Goal: Information Seeking & Learning: Learn about a topic

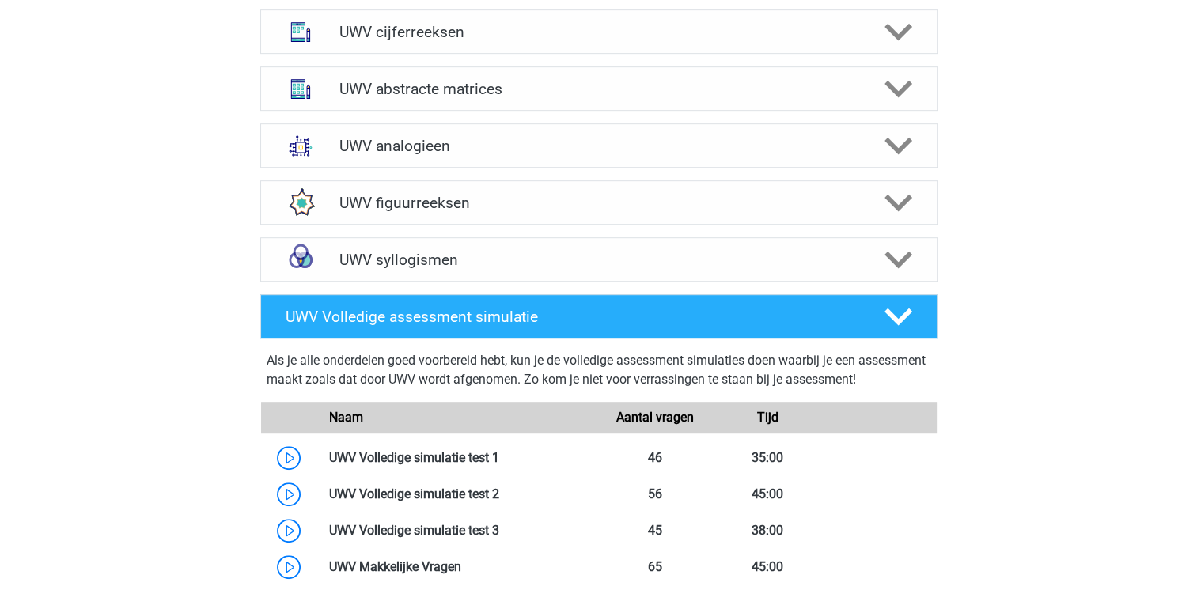
scroll to position [823, 0]
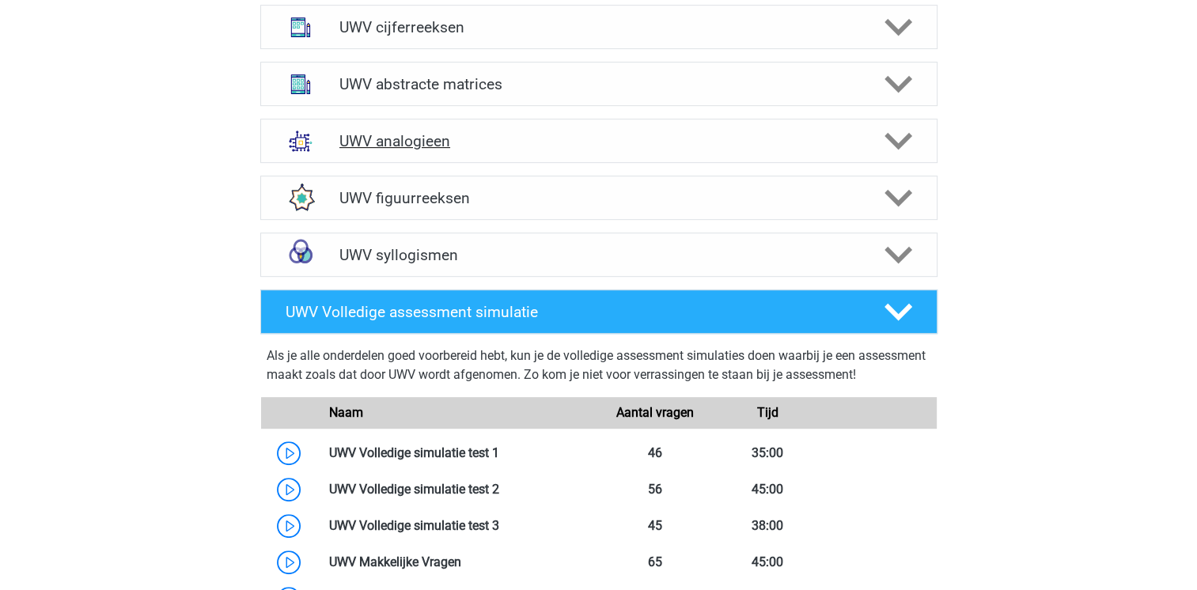
click at [892, 150] on polygon at bounding box center [898, 141] width 28 height 17
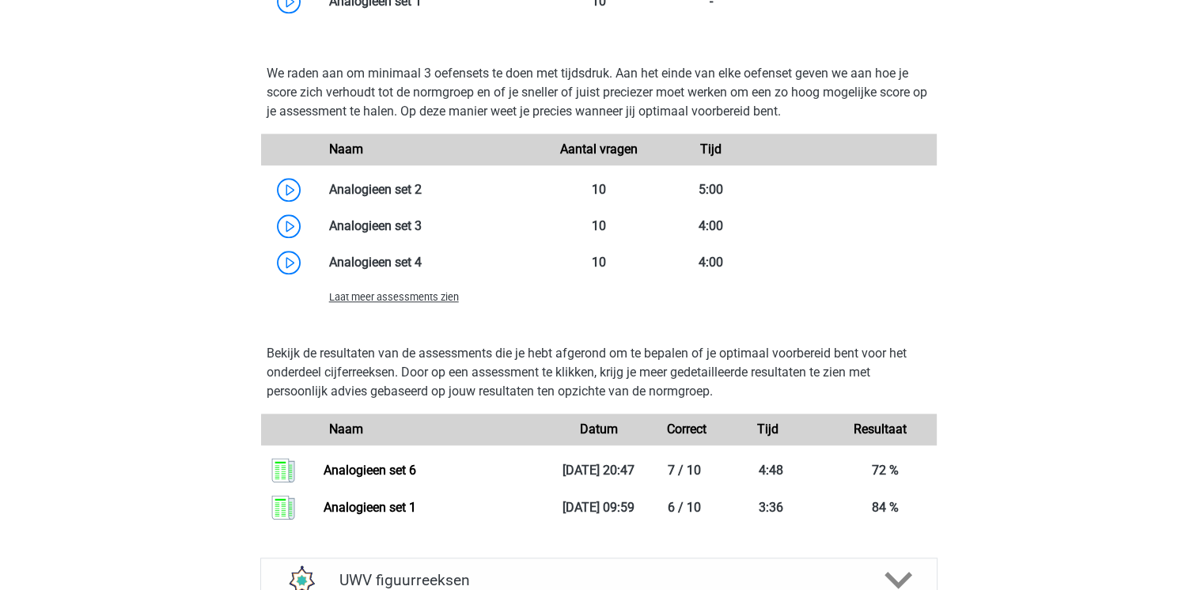
scroll to position [1645, 0]
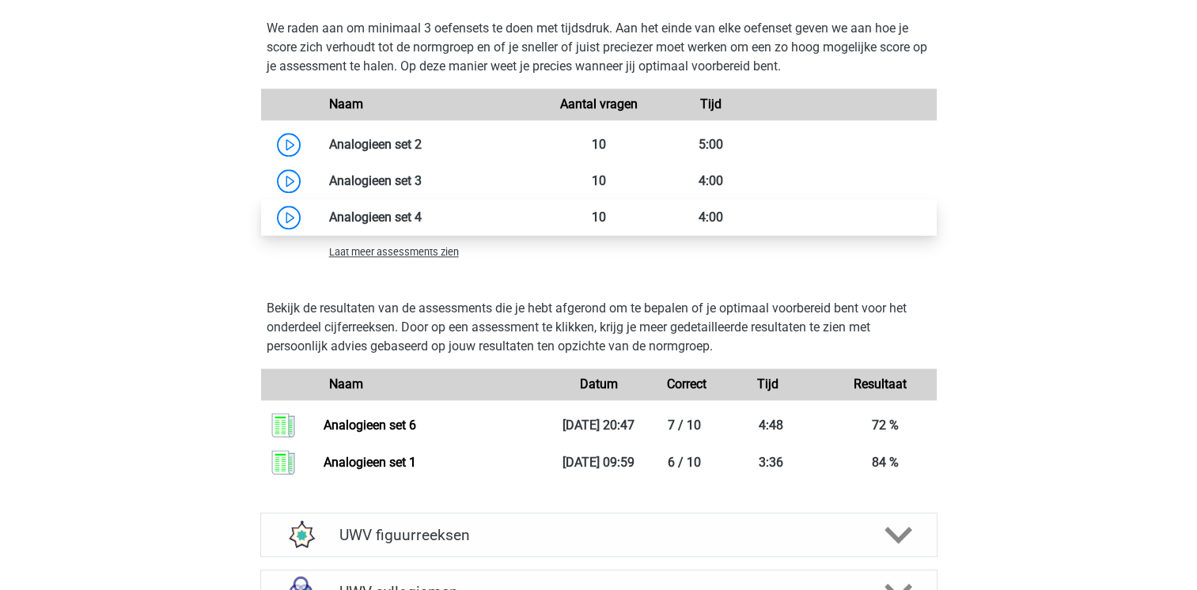
click at [422, 225] on link at bounding box center [422, 217] width 0 height 15
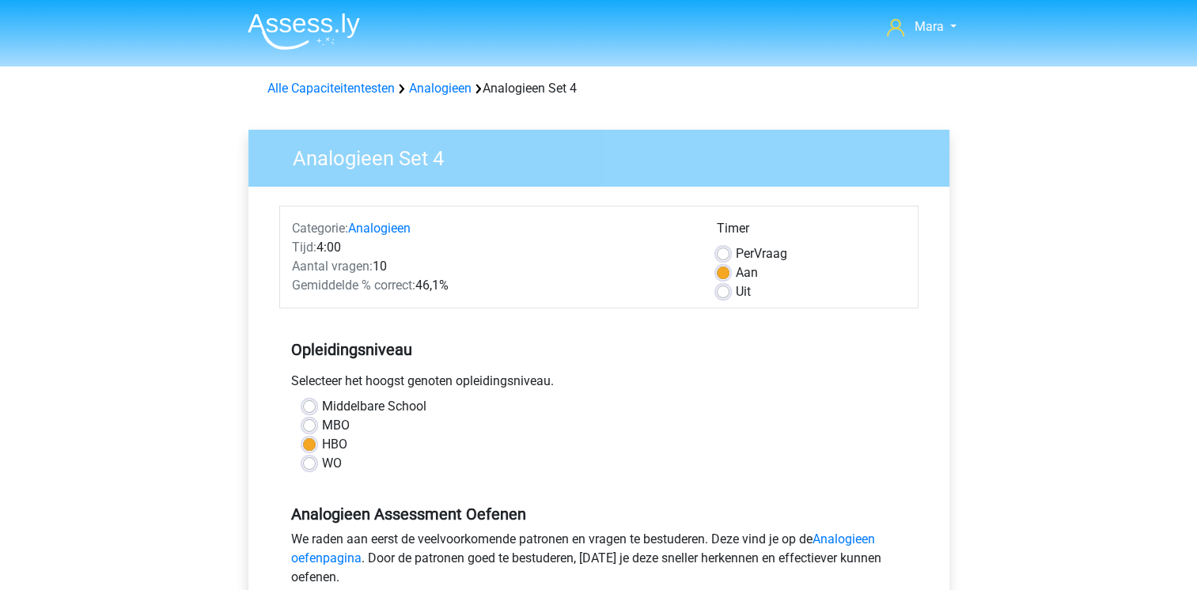
click at [721, 330] on div "Opleidingsniveau Selecteer het hoogst genoten opleidingsniveau. Middelbare Scho…" at bounding box center [598, 400] width 639 height 171
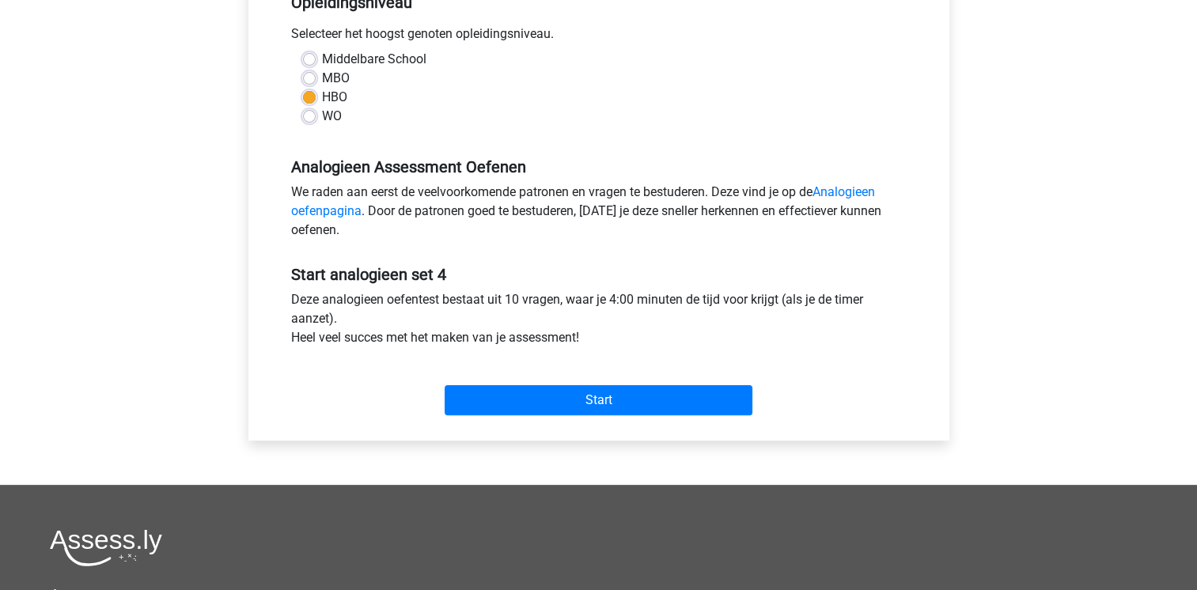
scroll to position [348, 0]
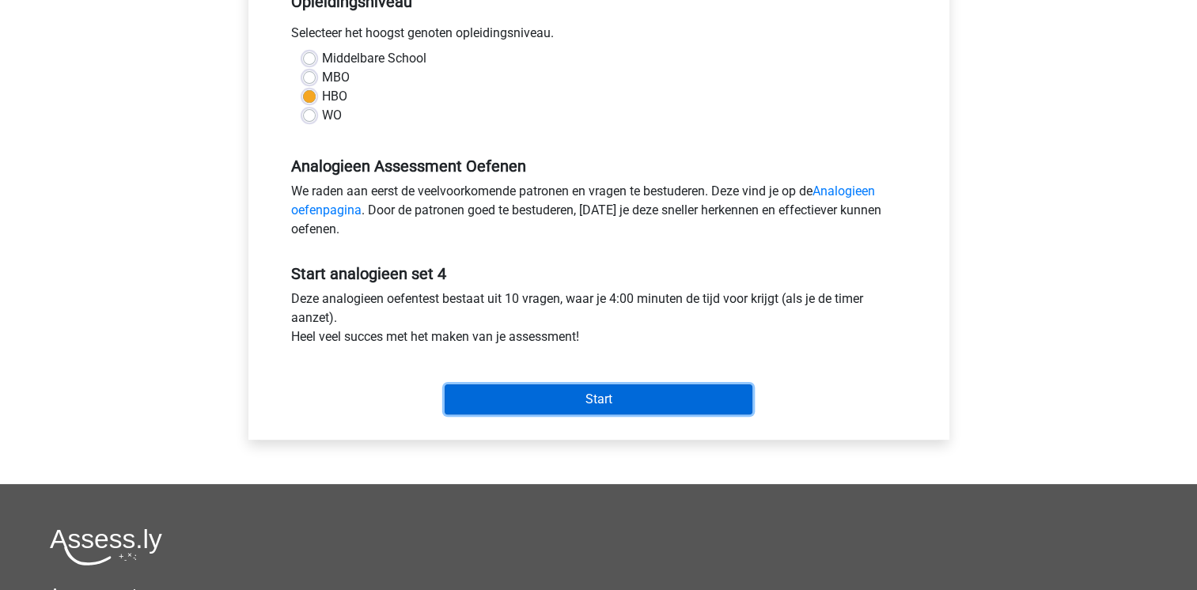
click at [635, 400] on input "Start" at bounding box center [599, 399] width 308 height 30
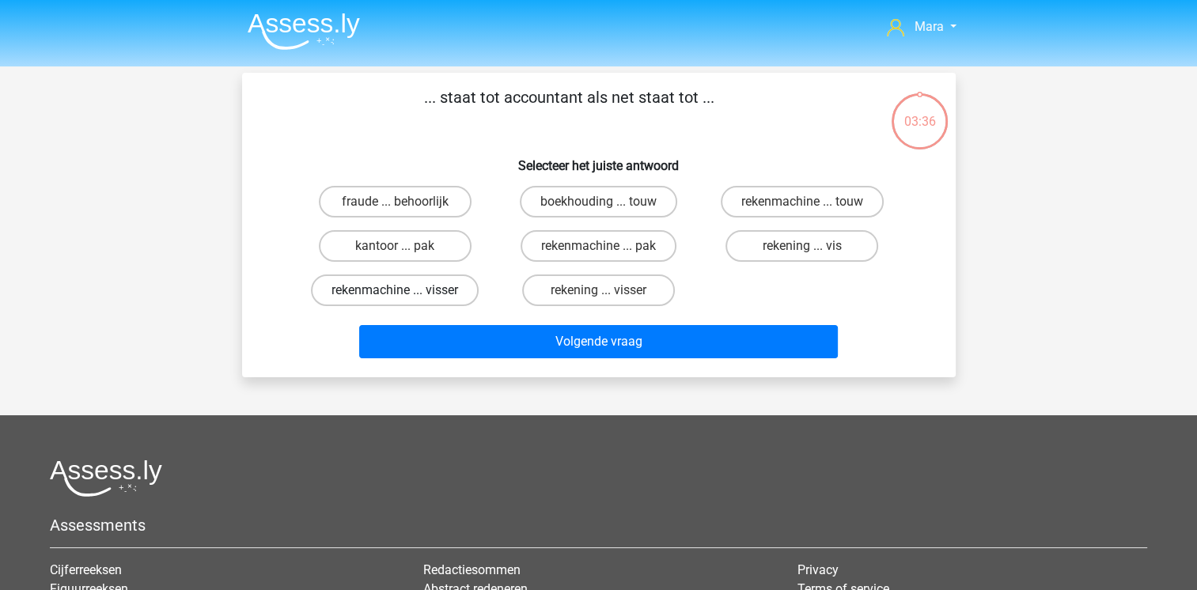
click at [449, 277] on label "rekenmachine ... visser" at bounding box center [395, 290] width 168 height 32
click at [405, 290] on input "rekenmachine ... visser" at bounding box center [400, 295] width 10 height 10
radio input "true"
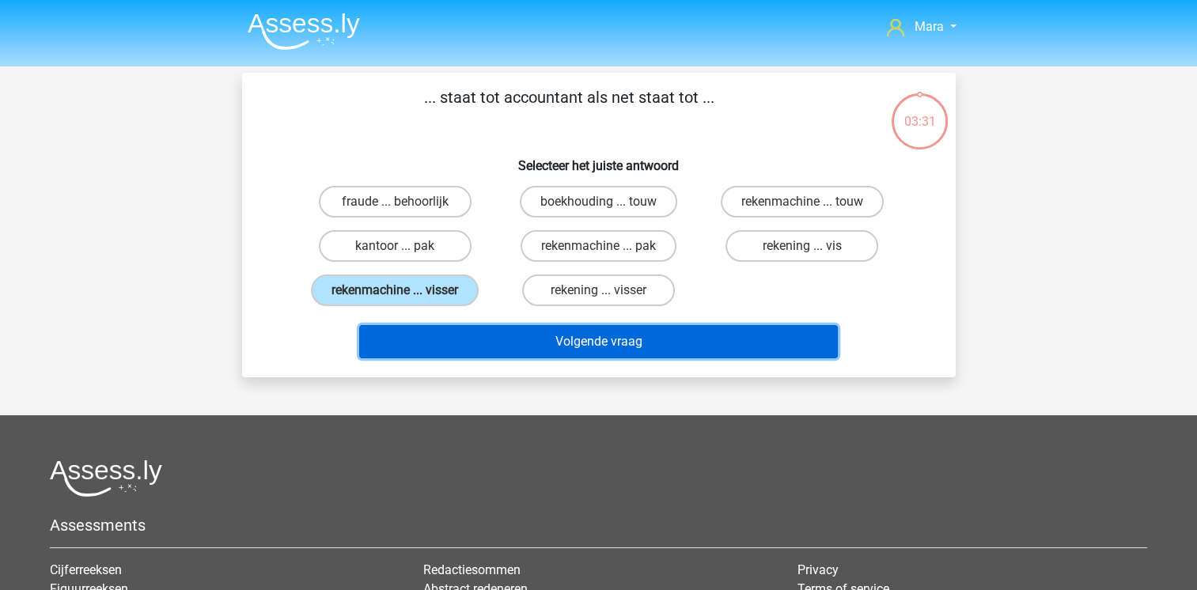
click at [529, 340] on button "Volgende vraag" at bounding box center [598, 341] width 479 height 33
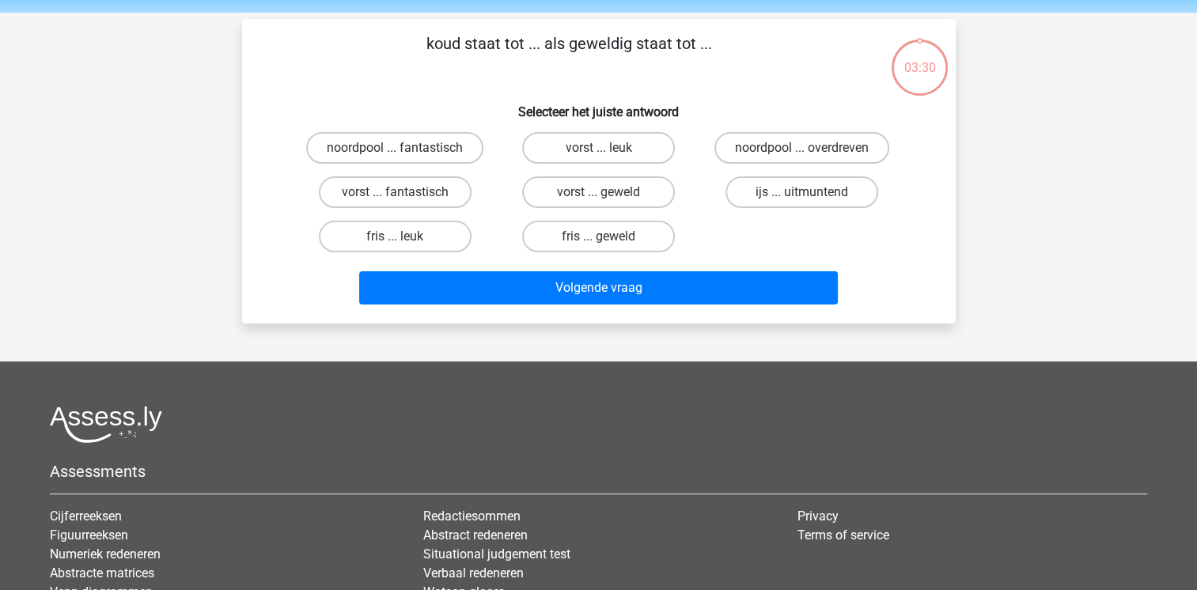
scroll to position [73, 0]
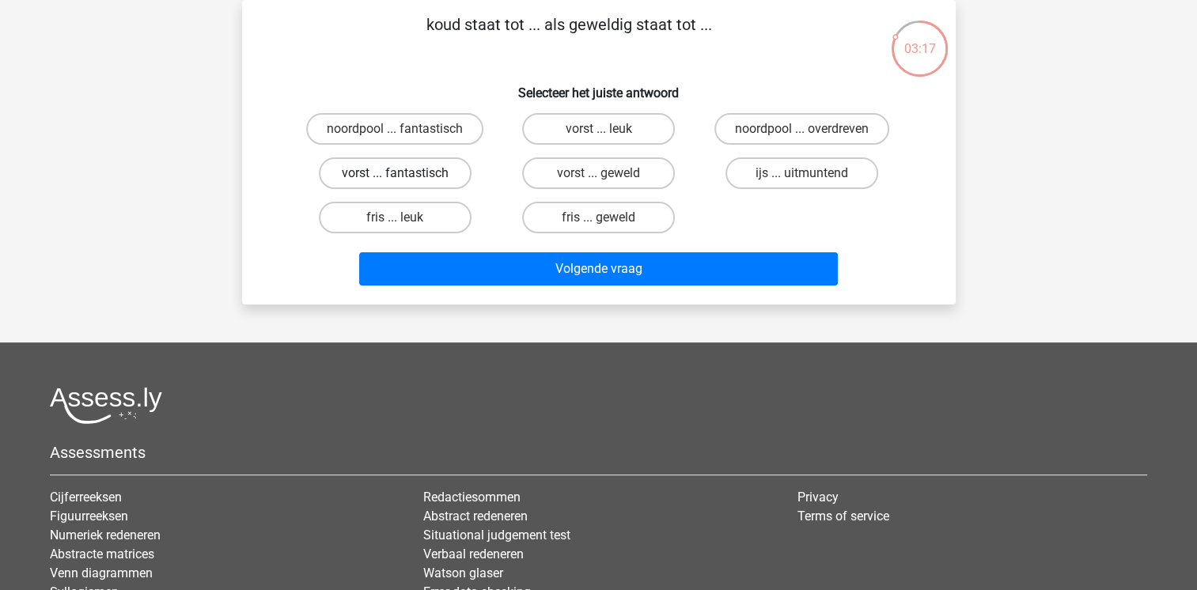
click at [436, 180] on label "vorst ... fantastisch" at bounding box center [395, 173] width 153 height 32
click at [405, 180] on input "vorst ... fantastisch" at bounding box center [400, 178] width 10 height 10
radio input "true"
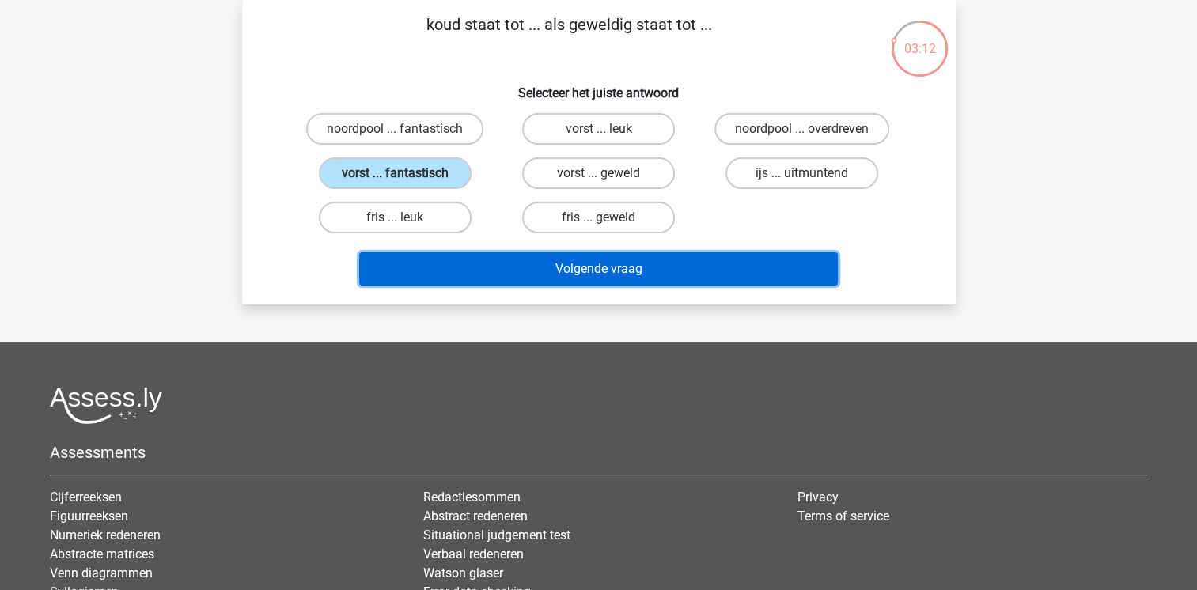
click at [512, 264] on button "Volgende vraag" at bounding box center [598, 268] width 479 height 33
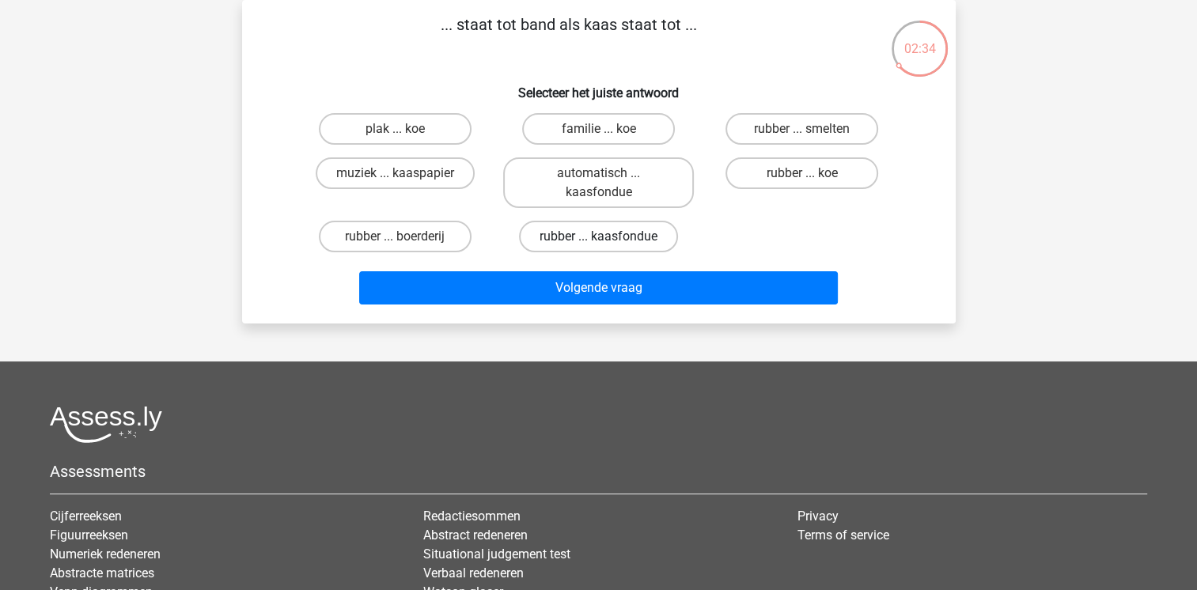
click at [644, 235] on label "rubber ... kaasfondue" at bounding box center [598, 237] width 159 height 32
click at [608, 237] on input "rubber ... kaasfondue" at bounding box center [603, 242] width 10 height 10
radio input "true"
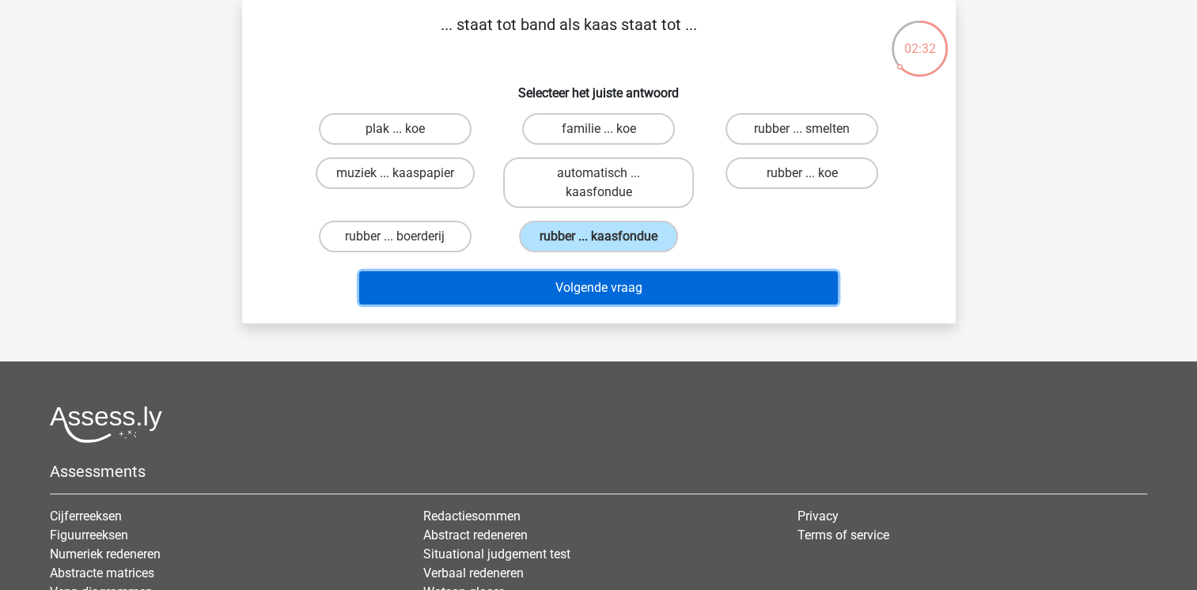
click at [711, 283] on button "Volgende vraag" at bounding box center [598, 287] width 479 height 33
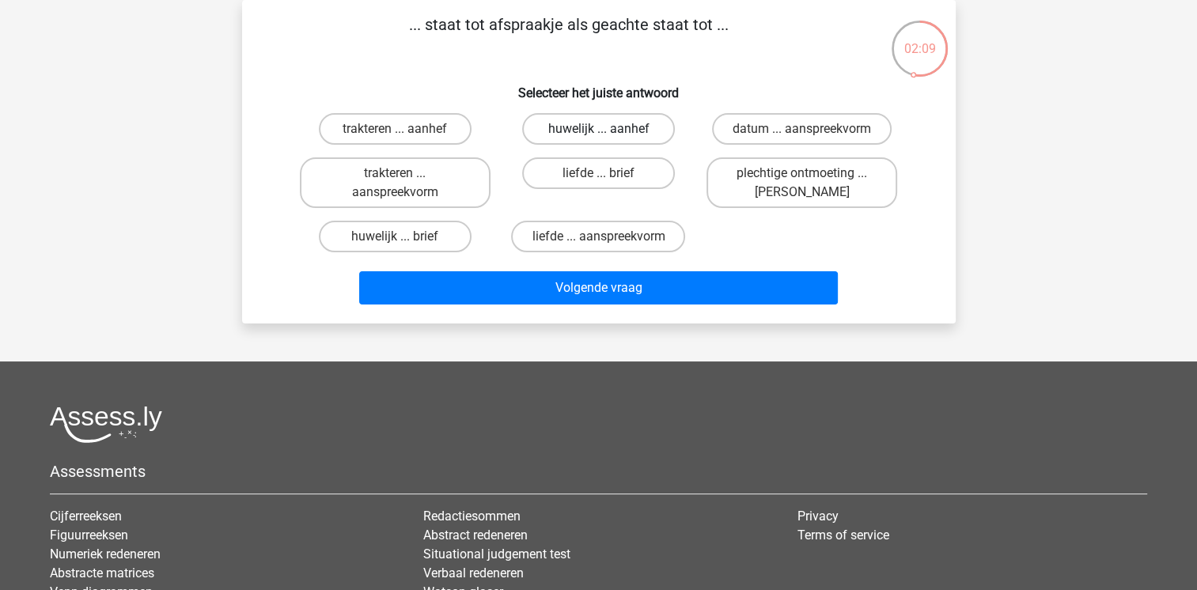
click at [609, 114] on label "huwelijk ... aanhef" at bounding box center [598, 129] width 153 height 32
click at [608, 129] on input "huwelijk ... aanhef" at bounding box center [603, 134] width 10 height 10
radio input "true"
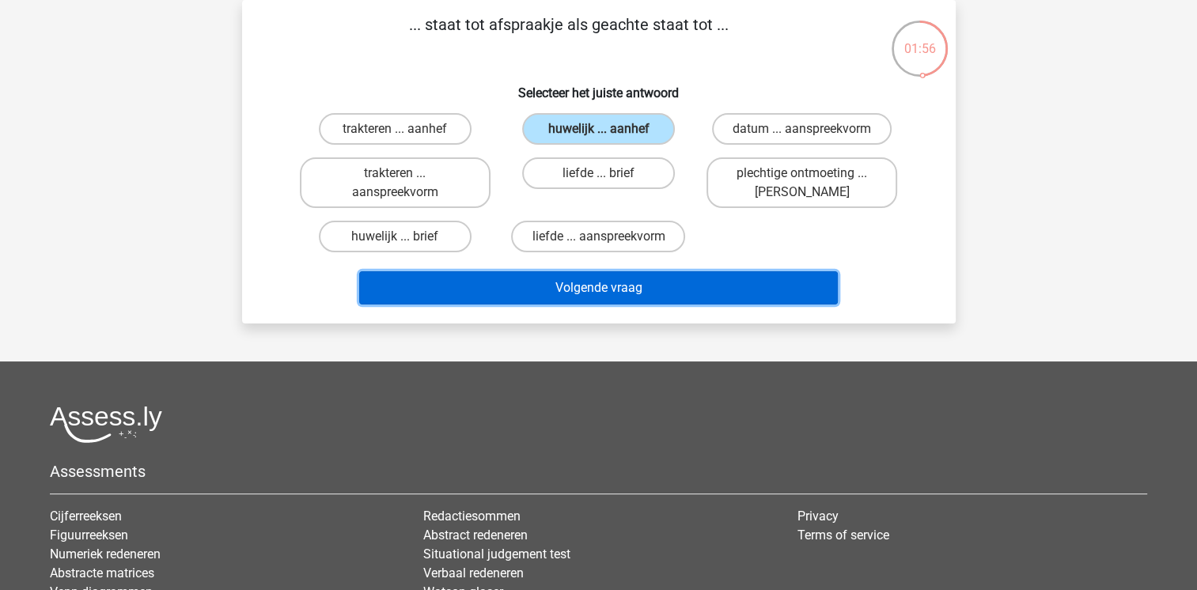
click at [484, 271] on button "Volgende vraag" at bounding box center [598, 287] width 479 height 33
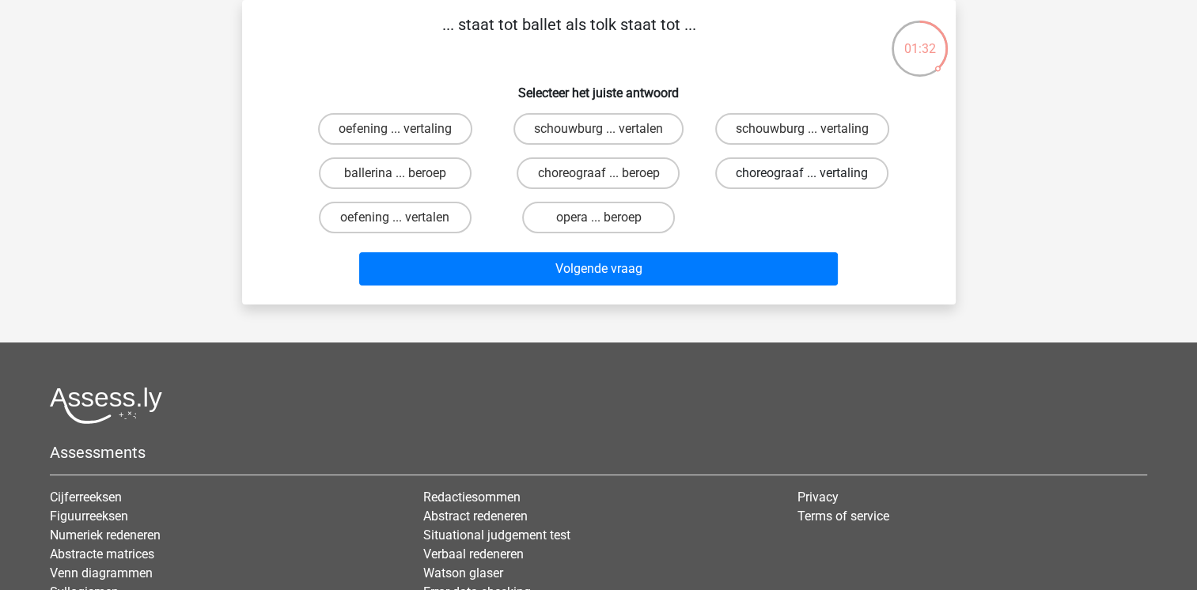
click at [782, 184] on label "choreograaf ... vertaling" at bounding box center [801, 173] width 173 height 32
click at [802, 184] on input "choreograaf ... vertaling" at bounding box center [807, 178] width 10 height 10
radio input "true"
click at [588, 181] on label "choreograaf ... beroep" at bounding box center [598, 173] width 163 height 32
click at [598, 181] on input "choreograaf ... beroep" at bounding box center [603, 178] width 10 height 10
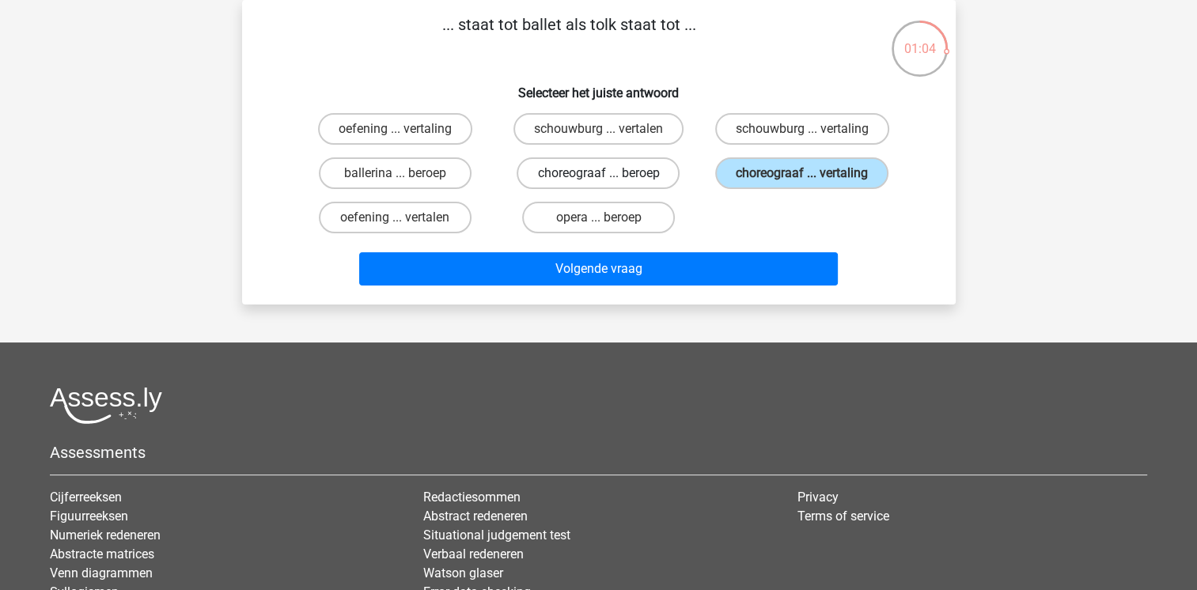
radio input "true"
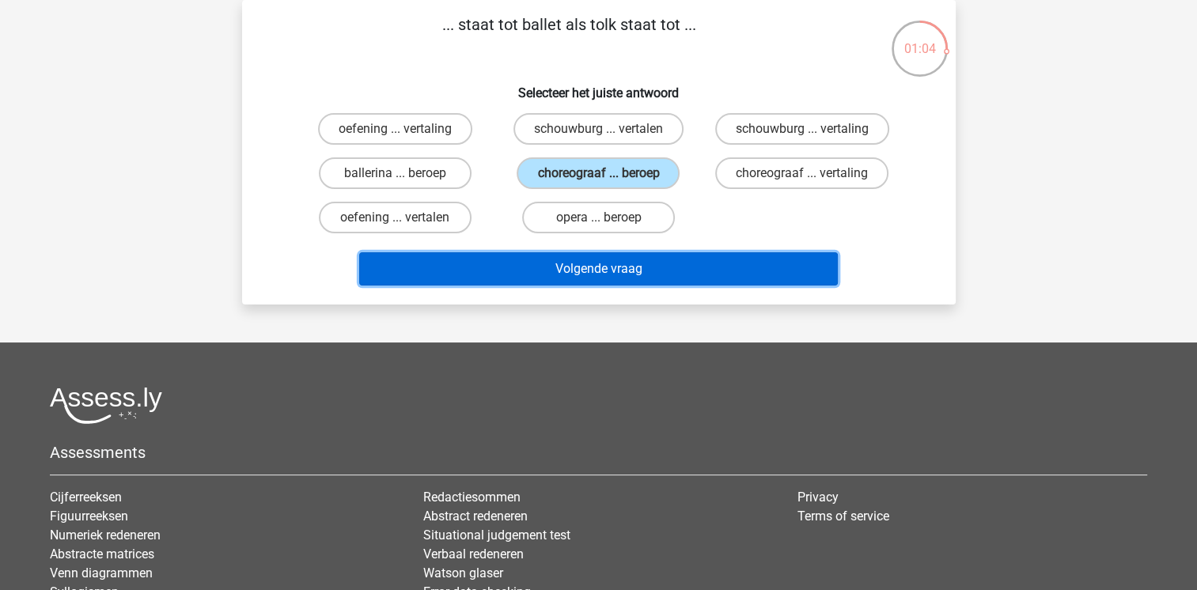
click at [608, 269] on button "Volgende vraag" at bounding box center [598, 268] width 479 height 33
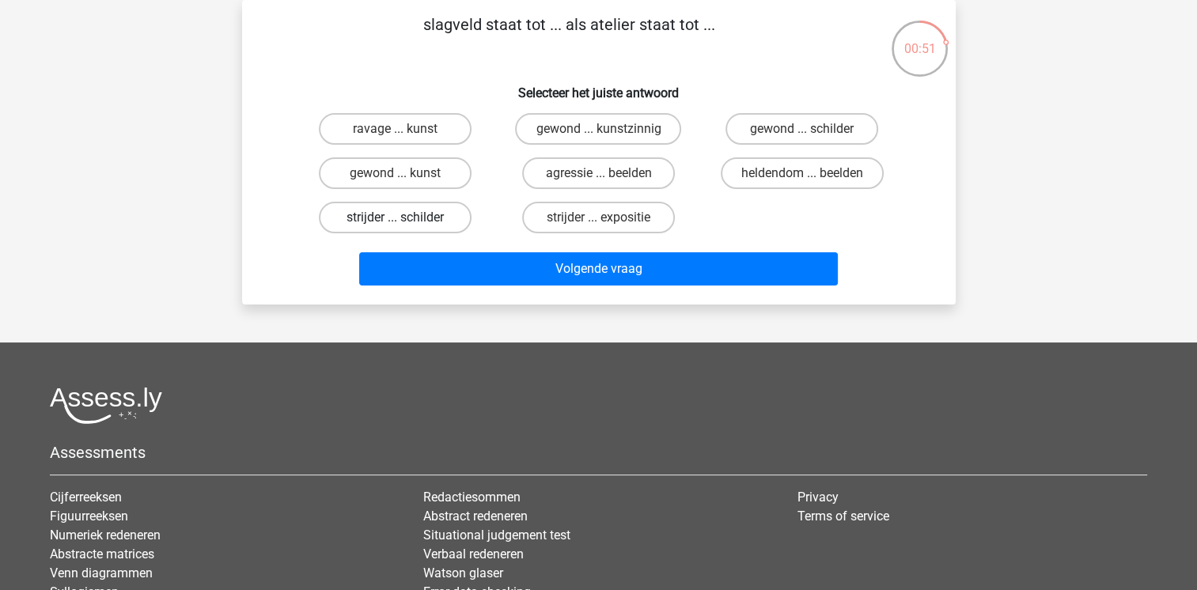
click at [427, 221] on label "strijder ... schilder" at bounding box center [395, 218] width 153 height 32
click at [405, 221] on input "strijder ... schilder" at bounding box center [400, 223] width 10 height 10
radio input "true"
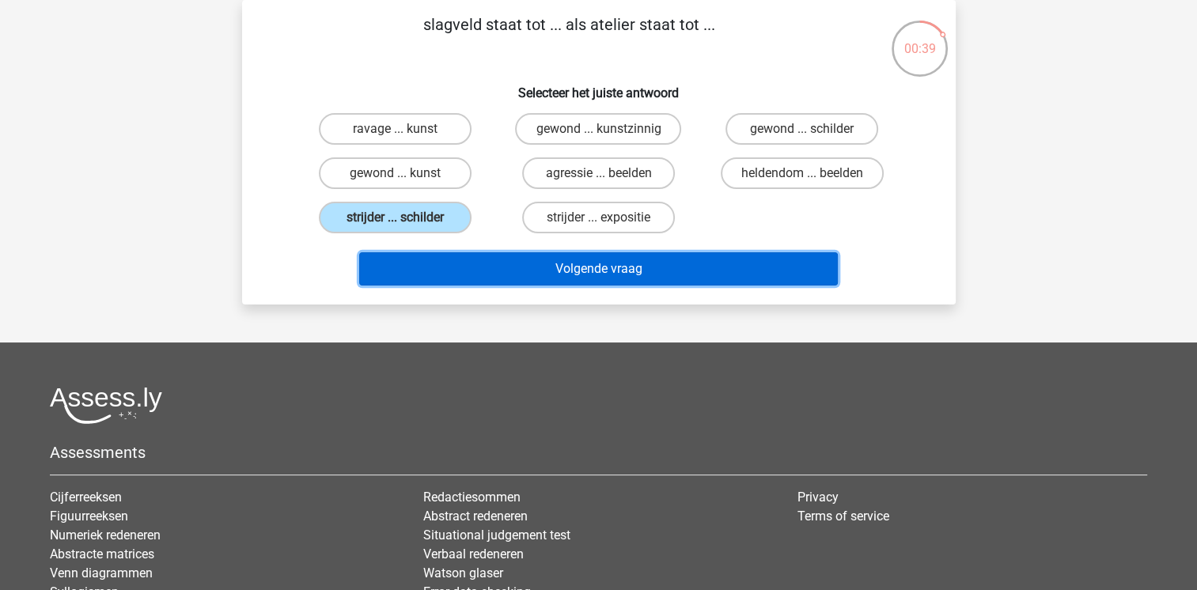
click at [526, 267] on button "Volgende vraag" at bounding box center [598, 268] width 479 height 33
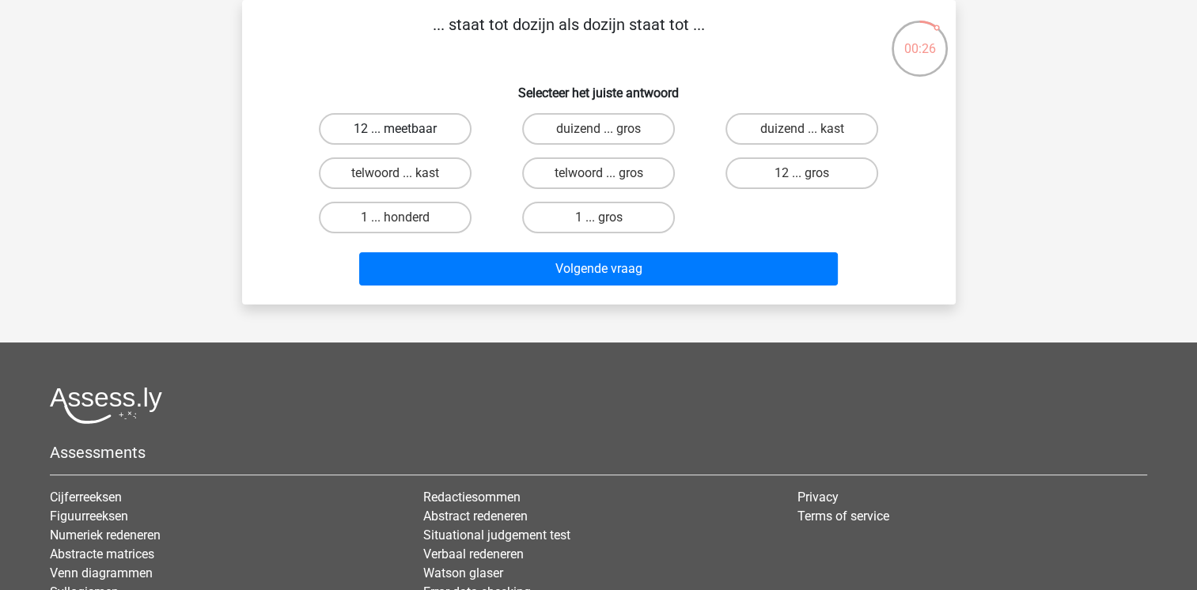
click at [421, 127] on label "12 ... meetbaar" at bounding box center [395, 129] width 153 height 32
click at [405, 129] on input "12 ... meetbaar" at bounding box center [400, 134] width 10 height 10
radio input "true"
click at [620, 130] on label "duizend ... gros" at bounding box center [598, 129] width 153 height 32
click at [608, 130] on input "duizend ... gros" at bounding box center [603, 134] width 10 height 10
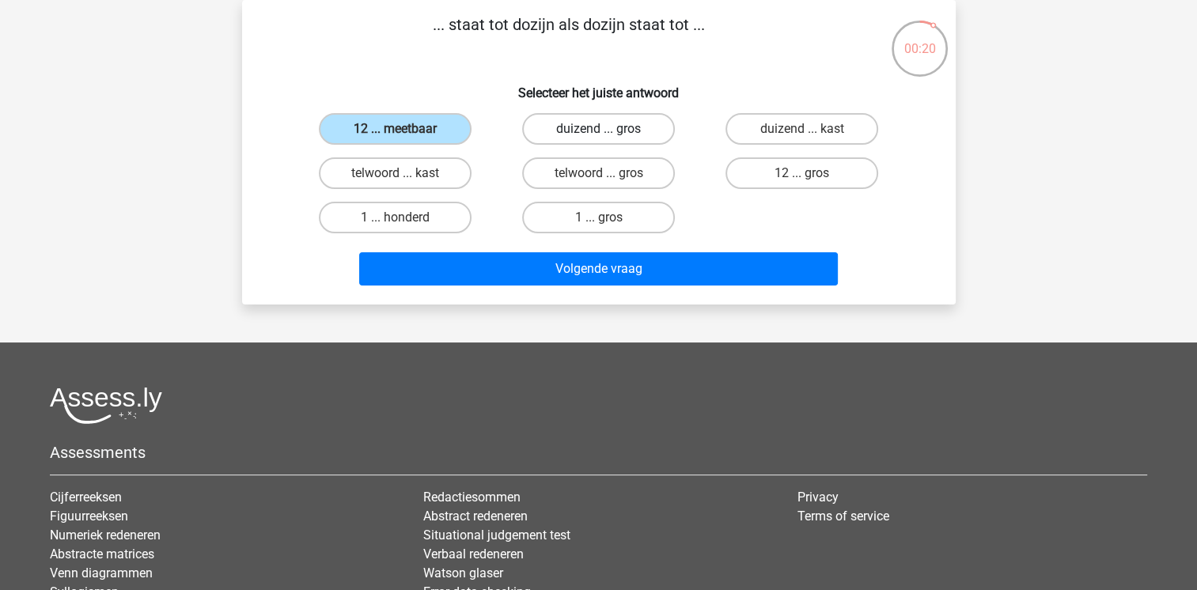
radio input "true"
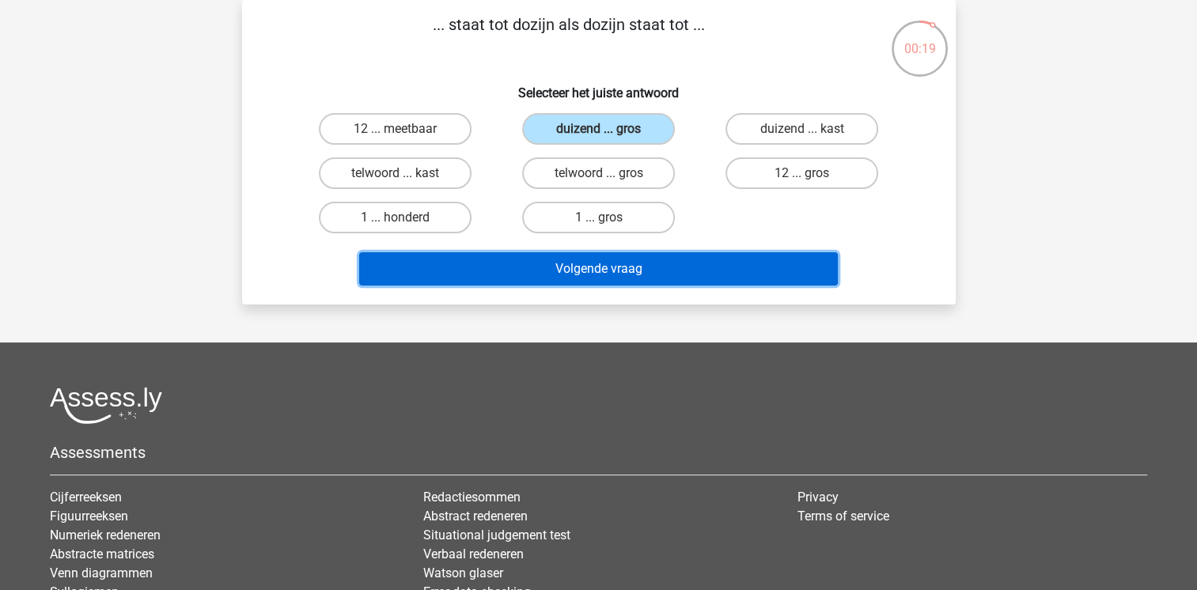
click at [607, 272] on button "Volgende vraag" at bounding box center [598, 268] width 479 height 33
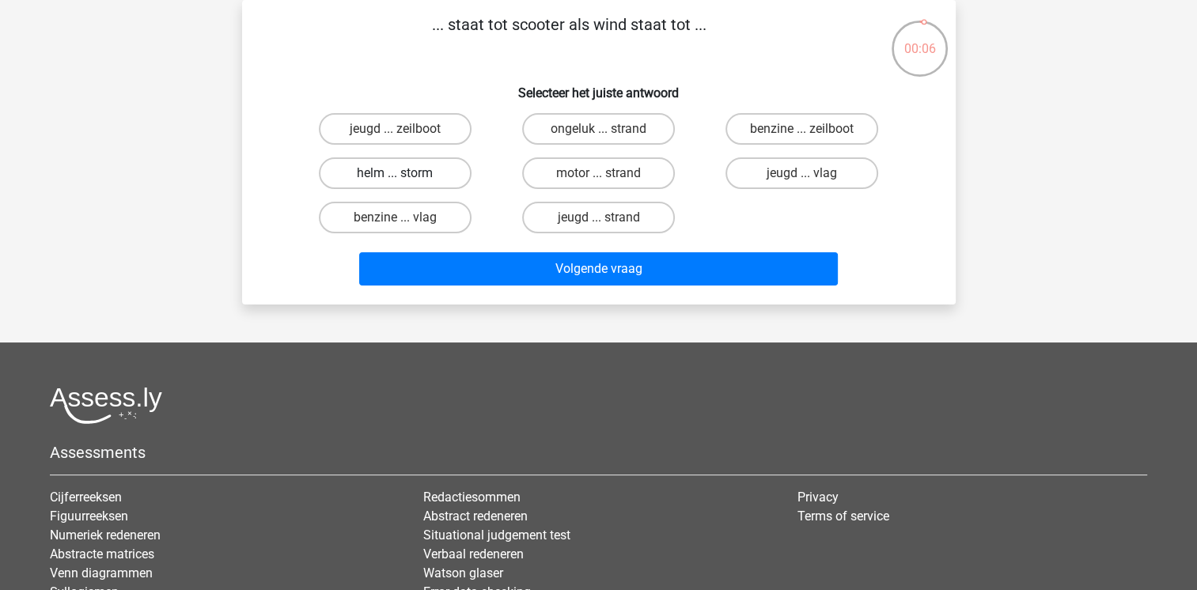
click at [417, 182] on label "helm ... storm" at bounding box center [395, 173] width 153 height 32
click at [405, 182] on input "helm ... storm" at bounding box center [400, 178] width 10 height 10
radio input "true"
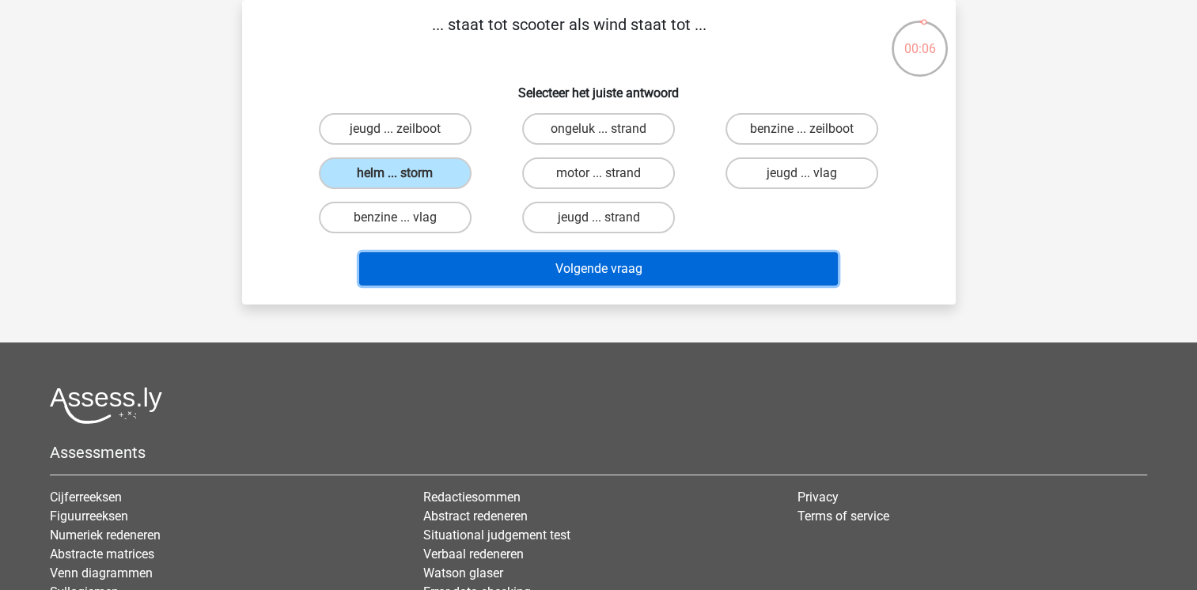
click at [481, 259] on button "Volgende vraag" at bounding box center [598, 268] width 479 height 33
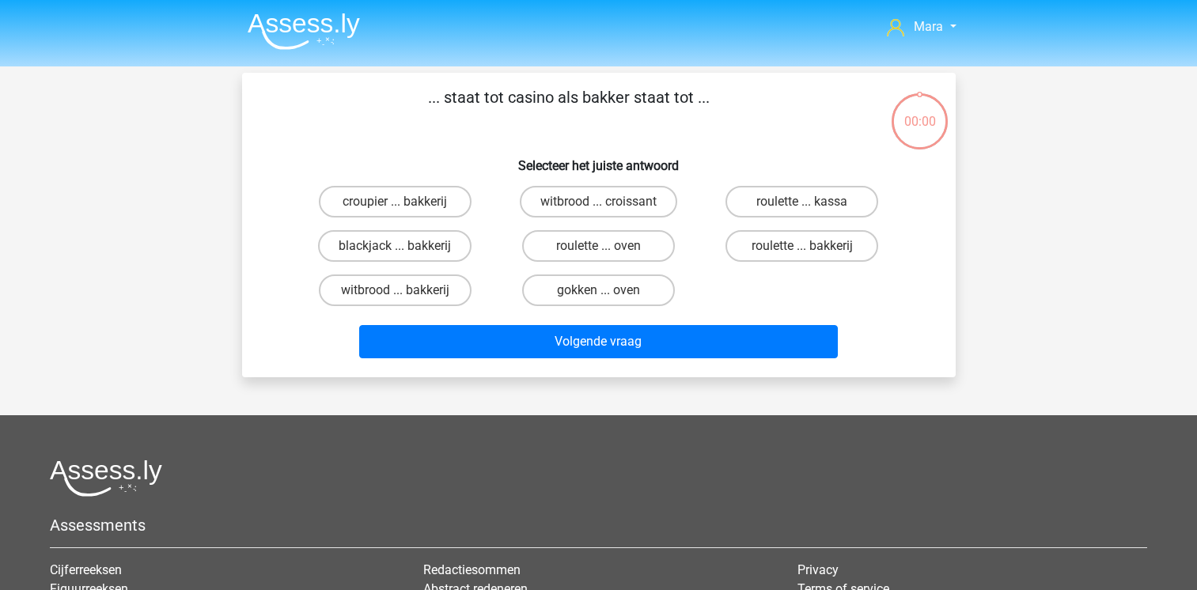
scroll to position [73, 0]
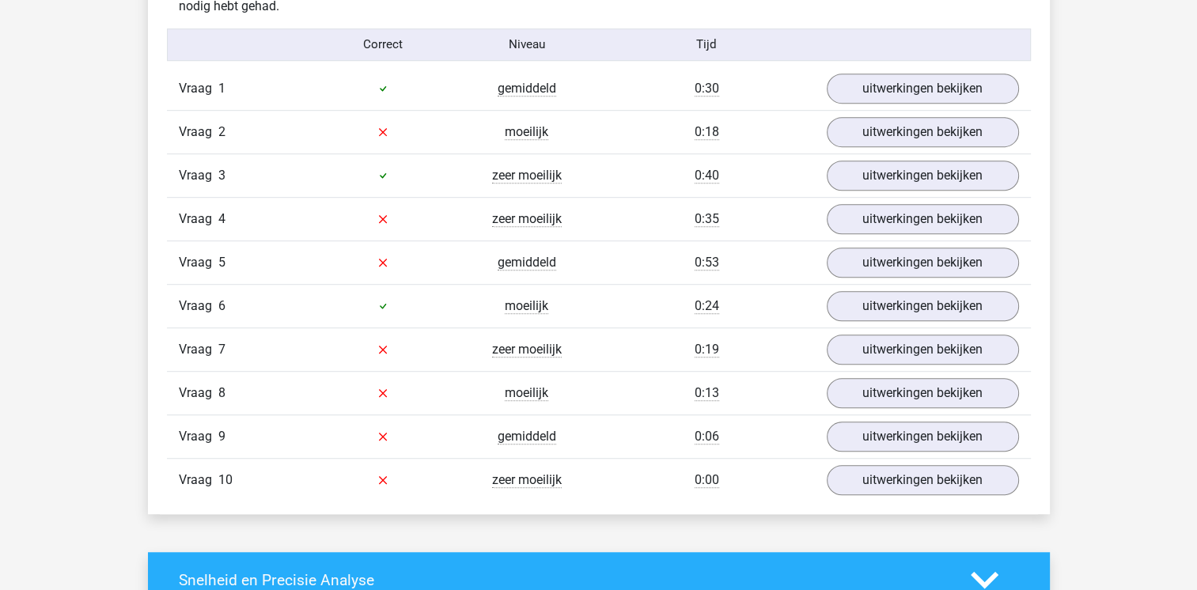
scroll to position [1013, 0]
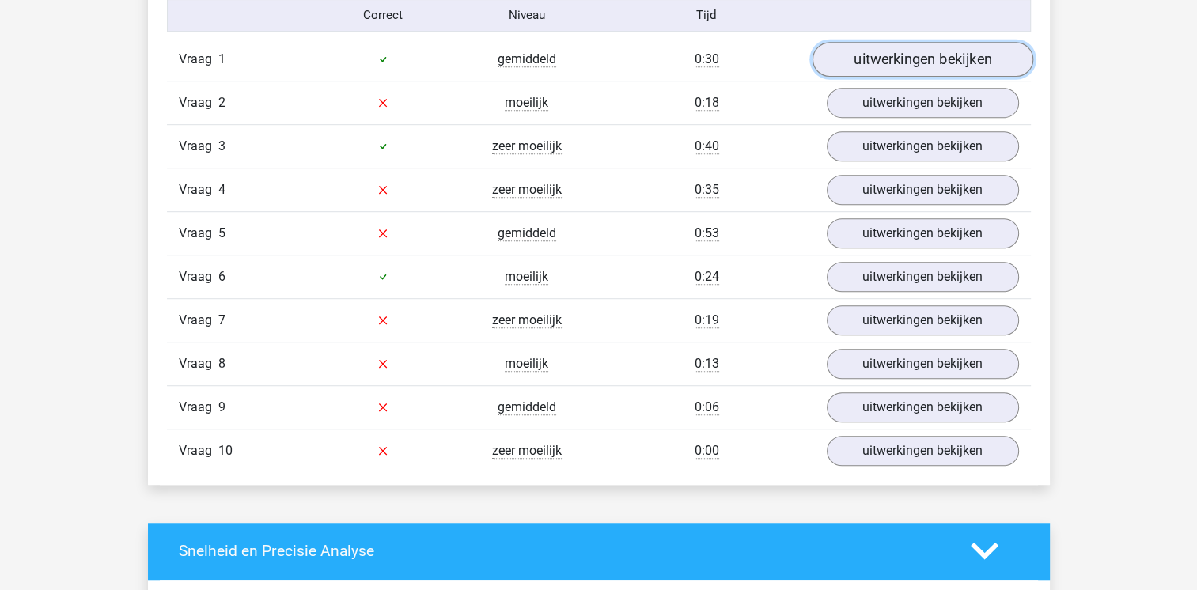
click at [905, 51] on link "uitwerkingen bekijken" at bounding box center [922, 59] width 221 height 35
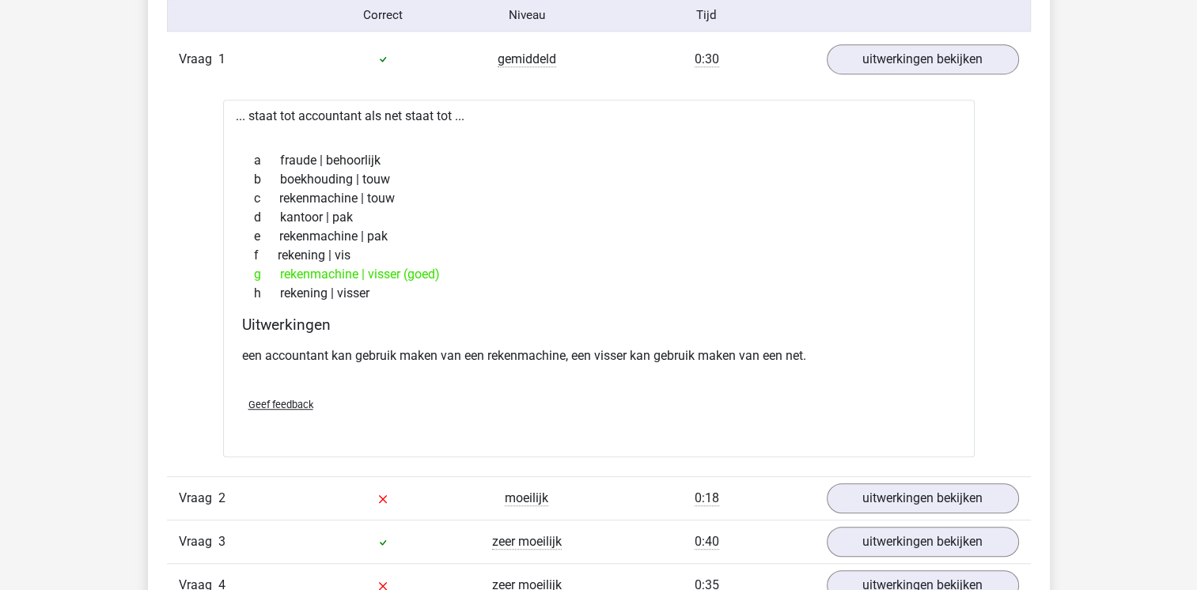
click at [966, 195] on div "... staat tot accountant als net staat tot ... a fraude | behoorlijk b boekhoud…" at bounding box center [598, 279] width 751 height 358
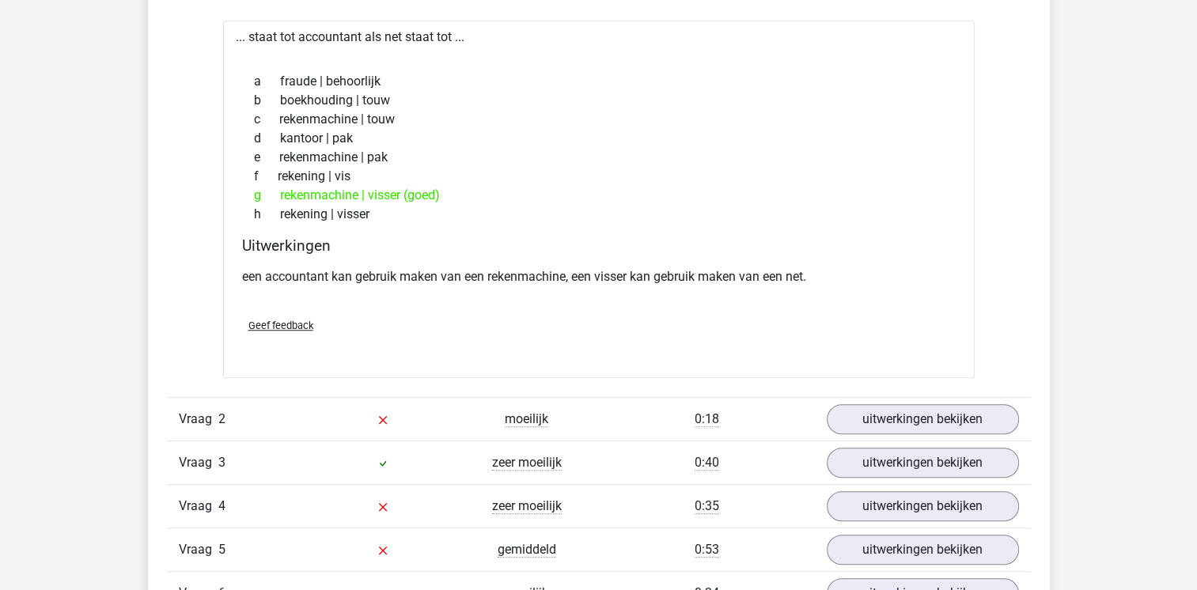
click at [966, 195] on div "... staat tot accountant als net staat tot ... a fraude | behoorlijk b boekhoud…" at bounding box center [598, 200] width 751 height 358
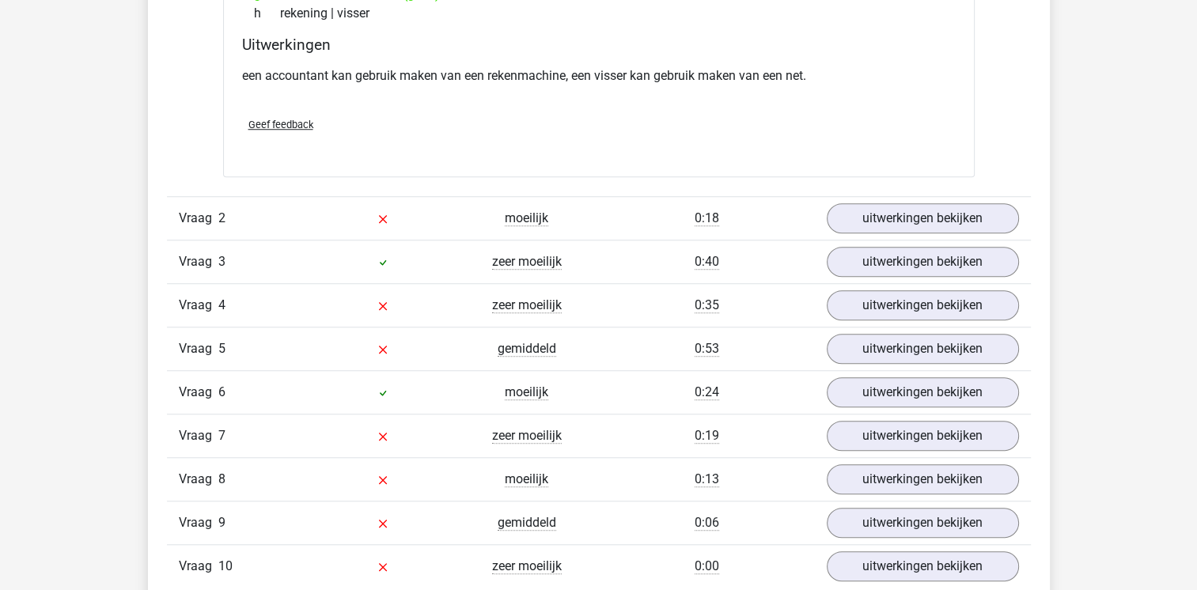
scroll to position [1297, 0]
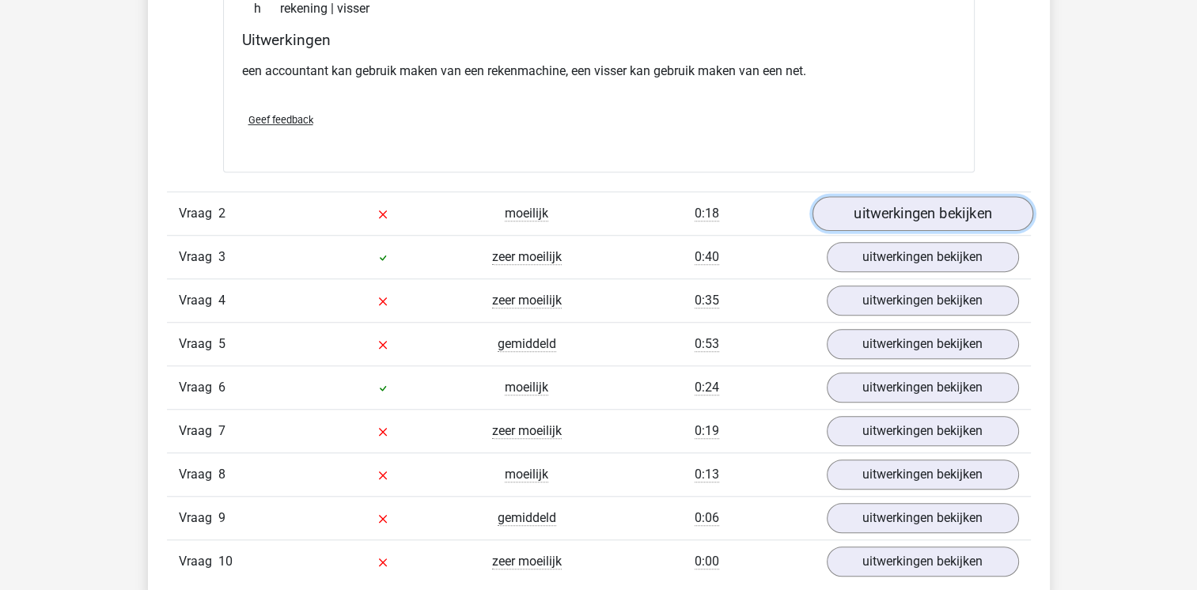
click at [958, 220] on link "uitwerkingen bekijken" at bounding box center [922, 213] width 221 height 35
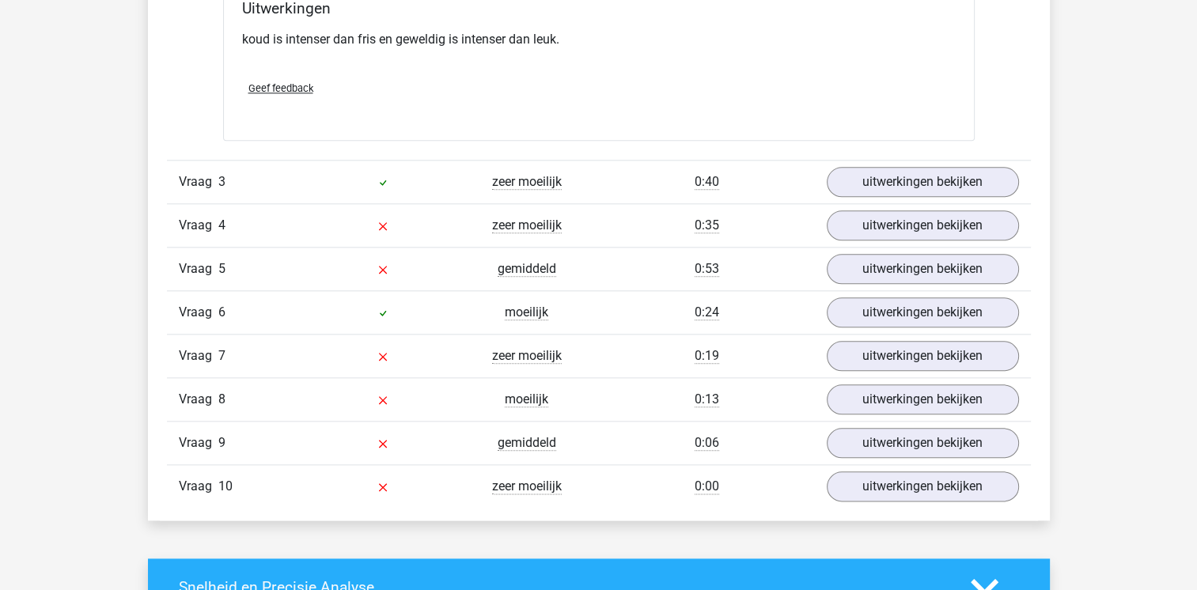
scroll to position [1772, 0]
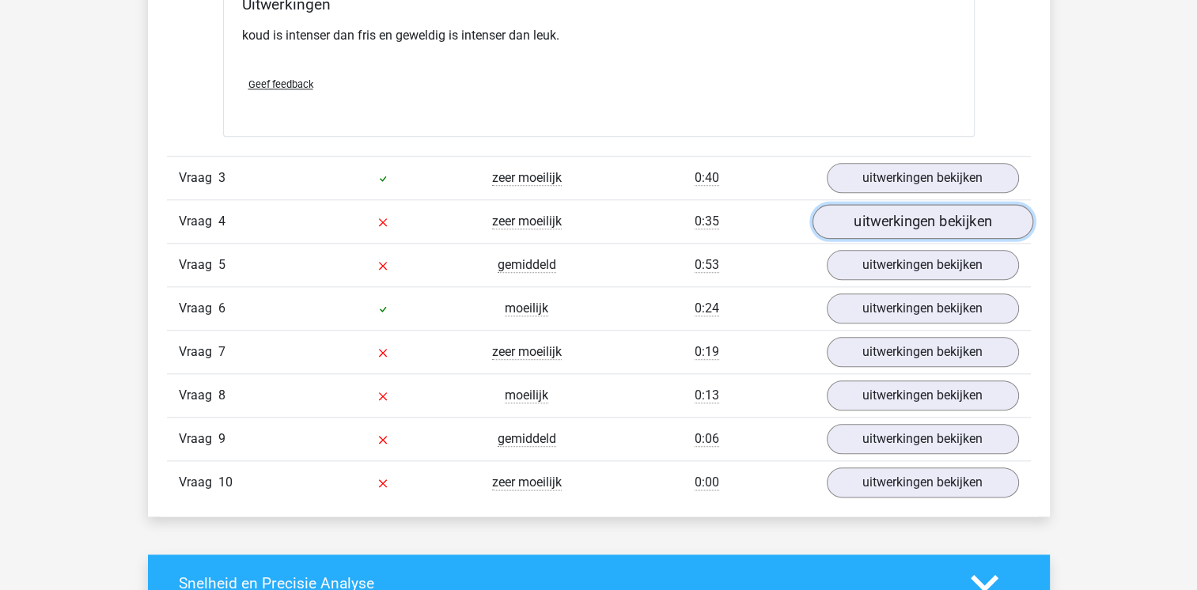
click at [858, 210] on link "uitwerkingen bekijken" at bounding box center [922, 221] width 221 height 35
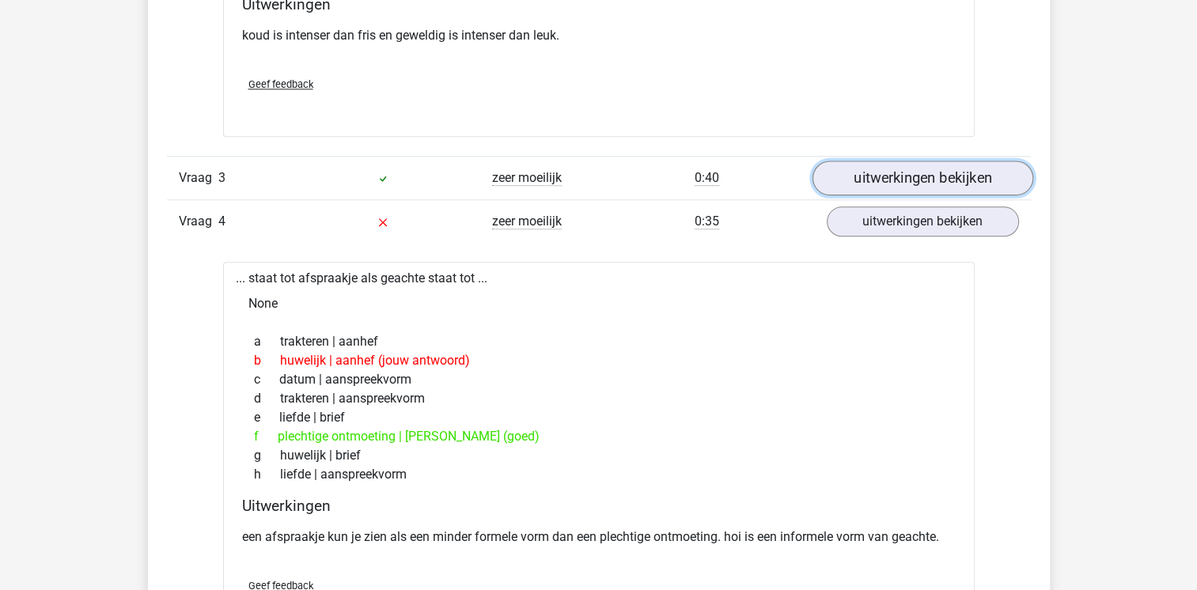
click at [870, 183] on link "uitwerkingen bekijken" at bounding box center [922, 178] width 221 height 35
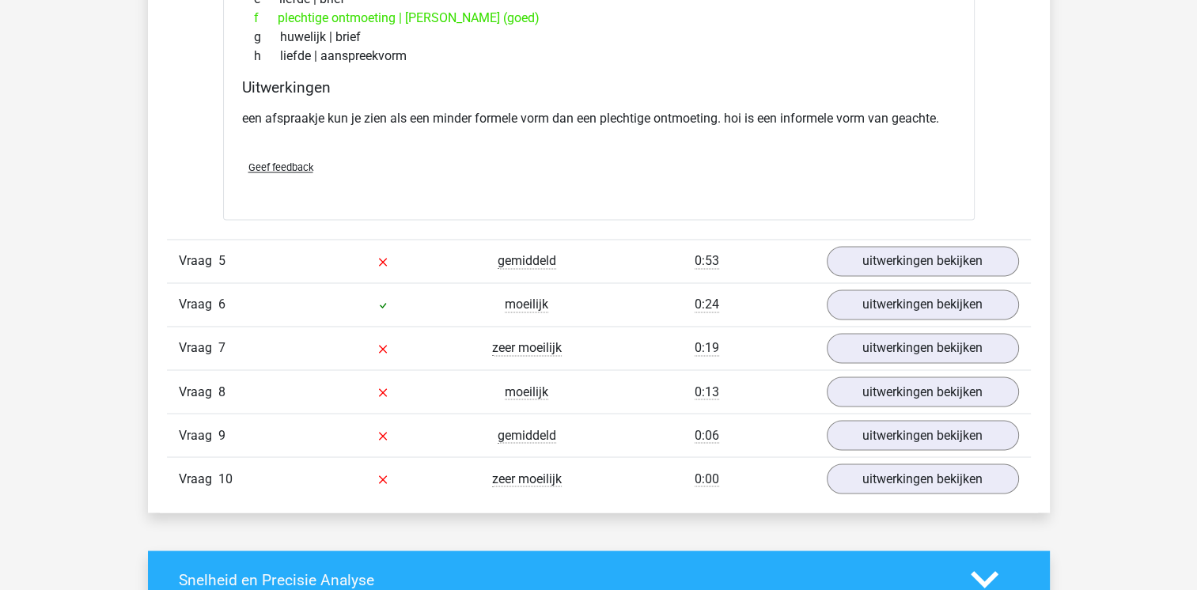
scroll to position [2626, 0]
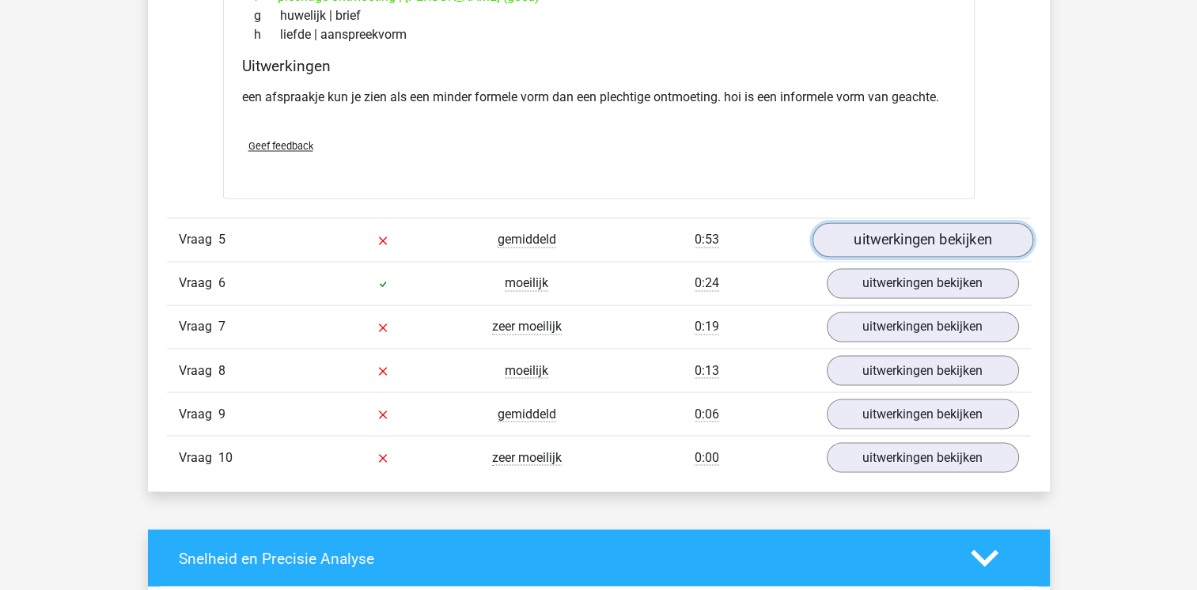
click at [901, 226] on link "uitwerkingen bekijken" at bounding box center [922, 240] width 221 height 35
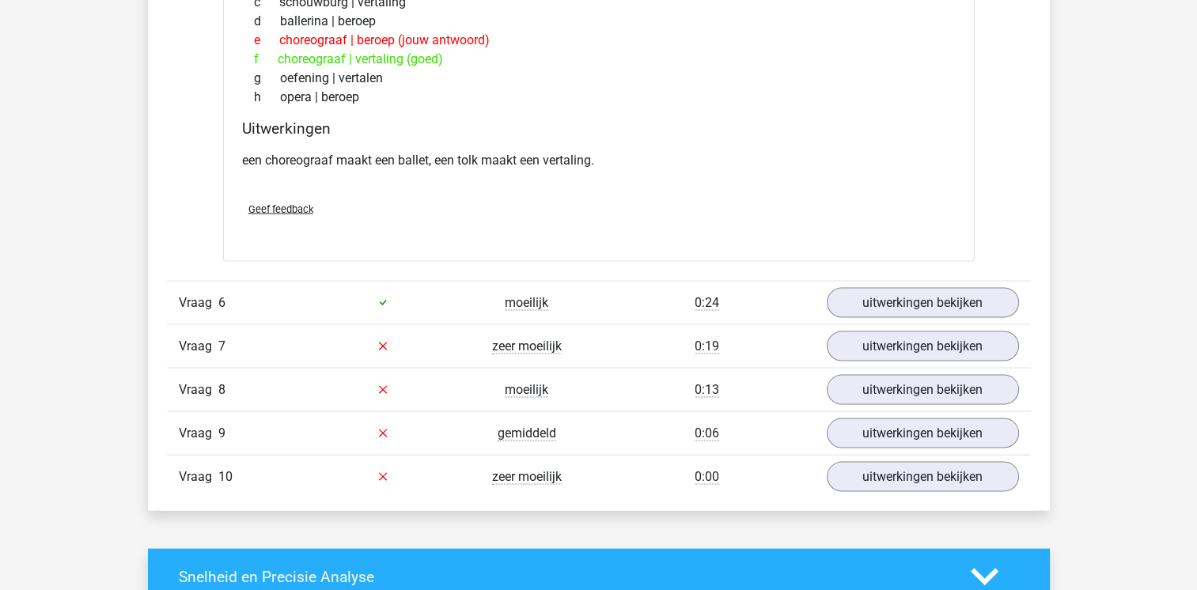
scroll to position [3006, 0]
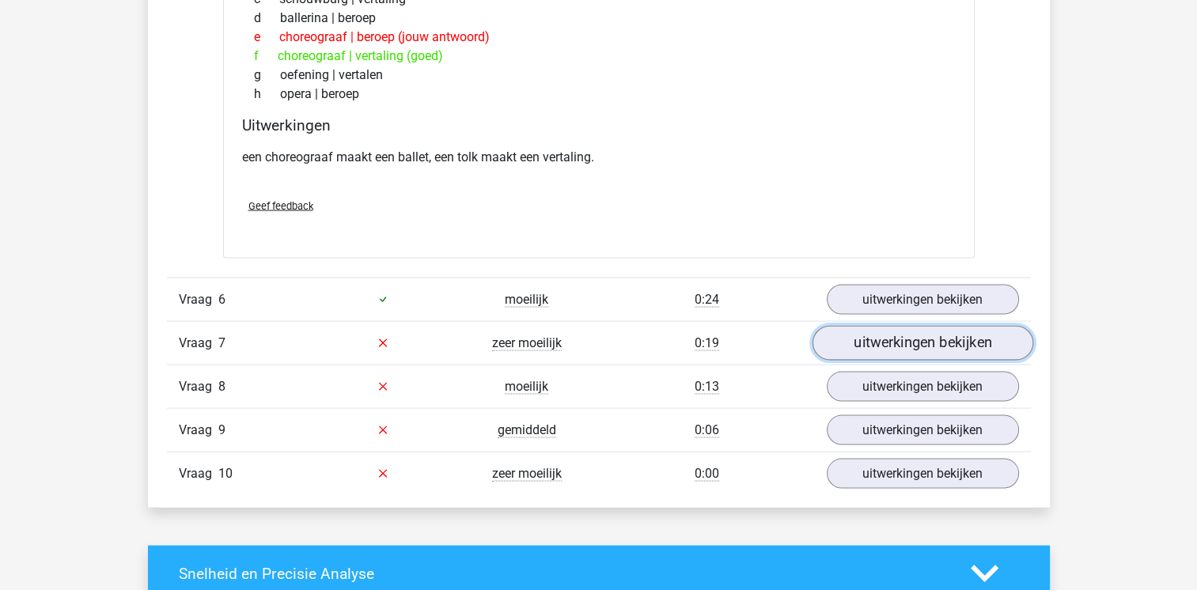
click at [910, 351] on link "uitwerkingen bekijken" at bounding box center [922, 343] width 221 height 35
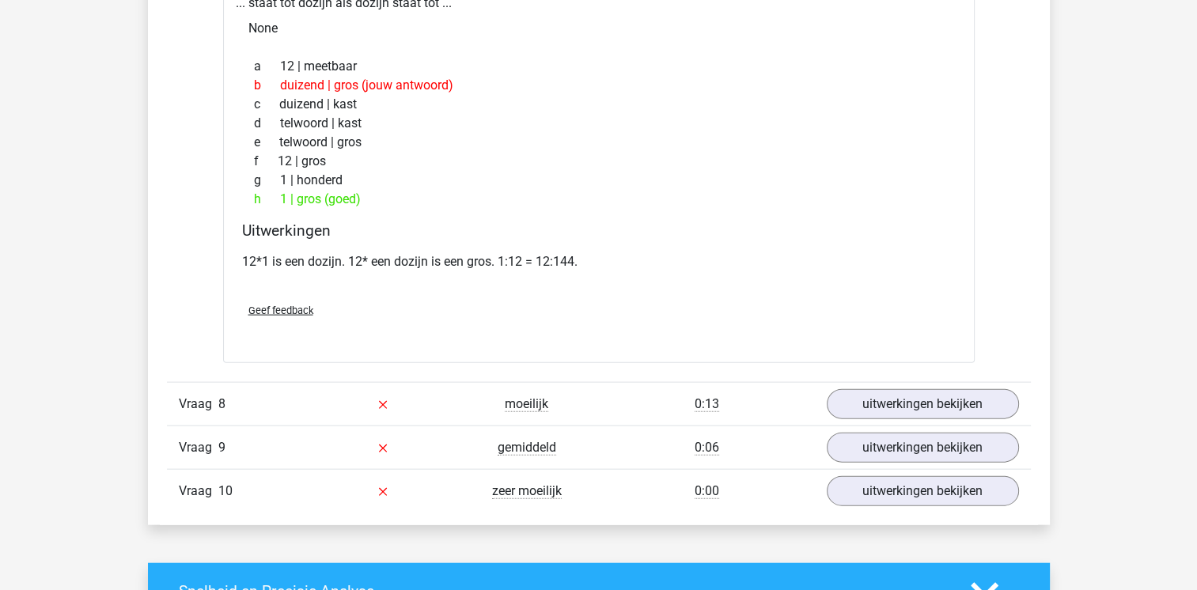
scroll to position [3449, 0]
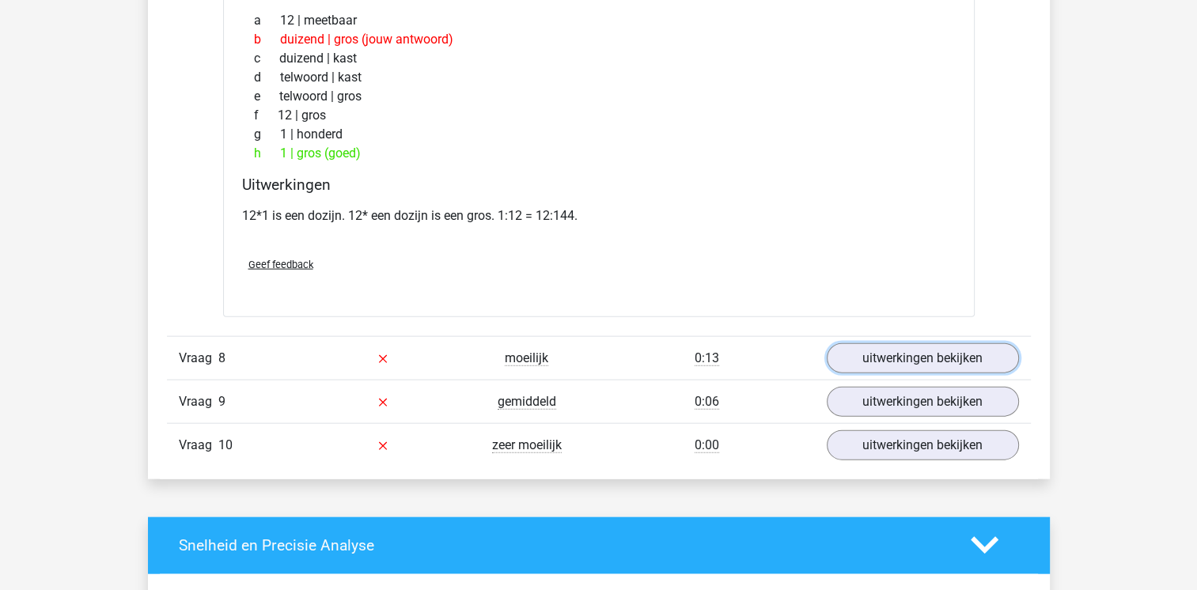
click at [910, 351] on link "uitwerkingen bekijken" at bounding box center [923, 358] width 192 height 30
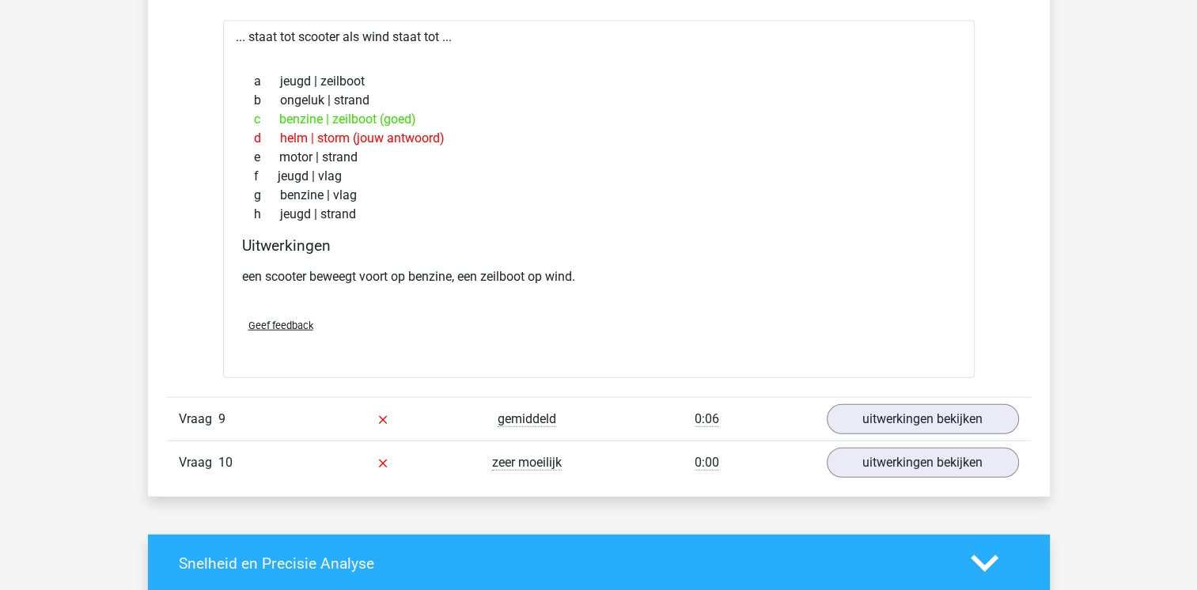
scroll to position [3829, 0]
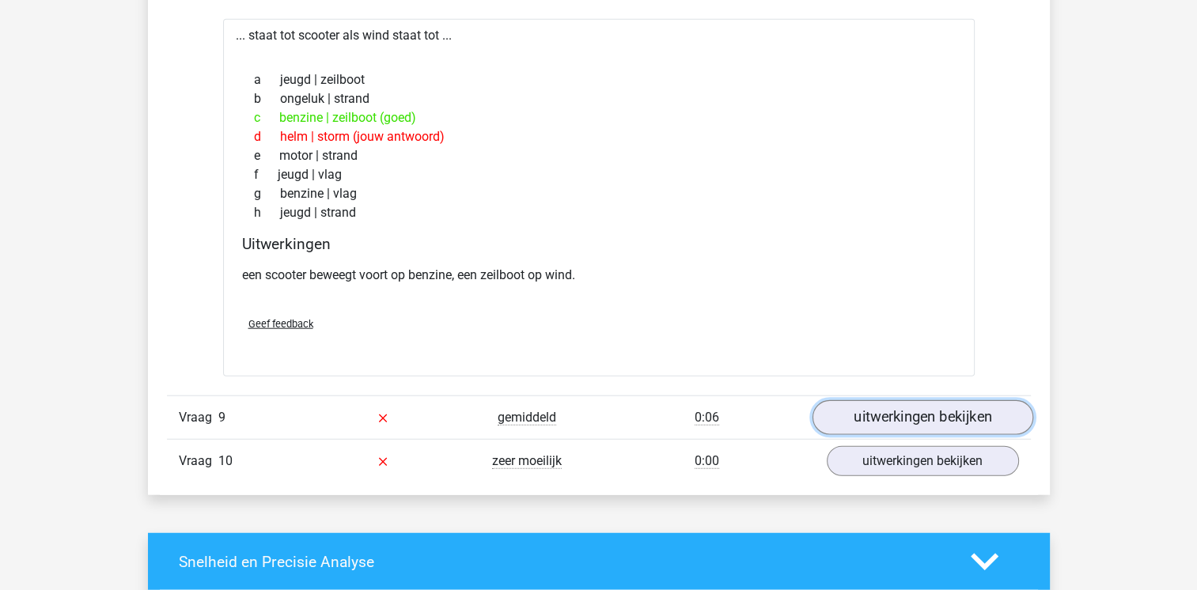
click at [956, 402] on link "uitwerkingen bekijken" at bounding box center [922, 417] width 221 height 35
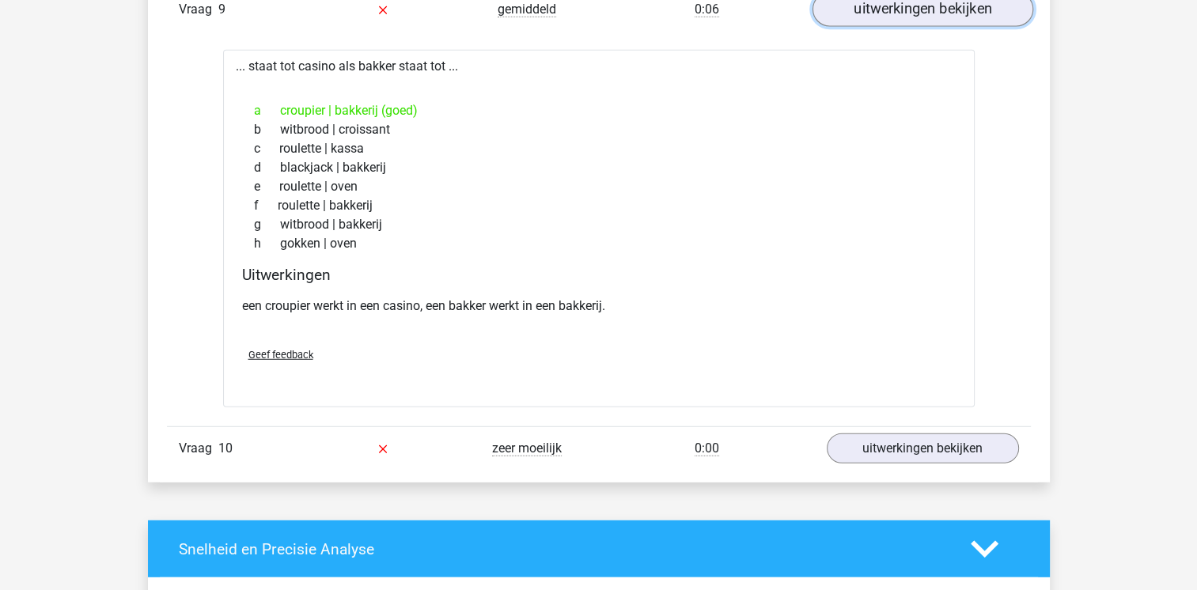
scroll to position [4240, 0]
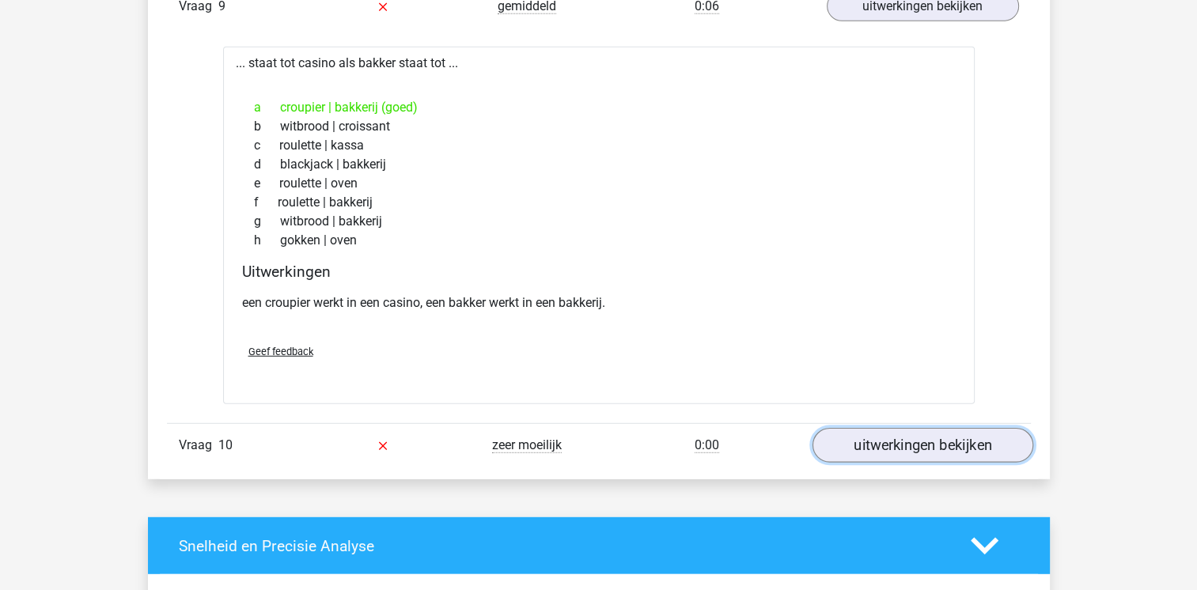
click at [952, 436] on link "uitwerkingen bekijken" at bounding box center [922, 446] width 221 height 35
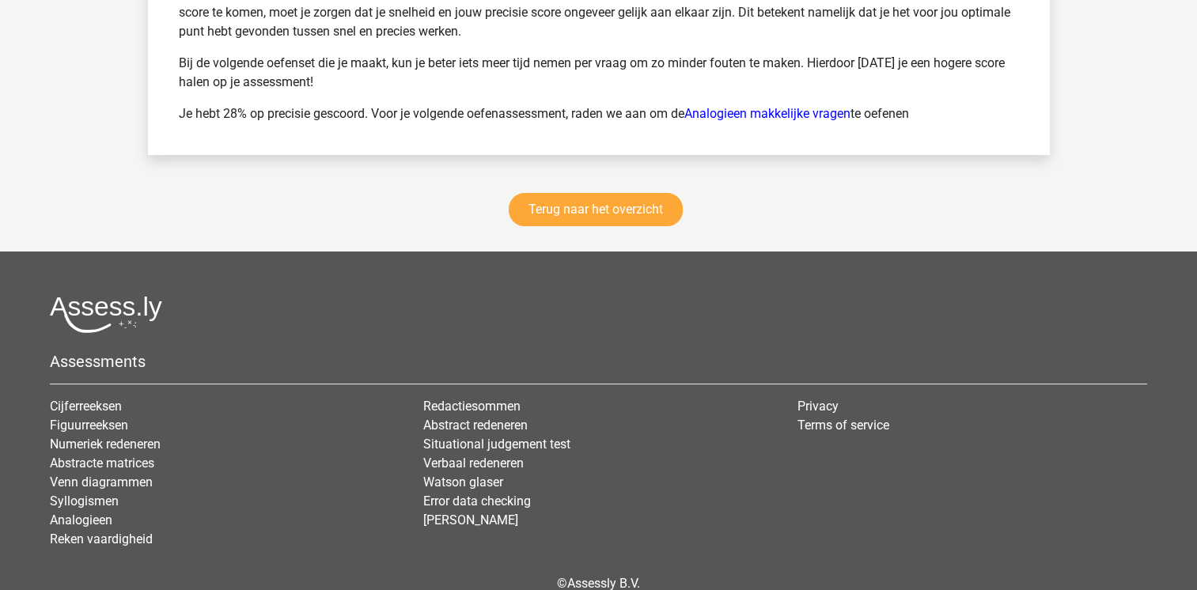
scroll to position [5885, 0]
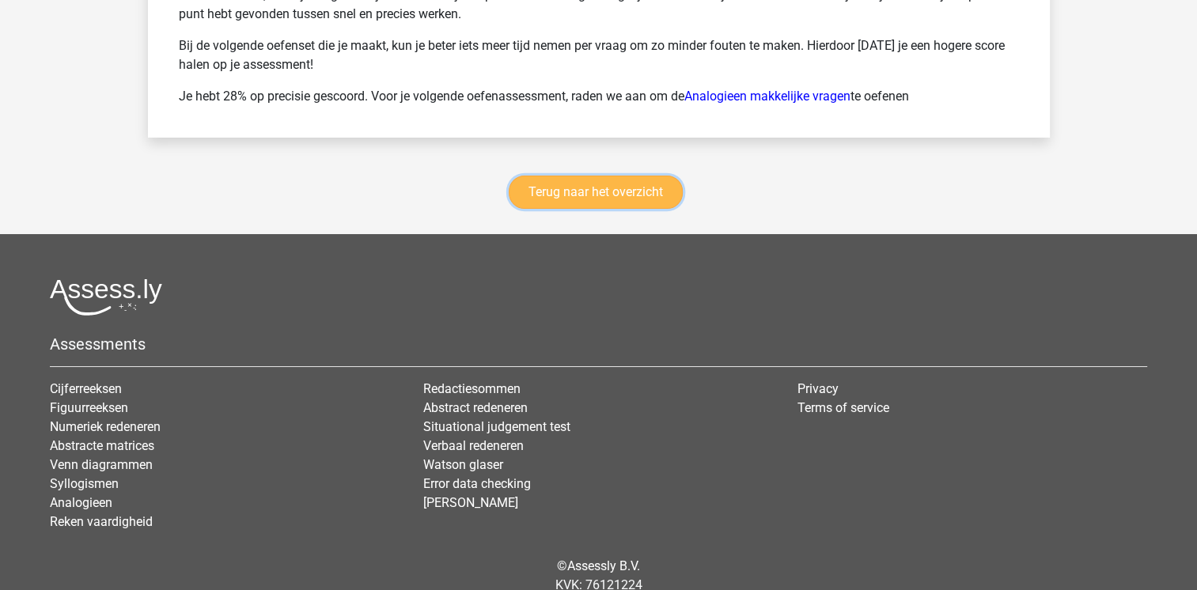
click at [555, 182] on link "Terug naar het overzicht" at bounding box center [596, 192] width 174 height 33
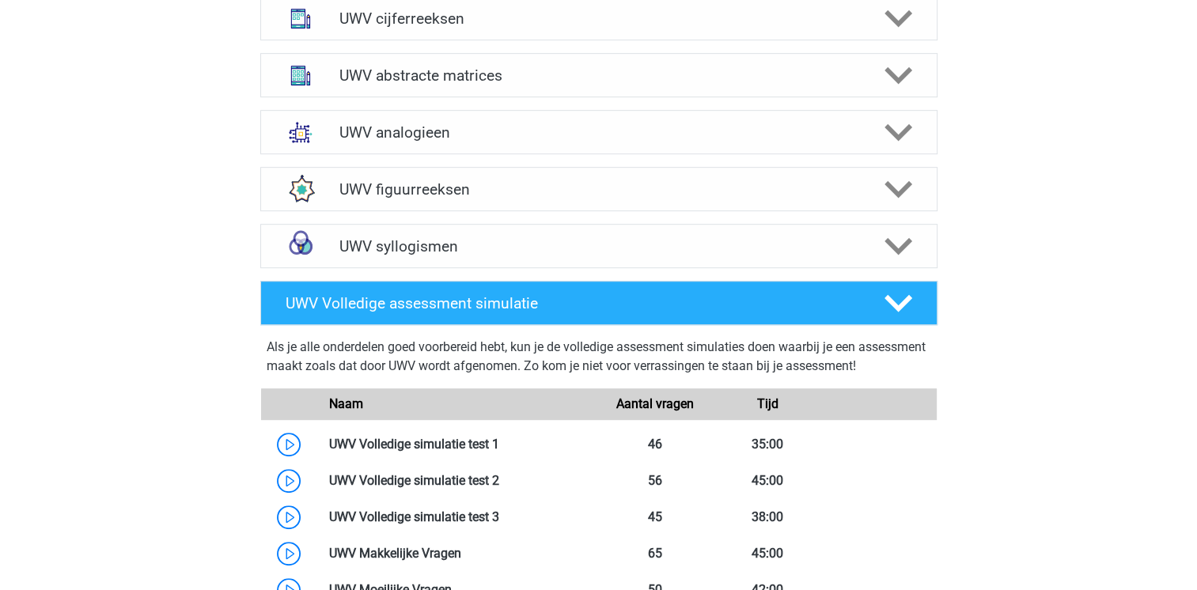
scroll to position [791, 0]
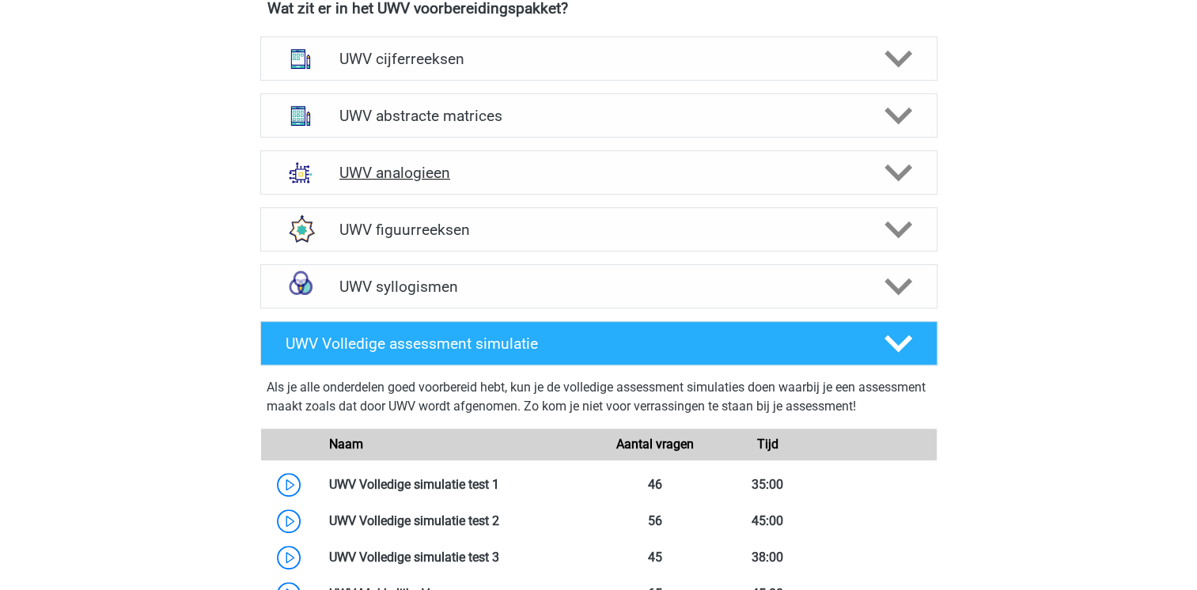
click at [485, 182] on h4 "UWV analogieen" at bounding box center [598, 173] width 518 height 18
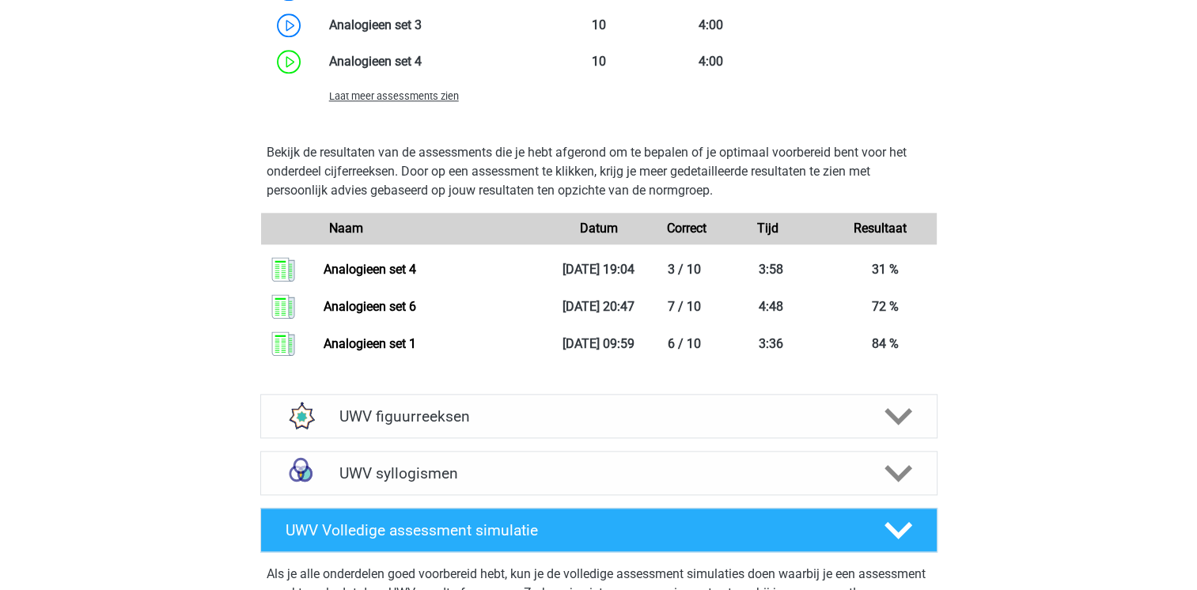
scroll to position [1804, 0]
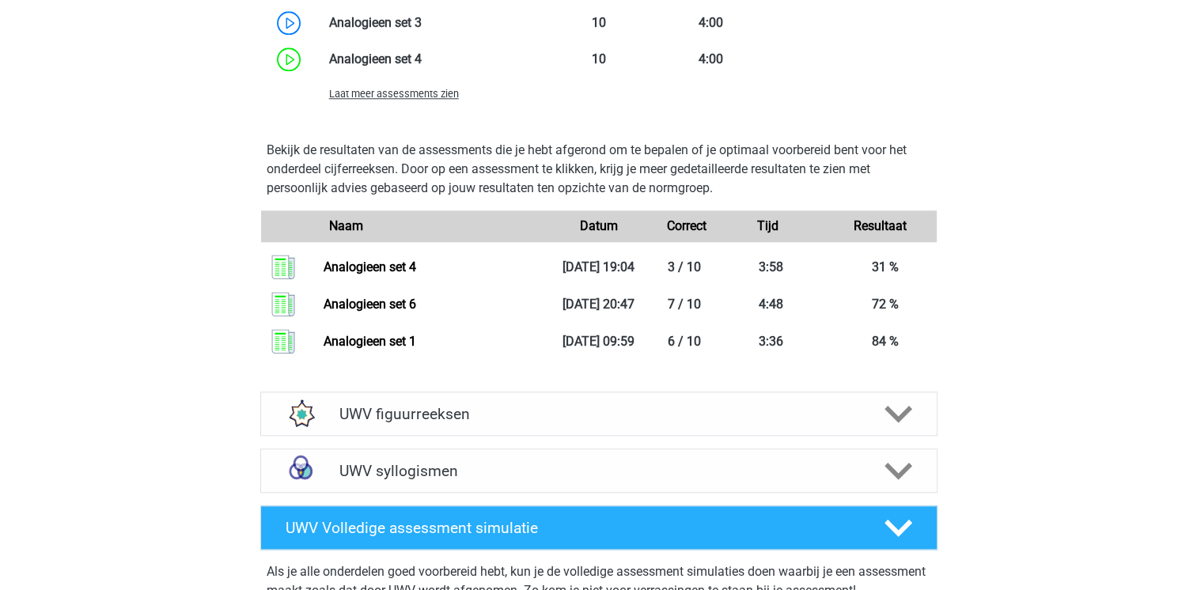
click at [416, 103] on div "Laat meer assessments zien" at bounding box center [429, 93] width 225 height 19
click at [421, 100] on span "Laat meer assessments zien" at bounding box center [394, 94] width 130 height 12
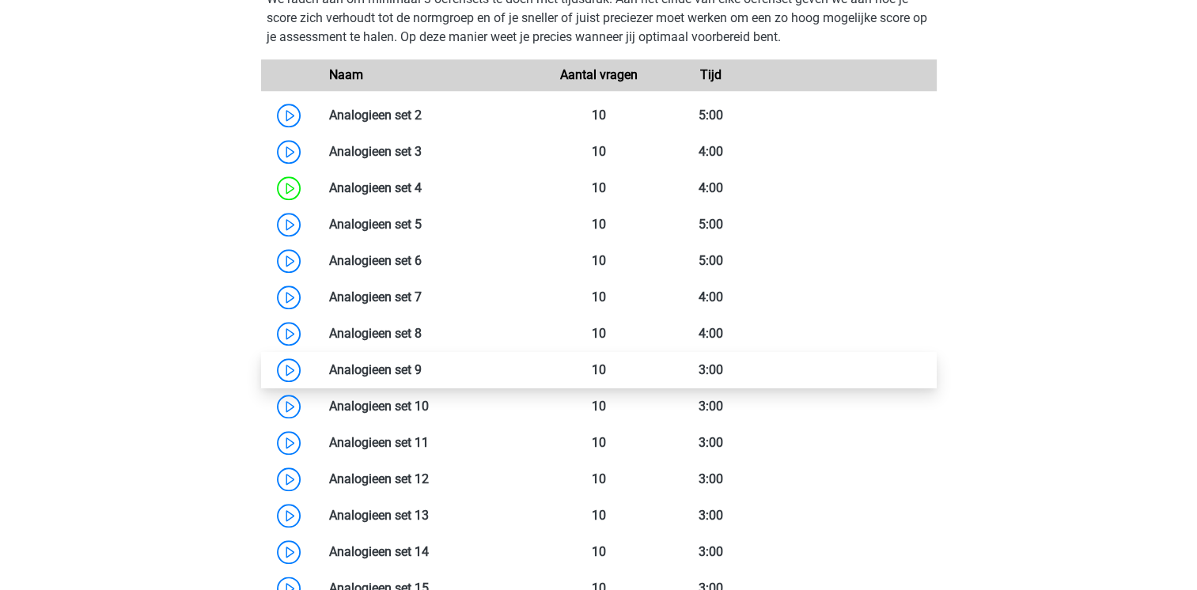
scroll to position [1677, 0]
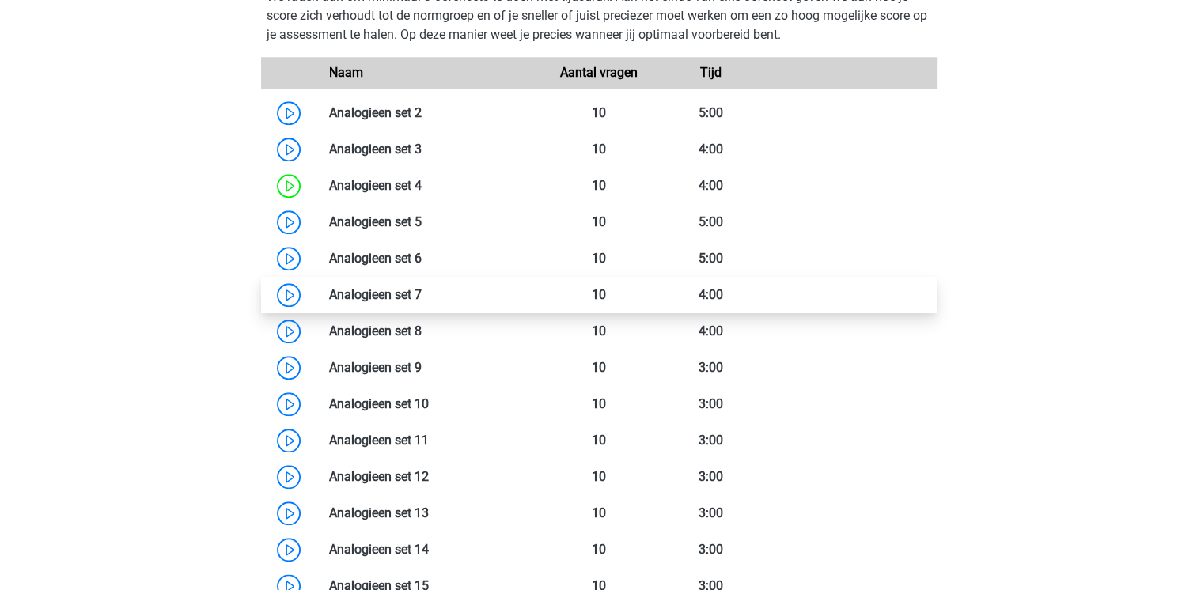
click at [422, 302] on link at bounding box center [422, 294] width 0 height 15
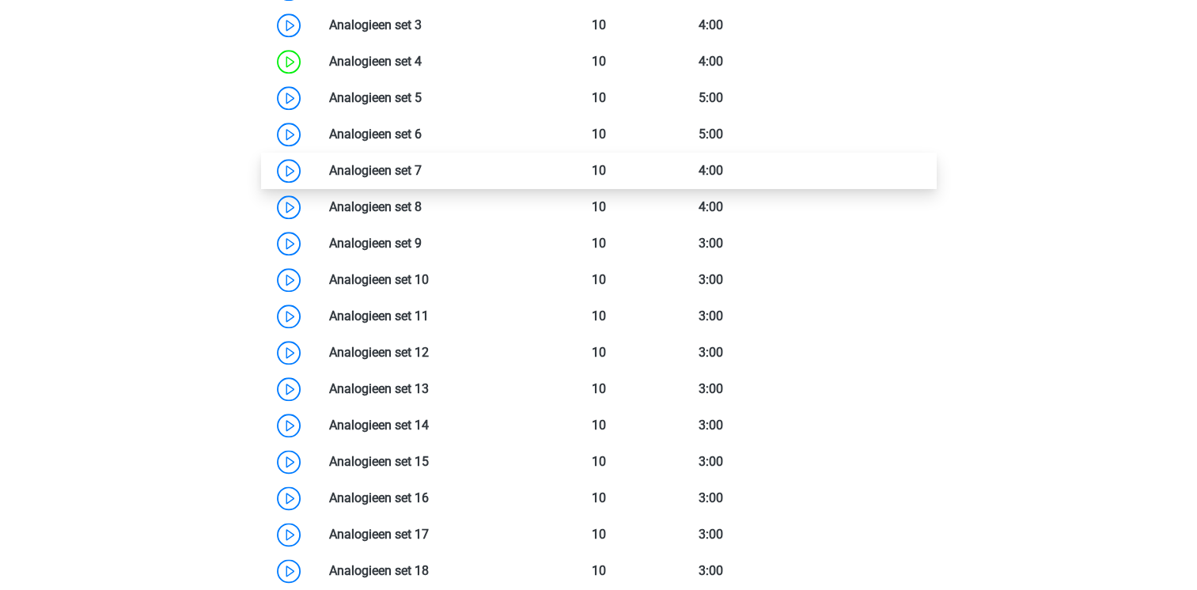
scroll to position [1740, 0]
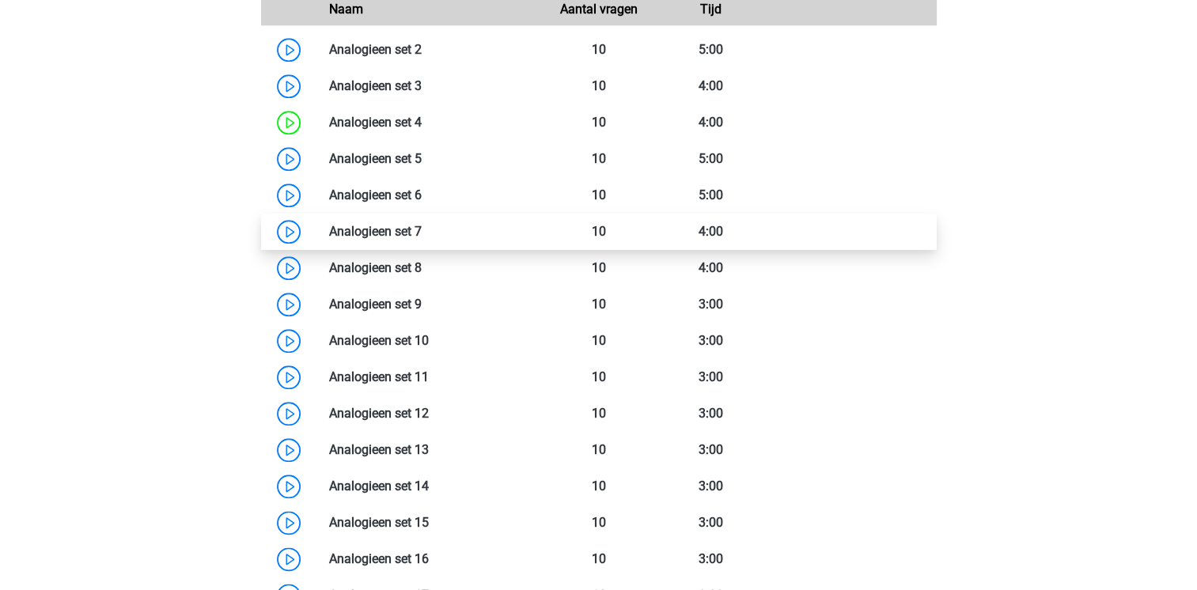
click at [422, 239] on link at bounding box center [422, 231] width 0 height 15
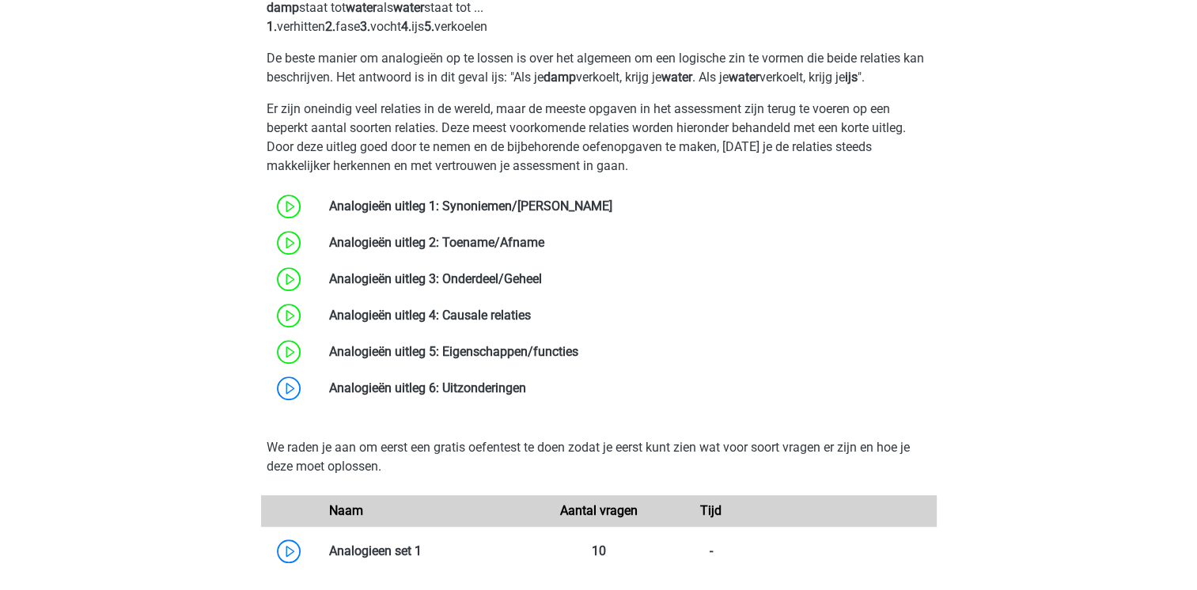
scroll to position [1013, 0]
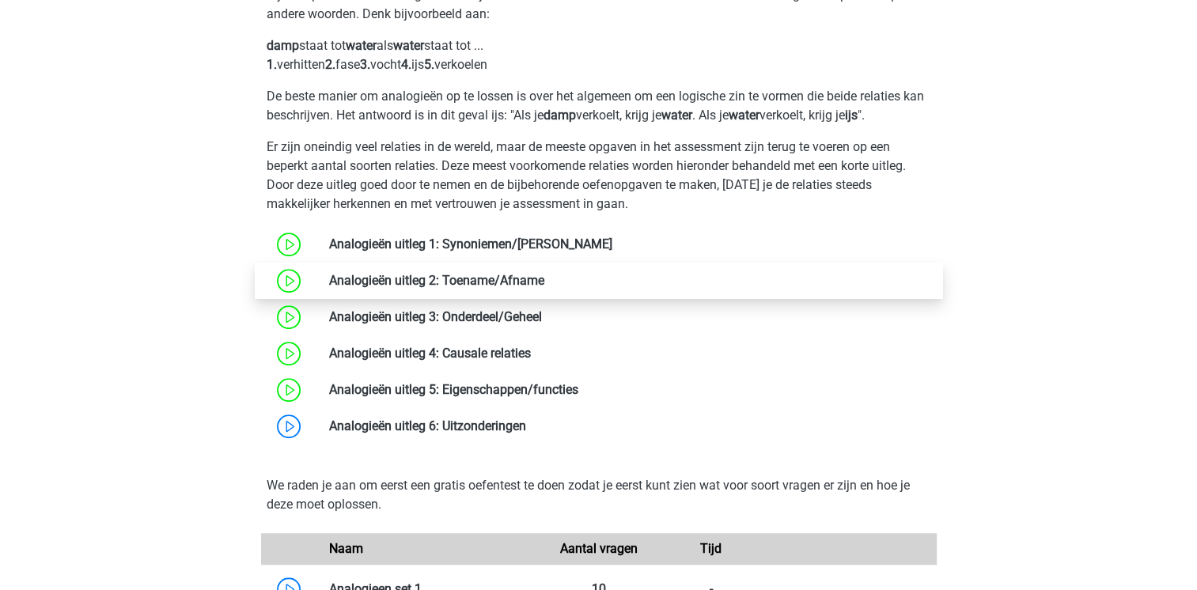
click at [544, 288] on link at bounding box center [544, 280] width 0 height 15
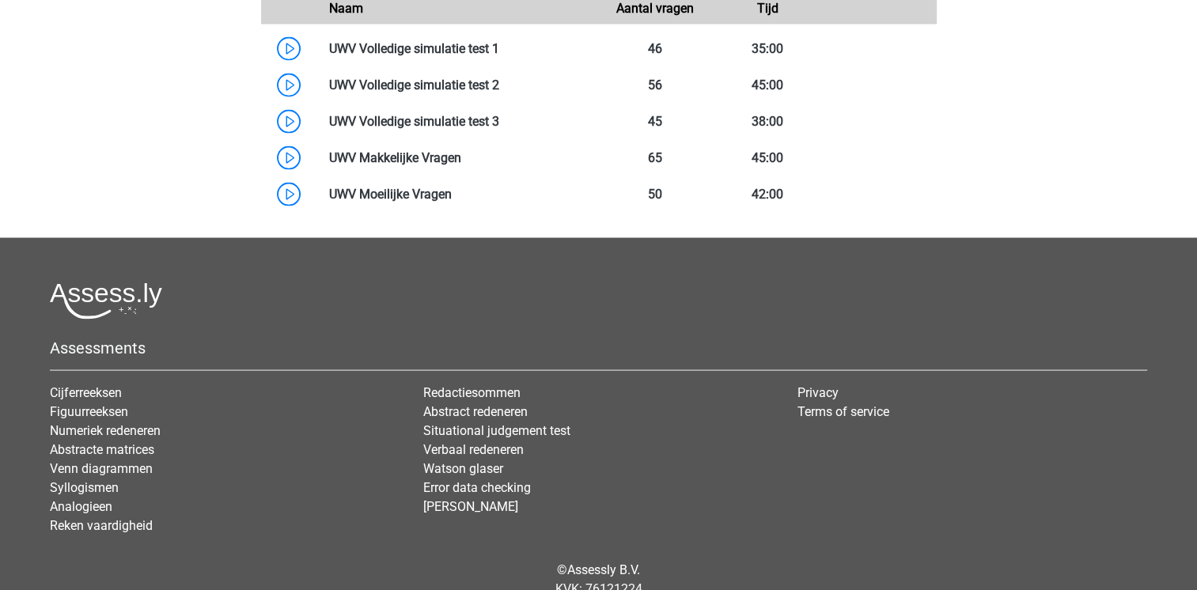
scroll to position [2974, 0]
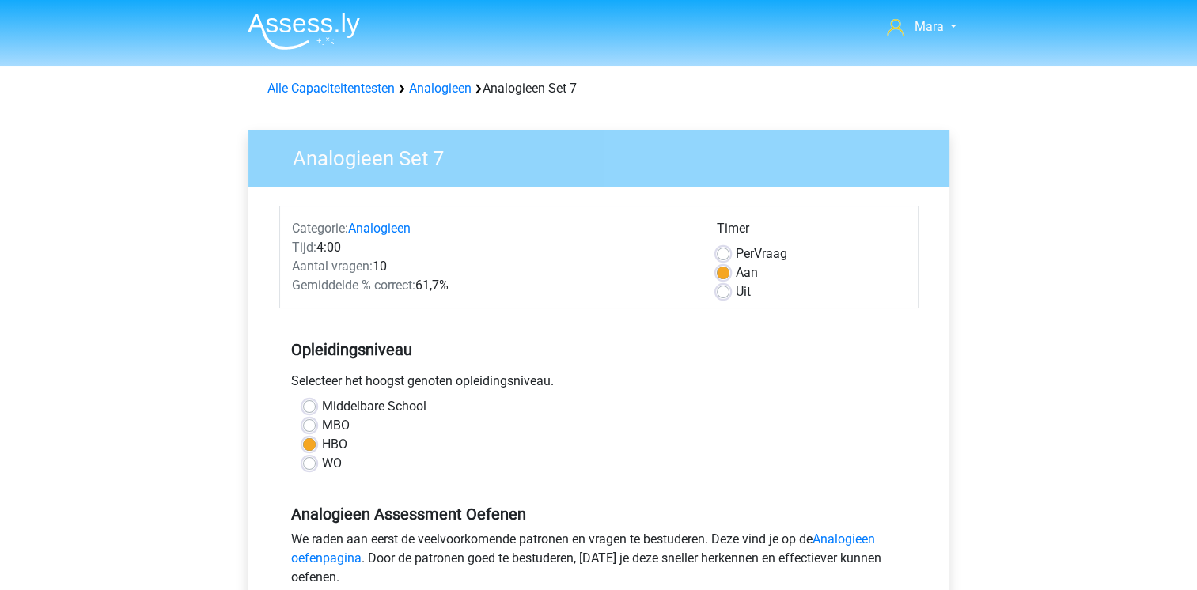
click at [615, 291] on div "Gemiddelde % correct: 61,7%" at bounding box center [492, 285] width 425 height 19
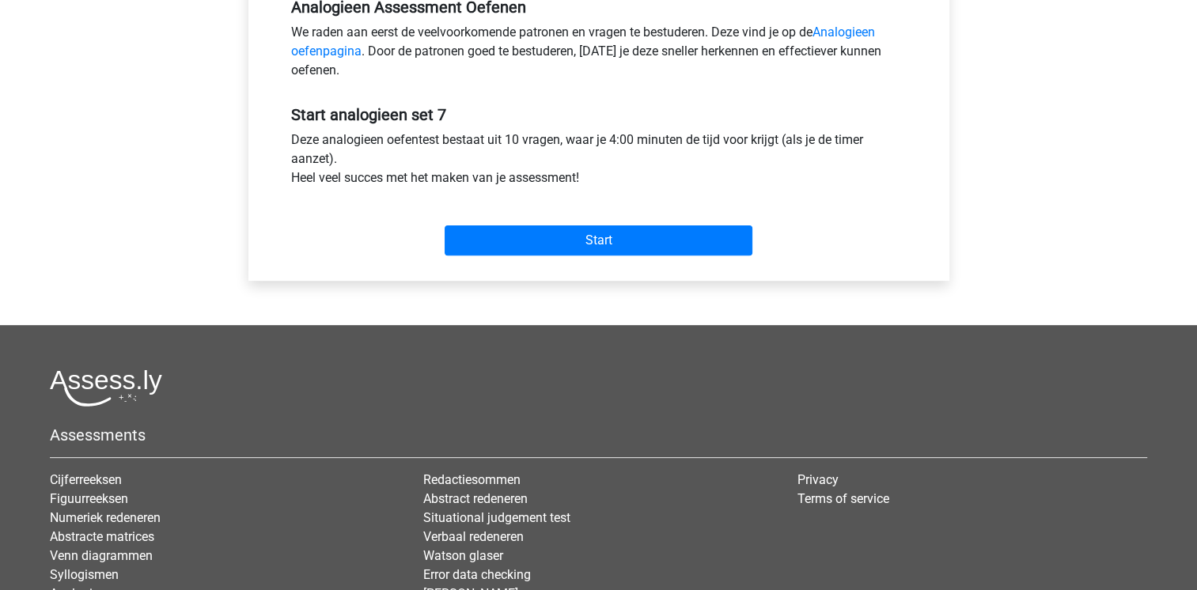
scroll to position [538, 0]
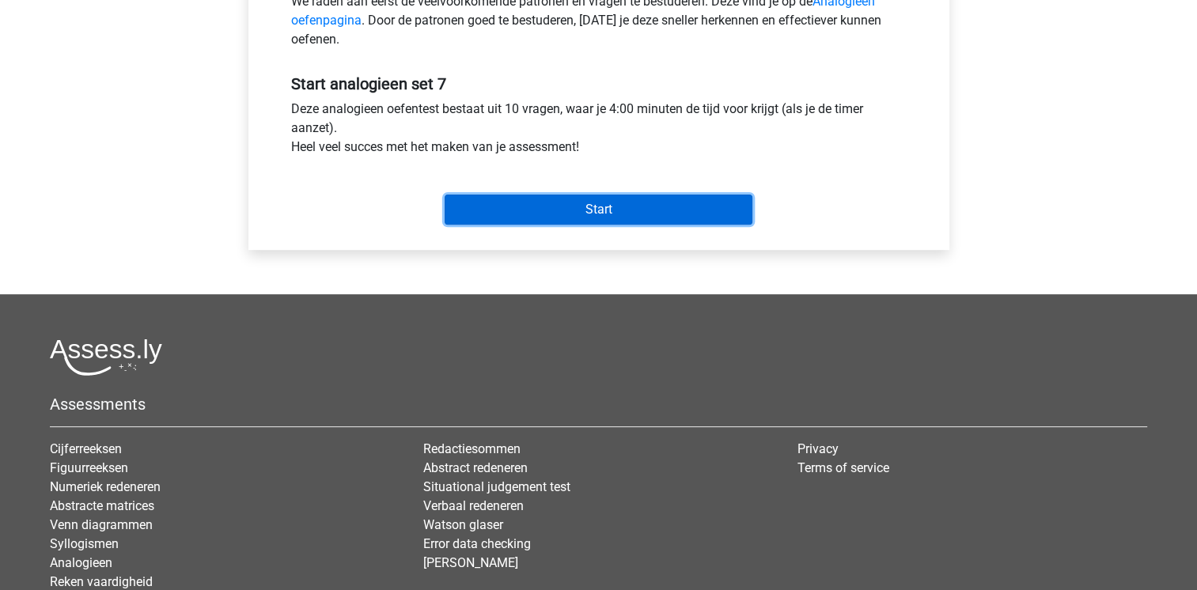
click at [595, 200] on input "Start" at bounding box center [599, 210] width 308 height 30
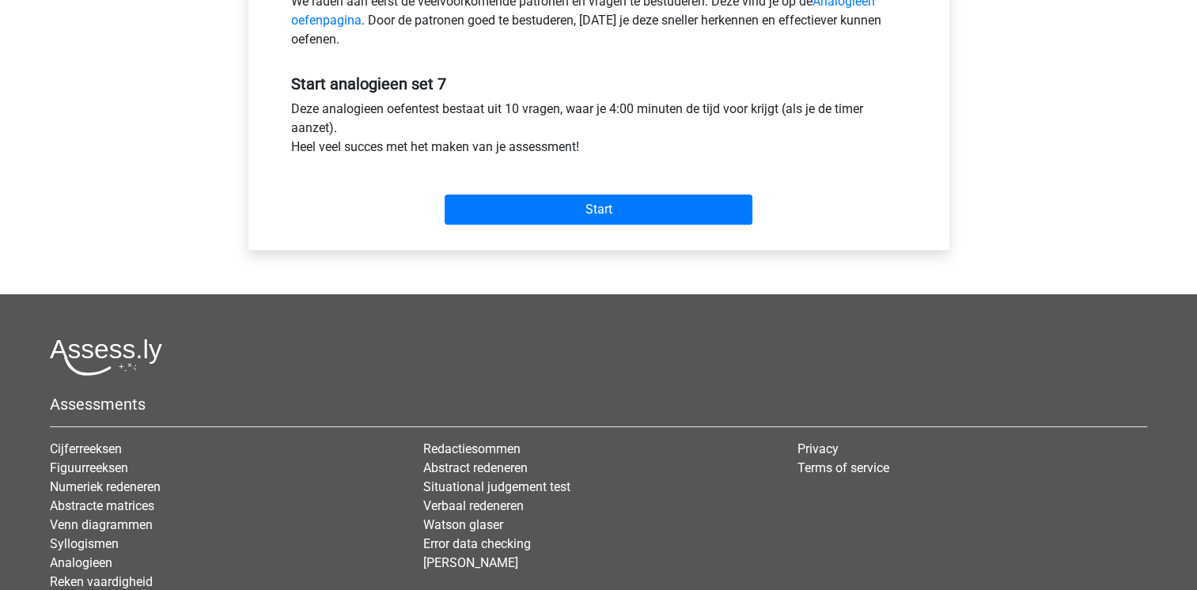
click at [196, 278] on div "Mara maravansoelen@hotmail.com Nederlands English" at bounding box center [598, 87] width 1197 height 1250
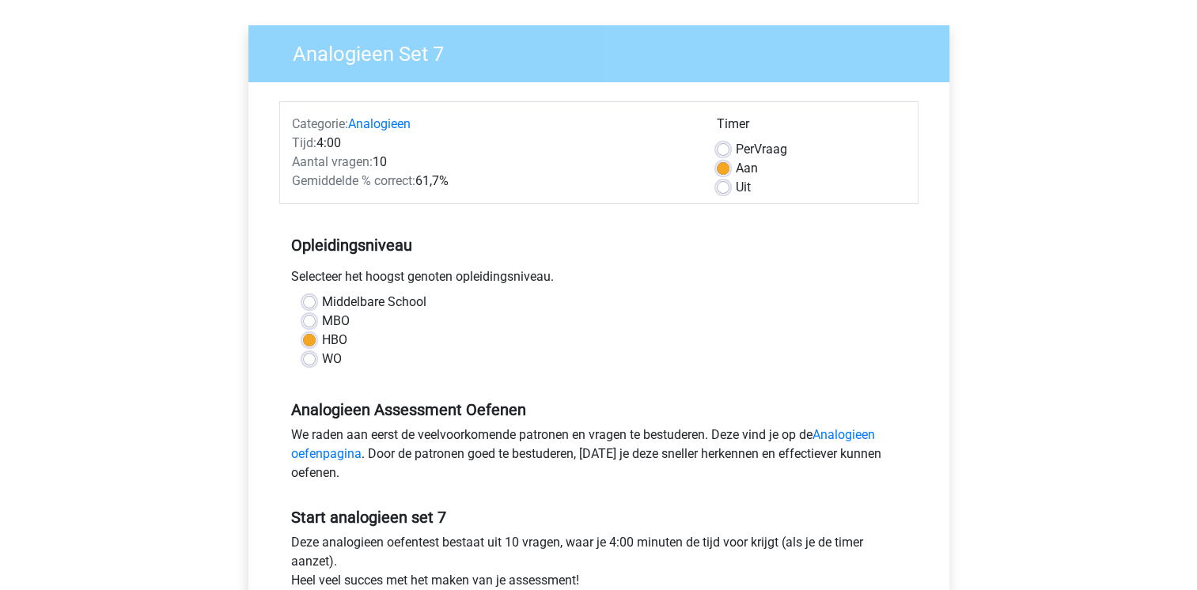
scroll to position [0, 0]
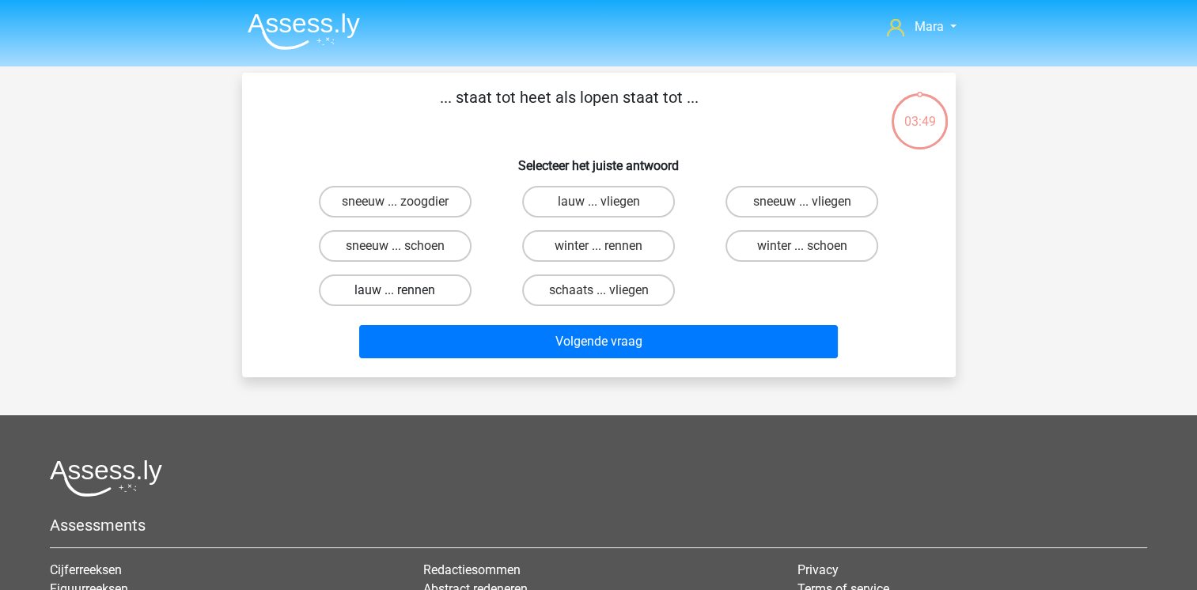
click at [442, 297] on label "lauw ... rennen" at bounding box center [395, 290] width 153 height 32
click at [405, 297] on input "lauw ... rennen" at bounding box center [400, 295] width 10 height 10
radio input "true"
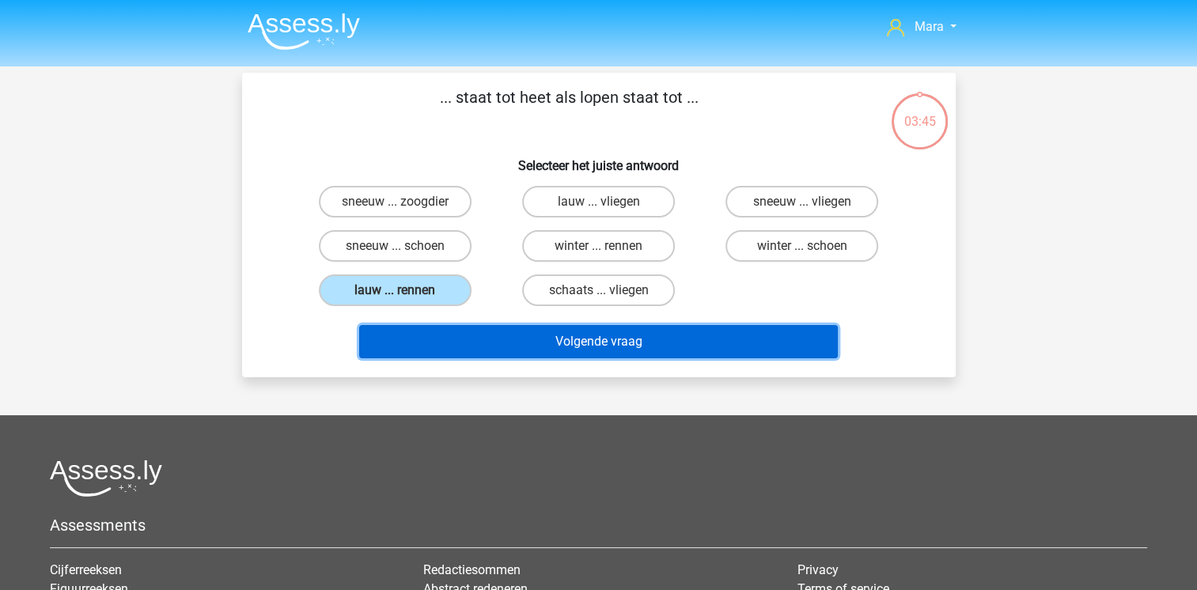
click at [544, 325] on button "Volgende vraag" at bounding box center [598, 341] width 479 height 33
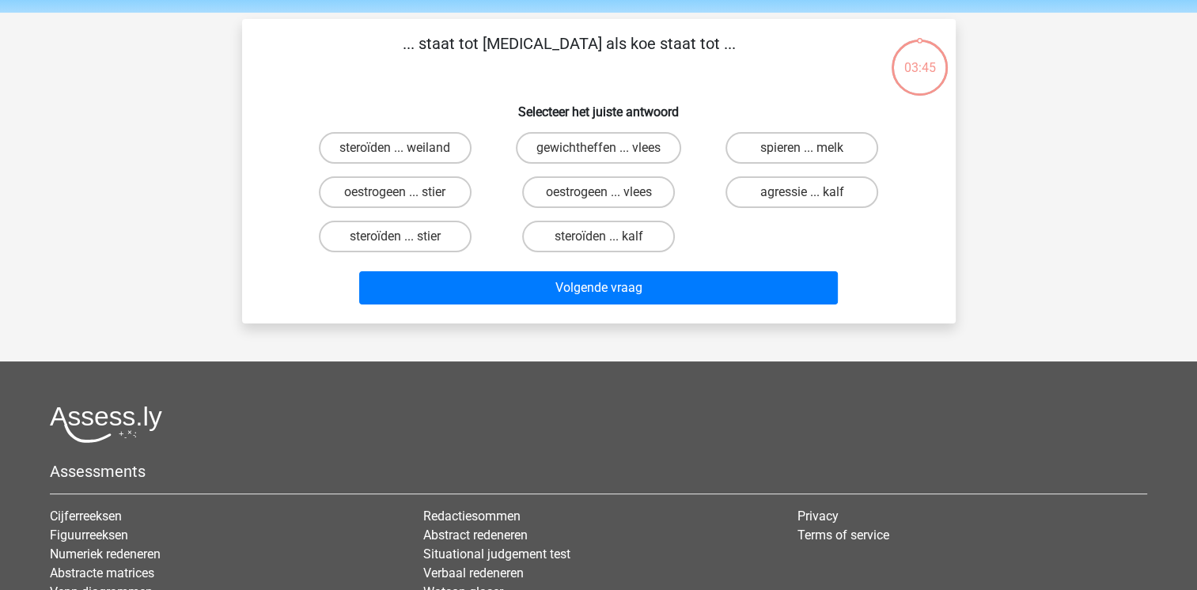
scroll to position [73, 0]
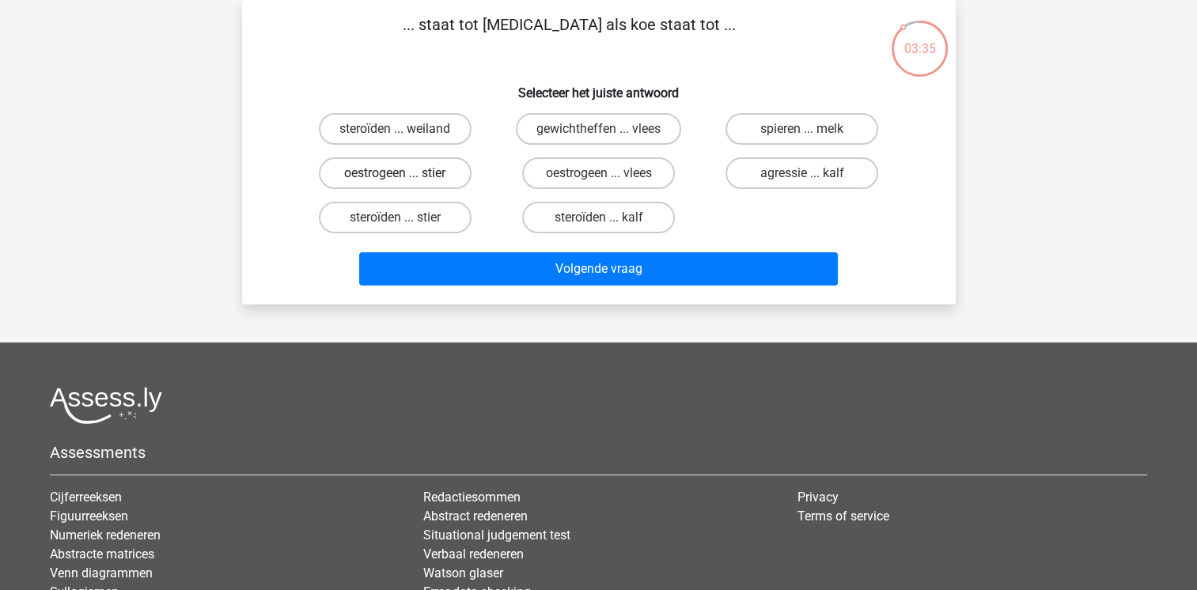
click at [440, 176] on label "oestrogeen ... stier" at bounding box center [395, 173] width 153 height 32
click at [405, 176] on input "oestrogeen ... stier" at bounding box center [400, 178] width 10 height 10
radio input "true"
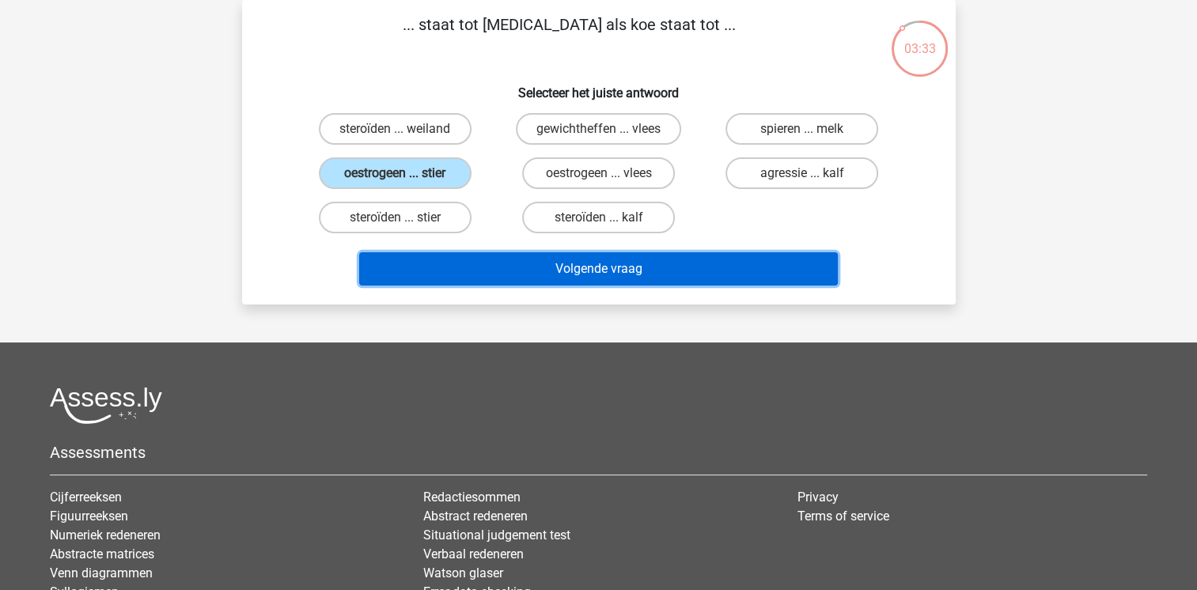
click at [529, 256] on button "Volgende vraag" at bounding box center [598, 268] width 479 height 33
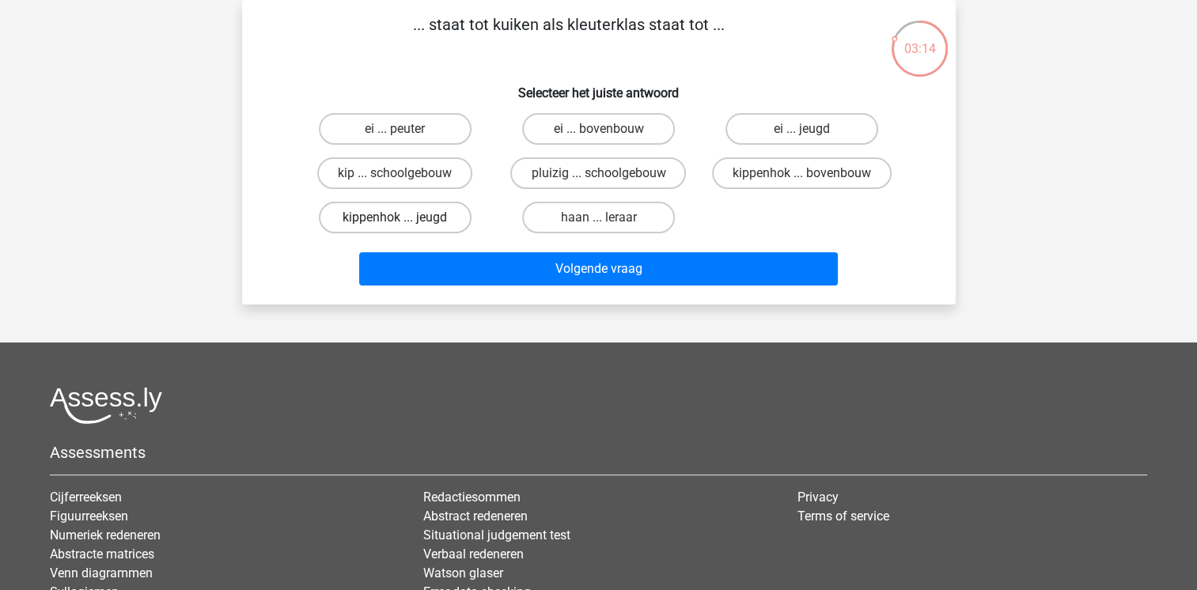
click at [408, 212] on label "kippenhok ... jeugd" at bounding box center [395, 218] width 153 height 32
click at [405, 218] on input "kippenhok ... jeugd" at bounding box center [400, 223] width 10 height 10
radio input "true"
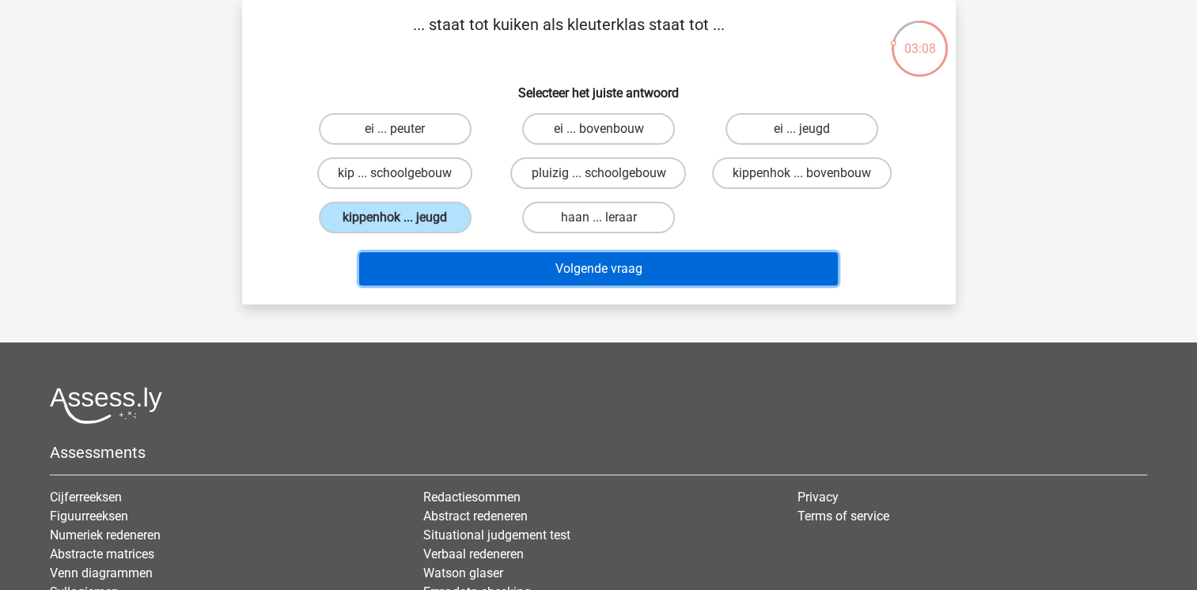
click at [554, 276] on button "Volgende vraag" at bounding box center [598, 268] width 479 height 33
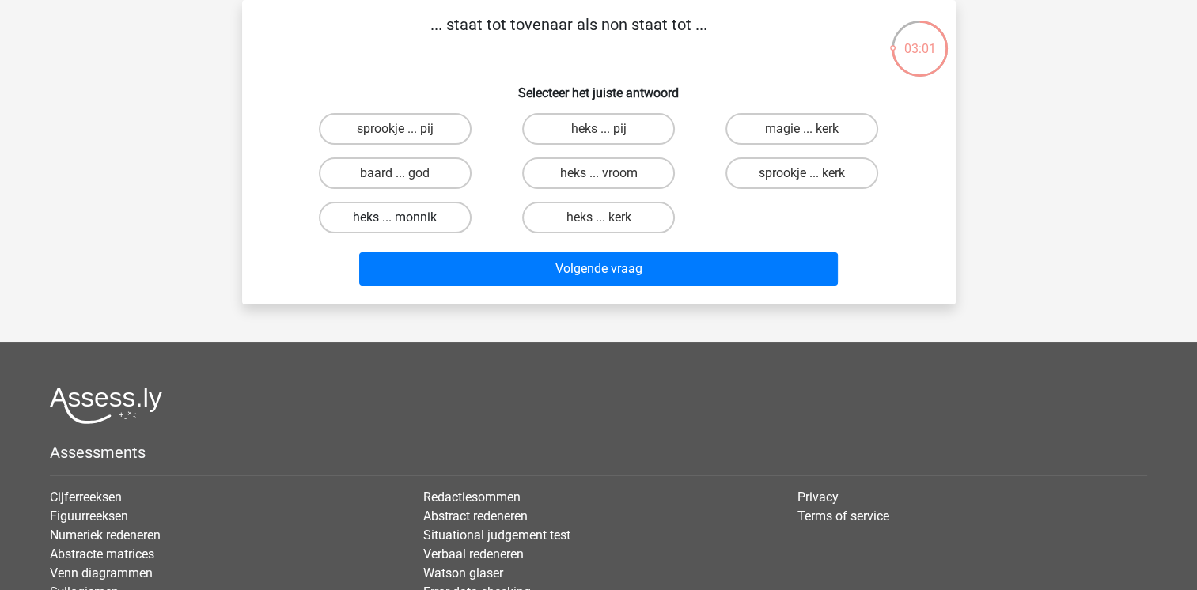
click at [427, 208] on label "heks ... monnik" at bounding box center [395, 218] width 153 height 32
click at [405, 218] on input "heks ... monnik" at bounding box center [400, 223] width 10 height 10
radio input "true"
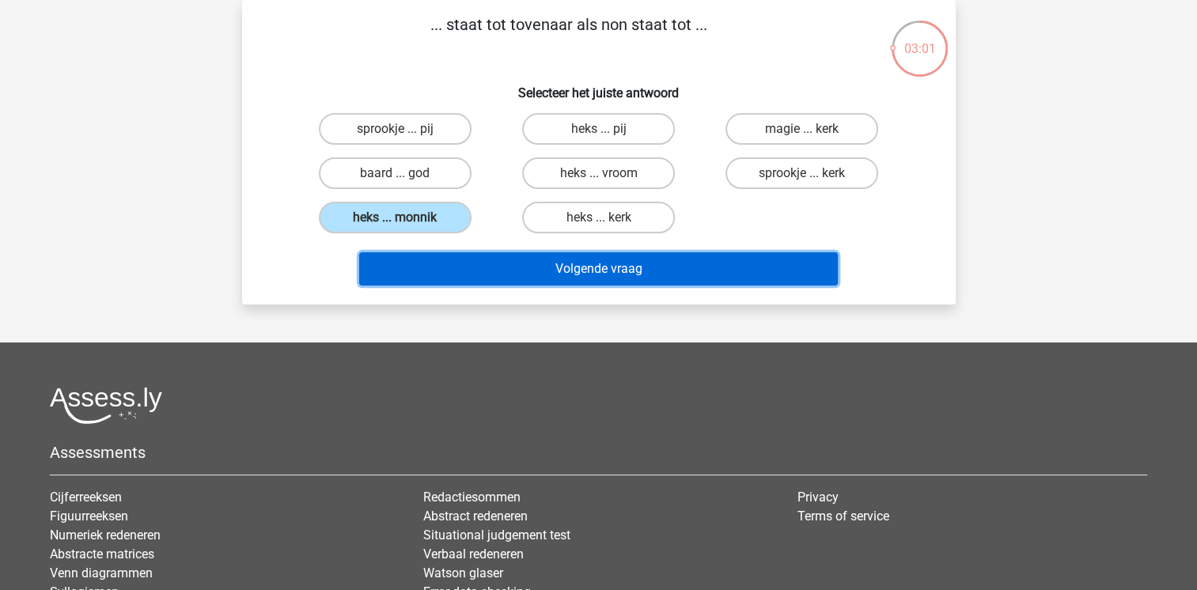
click at [478, 254] on button "Volgende vraag" at bounding box center [598, 268] width 479 height 33
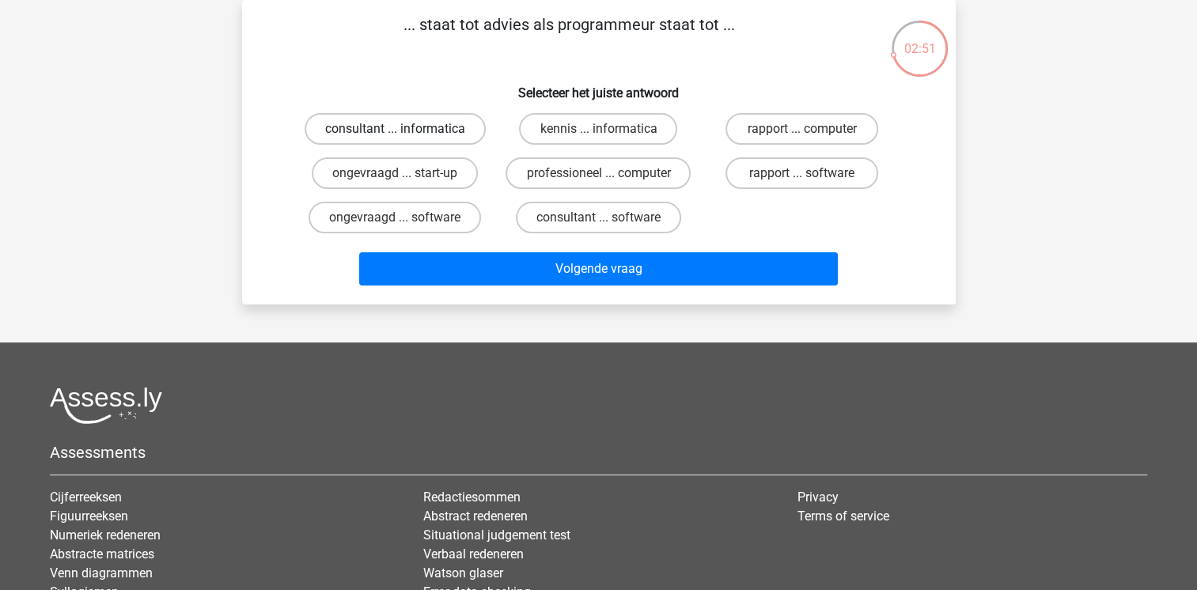
click at [461, 124] on label "consultant ... informatica" at bounding box center [395, 129] width 181 height 32
click at [405, 129] on input "consultant ... informatica" at bounding box center [400, 134] width 10 height 10
radio input "true"
click at [461, 124] on label "consultant ... informatica" at bounding box center [395, 129] width 181 height 32
click at [405, 129] on input "consultant ... informatica" at bounding box center [400, 134] width 10 height 10
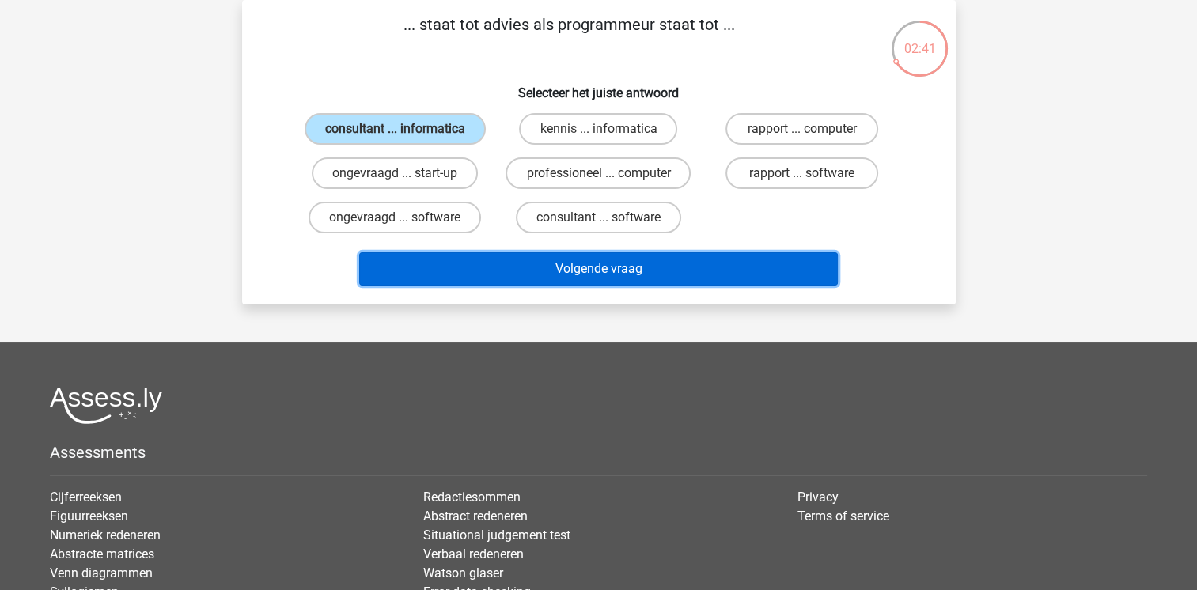
click at [490, 271] on button "Volgende vraag" at bounding box center [598, 268] width 479 height 33
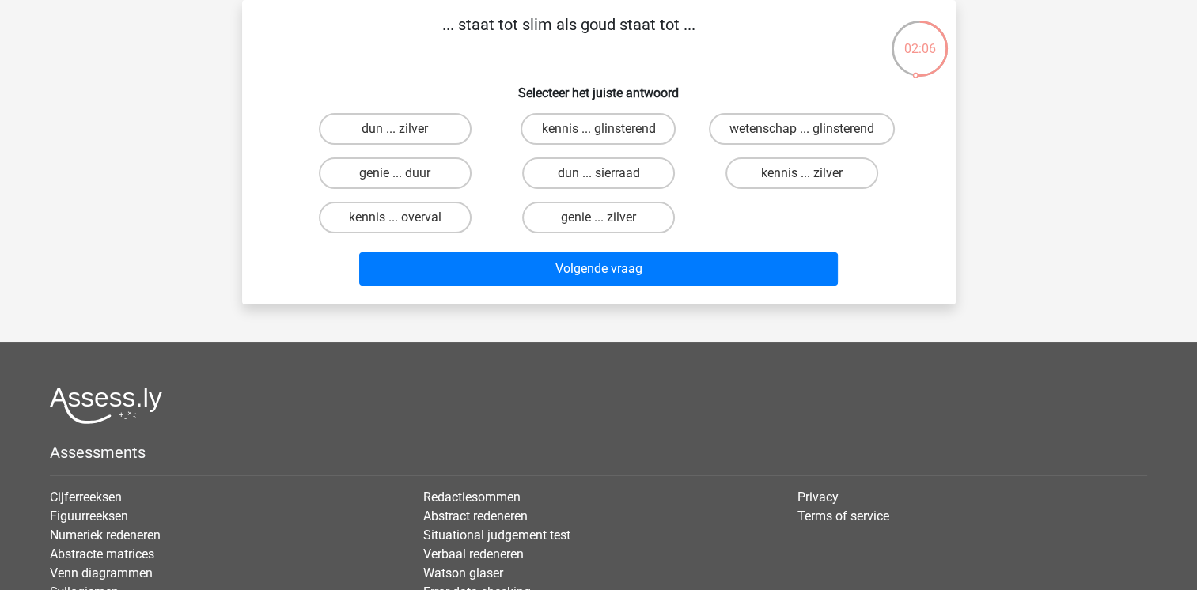
click at [606, 134] on input "kennis ... glinsterend" at bounding box center [603, 134] width 10 height 10
radio input "true"
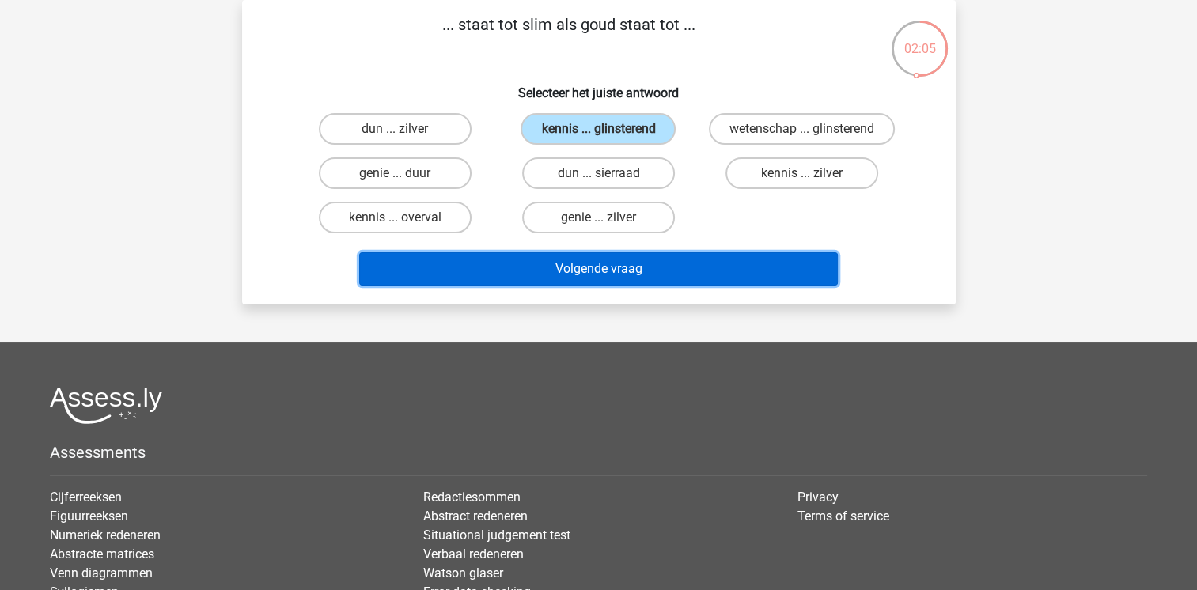
click at [581, 273] on button "Volgende vraag" at bounding box center [598, 268] width 479 height 33
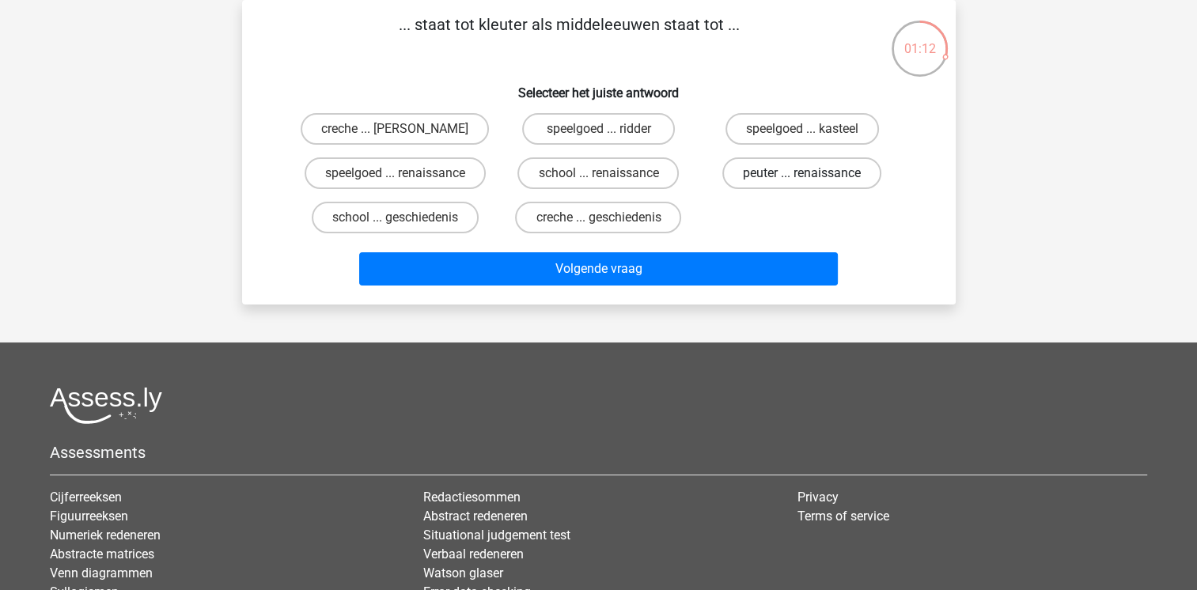
click at [769, 171] on label "peuter ... renaissance" at bounding box center [801, 173] width 159 height 32
click at [802, 173] on input "peuter ... renaissance" at bounding box center [807, 178] width 10 height 10
radio input "true"
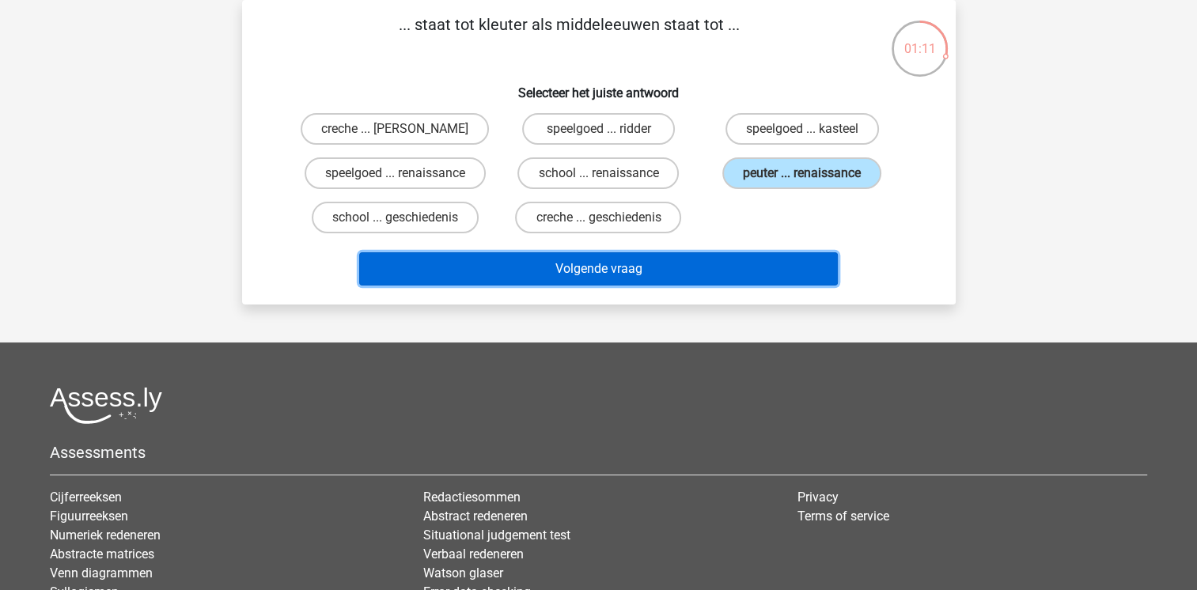
click at [684, 264] on button "Volgende vraag" at bounding box center [598, 268] width 479 height 33
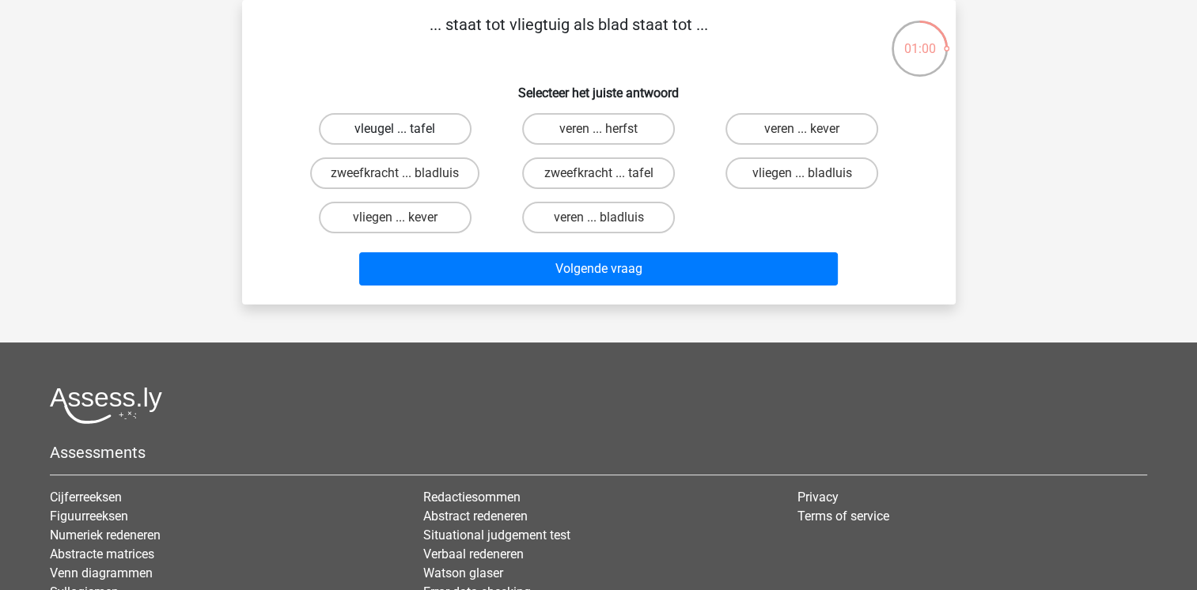
click at [419, 127] on label "vleugel ... tafel" at bounding box center [395, 129] width 153 height 32
click at [405, 129] on input "vleugel ... tafel" at bounding box center [400, 134] width 10 height 10
radio input "true"
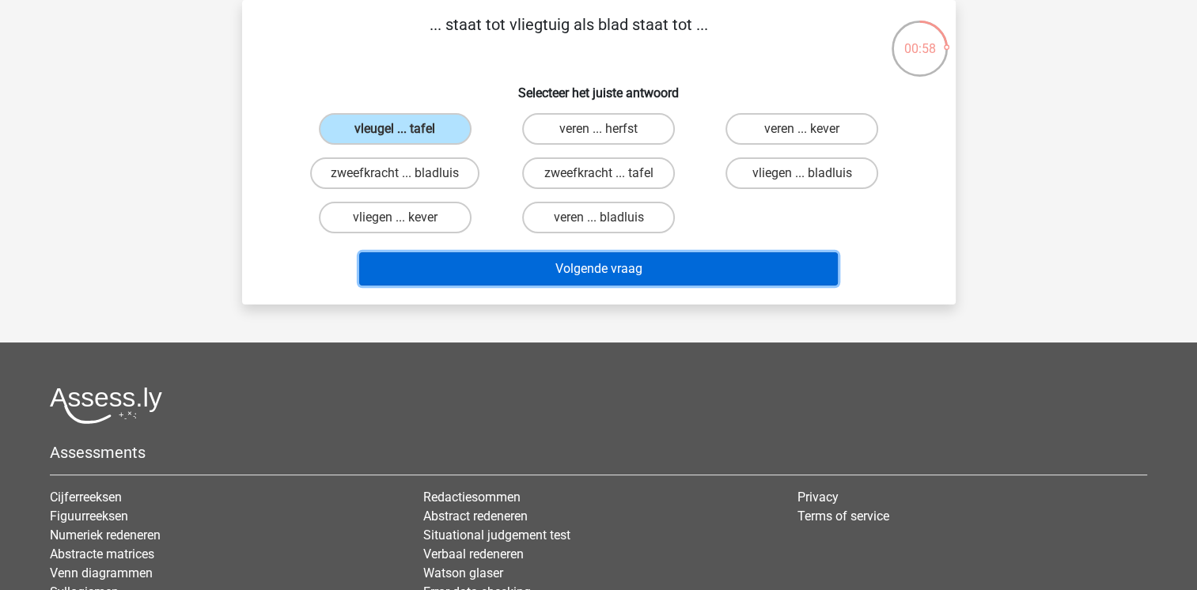
click at [530, 258] on button "Volgende vraag" at bounding box center [598, 268] width 479 height 33
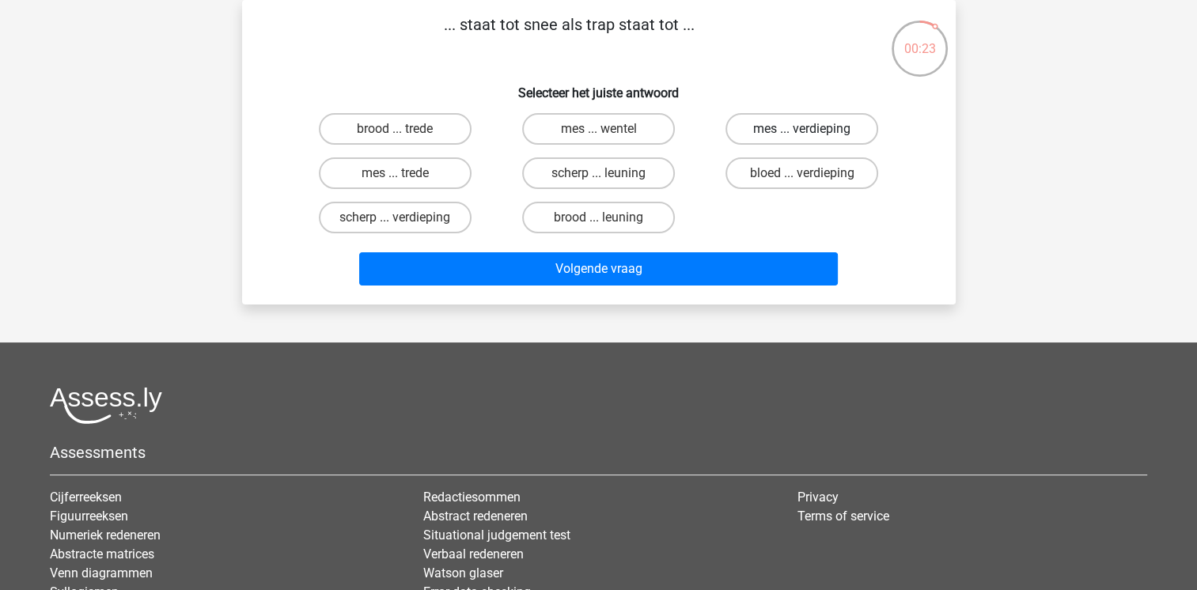
click at [756, 134] on label "mes ... verdieping" at bounding box center [801, 129] width 153 height 32
click at [802, 134] on input "mes ... verdieping" at bounding box center [807, 134] width 10 height 10
radio input "true"
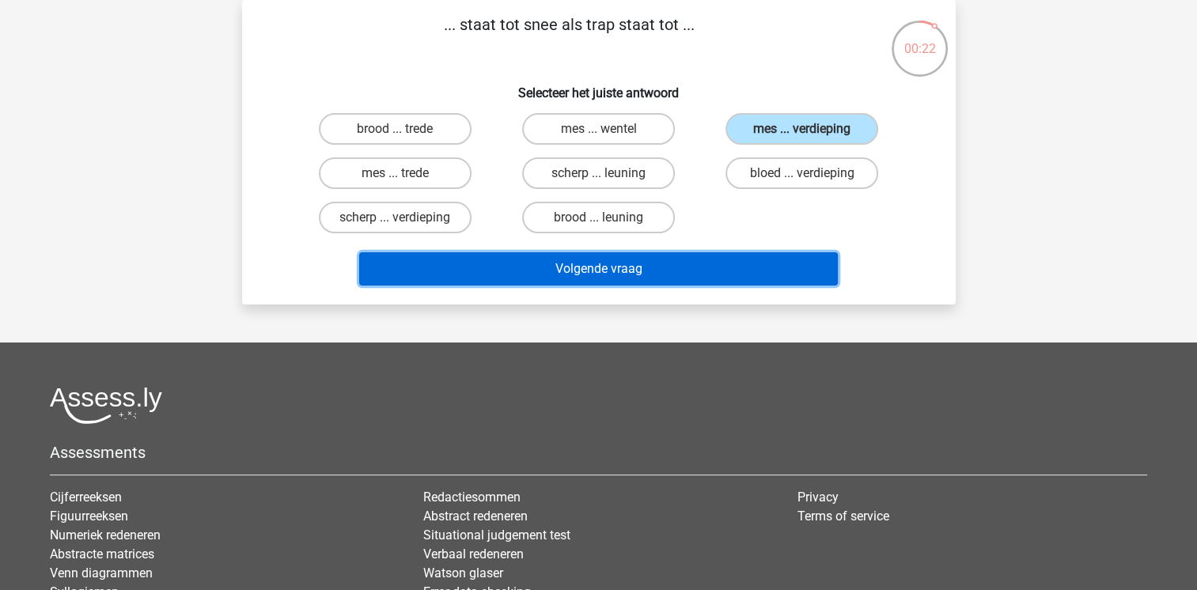
click at [687, 264] on button "Volgende vraag" at bounding box center [598, 268] width 479 height 33
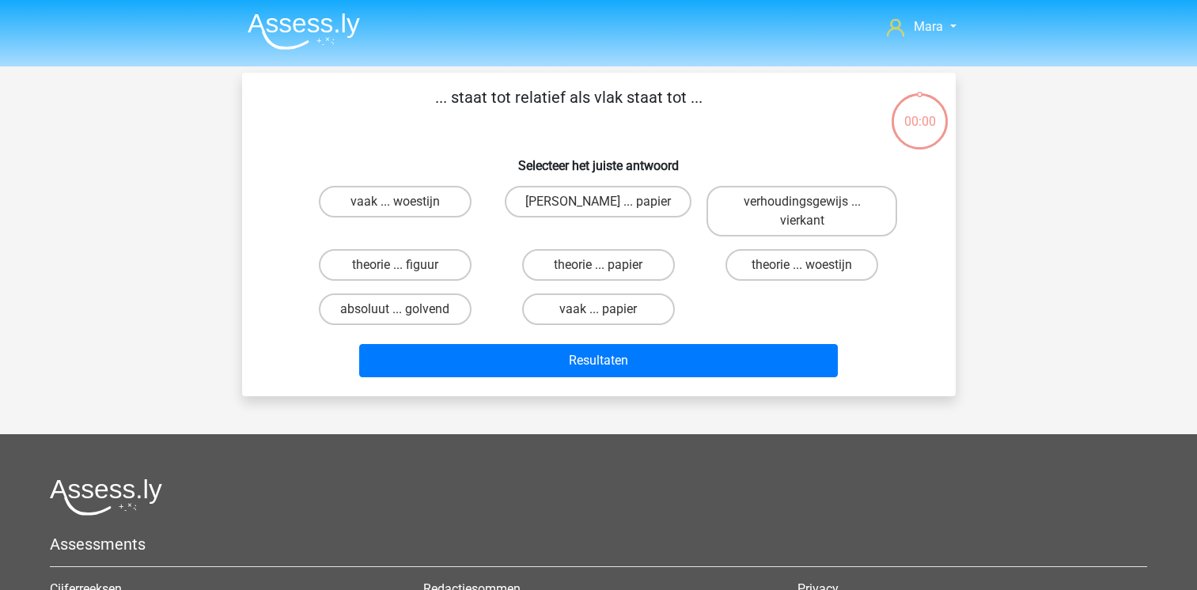
scroll to position [73, 0]
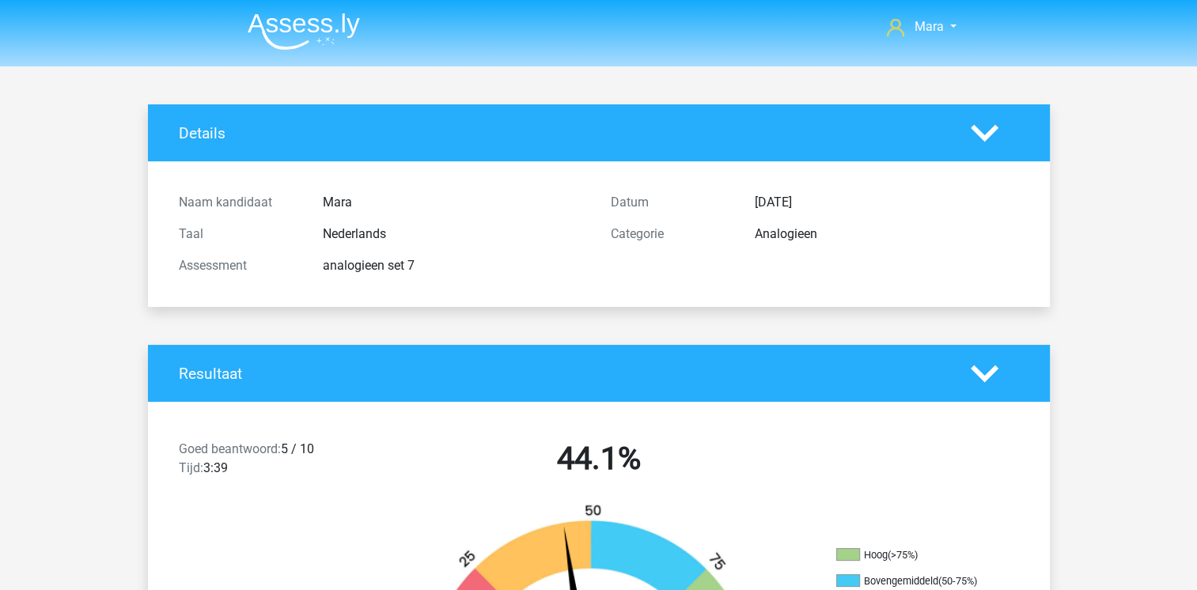
click at [592, 422] on div "Goed beantwoord: 5 / 10 Tijd: 3:39 44.1%" at bounding box center [599, 462] width 902 height 82
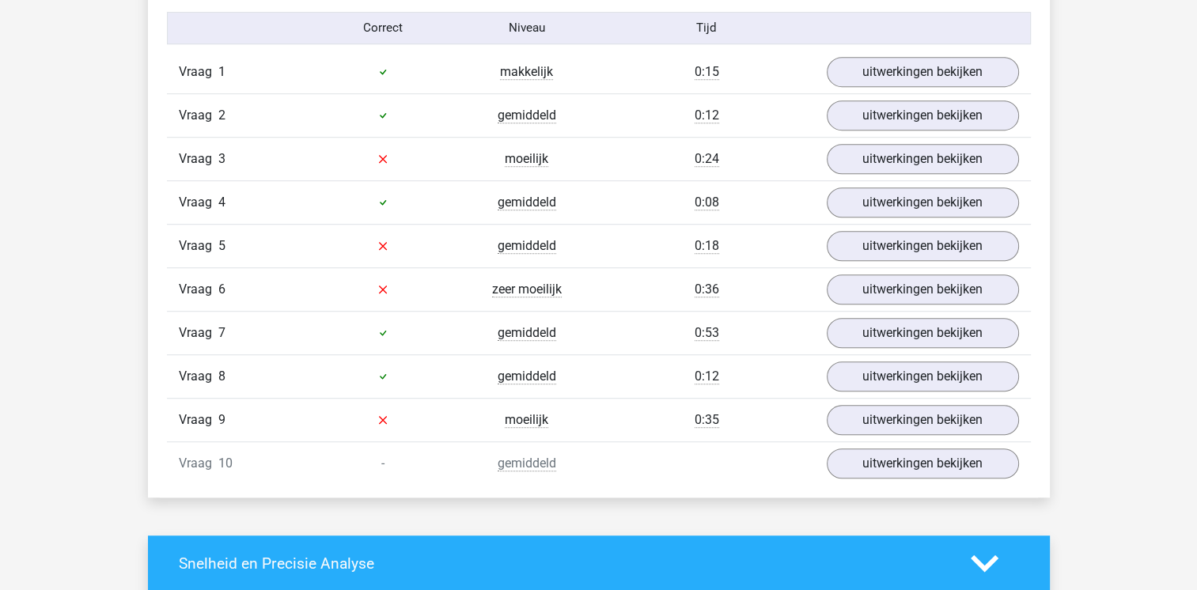
scroll to position [1013, 0]
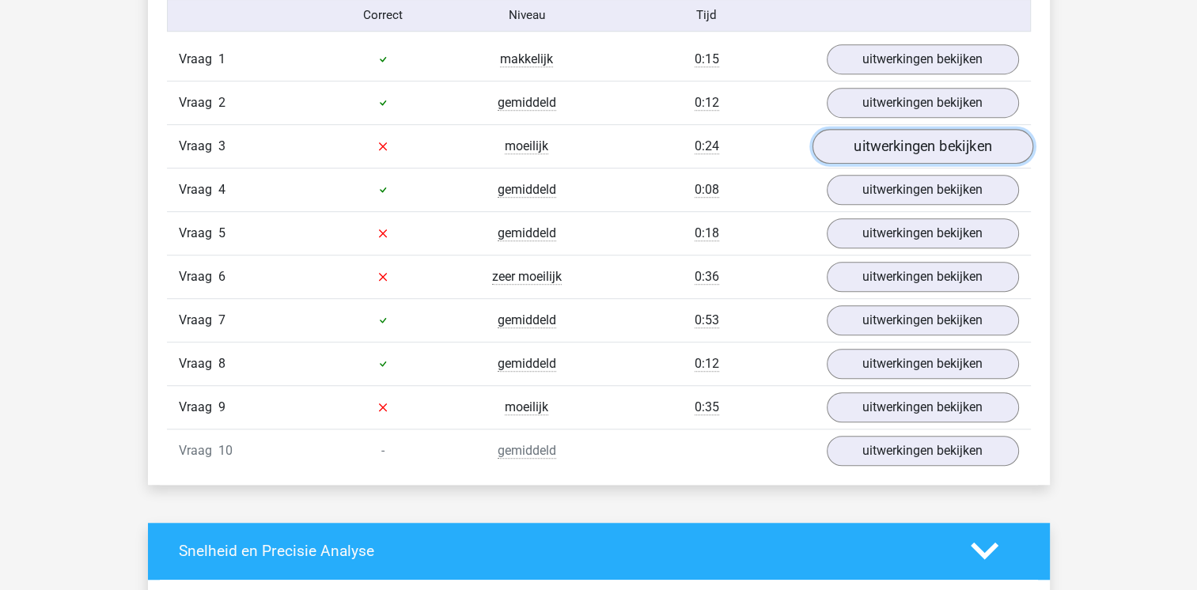
click at [887, 138] on link "uitwerkingen bekijken" at bounding box center [922, 146] width 221 height 35
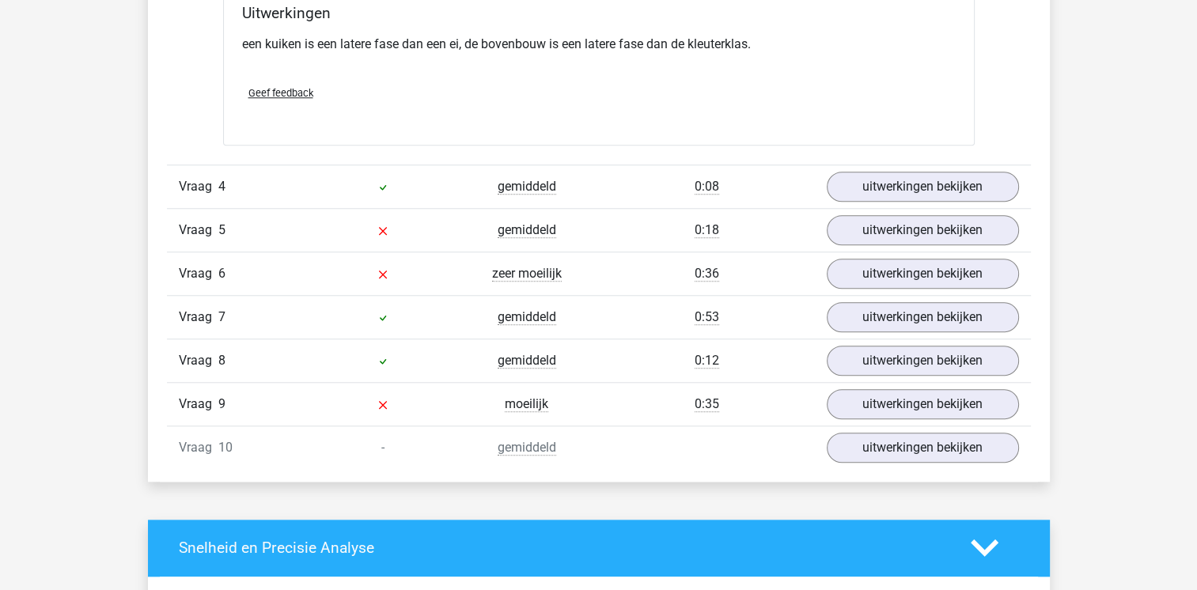
scroll to position [1424, 0]
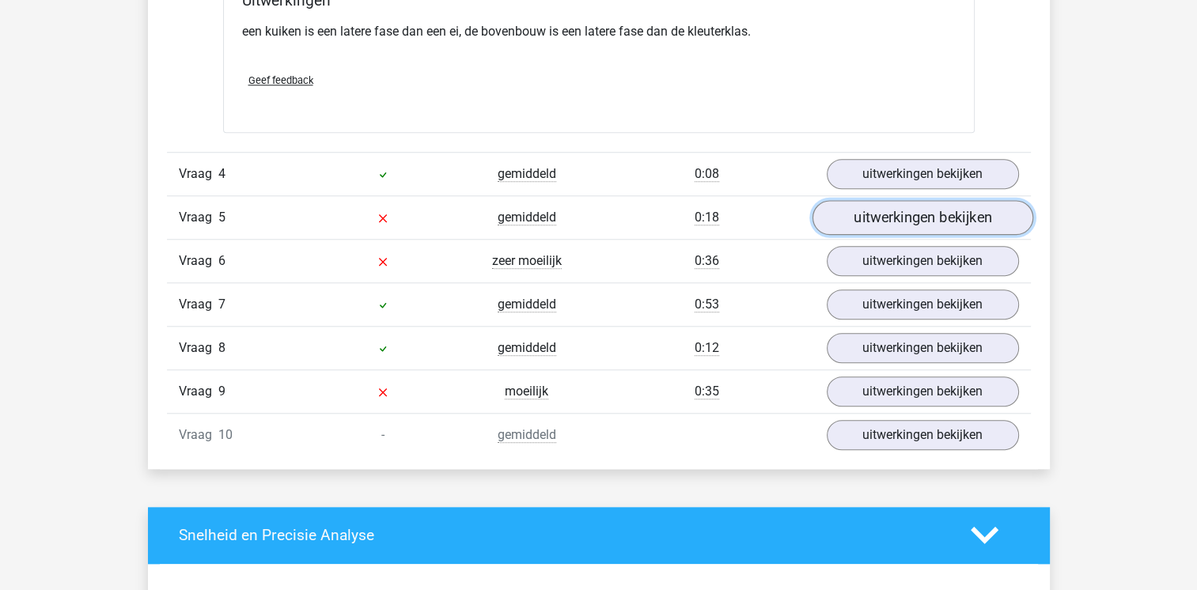
click at [892, 220] on link "uitwerkingen bekijken" at bounding box center [922, 217] width 221 height 35
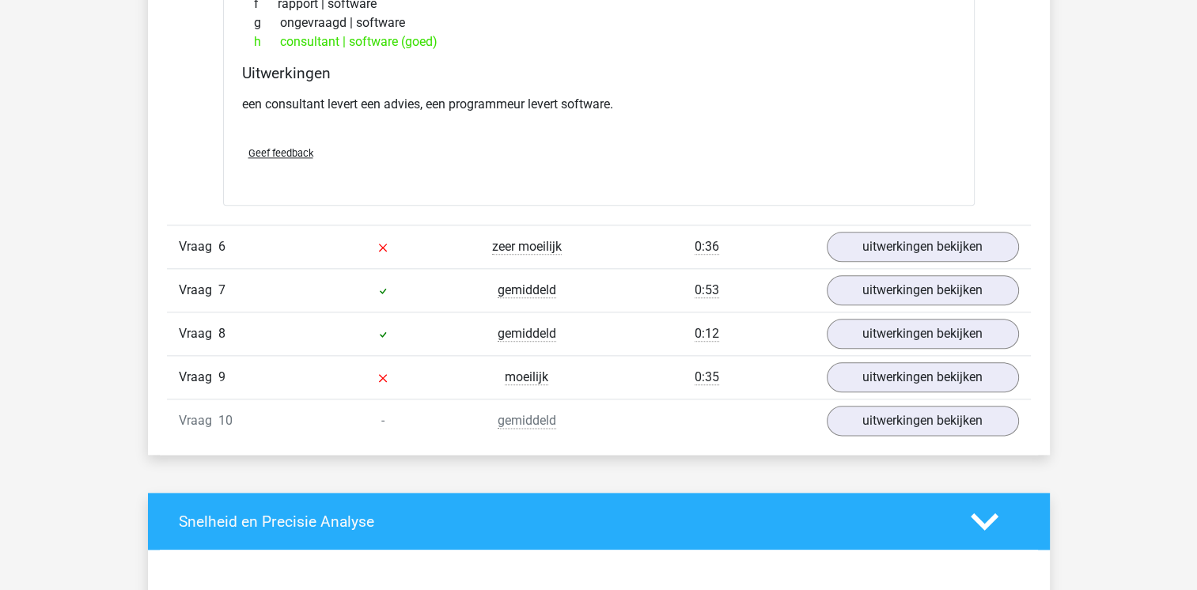
scroll to position [1835, 0]
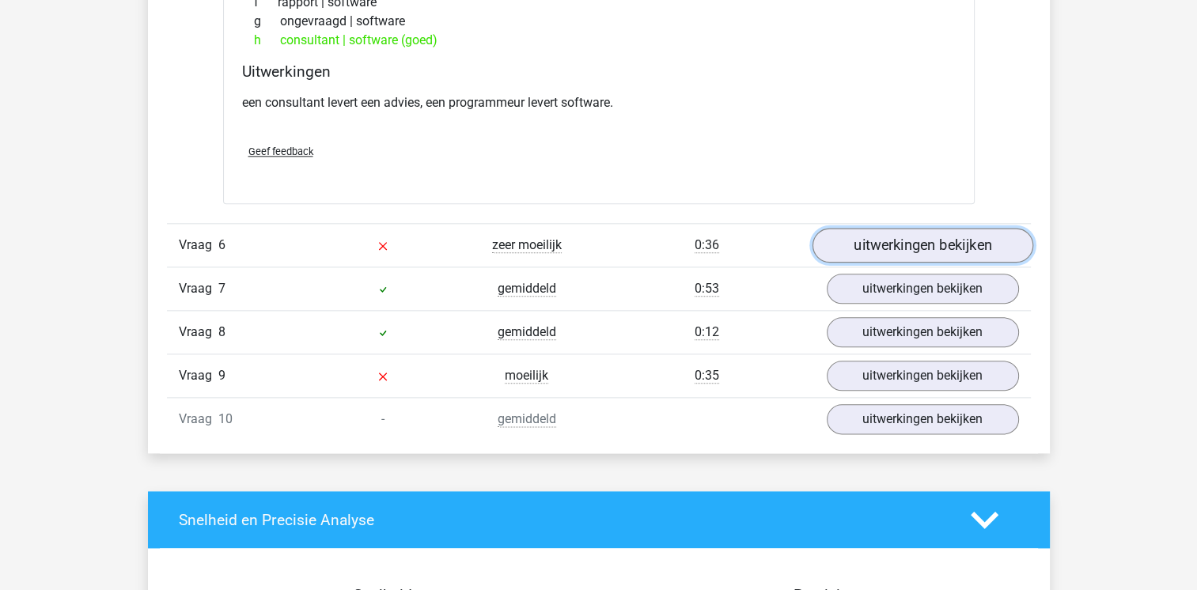
click at [930, 248] on link "uitwerkingen bekijken" at bounding box center [922, 245] width 221 height 35
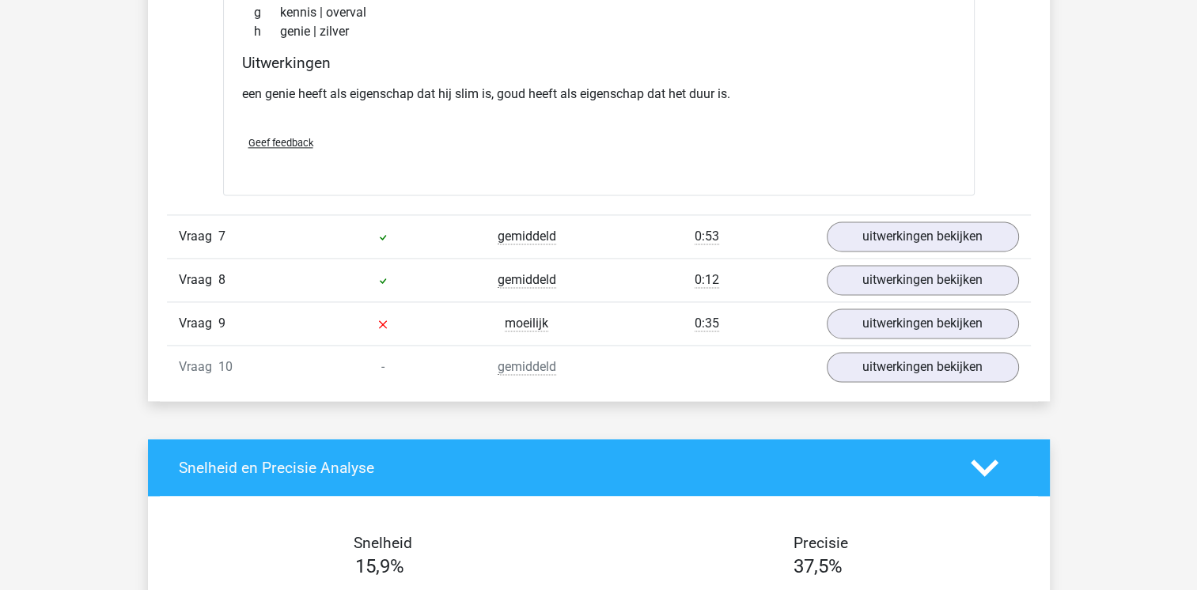
scroll to position [2341, 0]
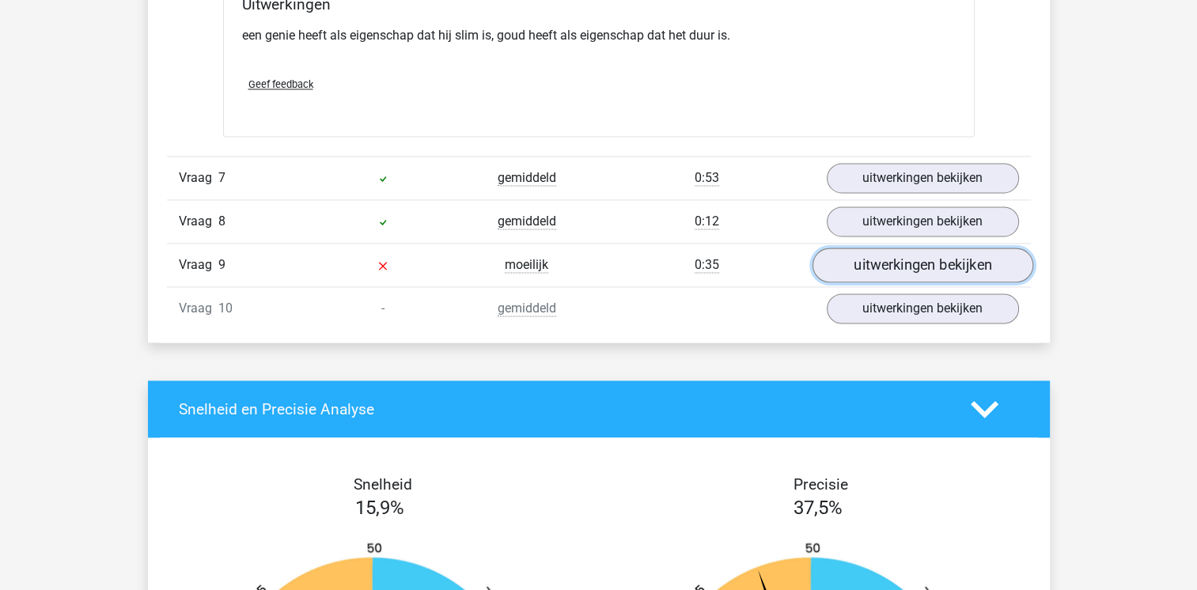
click at [924, 256] on link "uitwerkingen bekijken" at bounding box center [922, 265] width 221 height 35
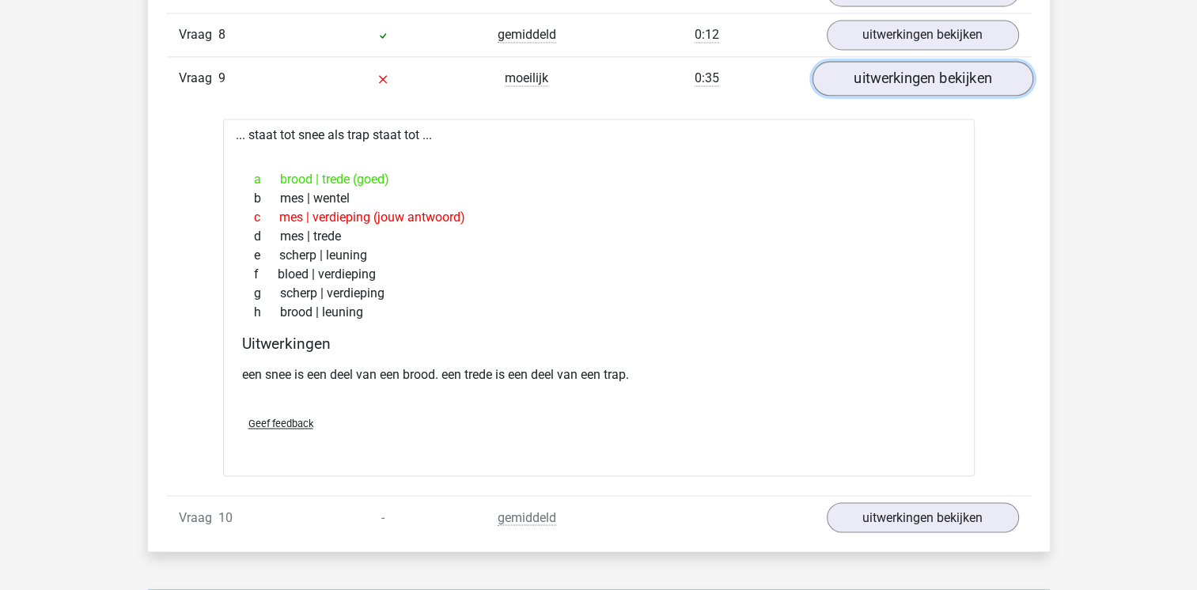
scroll to position [2595, 0]
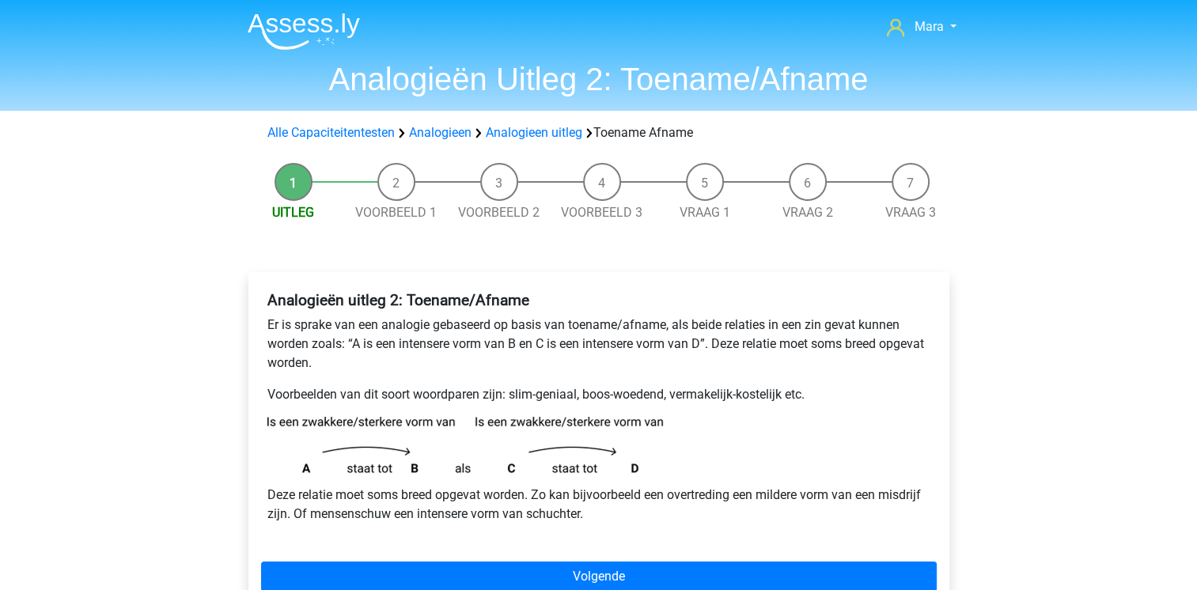
click at [245, 383] on div "Analogieën uitleg 2: Toename/Afname Er is sprake van een analogie gebaseerd op …" at bounding box center [599, 451] width 726 height 422
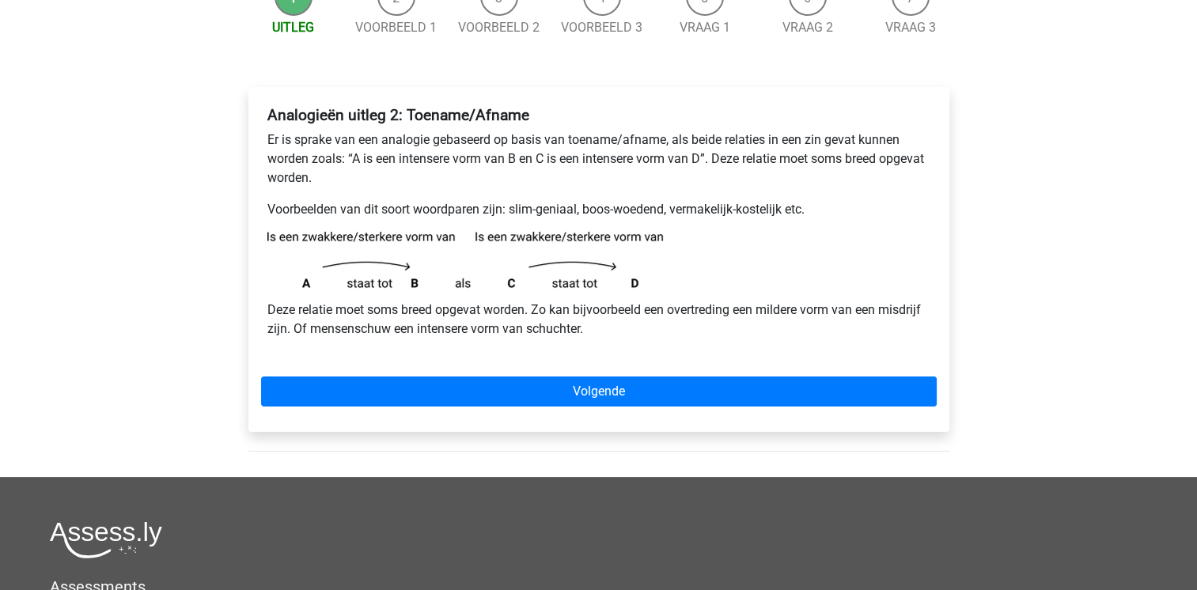
scroll to position [253, 0]
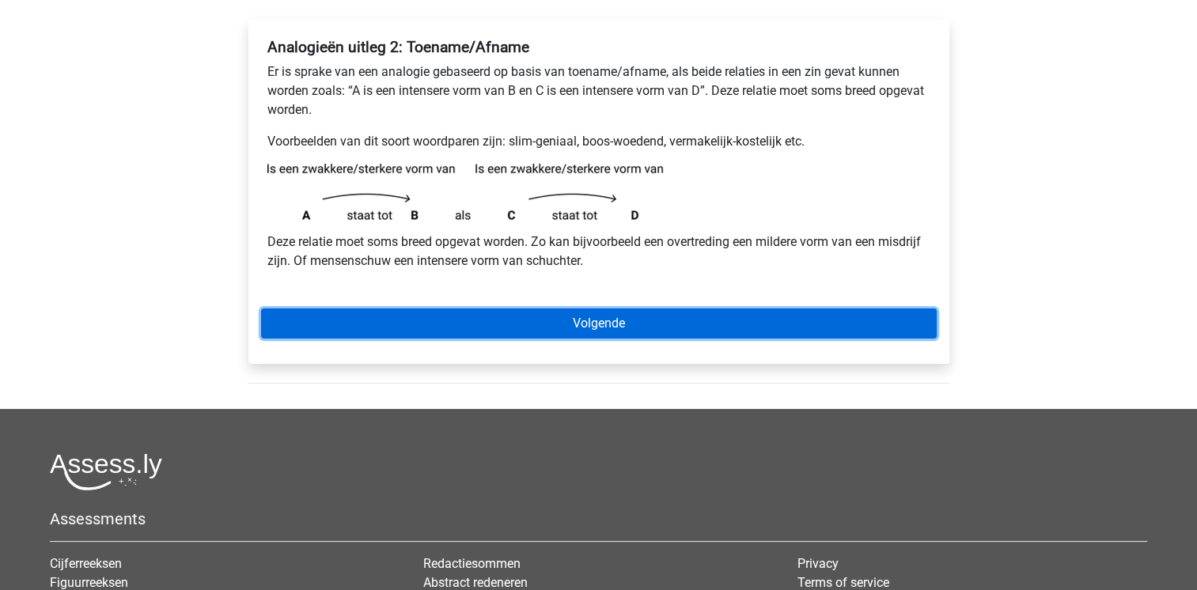
click at [344, 327] on link "Volgende" at bounding box center [599, 324] width 676 height 30
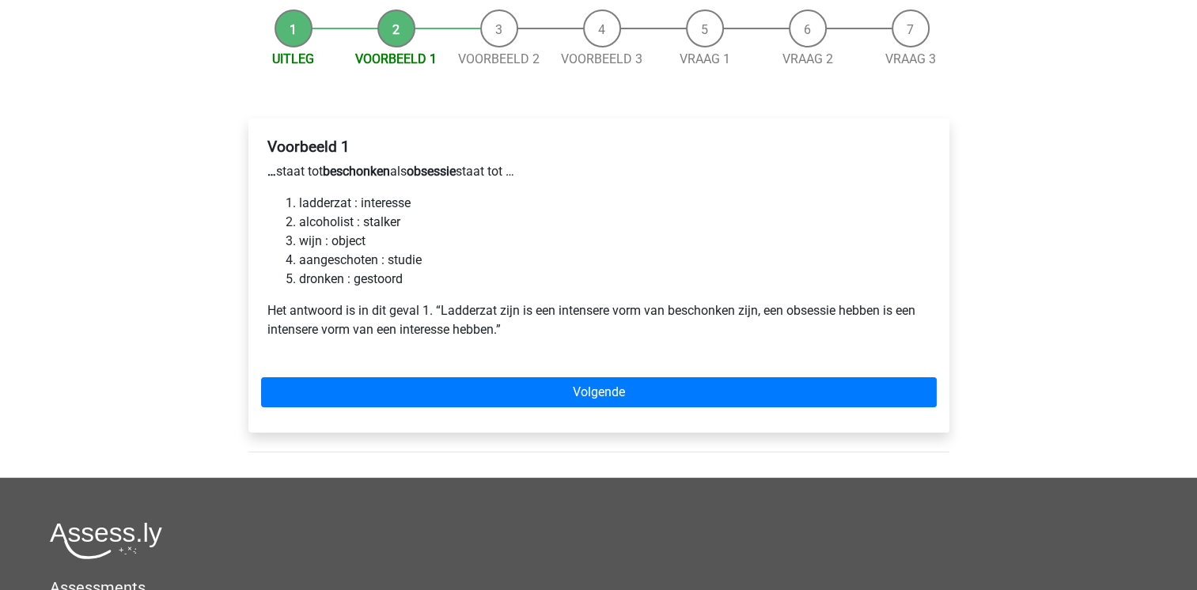
scroll to position [190, 0]
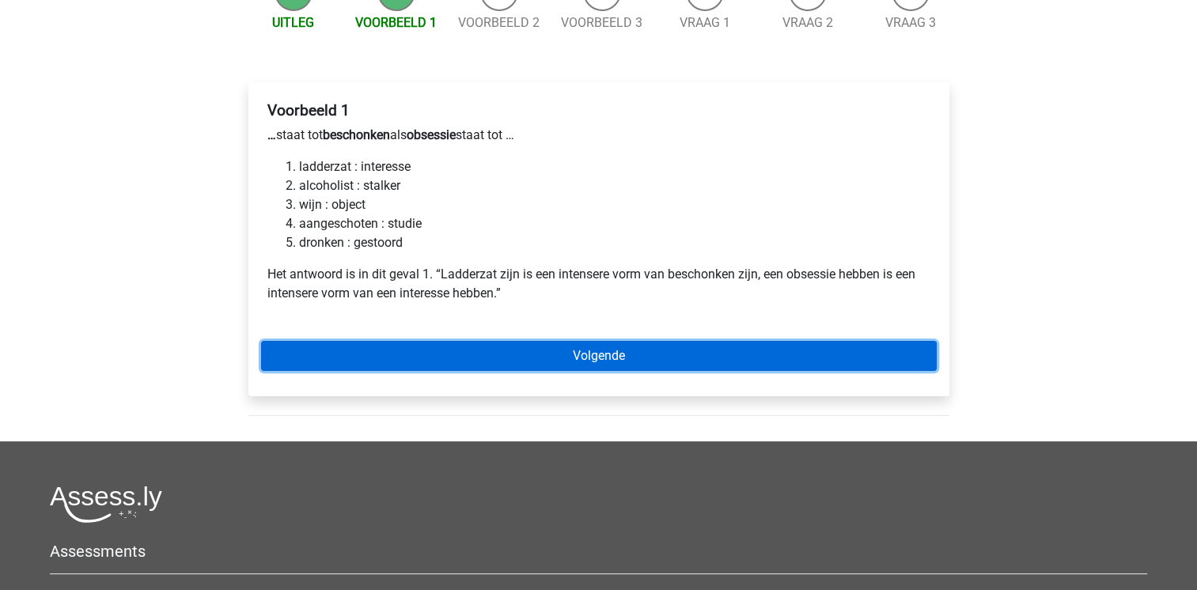
click at [337, 346] on link "Volgende" at bounding box center [599, 356] width 676 height 30
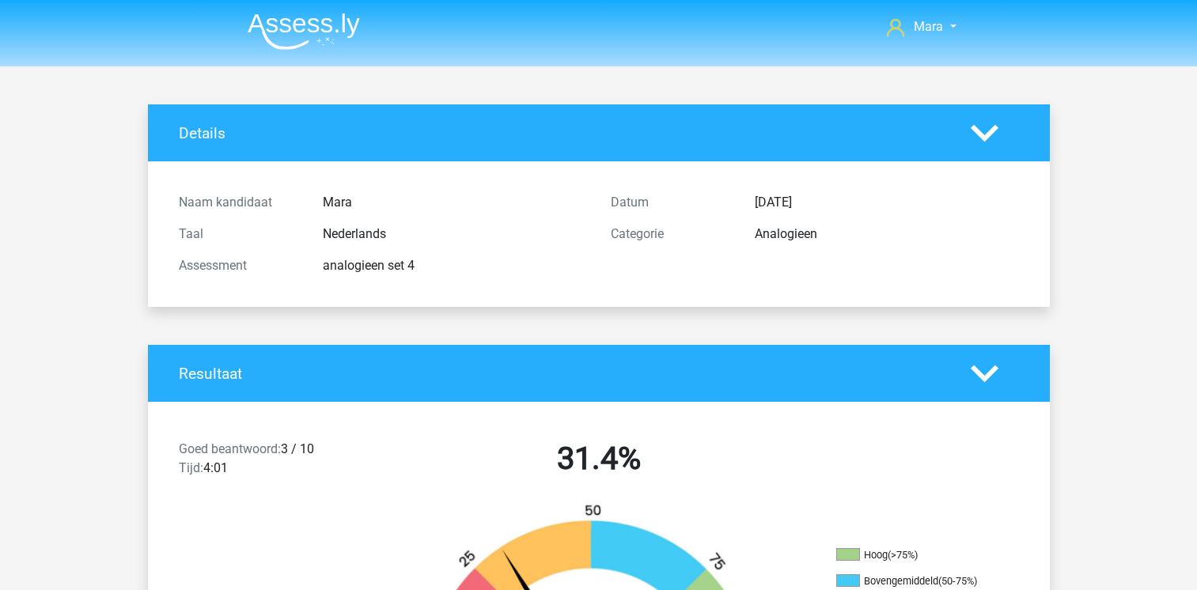
scroll to position [2304, 0]
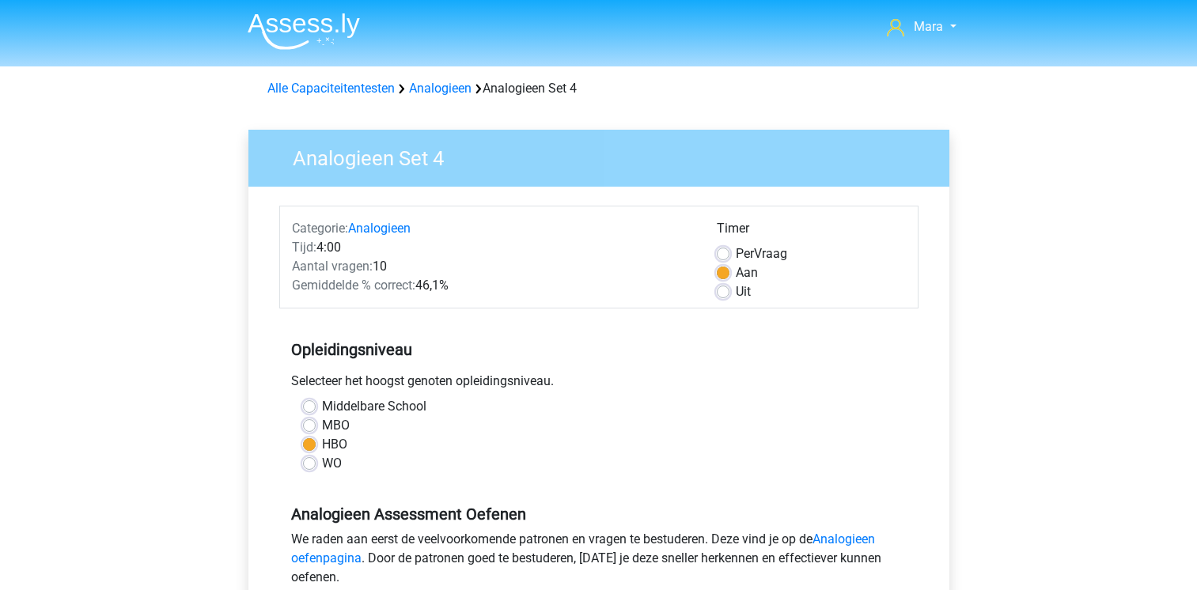
scroll to position [348, 0]
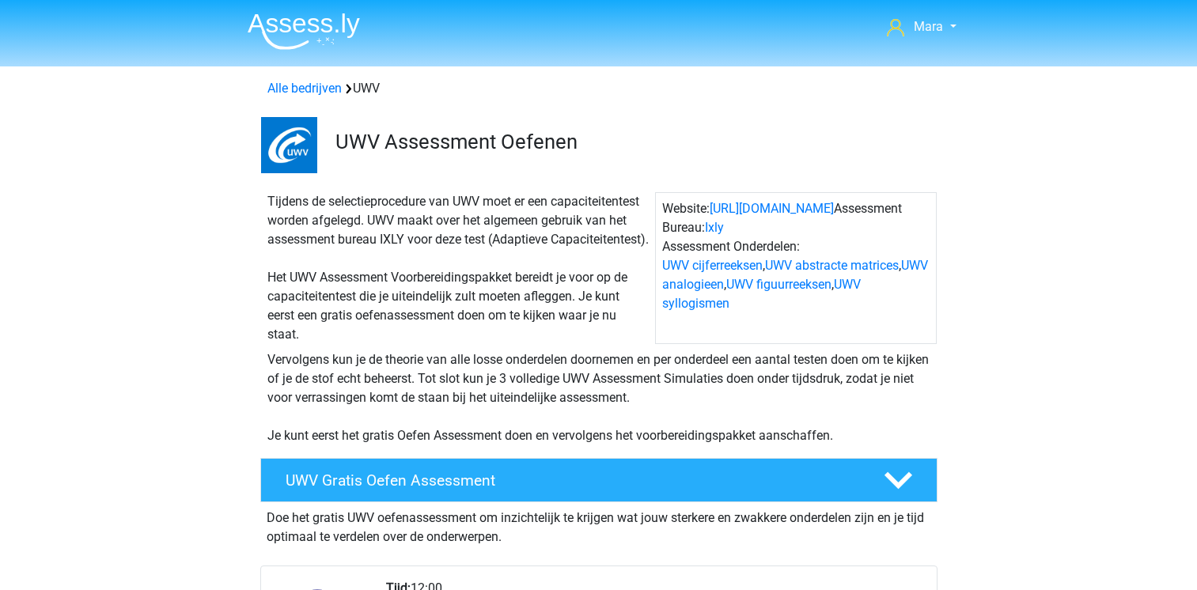
scroll to position [1330, 0]
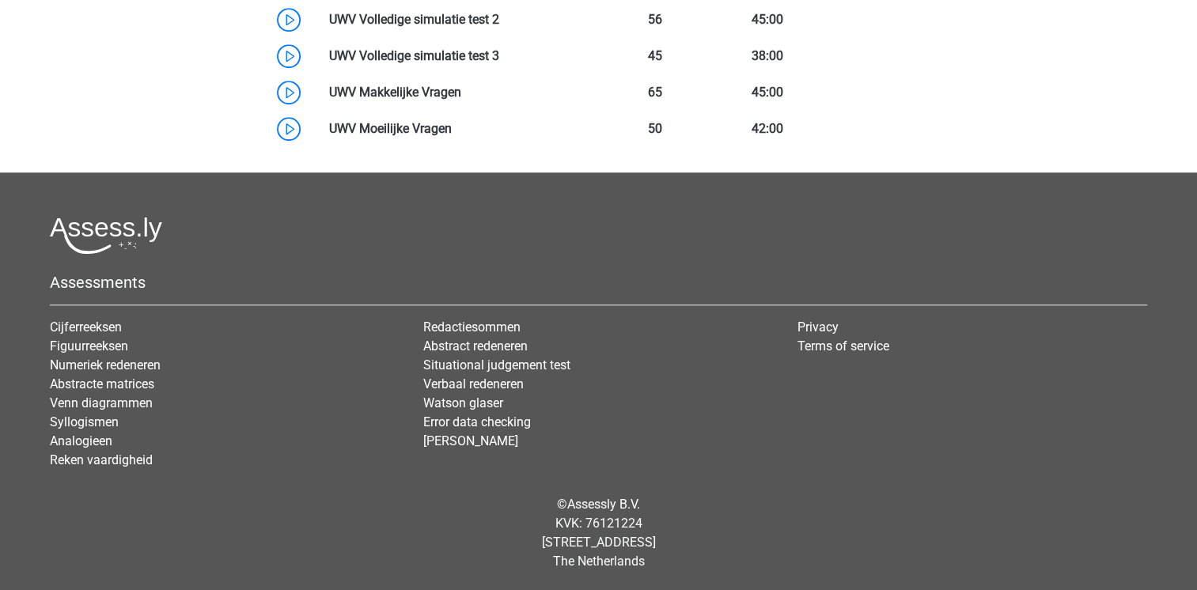
click at [345, 309] on div "Assessments Cijferreeksen Figuurreeksen Numeriek redeneren Abstracte matrices V…" at bounding box center [598, 350] width 1121 height 266
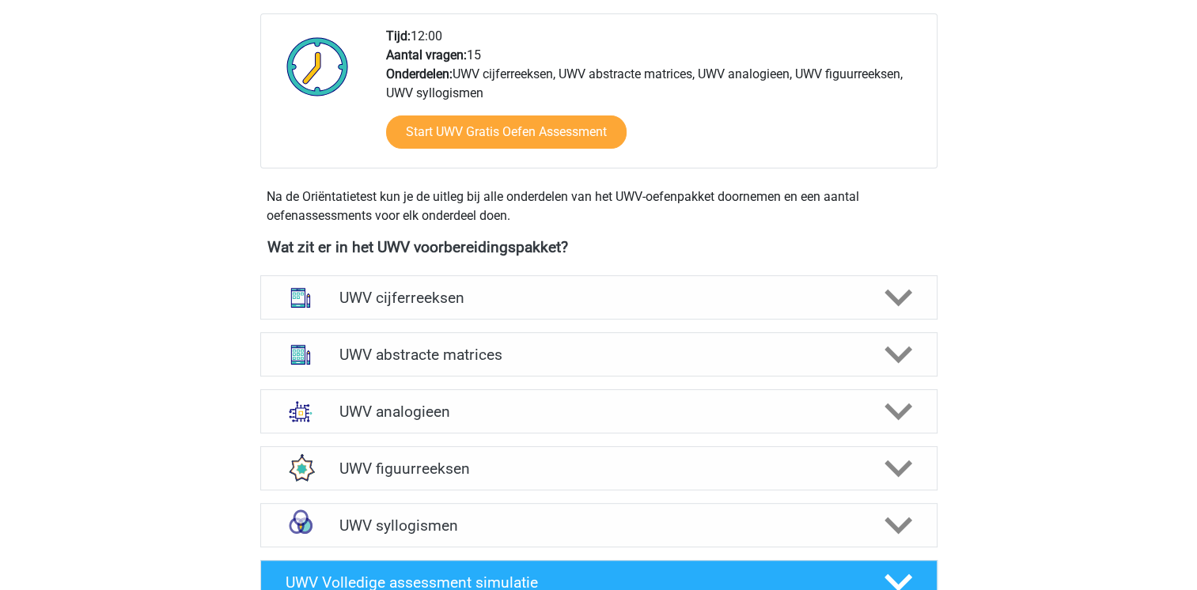
scroll to position [507, 0]
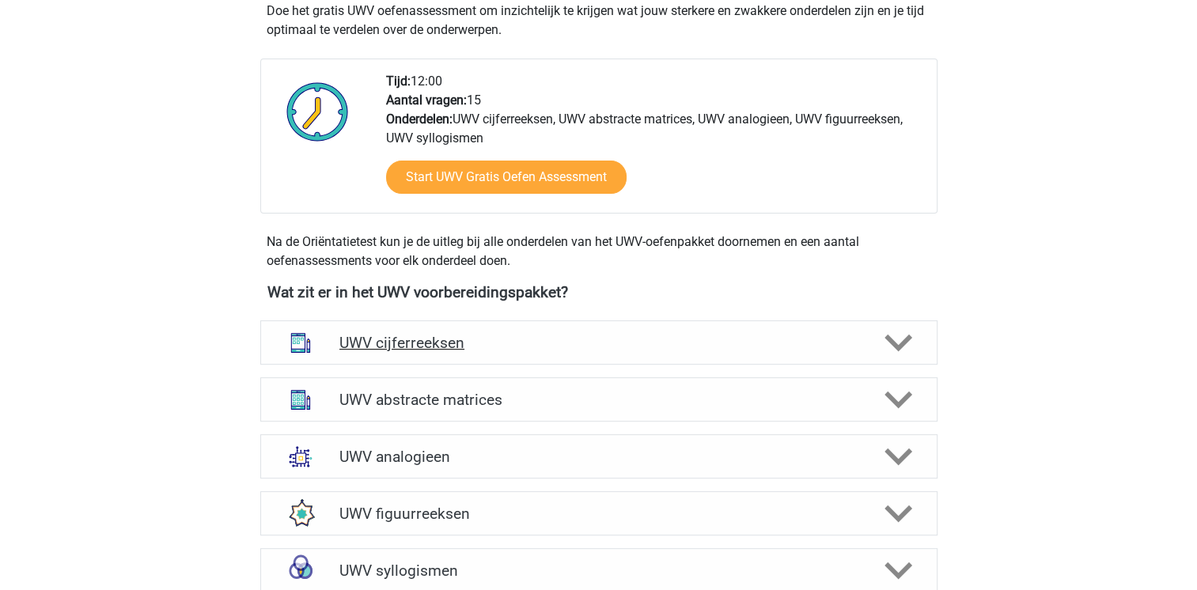
click at [899, 355] on icon at bounding box center [898, 343] width 28 height 28
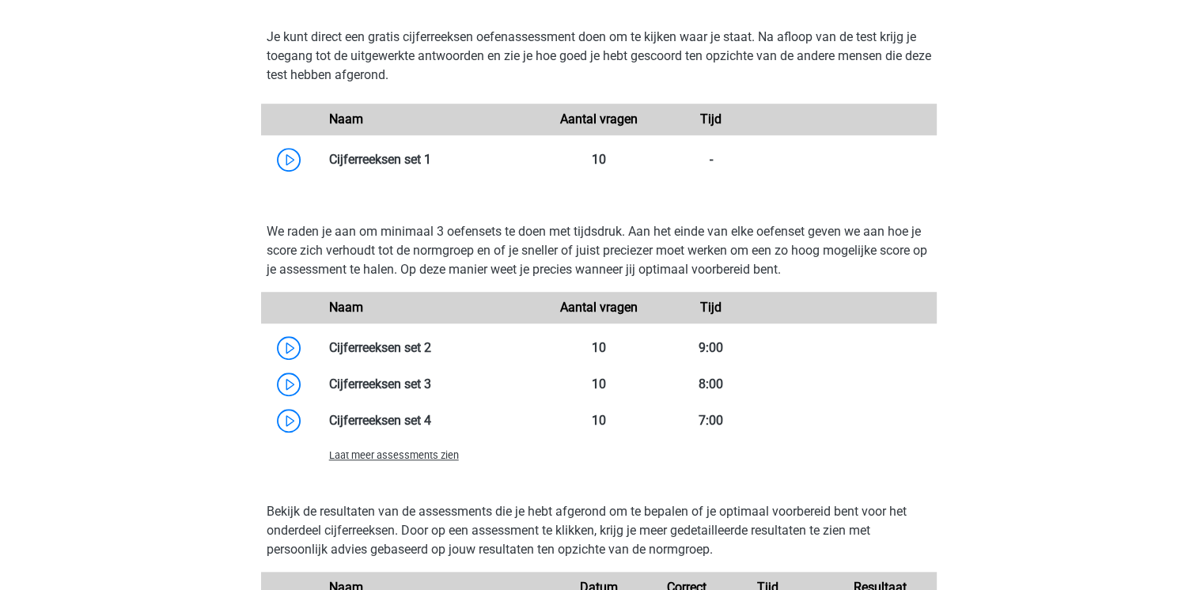
scroll to position [1172, 0]
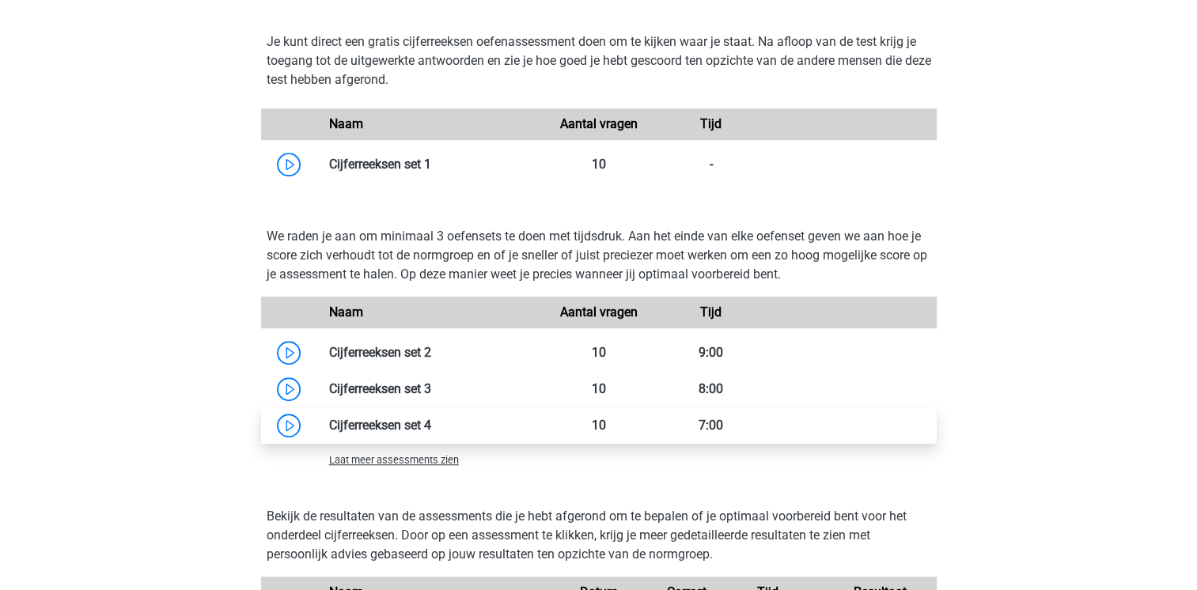
click at [431, 433] on link at bounding box center [431, 425] width 0 height 15
click at [169, 216] on div "Mara maravansoelen@hotmail.com Nederlands" at bounding box center [598, 366] width 1197 height 3076
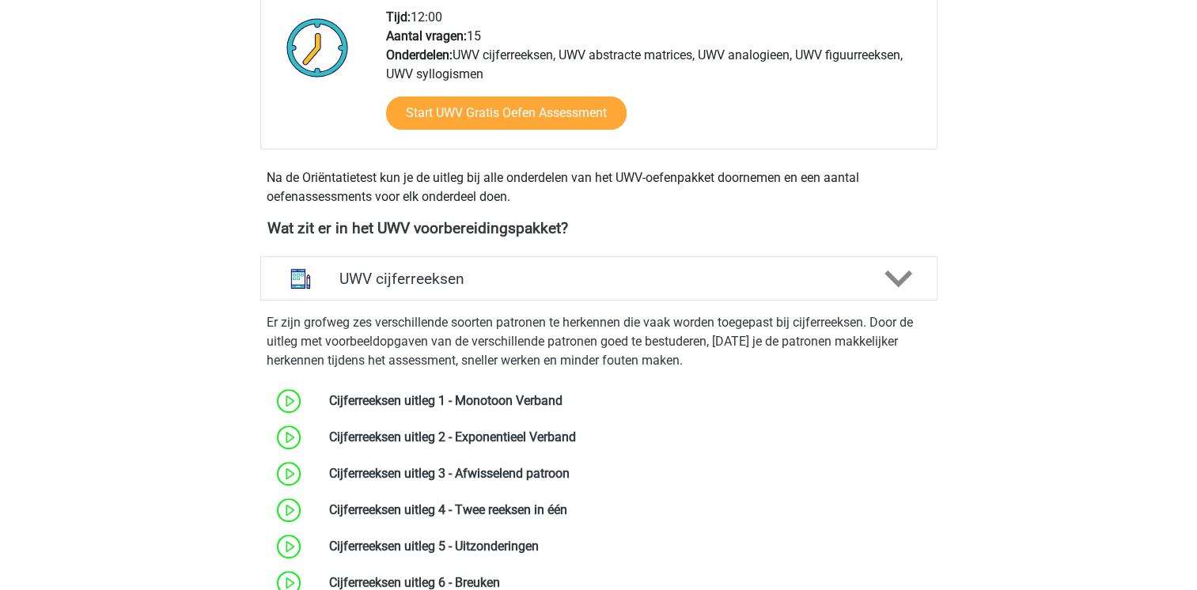
scroll to position [570, 0]
click at [892, 292] on icon at bounding box center [898, 280] width 28 height 28
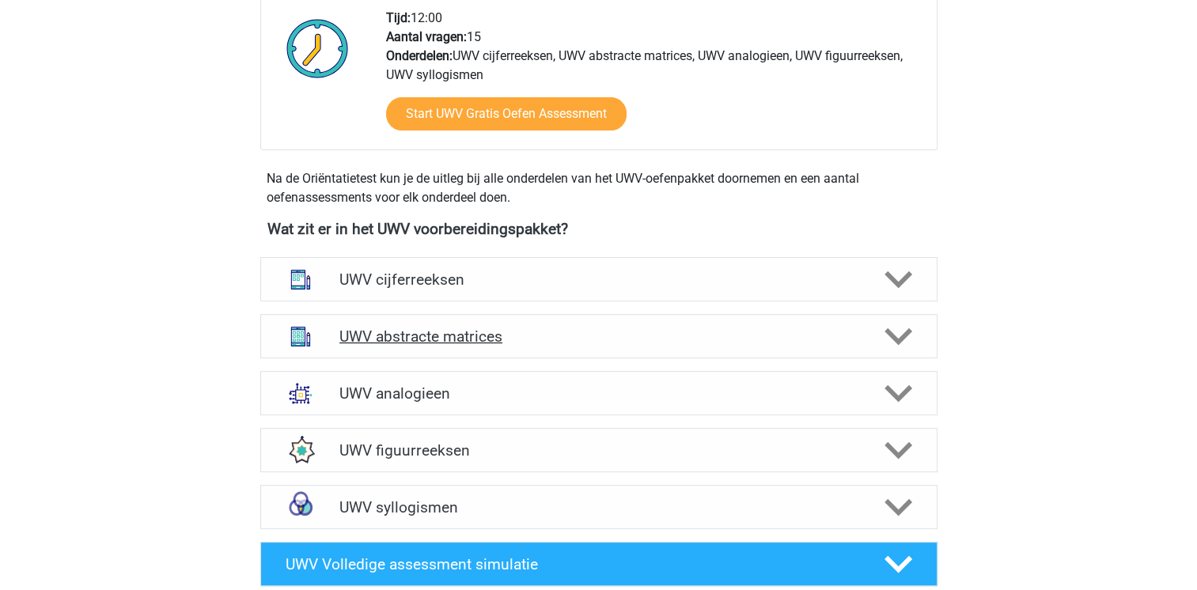
click at [906, 346] on polygon at bounding box center [898, 336] width 28 height 17
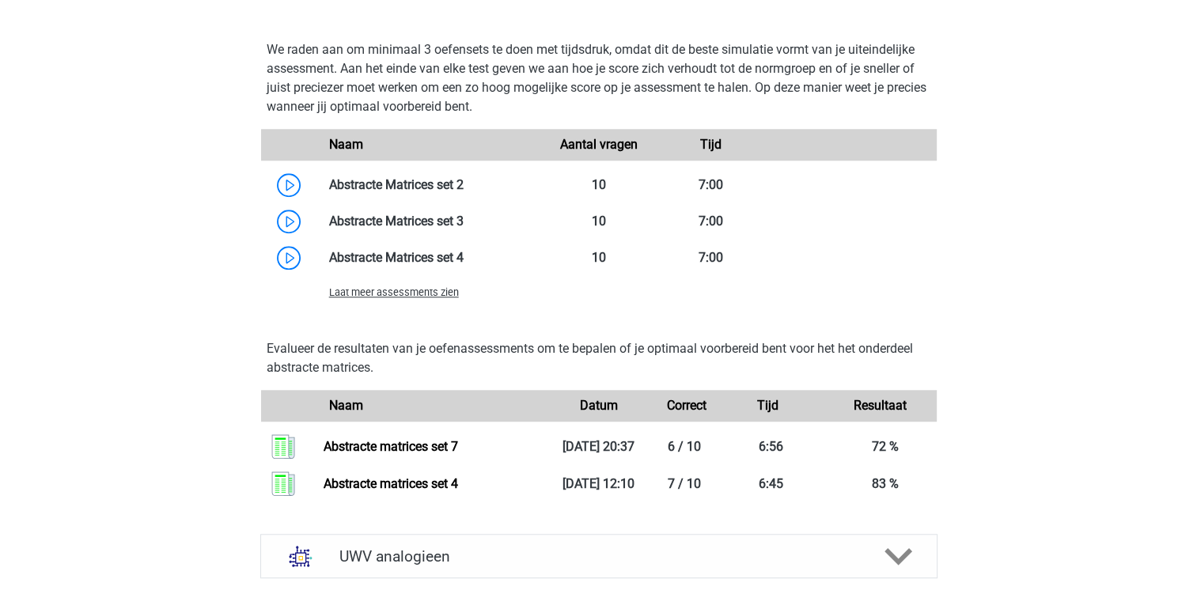
scroll to position [1425, 0]
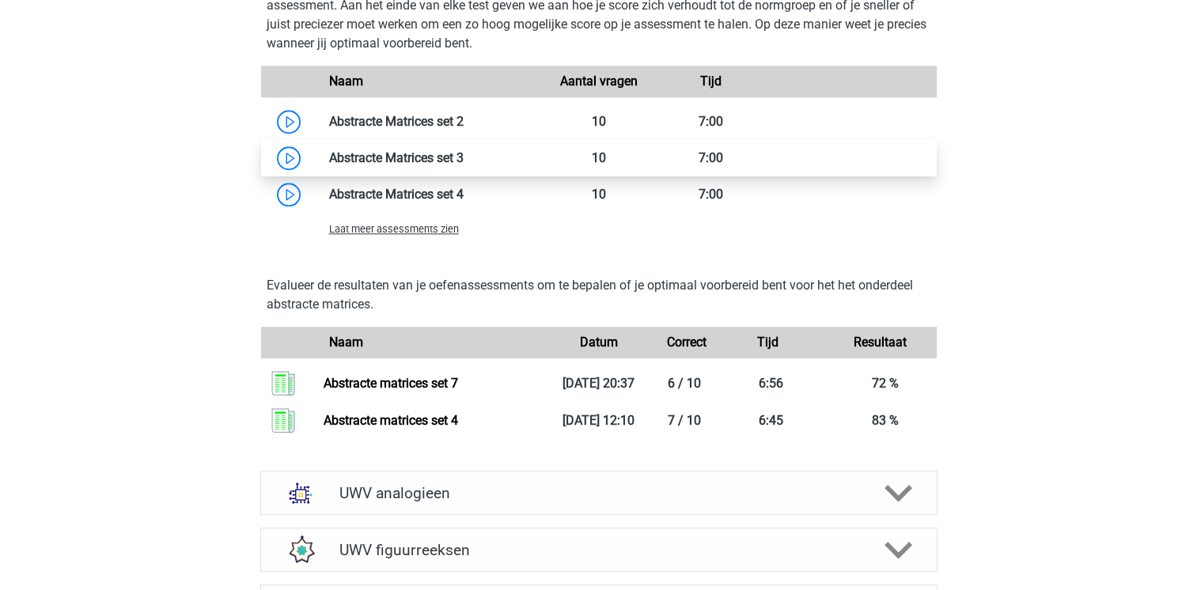
click at [464, 165] on link at bounding box center [464, 157] width 0 height 15
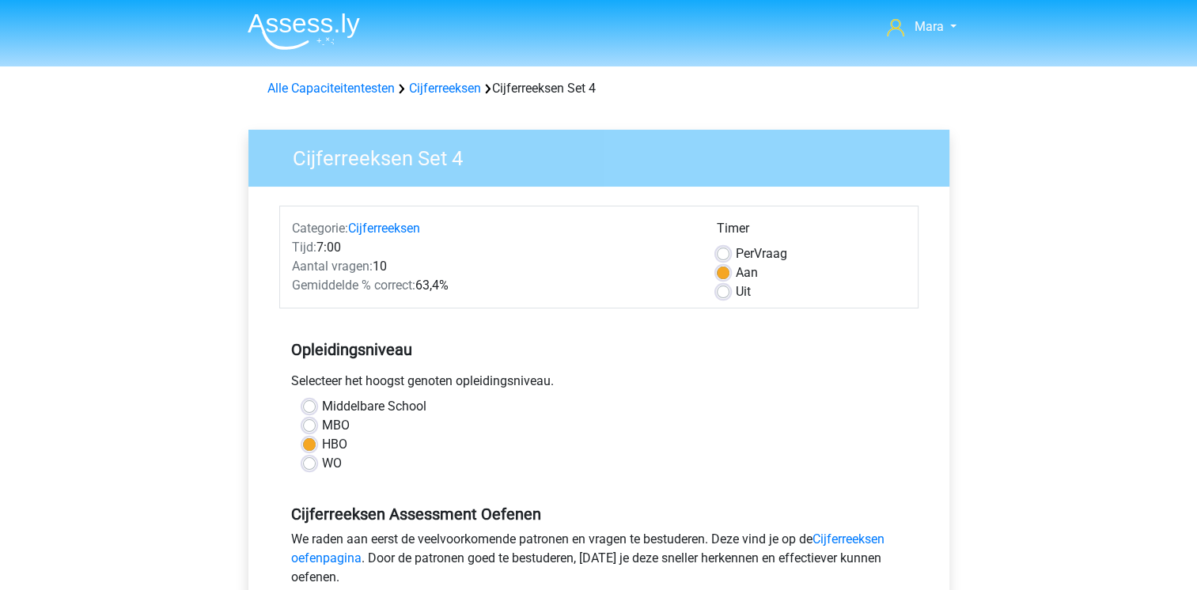
click at [760, 378] on div "Selecteer het hoogst genoten opleidingsniveau." at bounding box center [598, 384] width 639 height 25
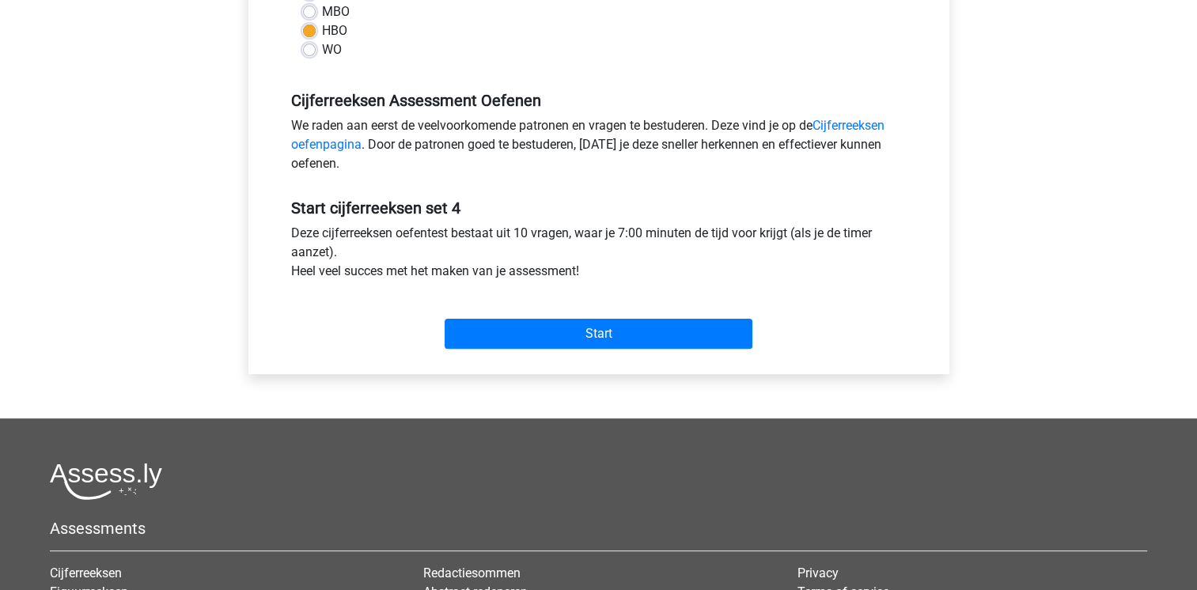
scroll to position [443, 0]
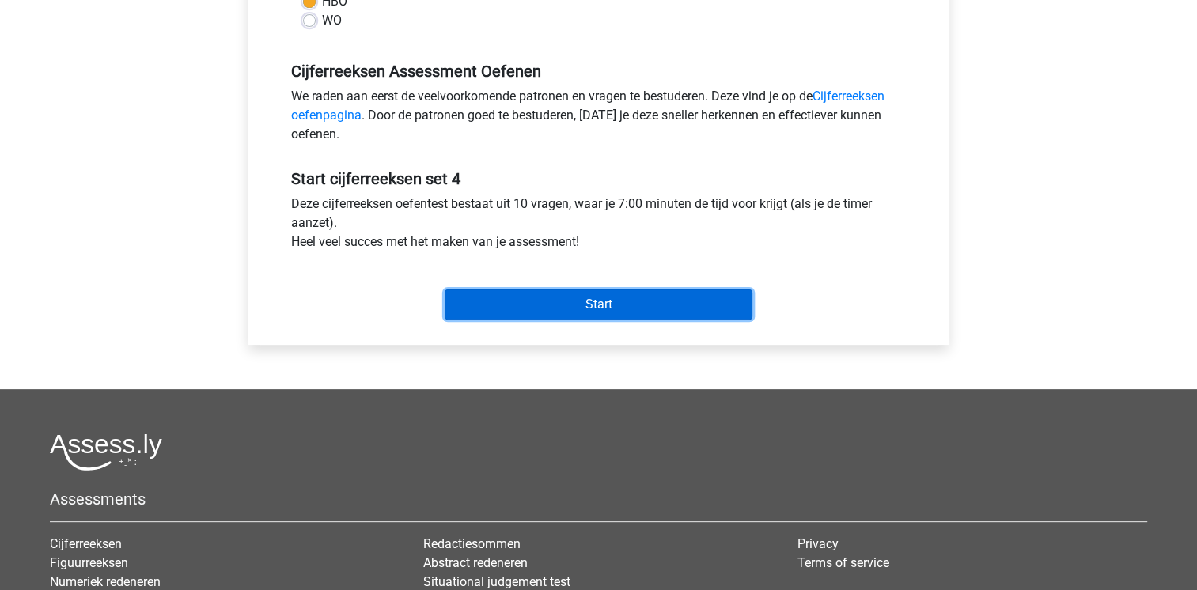
click at [608, 307] on input "Start" at bounding box center [599, 305] width 308 height 30
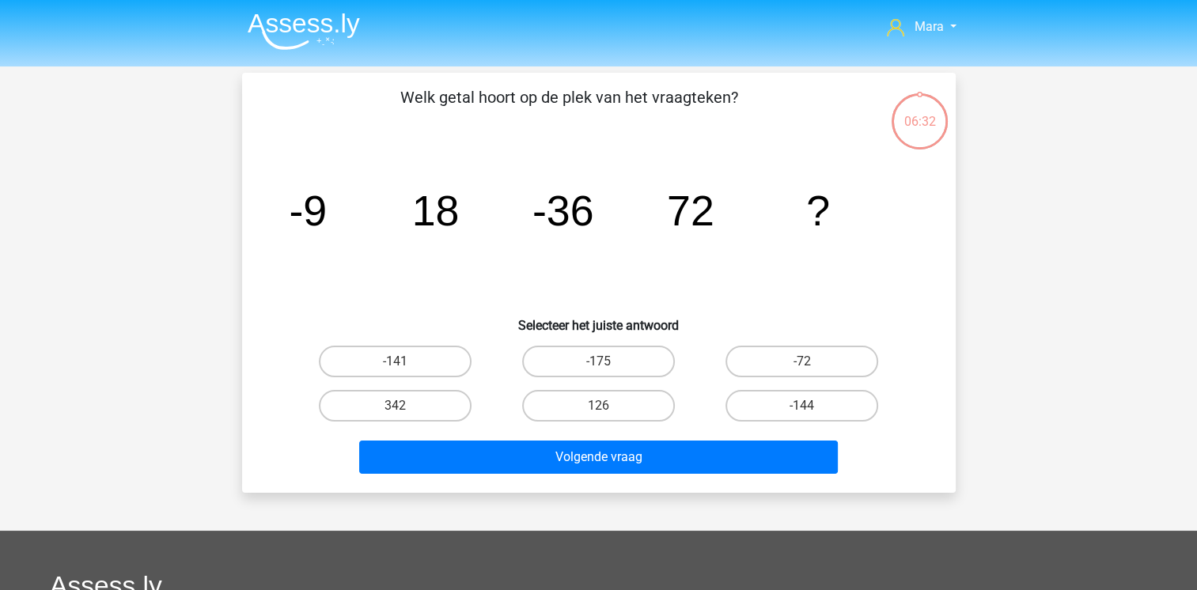
click at [808, 409] on input "-144" at bounding box center [807, 411] width 10 height 10
radio input "true"
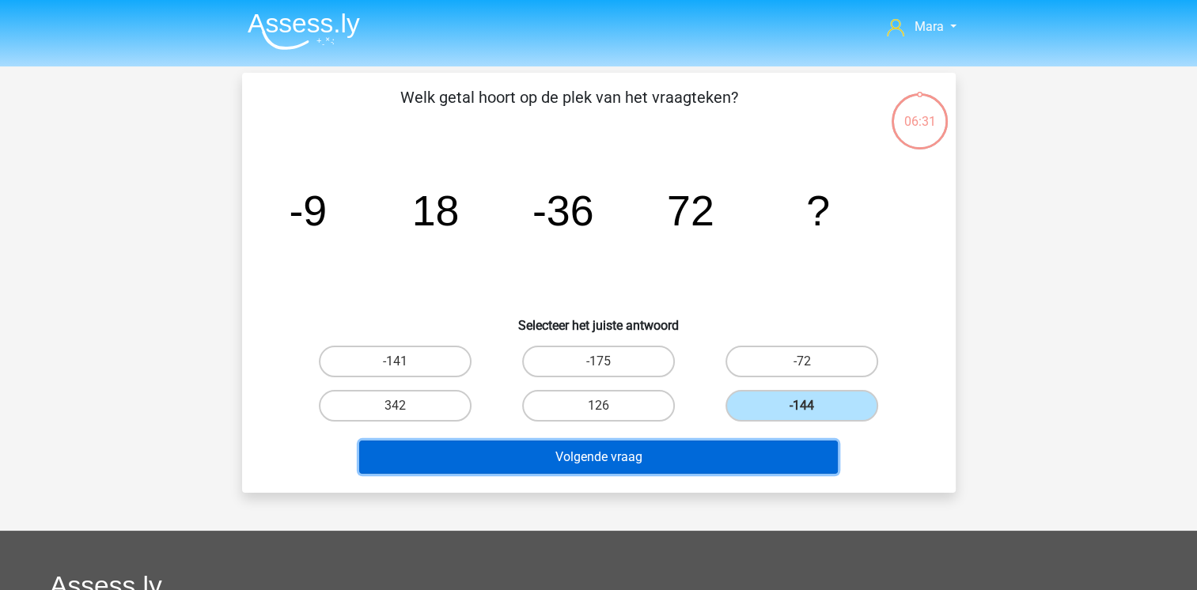
click at [737, 456] on button "Volgende vraag" at bounding box center [598, 457] width 479 height 33
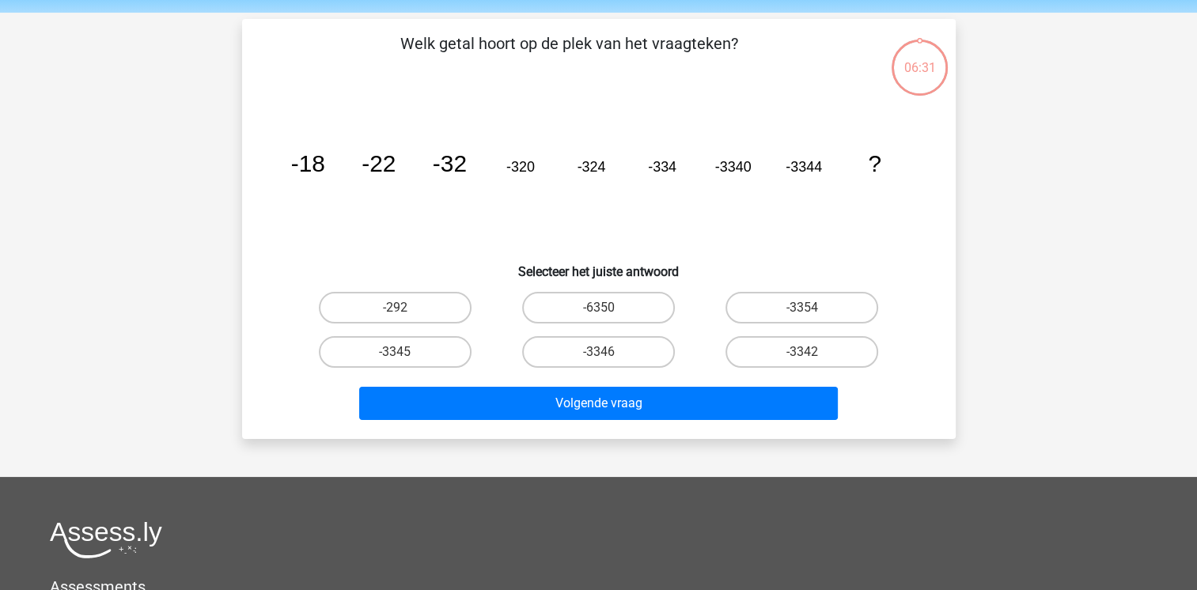
scroll to position [73, 0]
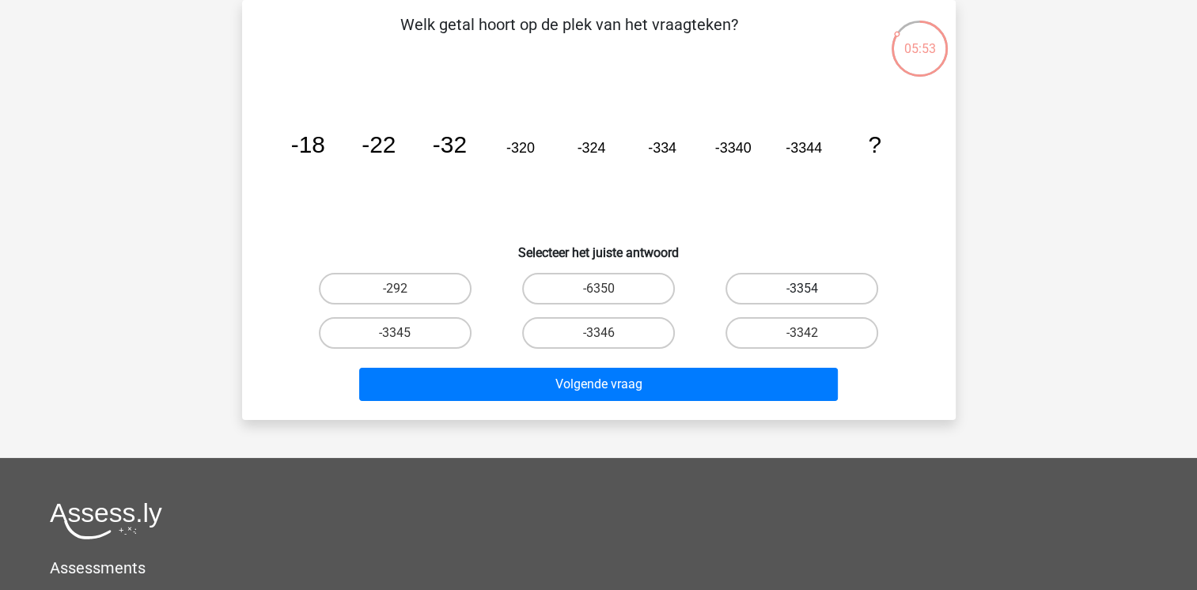
click at [779, 282] on label "-3354" at bounding box center [801, 289] width 153 height 32
click at [802, 289] on input "-3354" at bounding box center [807, 294] width 10 height 10
radio input "true"
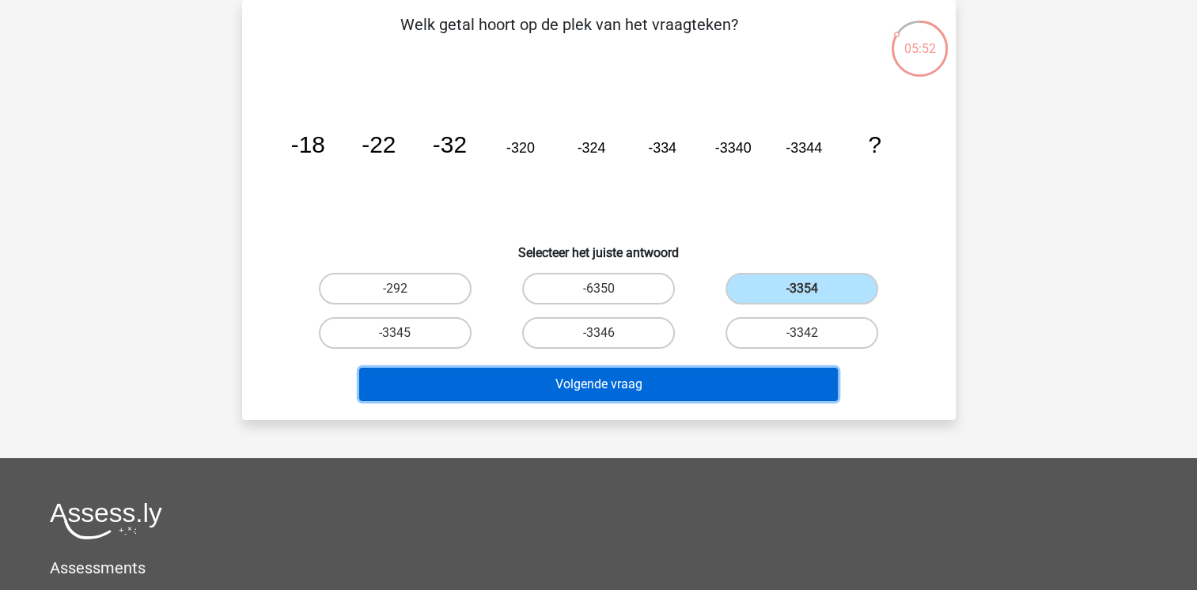
click at [702, 381] on button "Volgende vraag" at bounding box center [598, 384] width 479 height 33
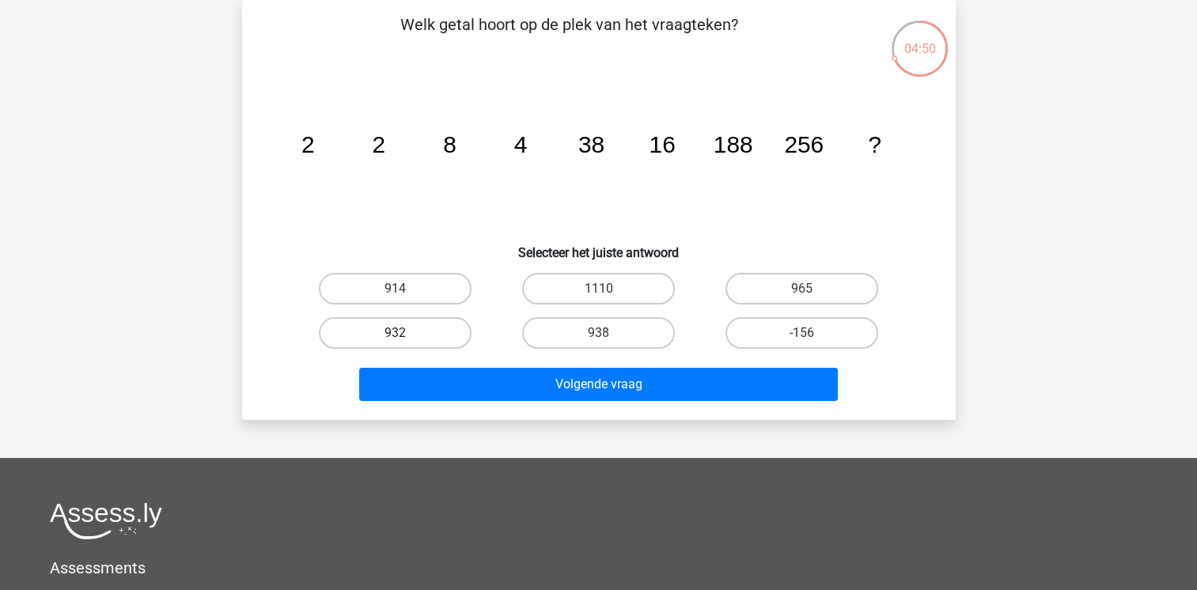
click at [406, 324] on label "932" at bounding box center [395, 333] width 153 height 32
click at [405, 333] on input "932" at bounding box center [400, 338] width 10 height 10
radio input "true"
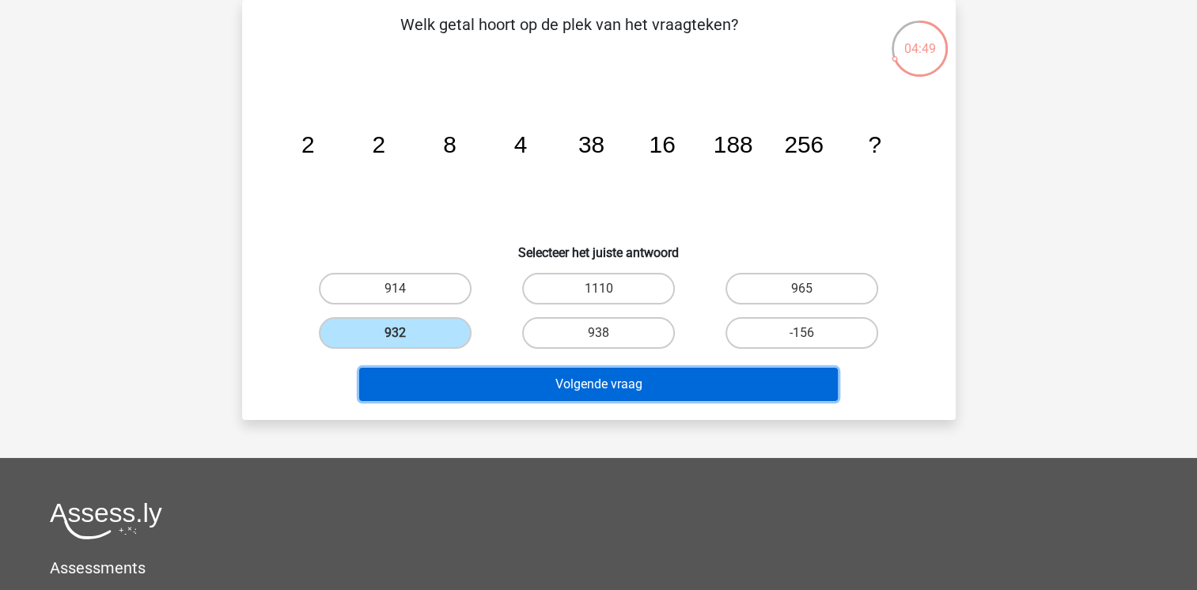
click at [435, 385] on button "Volgende vraag" at bounding box center [598, 384] width 479 height 33
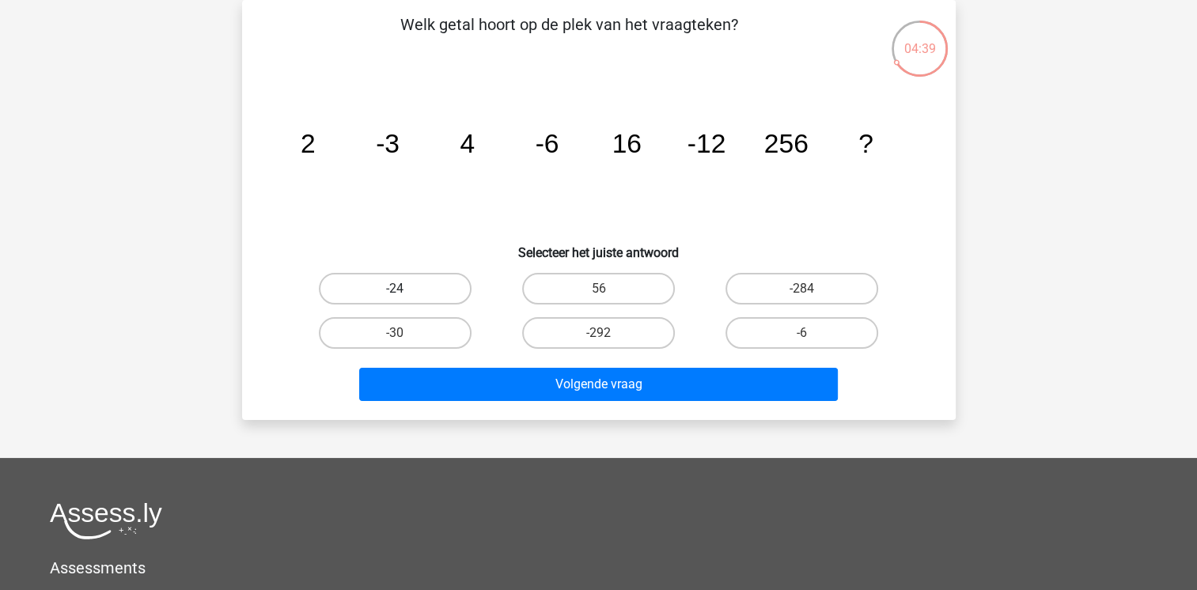
click at [391, 276] on label "-24" at bounding box center [395, 289] width 153 height 32
click at [395, 289] on input "-24" at bounding box center [400, 294] width 10 height 10
radio input "true"
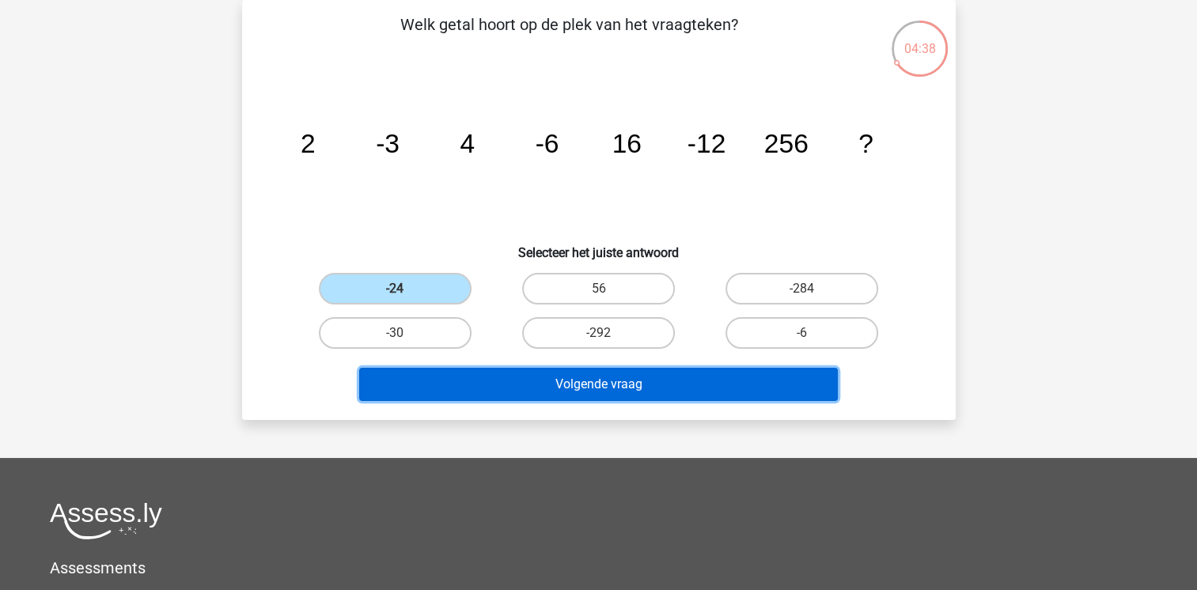
click at [564, 371] on button "Volgende vraag" at bounding box center [598, 384] width 479 height 33
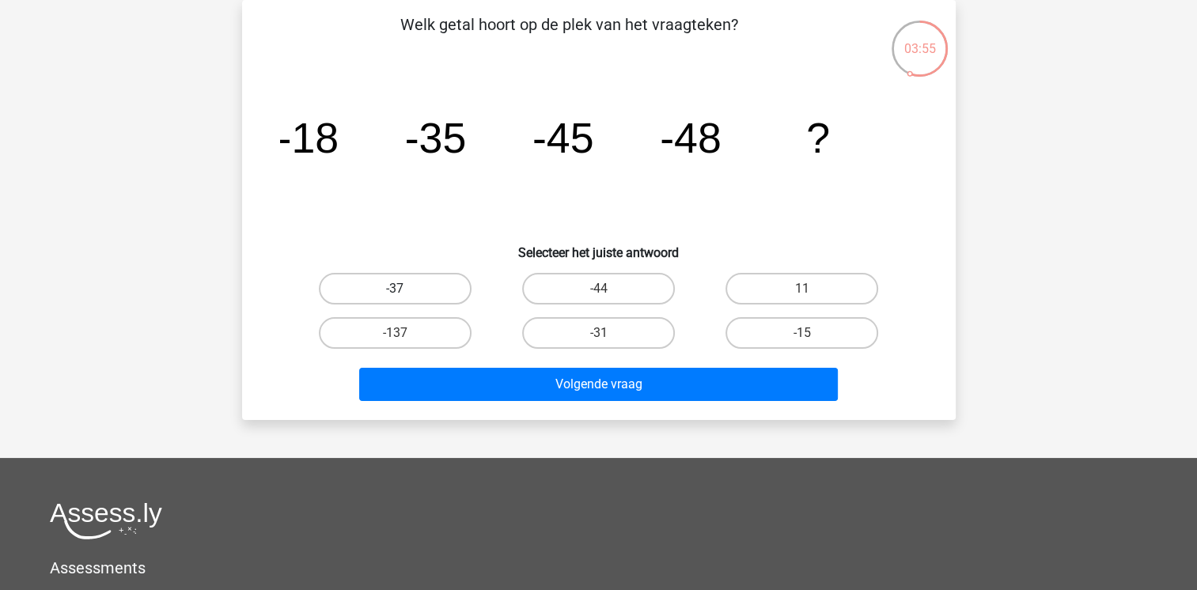
click at [429, 295] on label "-37" at bounding box center [395, 289] width 153 height 32
click at [405, 295] on input "-37" at bounding box center [400, 294] width 10 height 10
radio input "true"
click at [552, 313] on div "-31" at bounding box center [598, 333] width 203 height 44
click at [557, 331] on label "-31" at bounding box center [598, 333] width 153 height 32
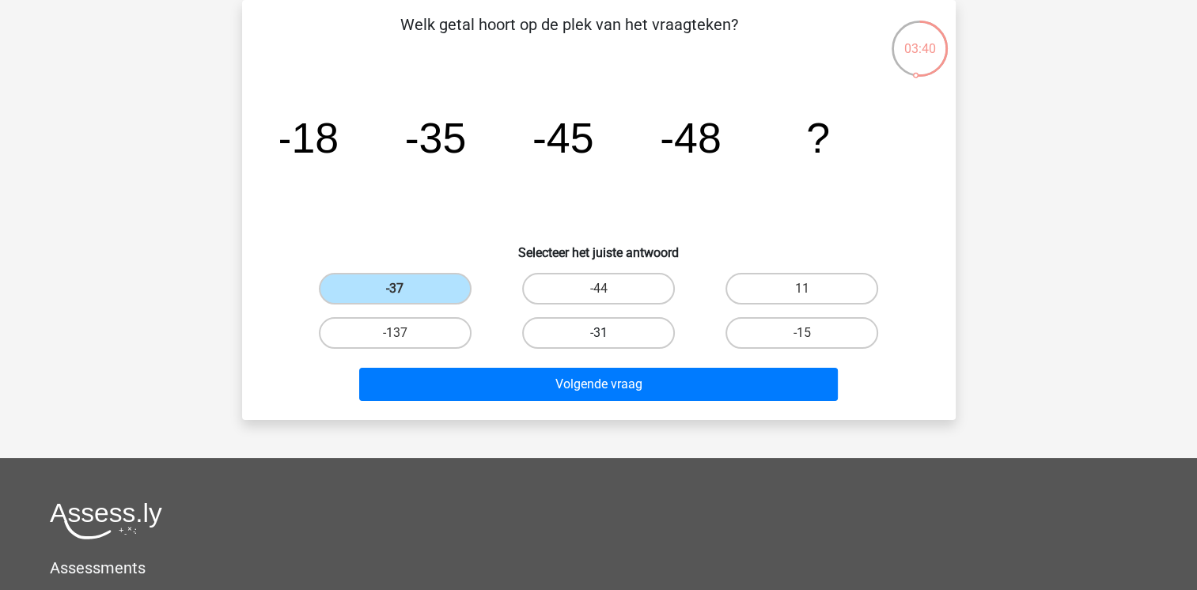
click at [598, 333] on input "-31" at bounding box center [603, 338] width 10 height 10
radio input "true"
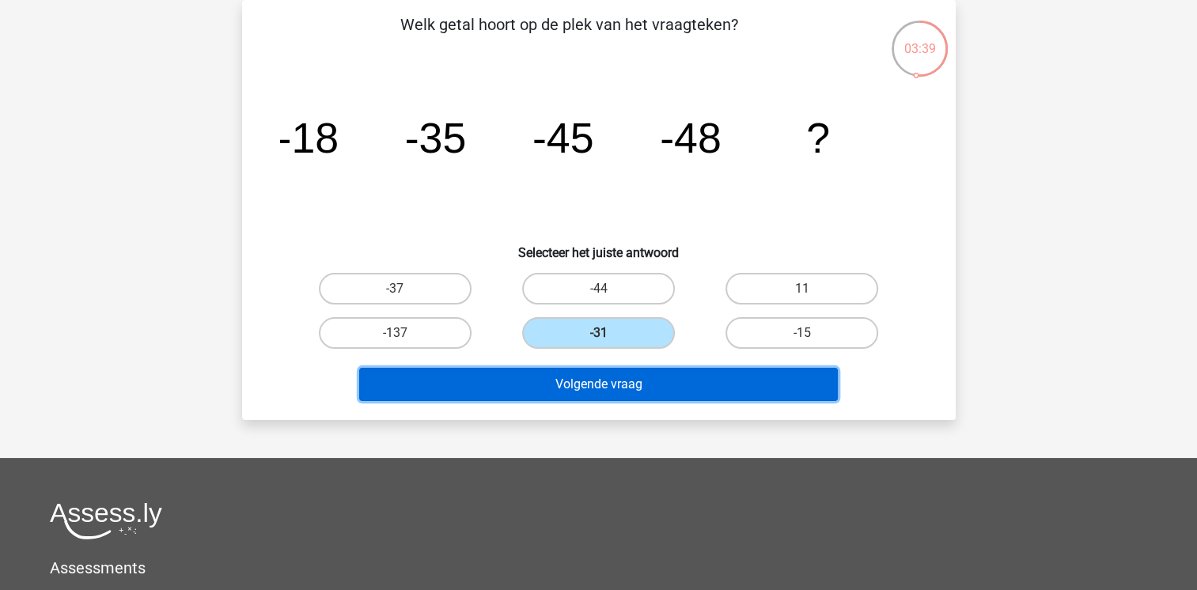
click at [559, 368] on button "Volgende vraag" at bounding box center [598, 384] width 479 height 33
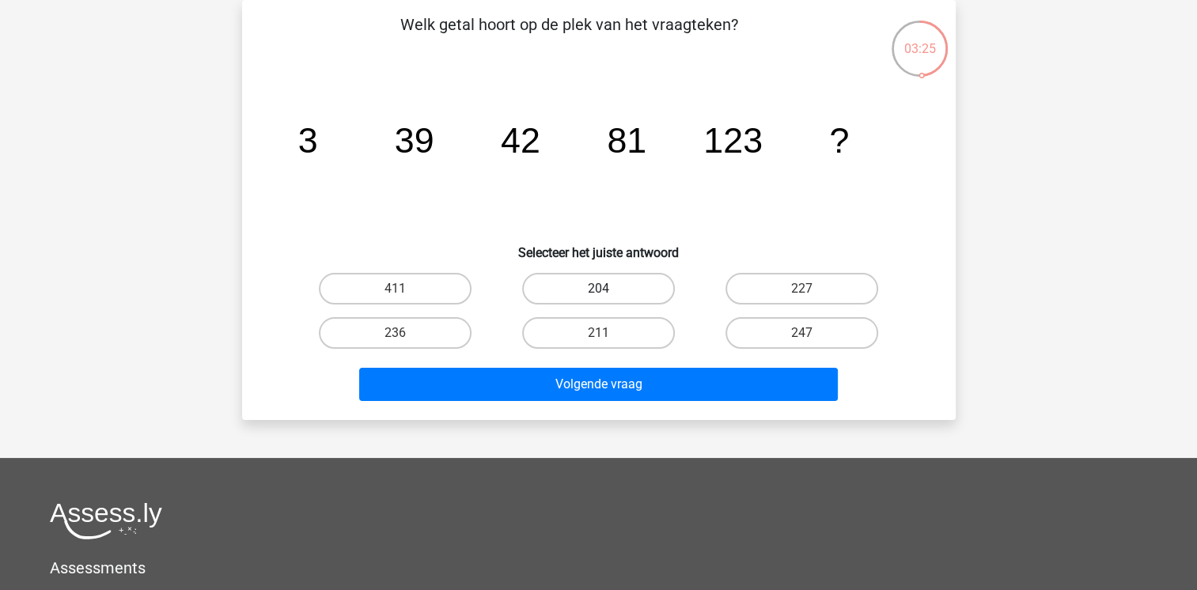
click at [588, 290] on label "204" at bounding box center [598, 289] width 153 height 32
click at [598, 290] on input "204" at bounding box center [603, 294] width 10 height 10
radio input "true"
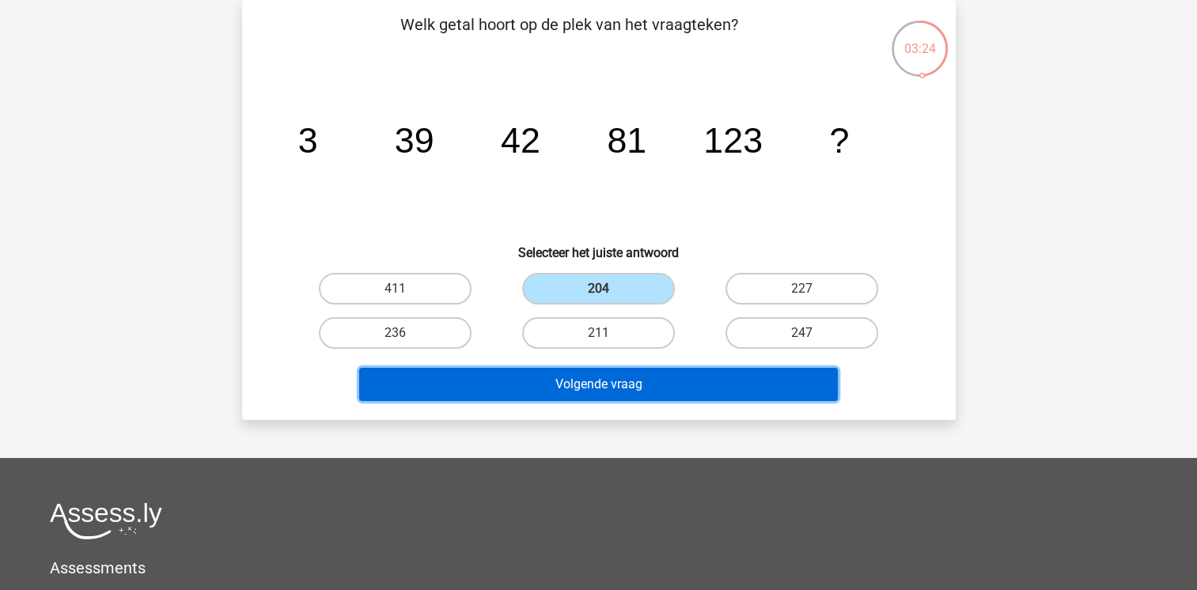
click at [570, 376] on button "Volgende vraag" at bounding box center [598, 384] width 479 height 33
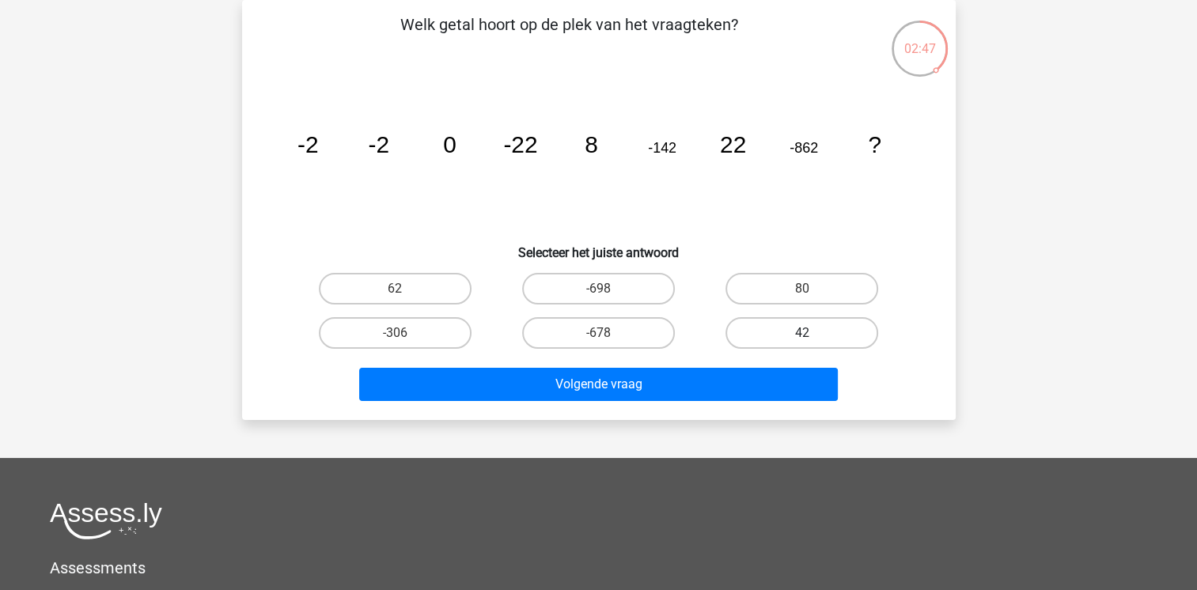
click at [801, 332] on label "42" at bounding box center [801, 333] width 153 height 32
click at [802, 333] on input "42" at bounding box center [807, 338] width 10 height 10
radio input "true"
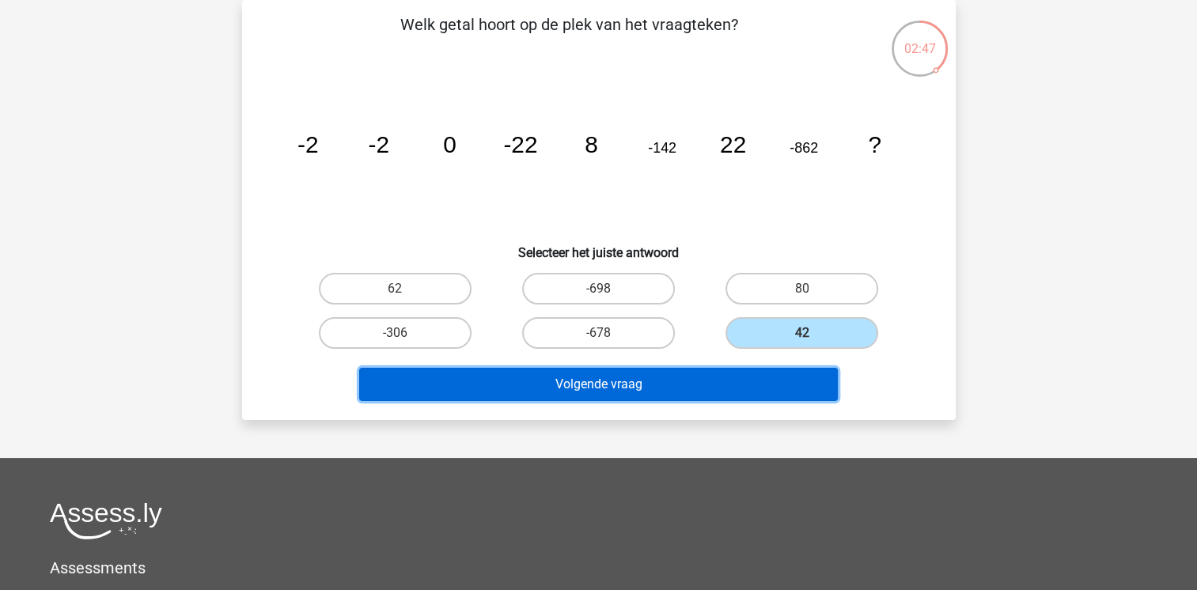
click at [764, 373] on button "Volgende vraag" at bounding box center [598, 384] width 479 height 33
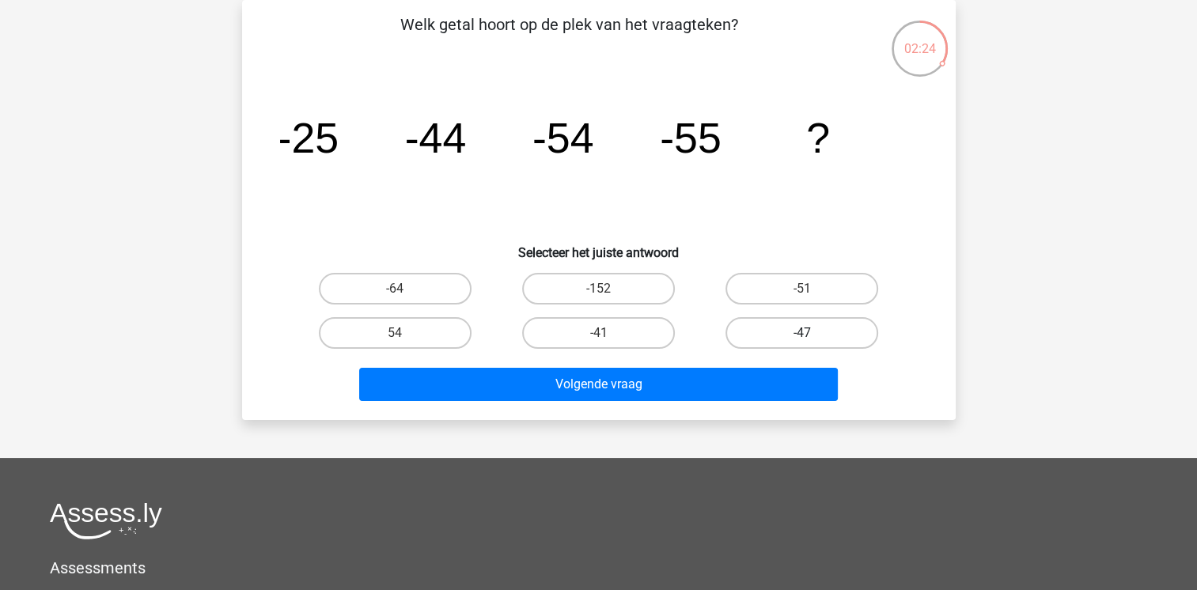
click at [774, 327] on label "-47" at bounding box center [801, 333] width 153 height 32
click at [802, 333] on input "-47" at bounding box center [807, 338] width 10 height 10
radio input "true"
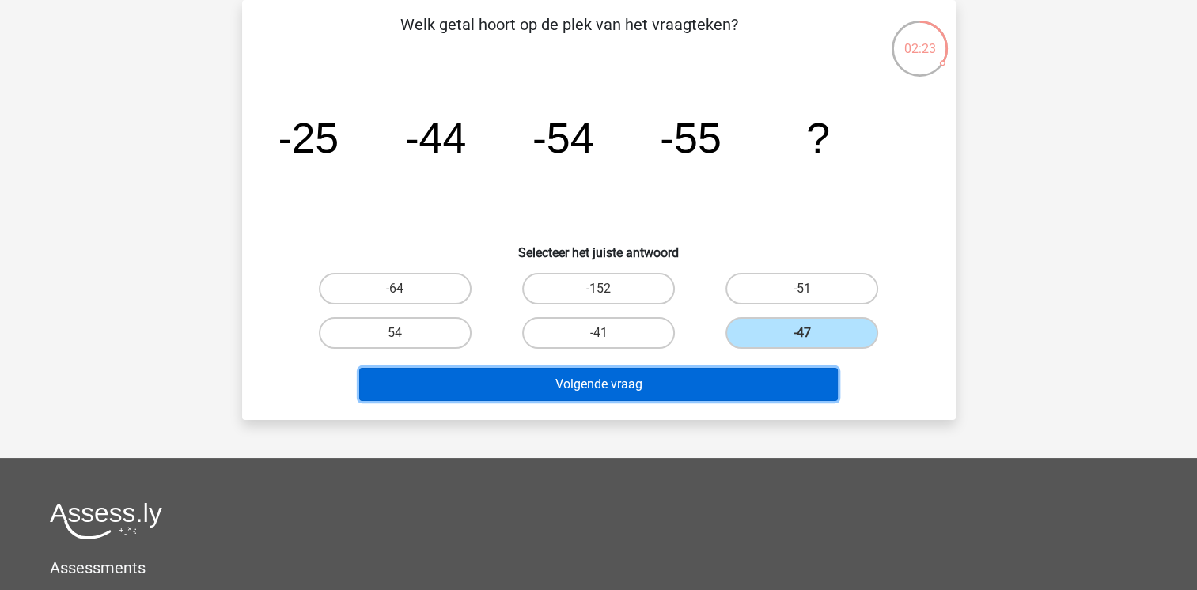
click at [737, 369] on button "Volgende vraag" at bounding box center [598, 384] width 479 height 33
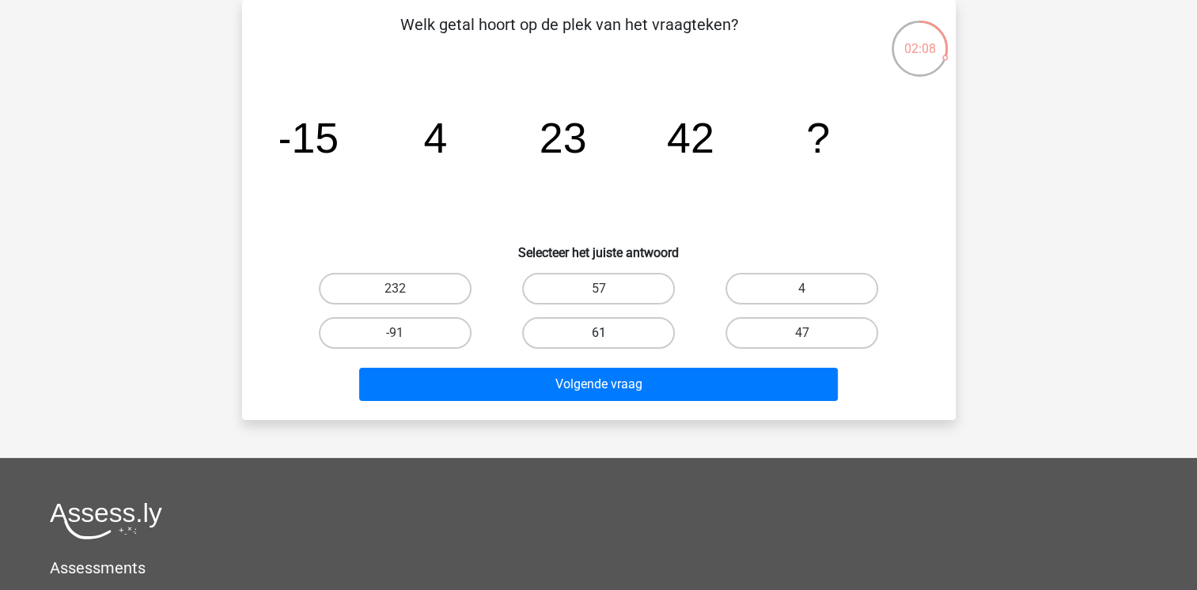
click at [606, 343] on label "61" at bounding box center [598, 333] width 153 height 32
click at [606, 343] on input "61" at bounding box center [603, 338] width 10 height 10
radio input "true"
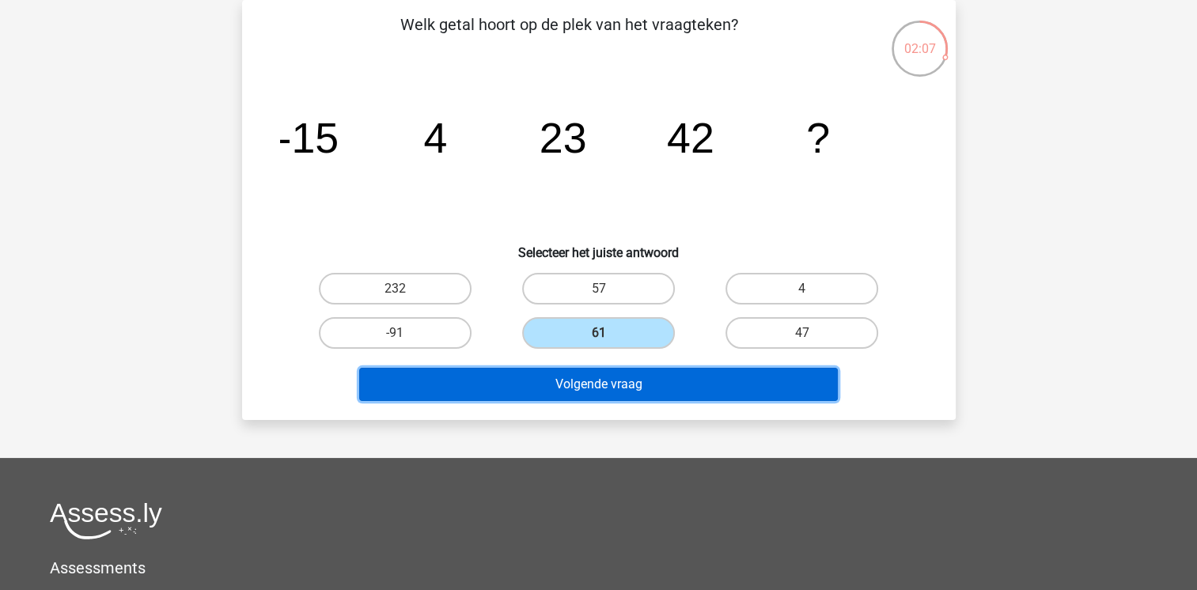
click at [621, 378] on button "Volgende vraag" at bounding box center [598, 384] width 479 height 33
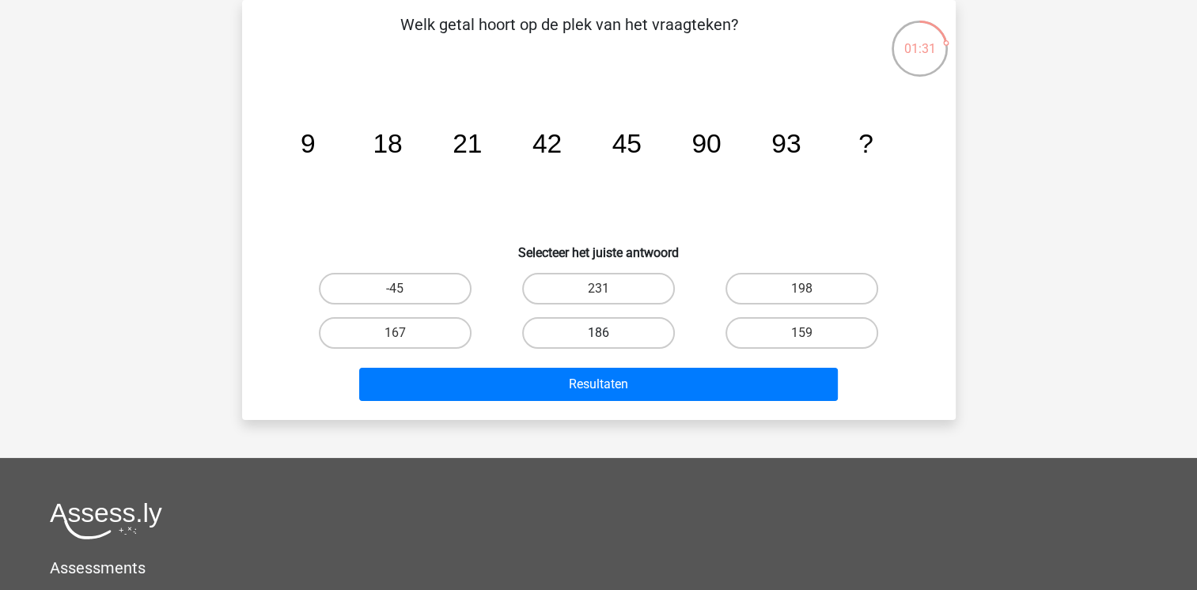
click at [652, 321] on label "186" at bounding box center [598, 333] width 153 height 32
click at [608, 333] on input "186" at bounding box center [603, 338] width 10 height 10
radio input "true"
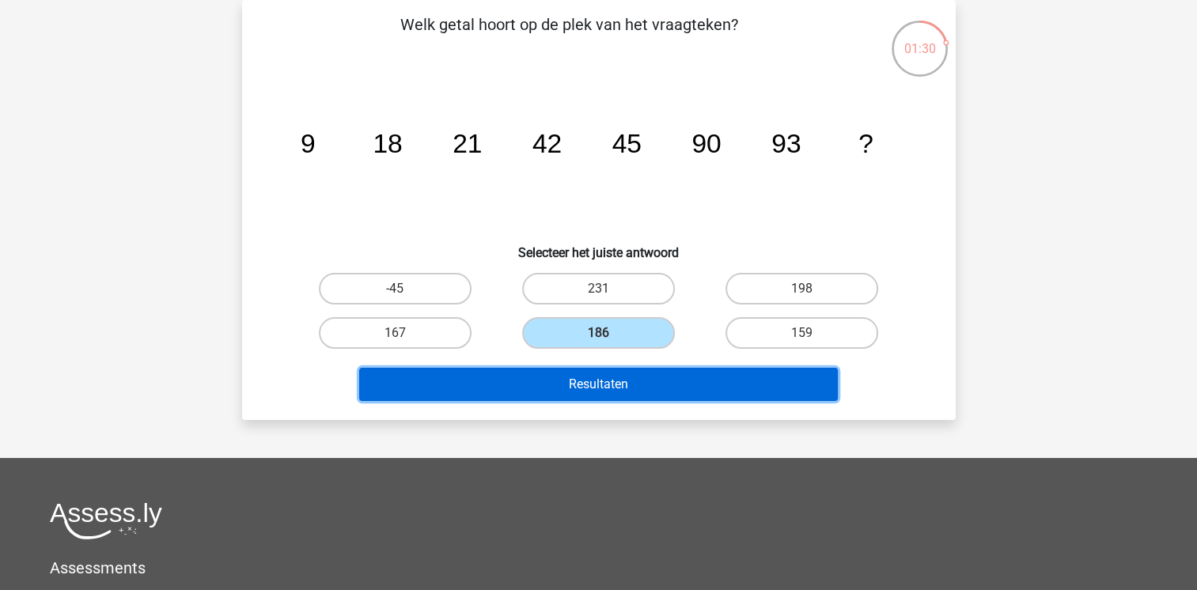
click at [665, 380] on button "Resultaten" at bounding box center [598, 384] width 479 height 33
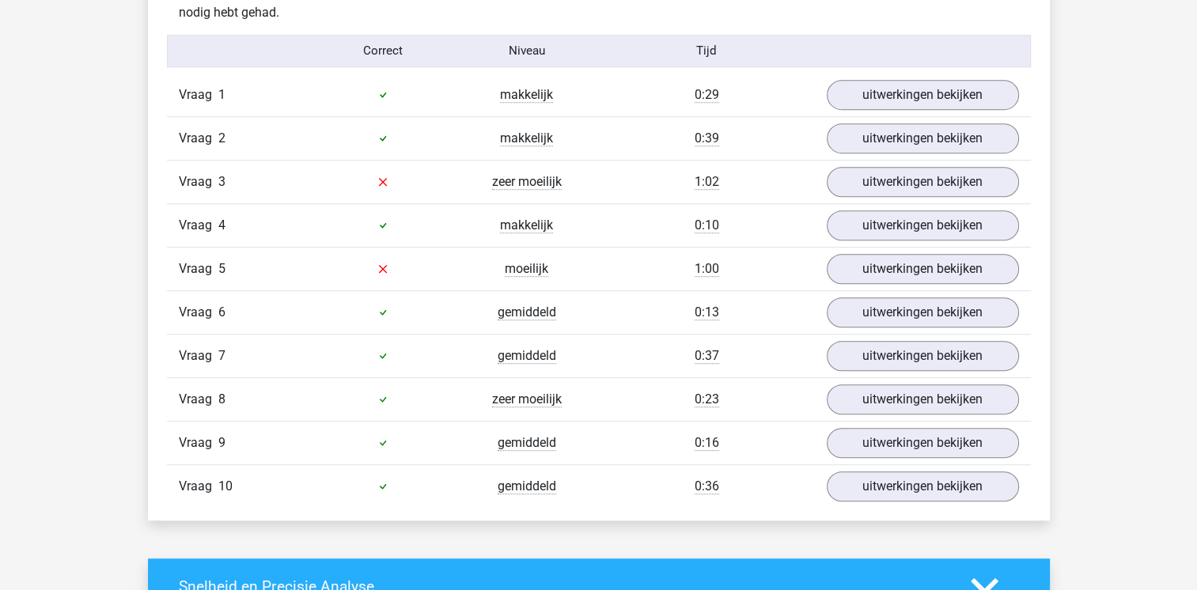
scroll to position [981, 0]
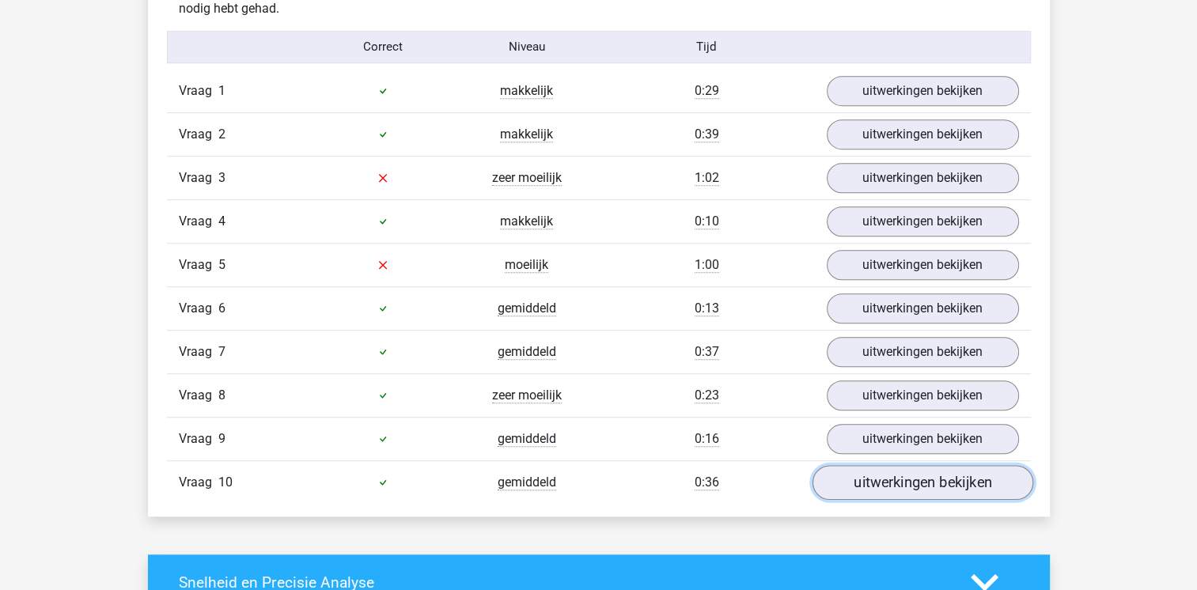
click at [874, 475] on link "uitwerkingen bekijken" at bounding box center [922, 482] width 221 height 35
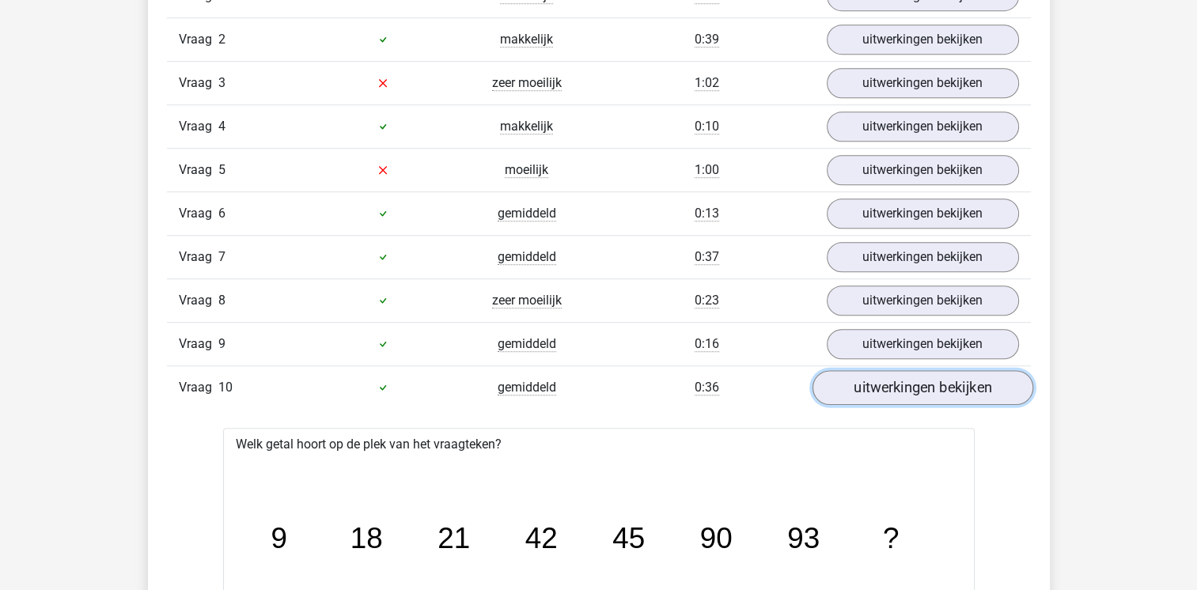
scroll to position [1013, 0]
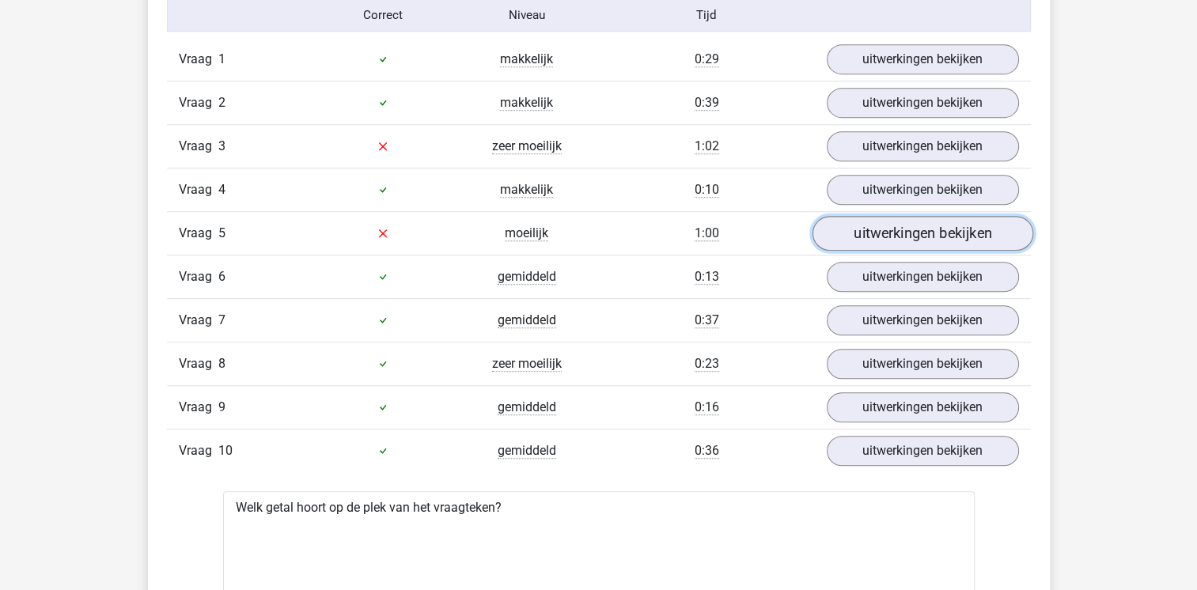
click at [911, 224] on link "uitwerkingen bekijken" at bounding box center [922, 233] width 221 height 35
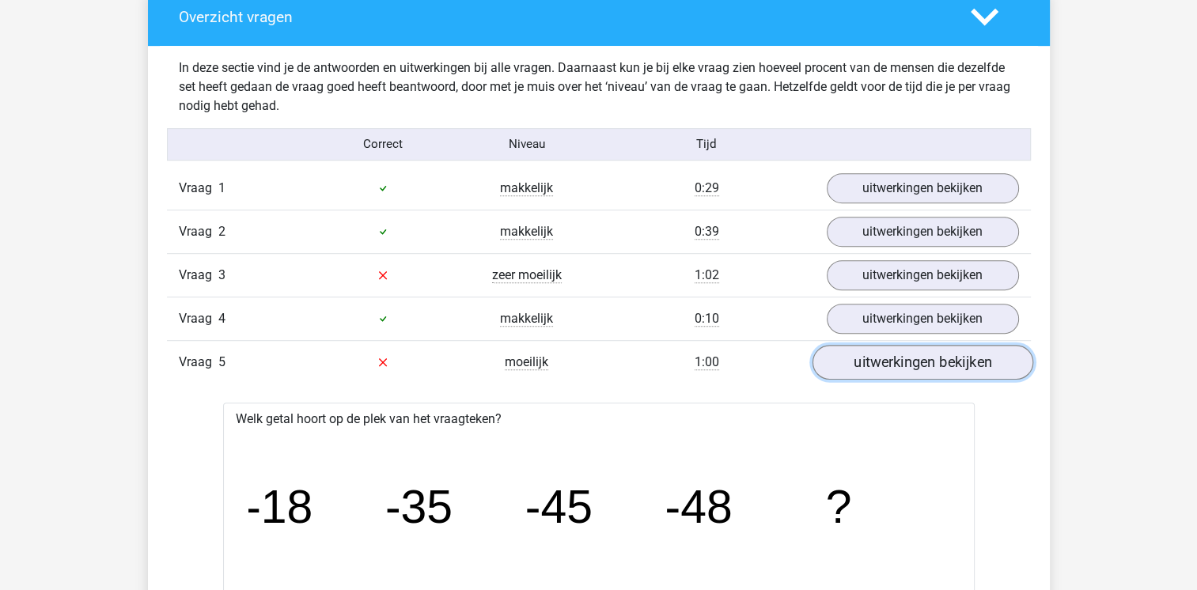
scroll to position [886, 0]
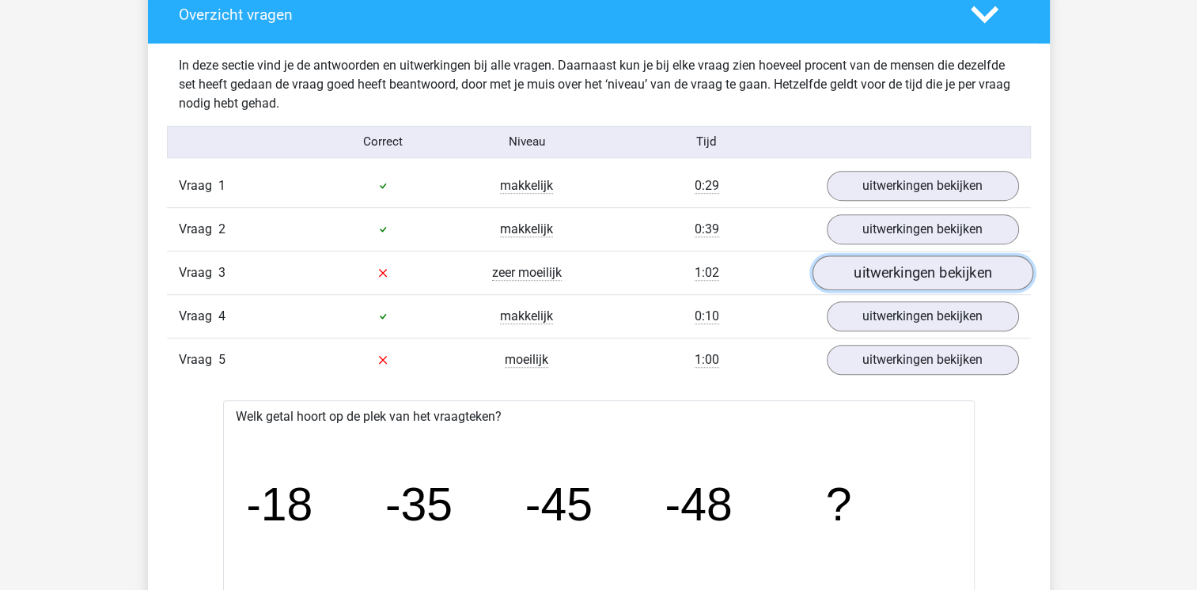
click at [895, 278] on link "uitwerkingen bekijken" at bounding box center [922, 273] width 221 height 35
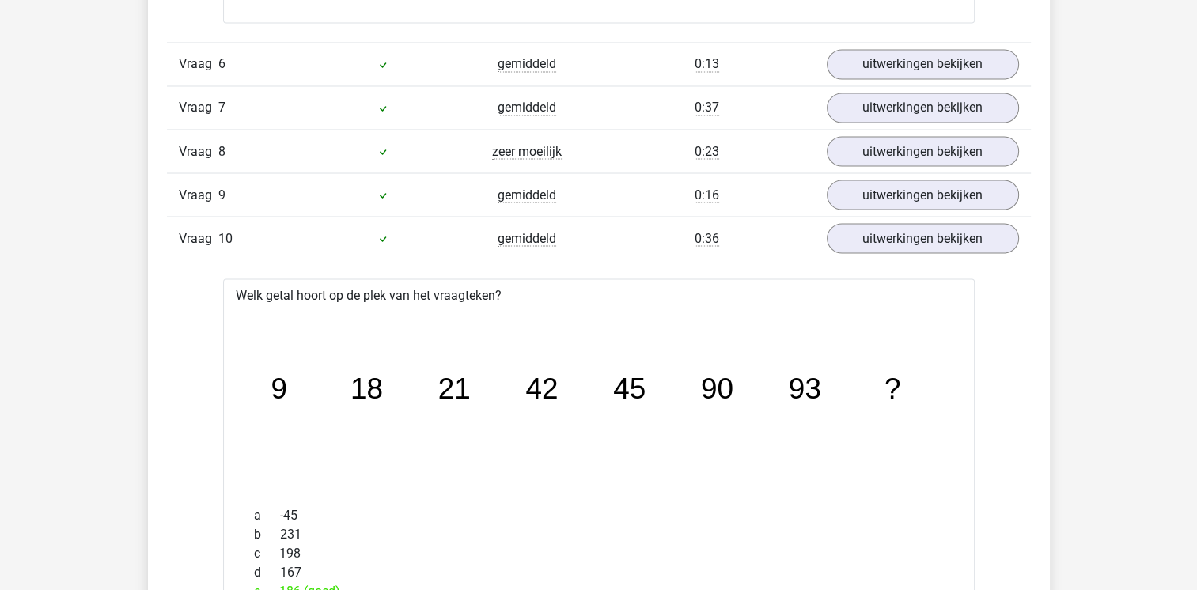
scroll to position [2911, 0]
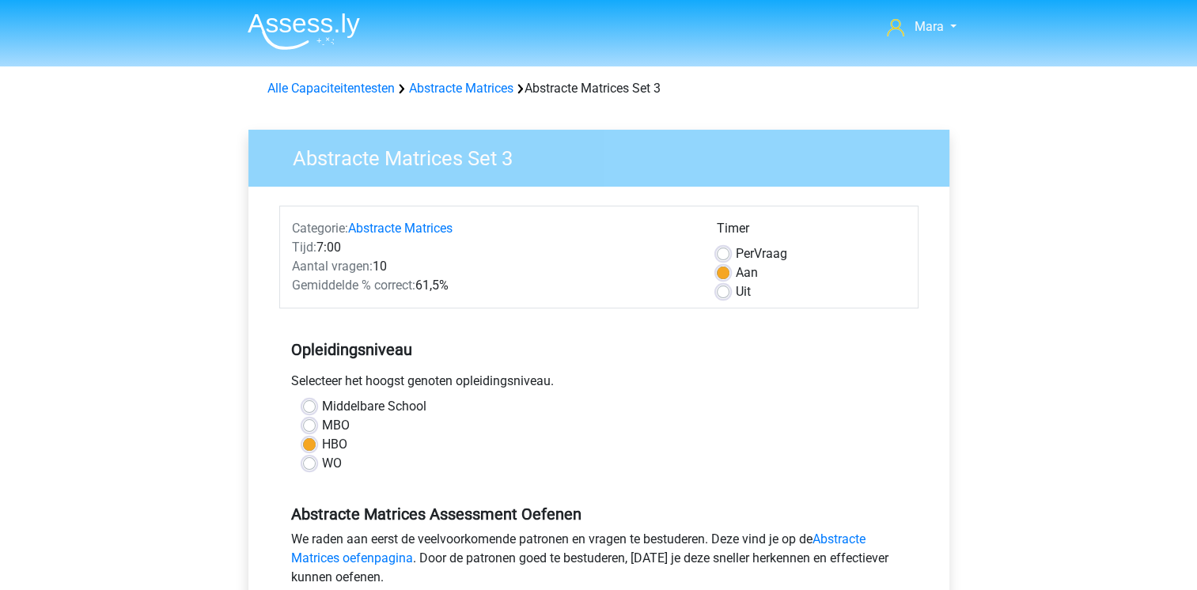
click at [715, 361] on h5 "Opleidingsniveau" at bounding box center [598, 350] width 615 height 32
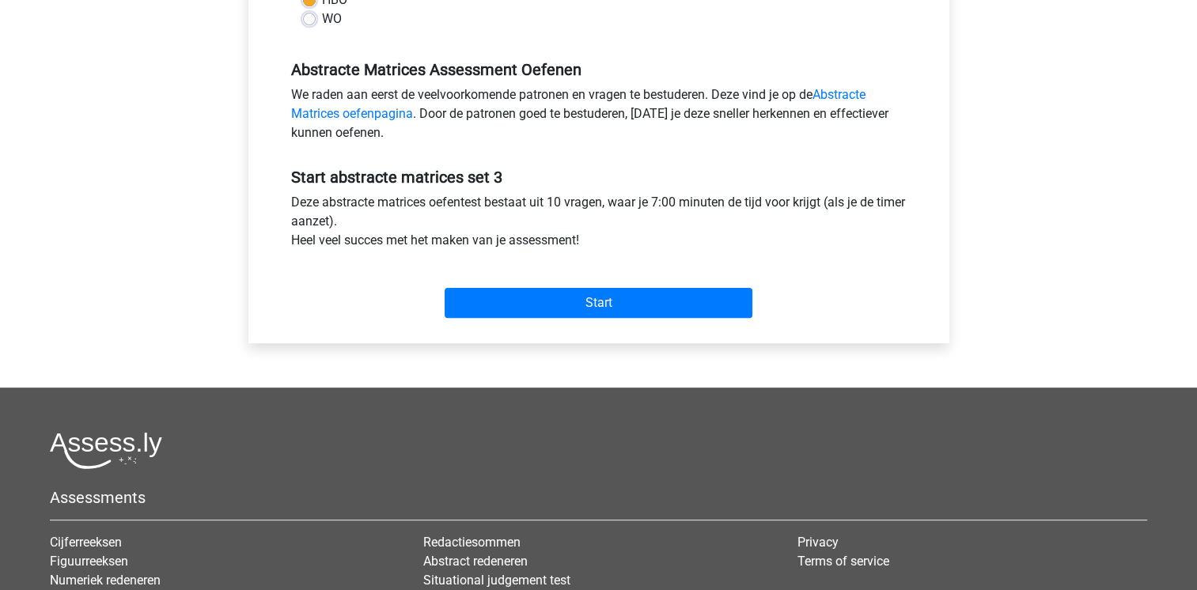
scroll to position [475, 0]
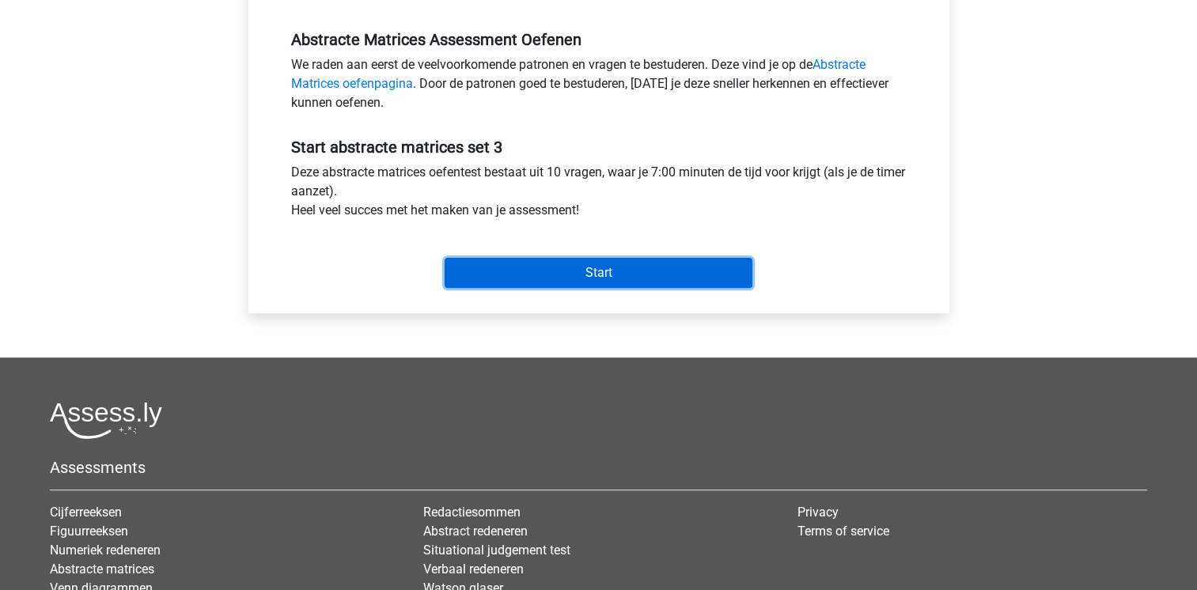
click at [661, 283] on input "Start" at bounding box center [599, 273] width 308 height 30
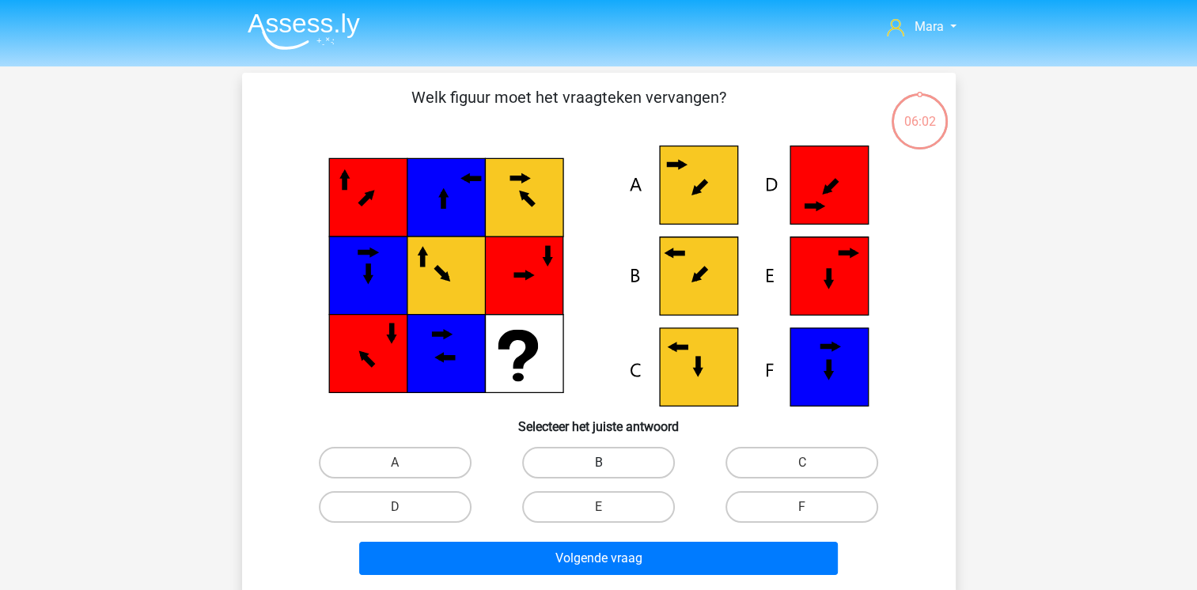
click at [627, 457] on label "B" at bounding box center [598, 463] width 153 height 32
click at [608, 463] on input "B" at bounding box center [603, 468] width 10 height 10
radio input "true"
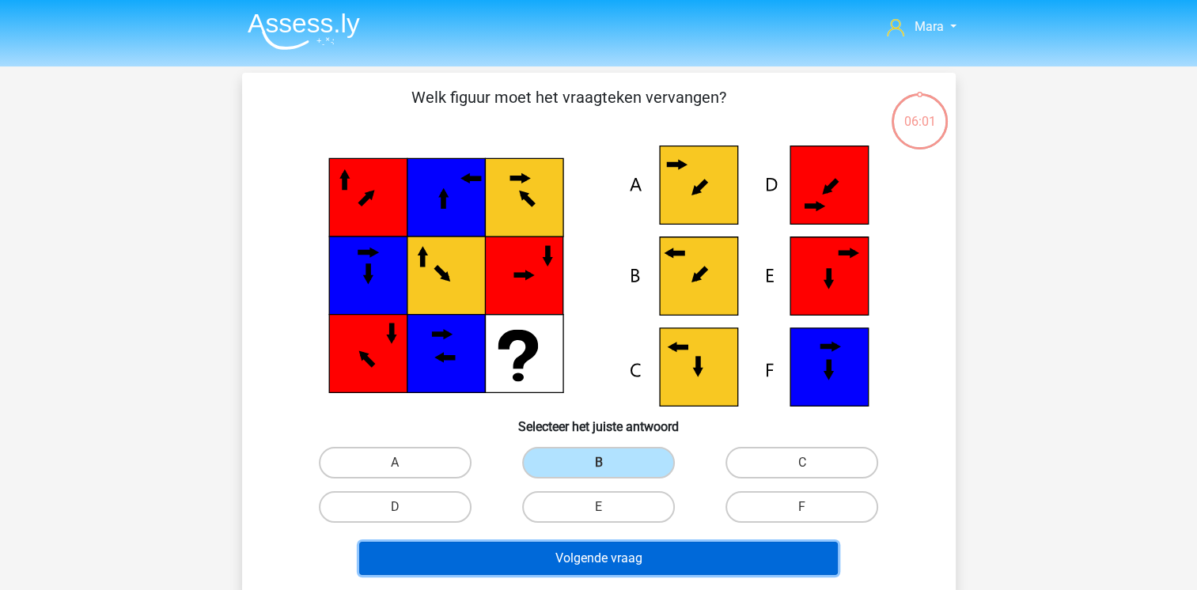
click at [602, 554] on button "Volgende vraag" at bounding box center [598, 558] width 479 height 33
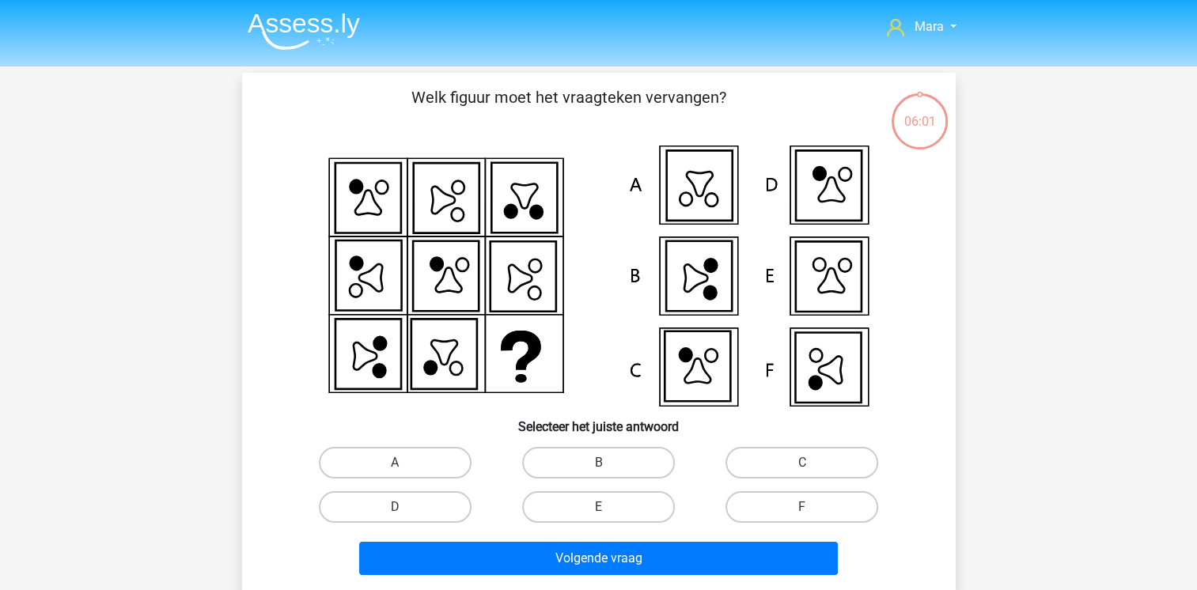
scroll to position [73, 0]
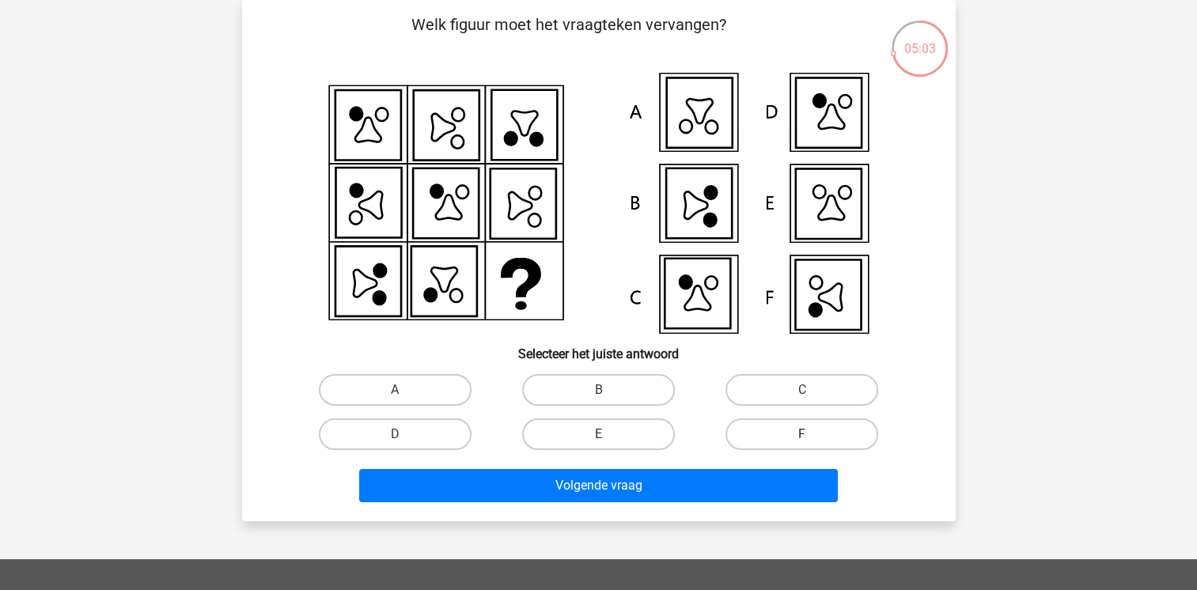
click at [771, 434] on label "F" at bounding box center [801, 434] width 153 height 32
click at [802, 434] on input "F" at bounding box center [807, 439] width 10 height 10
radio input "true"
click at [742, 502] on div "Volgende vraag" at bounding box center [598, 489] width 611 height 40
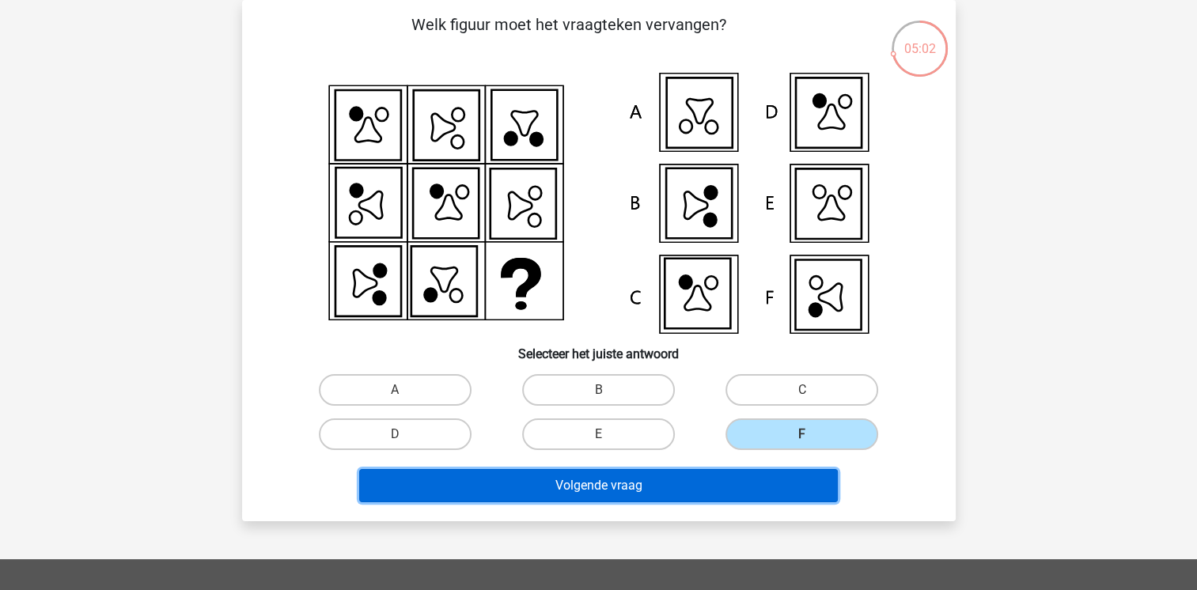
click at [747, 489] on button "Volgende vraag" at bounding box center [598, 485] width 479 height 33
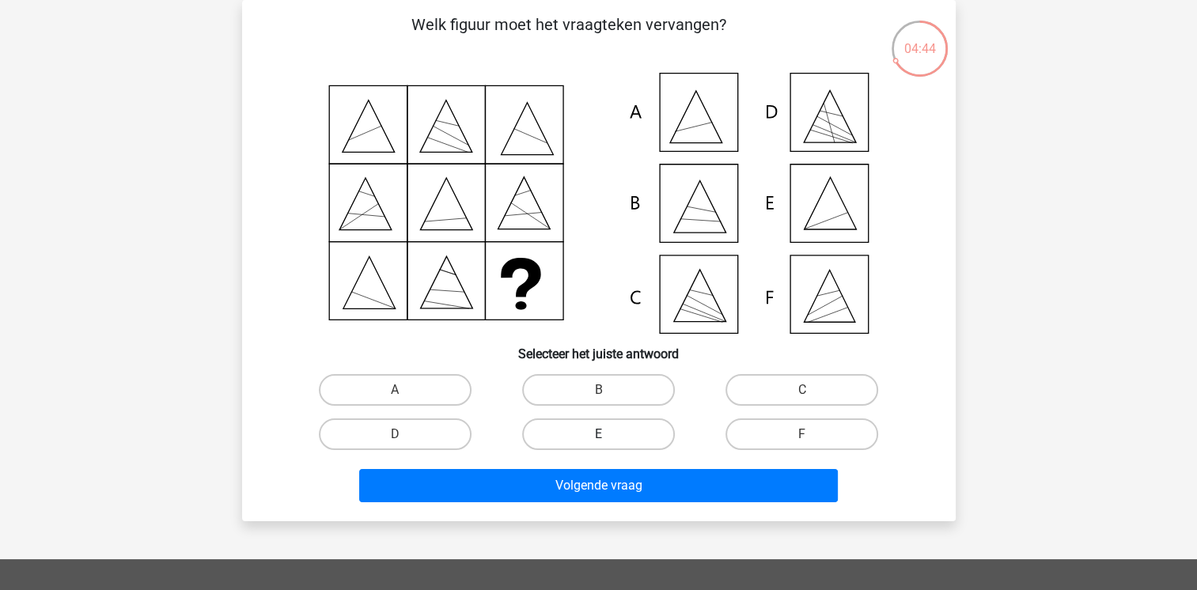
click at [577, 434] on label "E" at bounding box center [598, 434] width 153 height 32
click at [598, 434] on input "E" at bounding box center [603, 439] width 10 height 10
radio input "true"
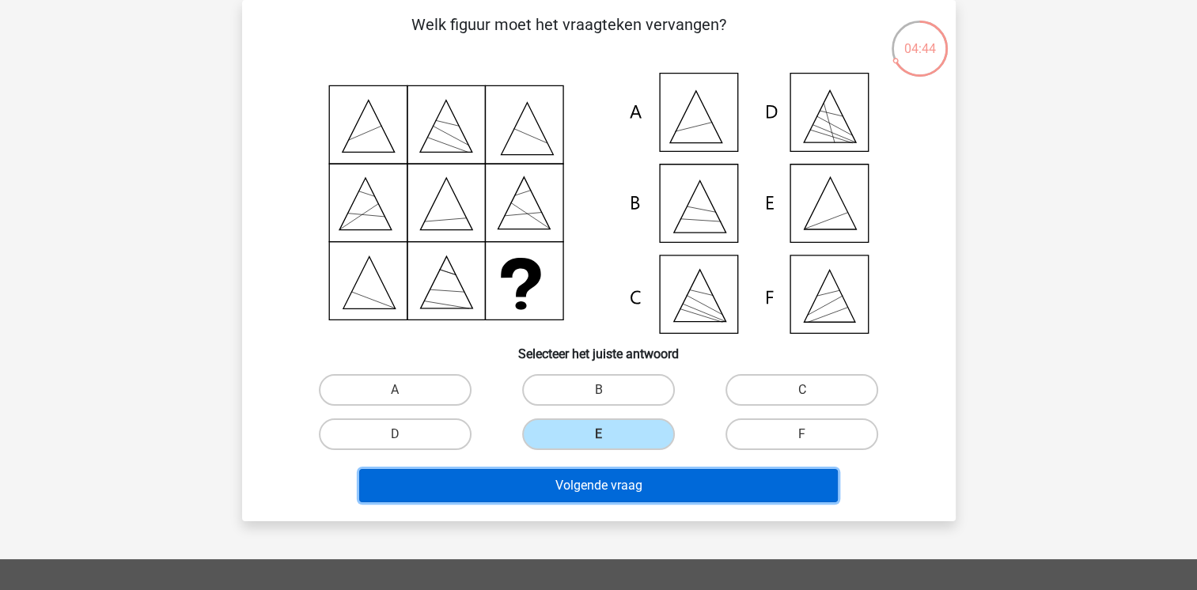
click at [569, 490] on button "Volgende vraag" at bounding box center [598, 485] width 479 height 33
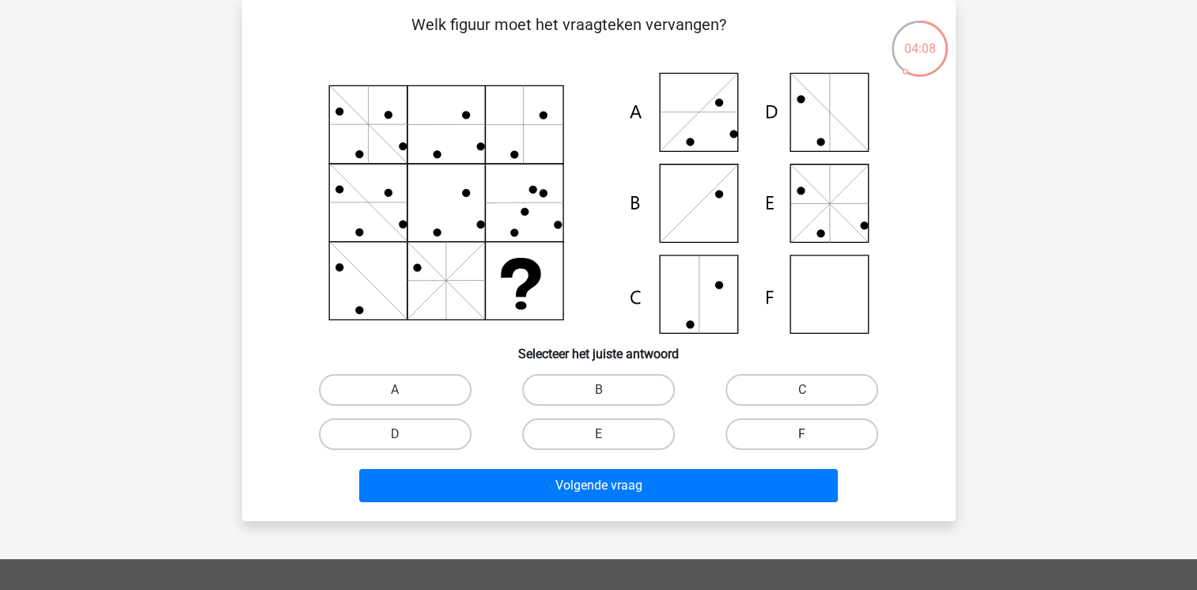
click at [733, 432] on label "F" at bounding box center [801, 434] width 153 height 32
click at [802, 434] on input "F" at bounding box center [807, 439] width 10 height 10
radio input "true"
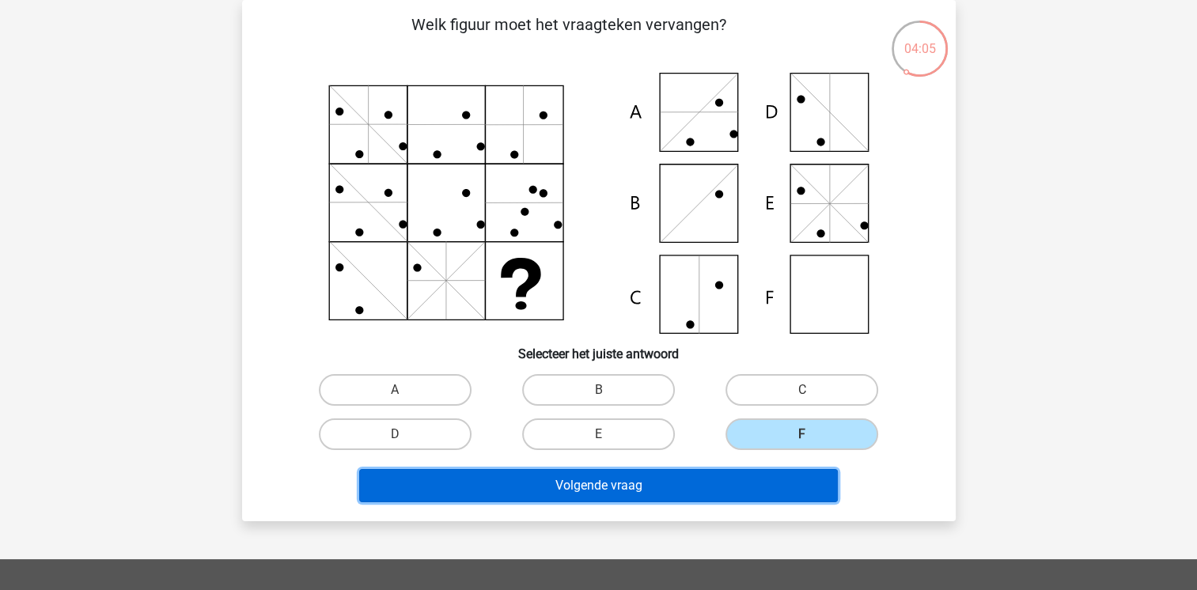
click at [668, 483] on button "Volgende vraag" at bounding box center [598, 485] width 479 height 33
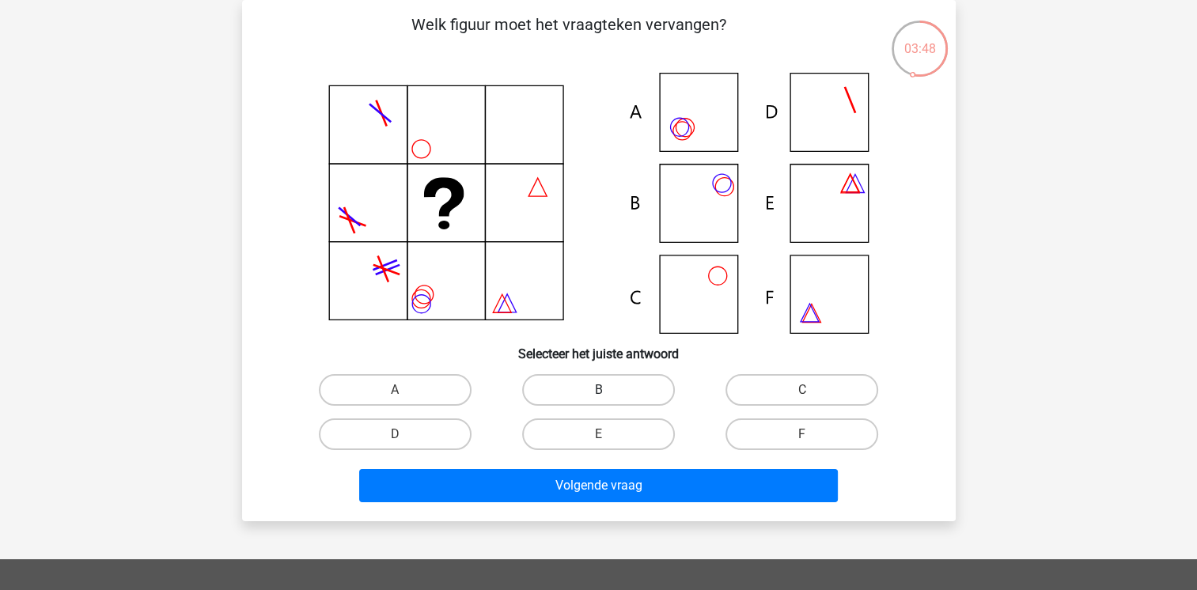
click at [639, 381] on label "B" at bounding box center [598, 390] width 153 height 32
click at [608, 390] on input "B" at bounding box center [603, 395] width 10 height 10
radio input "true"
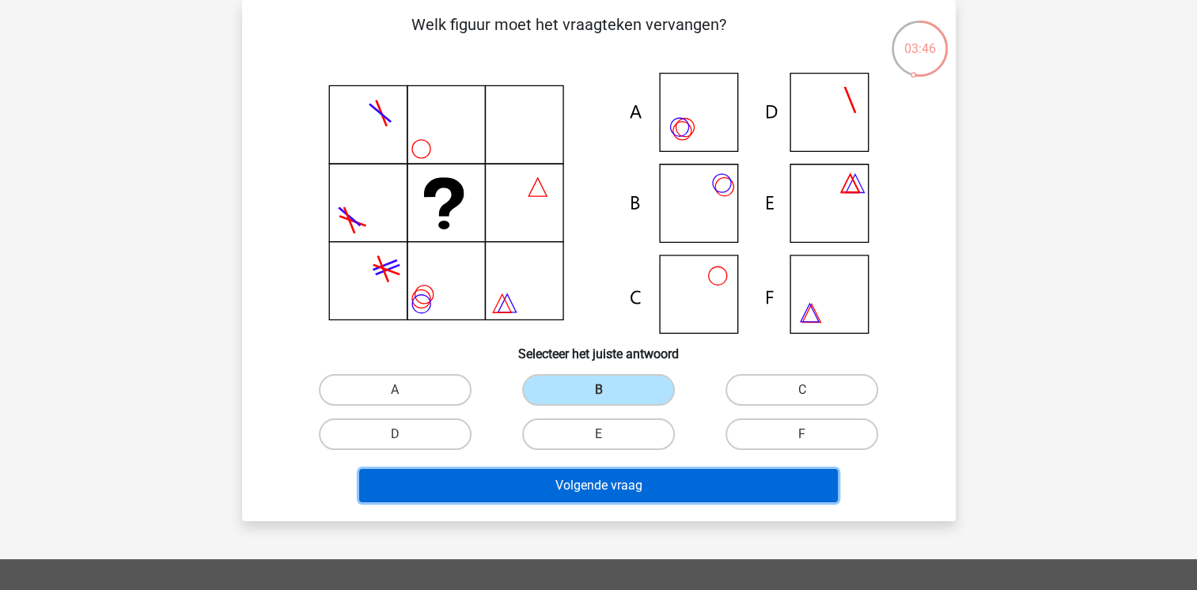
click at [636, 494] on button "Volgende vraag" at bounding box center [598, 485] width 479 height 33
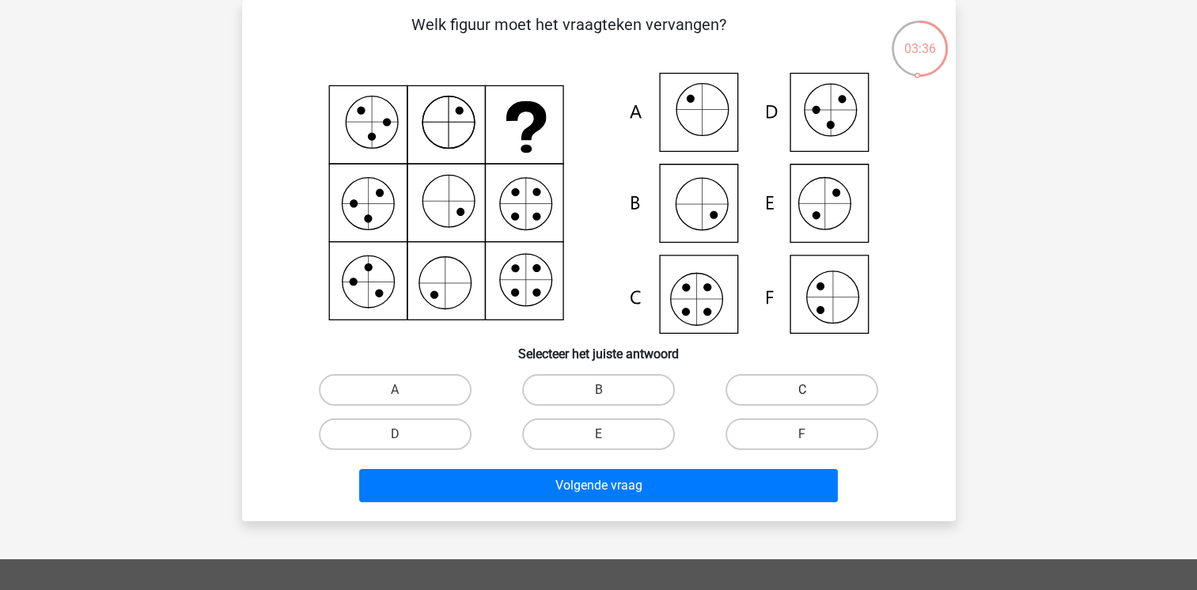
click at [767, 383] on label "C" at bounding box center [801, 390] width 153 height 32
click at [802, 390] on input "C" at bounding box center [807, 395] width 10 height 10
radio input "true"
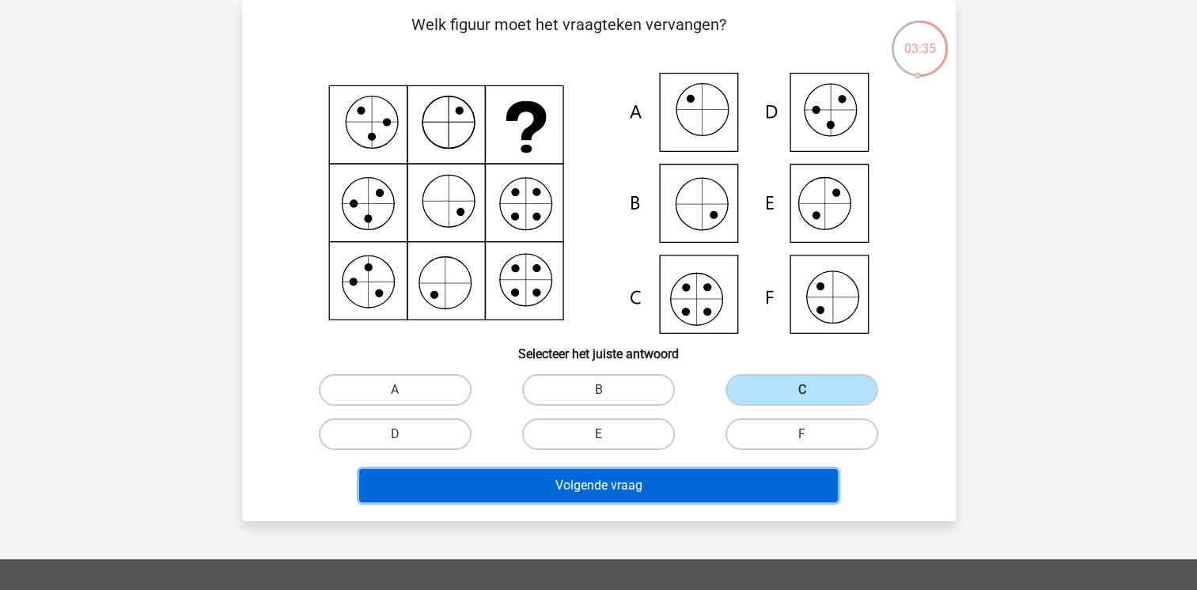
click at [739, 485] on button "Volgende vraag" at bounding box center [598, 485] width 479 height 33
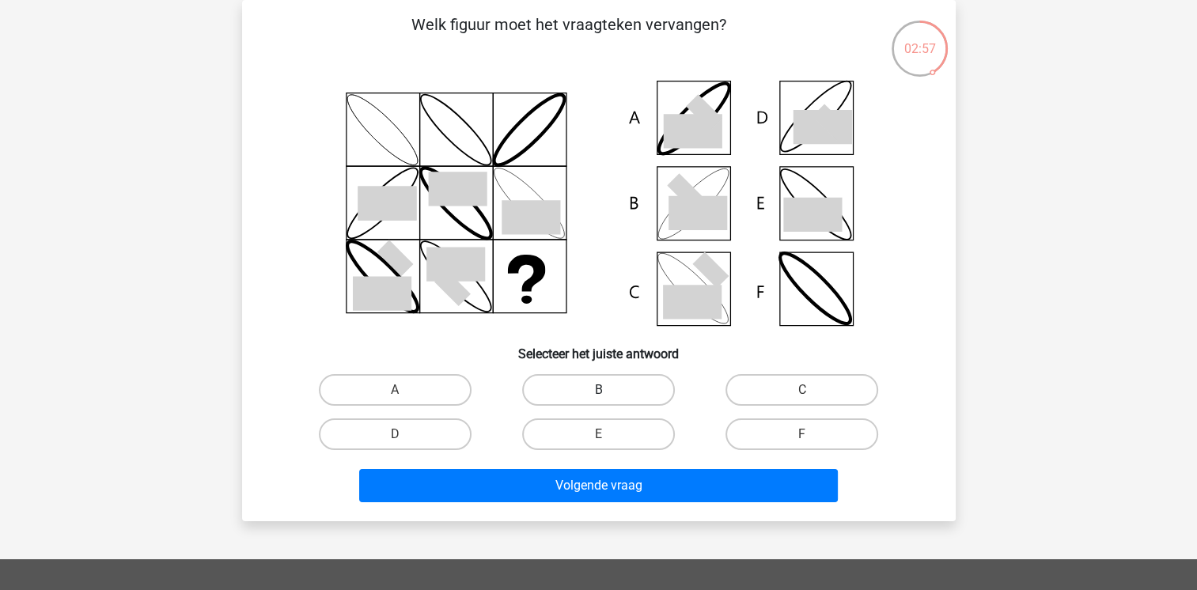
click at [638, 380] on label "B" at bounding box center [598, 390] width 153 height 32
click at [608, 390] on input "B" at bounding box center [603, 395] width 10 height 10
radio input "true"
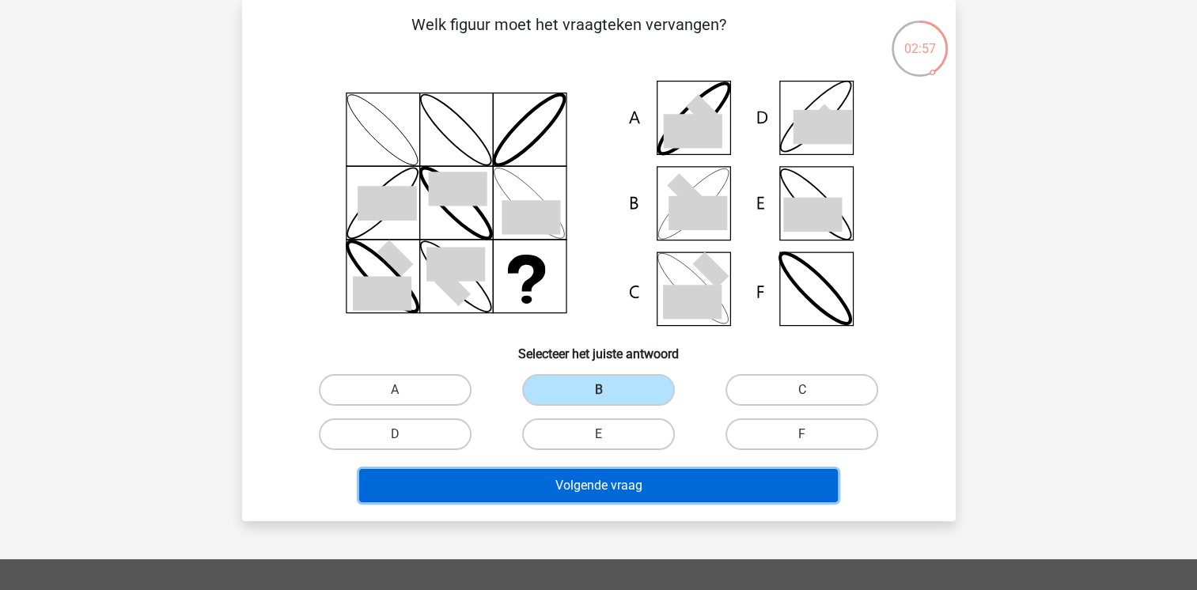
click at [653, 480] on button "Volgende vraag" at bounding box center [598, 485] width 479 height 33
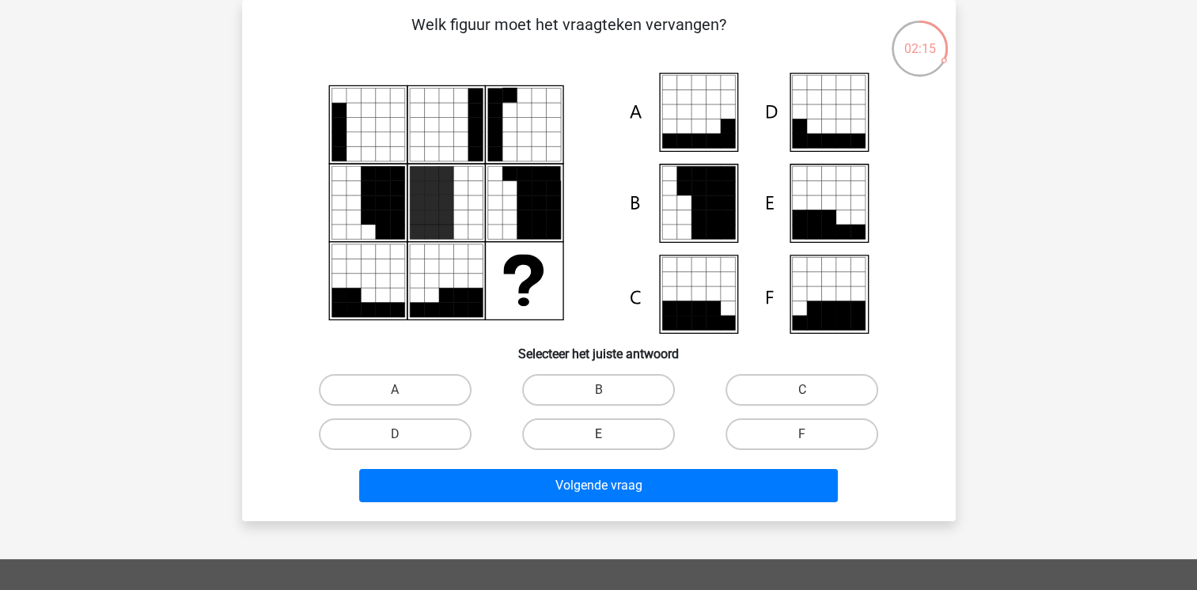
click at [617, 443] on label "E" at bounding box center [598, 434] width 153 height 32
click at [608, 443] on input "E" at bounding box center [603, 439] width 10 height 10
radio input "true"
click at [617, 454] on div "E" at bounding box center [598, 434] width 203 height 44
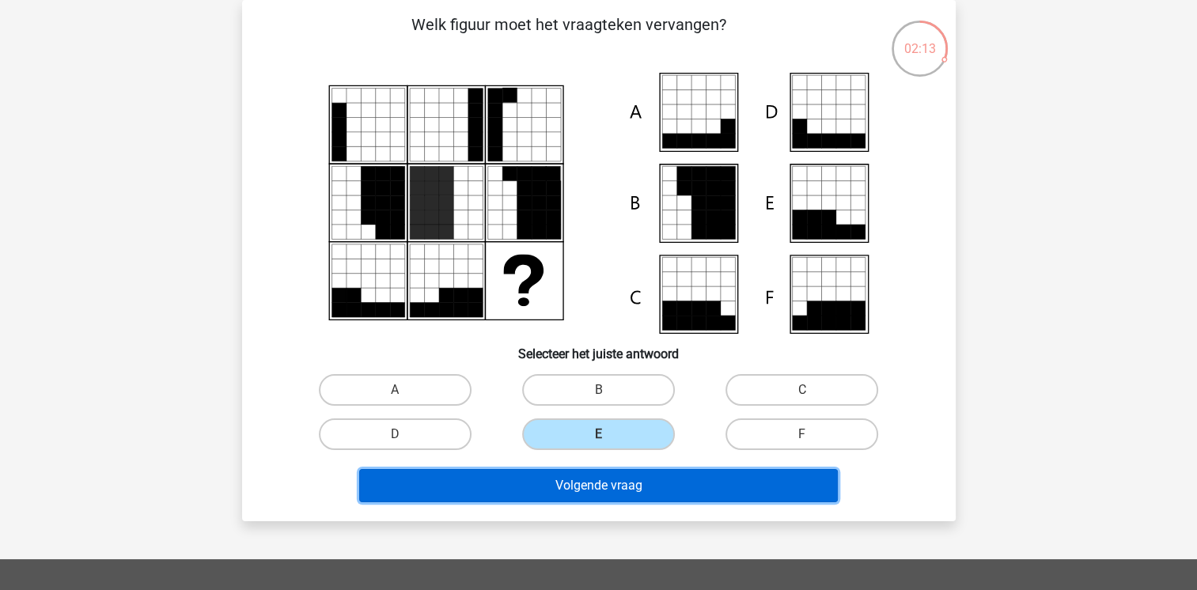
click at [623, 477] on button "Volgende vraag" at bounding box center [598, 485] width 479 height 33
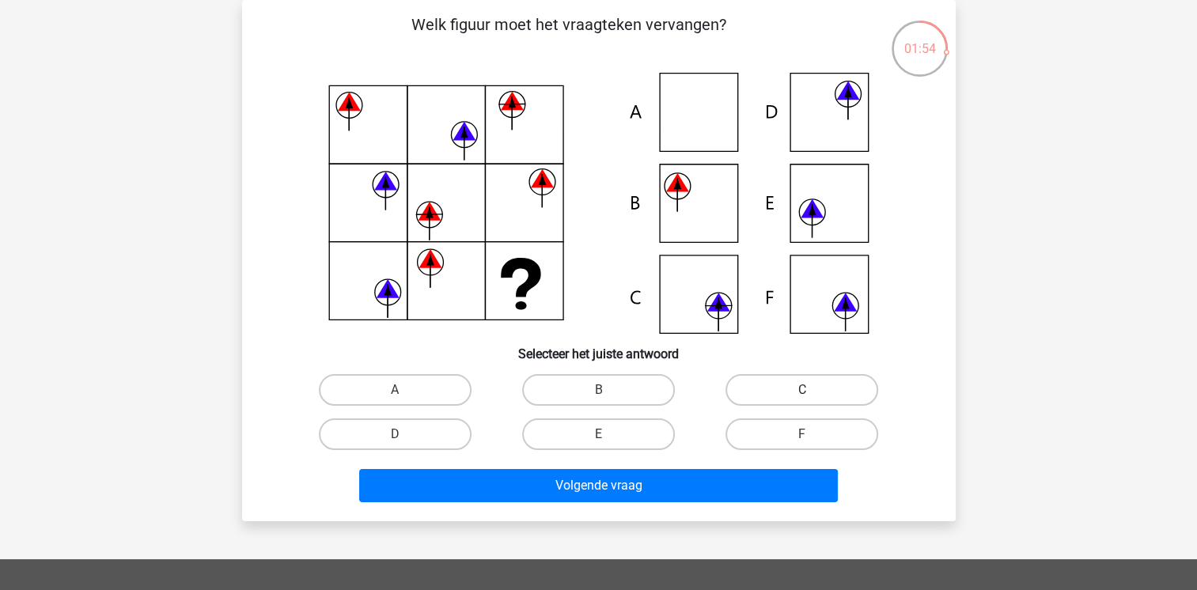
click at [748, 391] on label "C" at bounding box center [801, 390] width 153 height 32
click at [802, 391] on input "C" at bounding box center [807, 395] width 10 height 10
radio input "true"
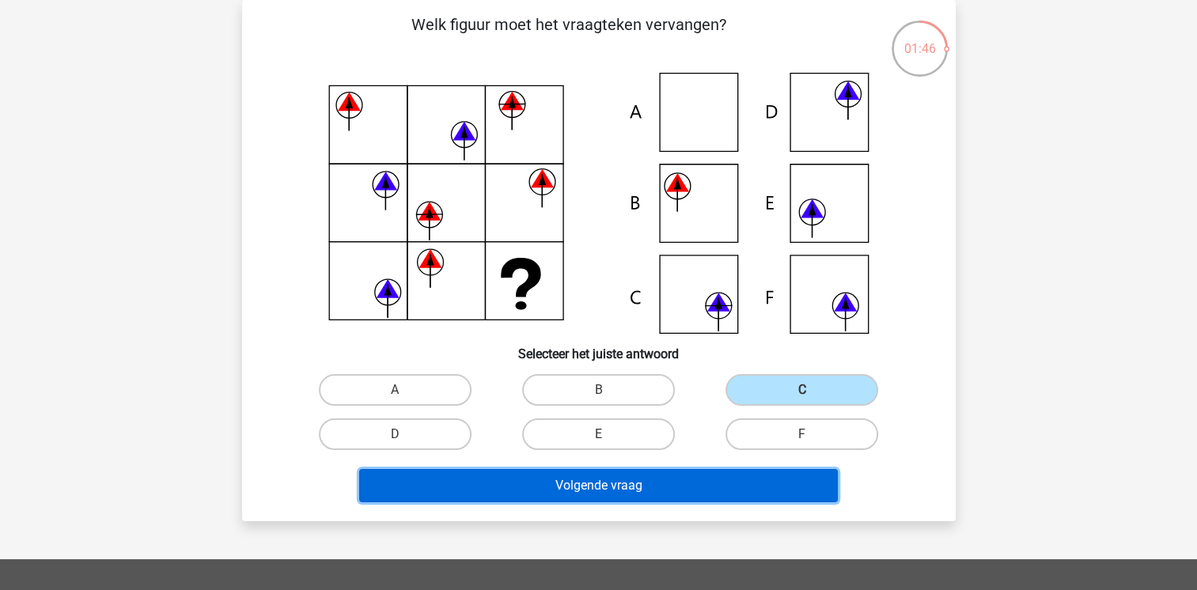
click at [620, 478] on button "Volgende vraag" at bounding box center [598, 485] width 479 height 33
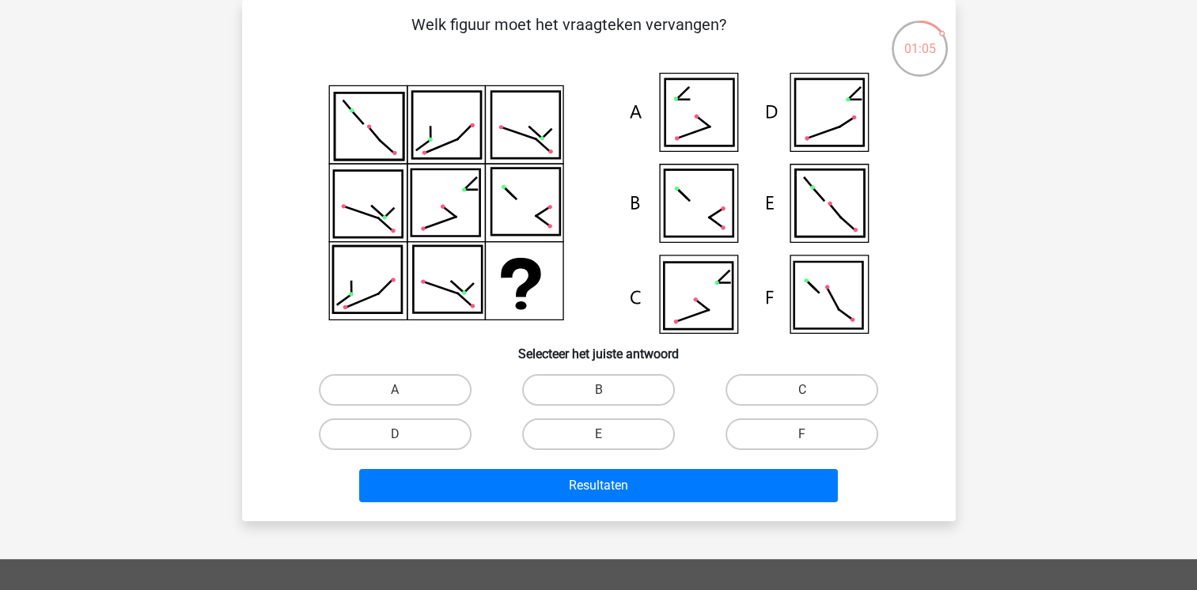
click at [773, 369] on div "C" at bounding box center [801, 390] width 203 height 44
click at [774, 375] on label "C" at bounding box center [801, 390] width 153 height 32
click at [802, 390] on input "C" at bounding box center [807, 395] width 10 height 10
radio input "true"
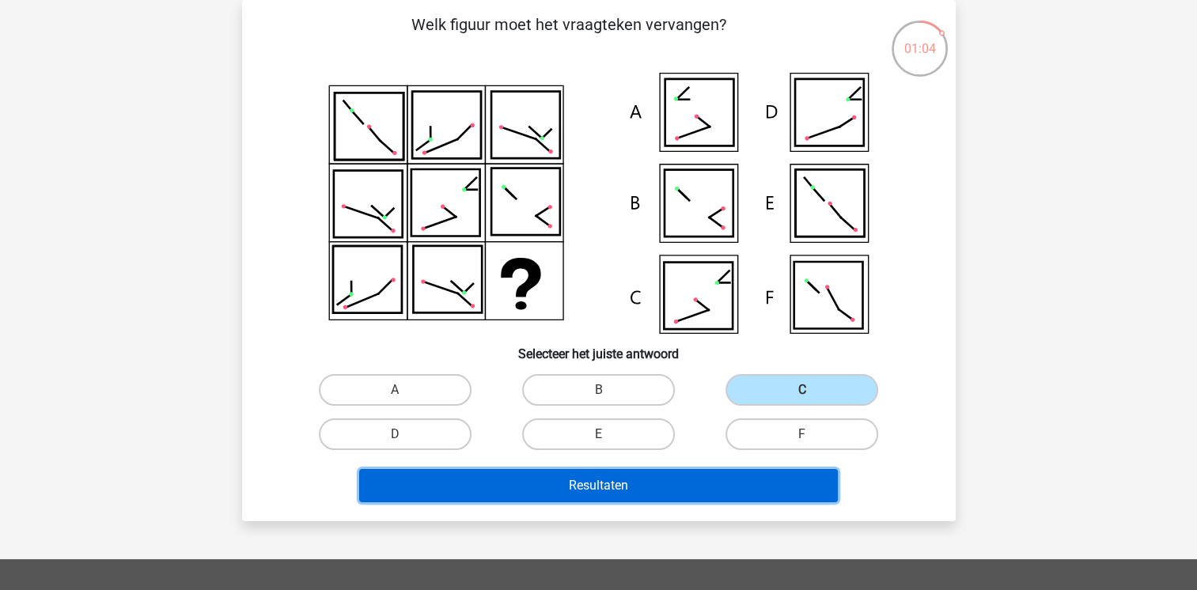
click at [725, 488] on button "Resultaten" at bounding box center [598, 485] width 479 height 33
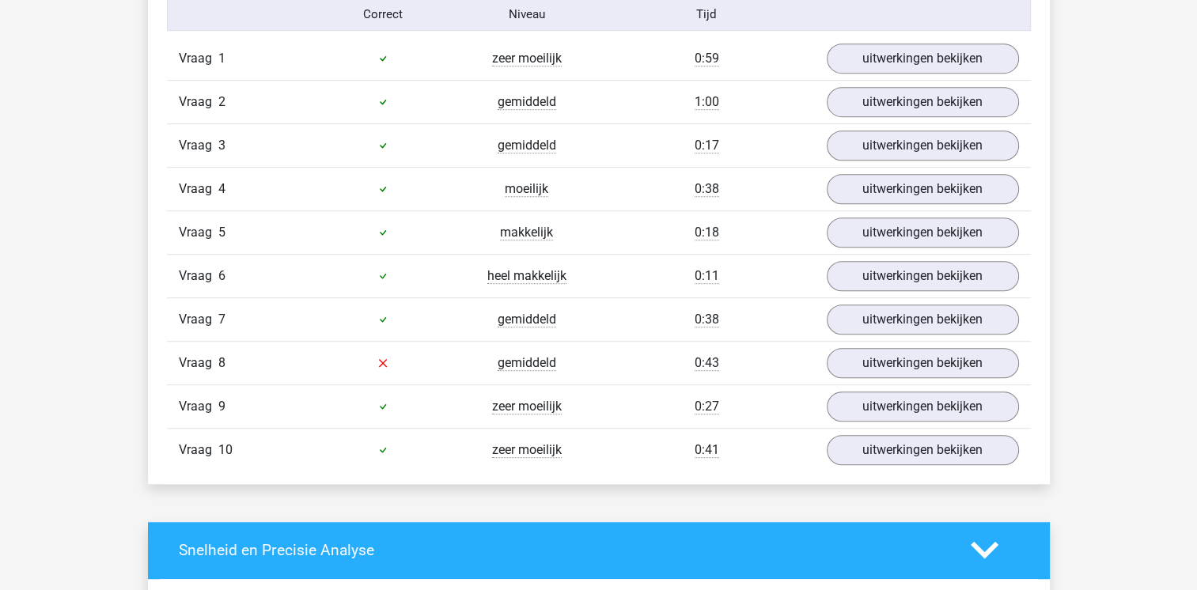
scroll to position [1013, 0]
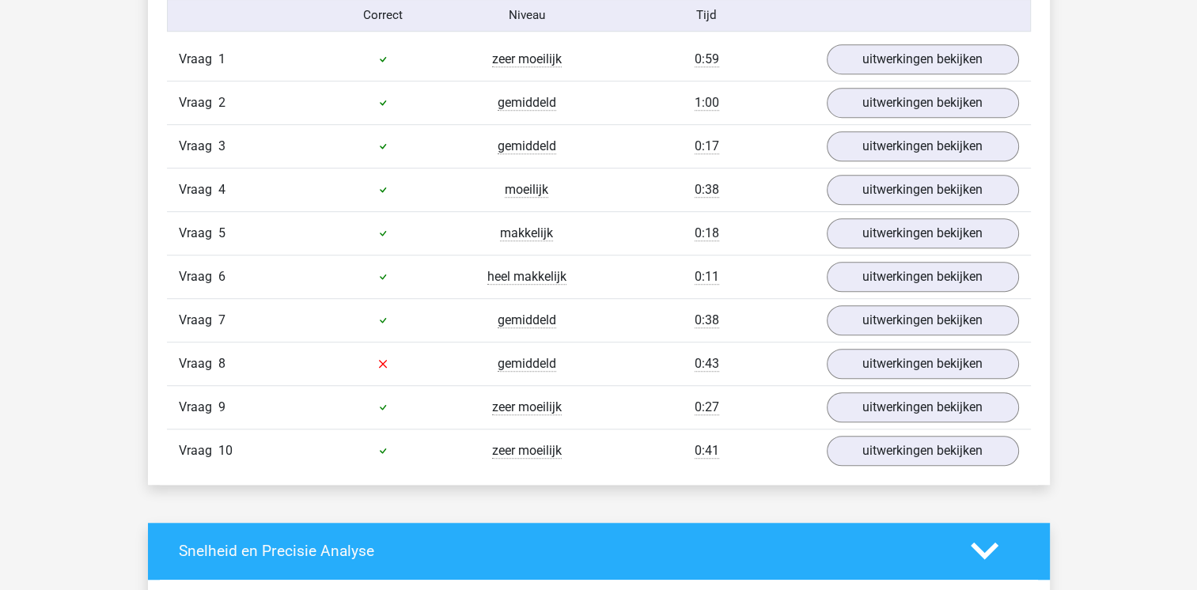
drag, startPoint x: 921, startPoint y: 452, endPoint x: 911, endPoint y: 464, distance: 15.2
click at [911, 464] on div "Vraag 10 zeer moeilijk 0:41 uitwerkingen bekijken" at bounding box center [599, 451] width 864 height 44
click at [934, 443] on link "uitwerkingen bekijken" at bounding box center [922, 450] width 221 height 35
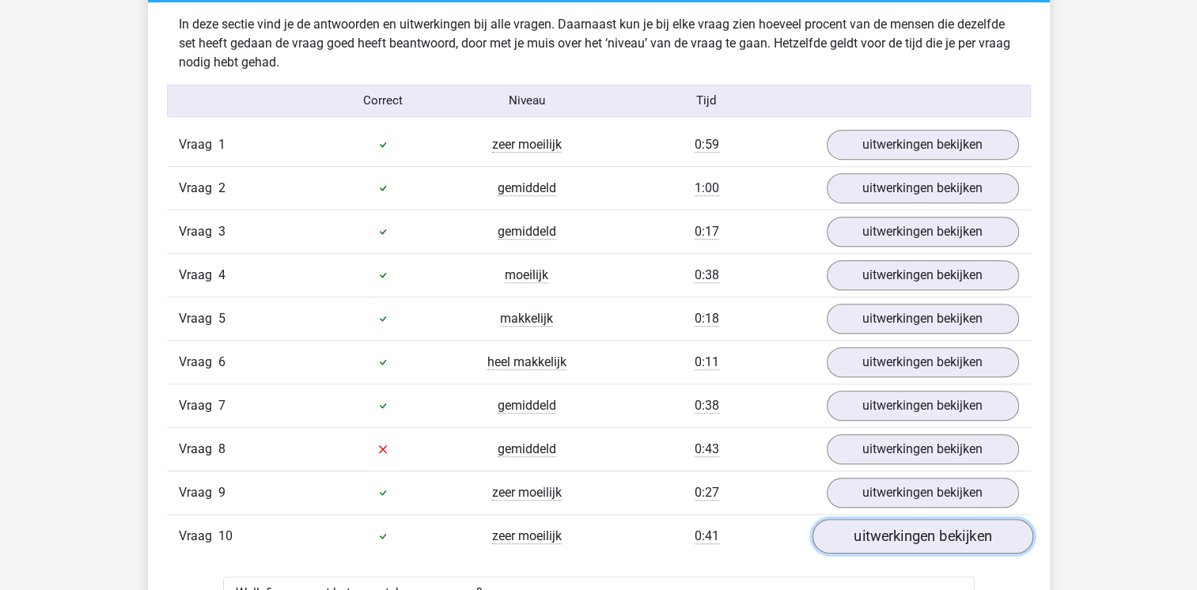
scroll to position [886, 0]
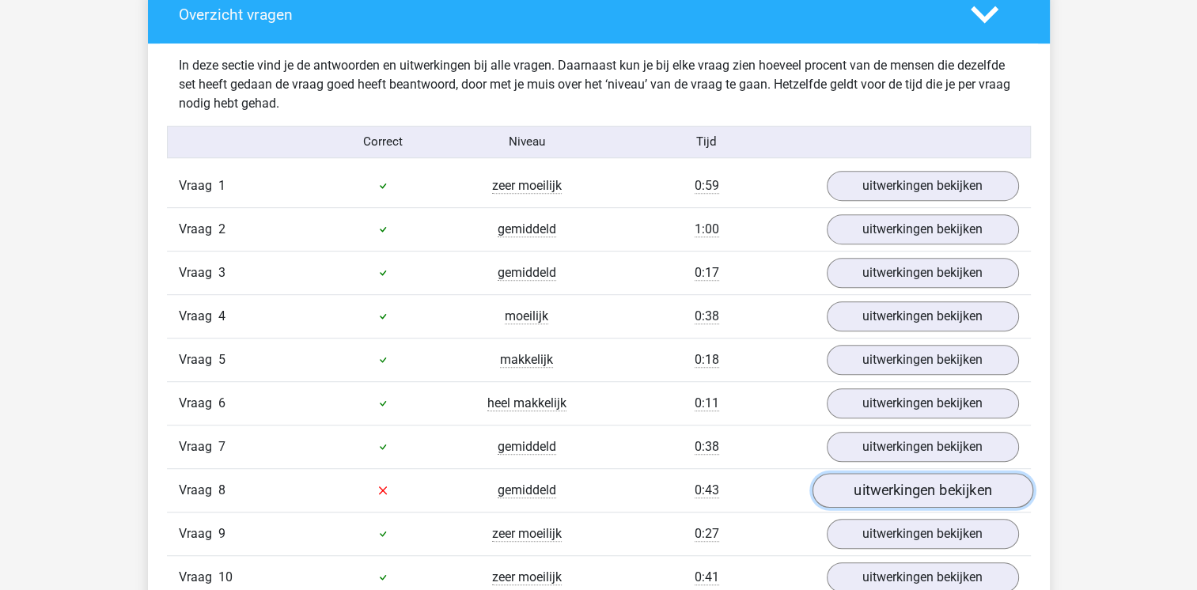
click at [918, 479] on link "uitwerkingen bekijken" at bounding box center [922, 490] width 221 height 35
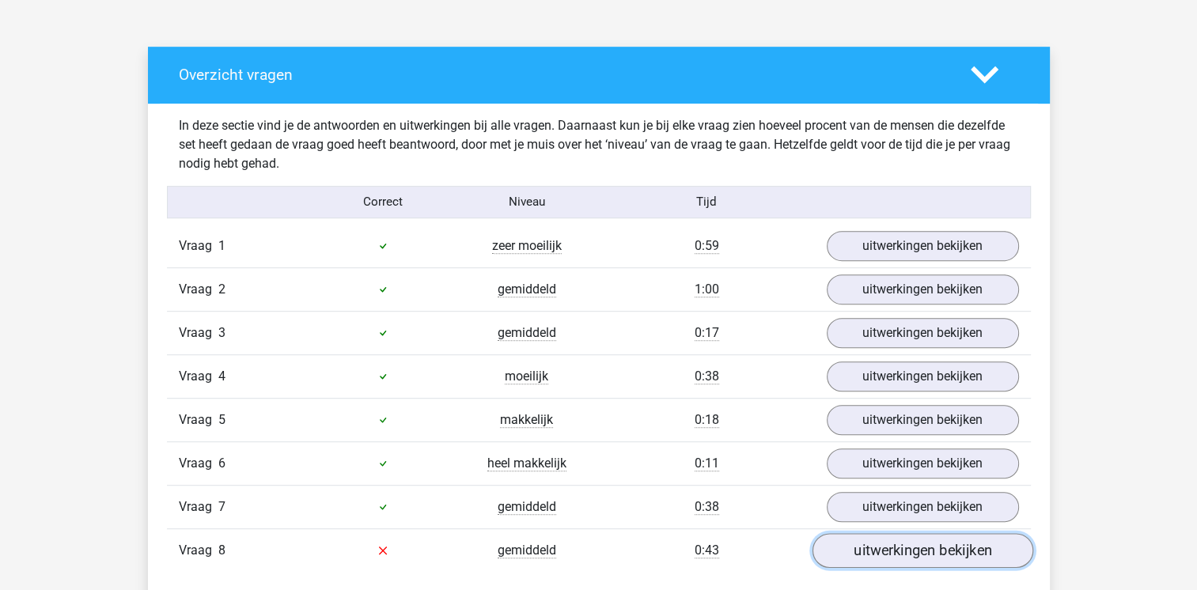
scroll to position [823, 0]
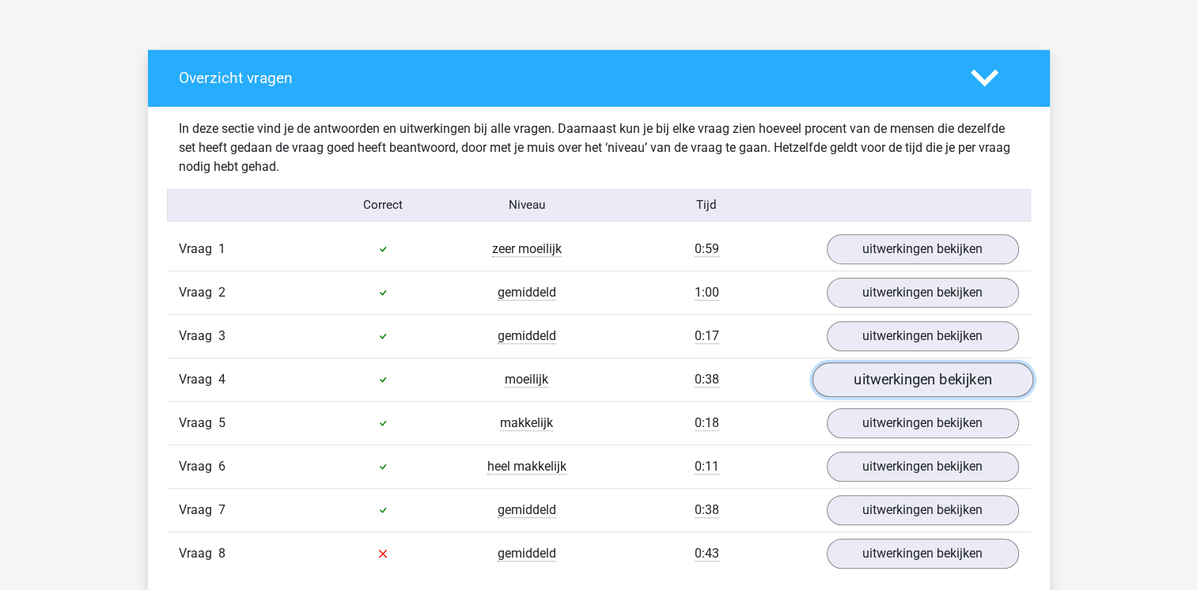
click at [952, 391] on link "uitwerkingen bekijken" at bounding box center [922, 379] width 221 height 35
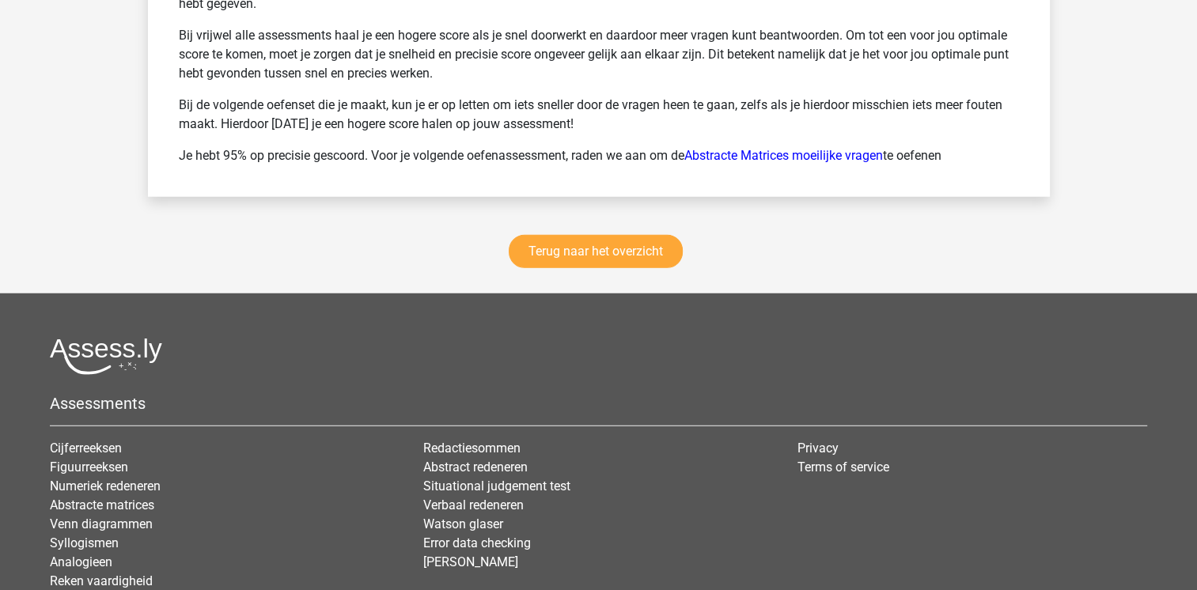
scroll to position [4240, 0]
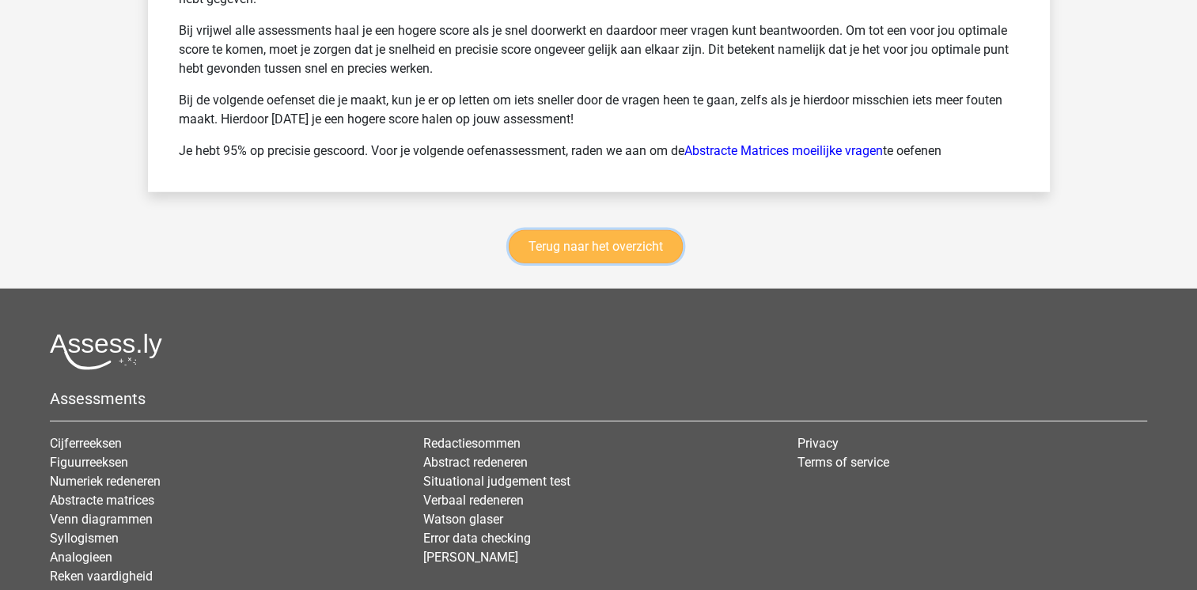
click at [559, 230] on link "Terug naar het overzicht" at bounding box center [596, 246] width 174 height 33
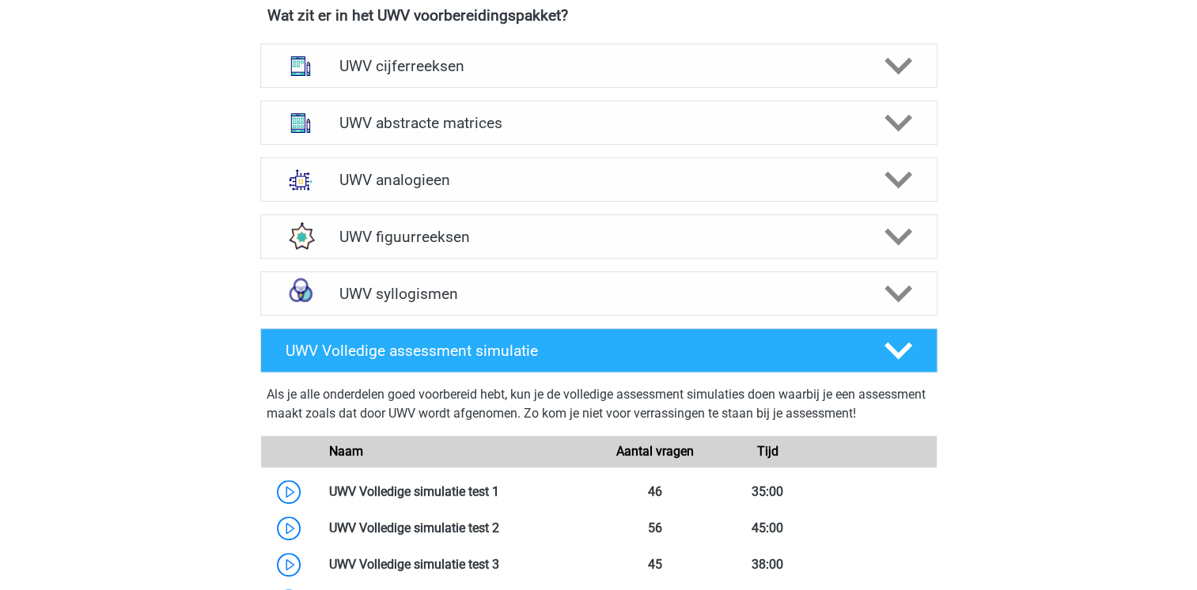
scroll to position [759, 0]
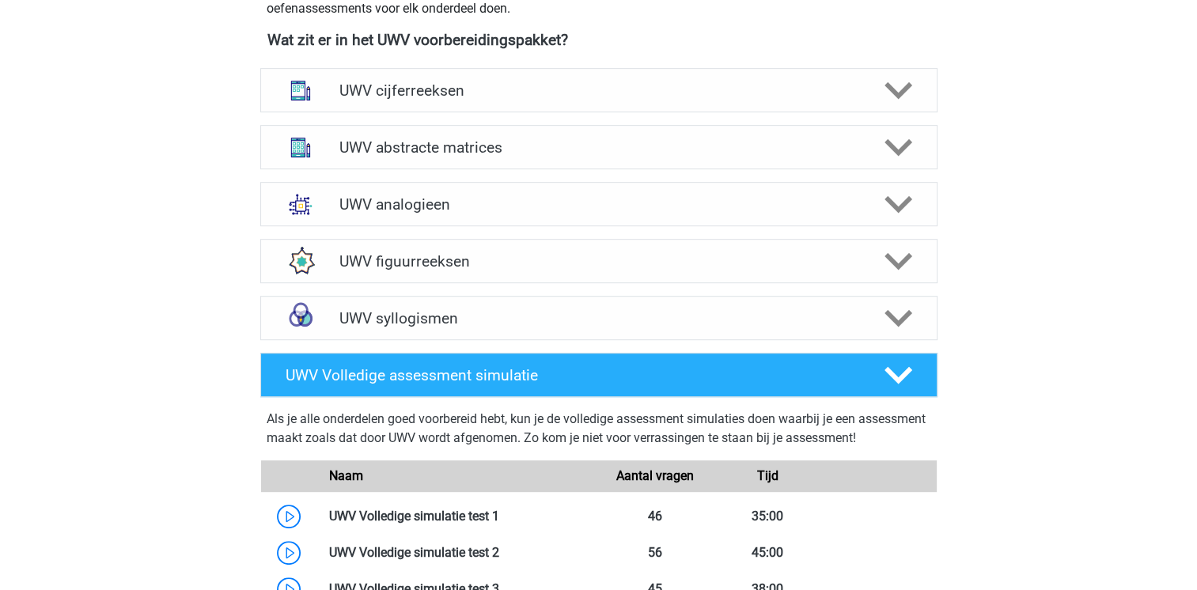
click at [191, 372] on div "Mara [EMAIL_ADDRESS][DOMAIN_NAME] Nederlands" at bounding box center [598, 182] width 1197 height 1883
click at [339, 325] on div "UWV syllogismen" at bounding box center [598, 318] width 677 height 44
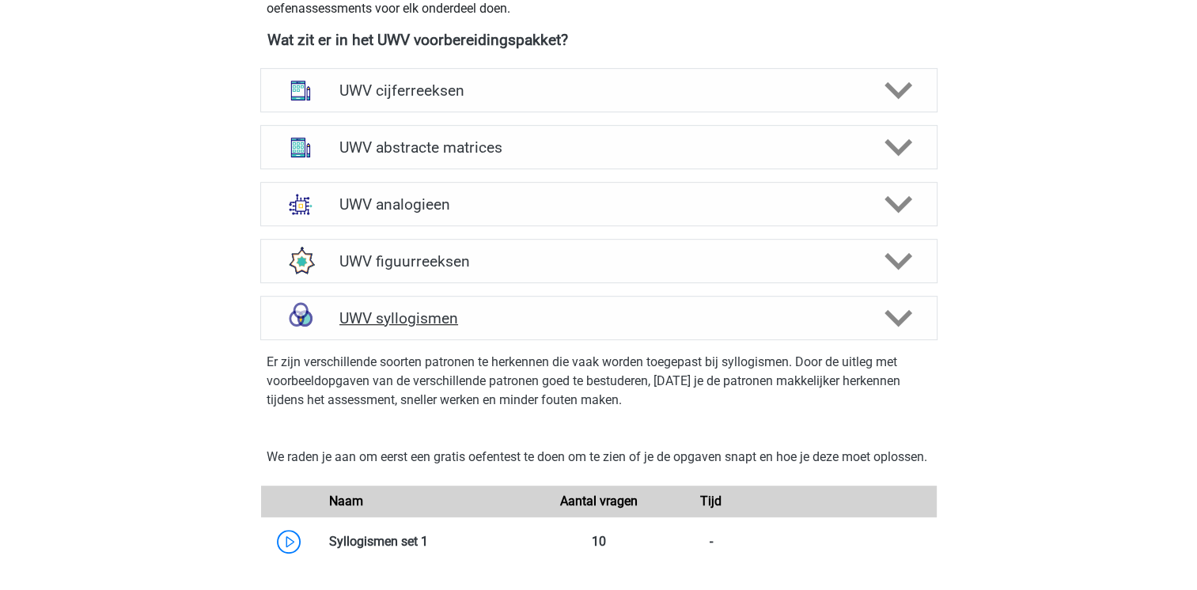
click at [383, 327] on h4 "UWV syllogismen" at bounding box center [598, 318] width 518 height 18
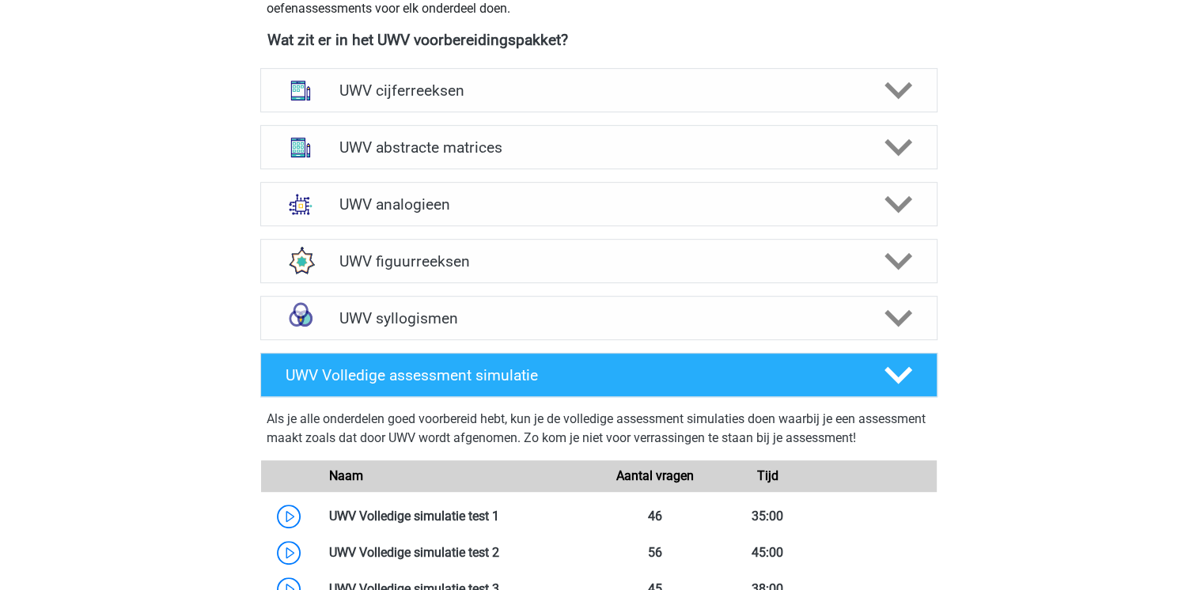
click at [180, 502] on div "Mara [EMAIL_ADDRESS][DOMAIN_NAME] Nederlands" at bounding box center [598, 182] width 1197 height 1883
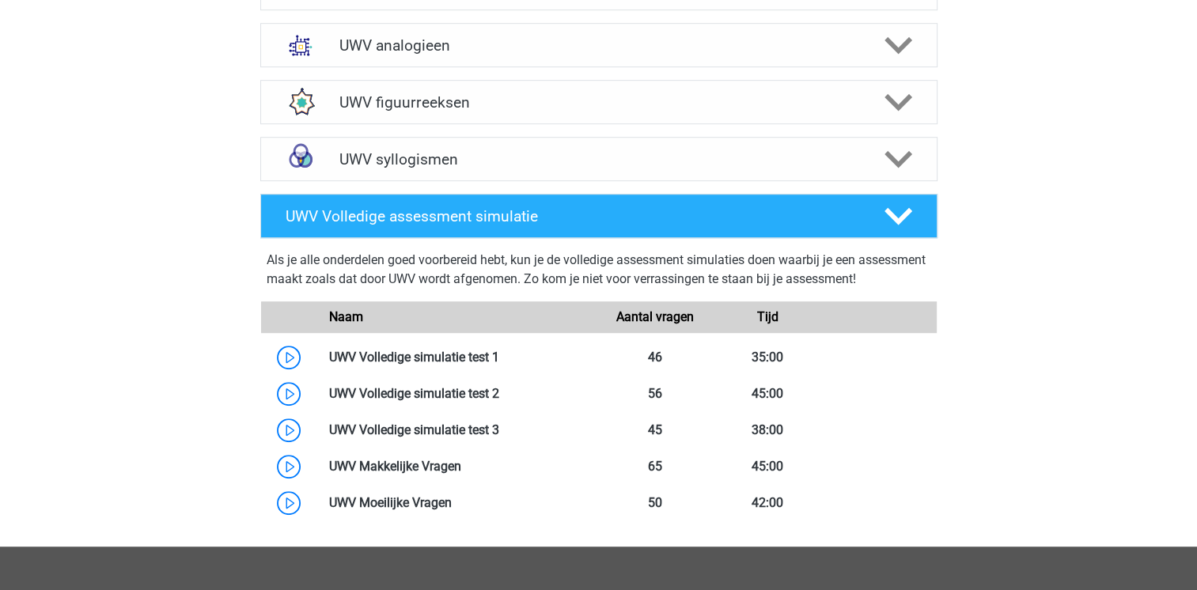
scroll to position [918, 0]
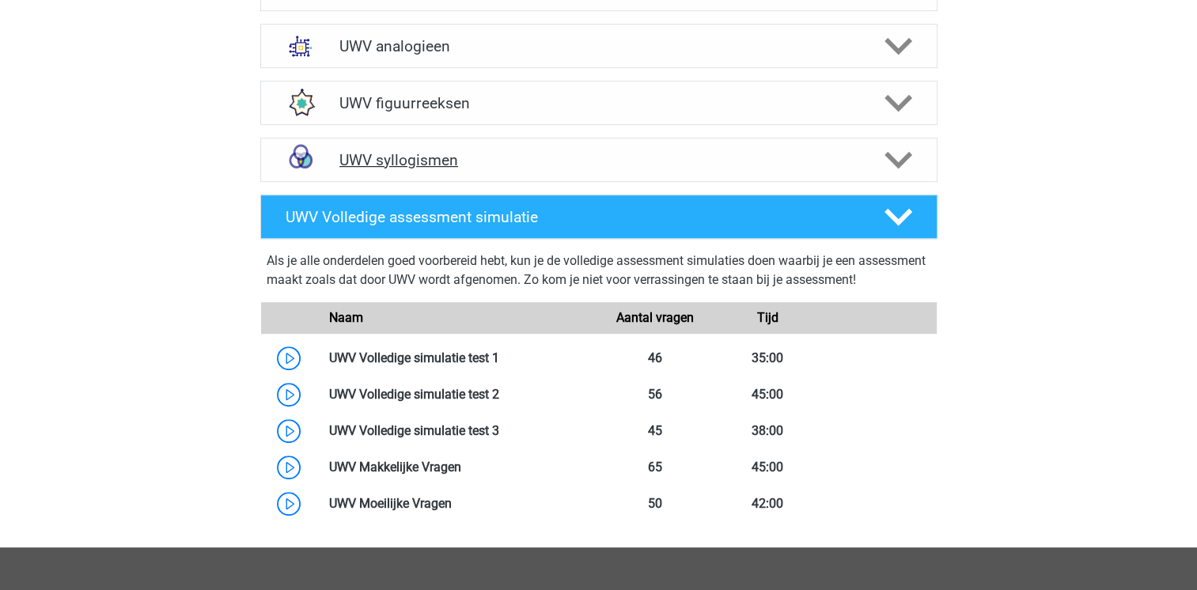
click at [906, 171] on icon at bounding box center [898, 160] width 28 height 28
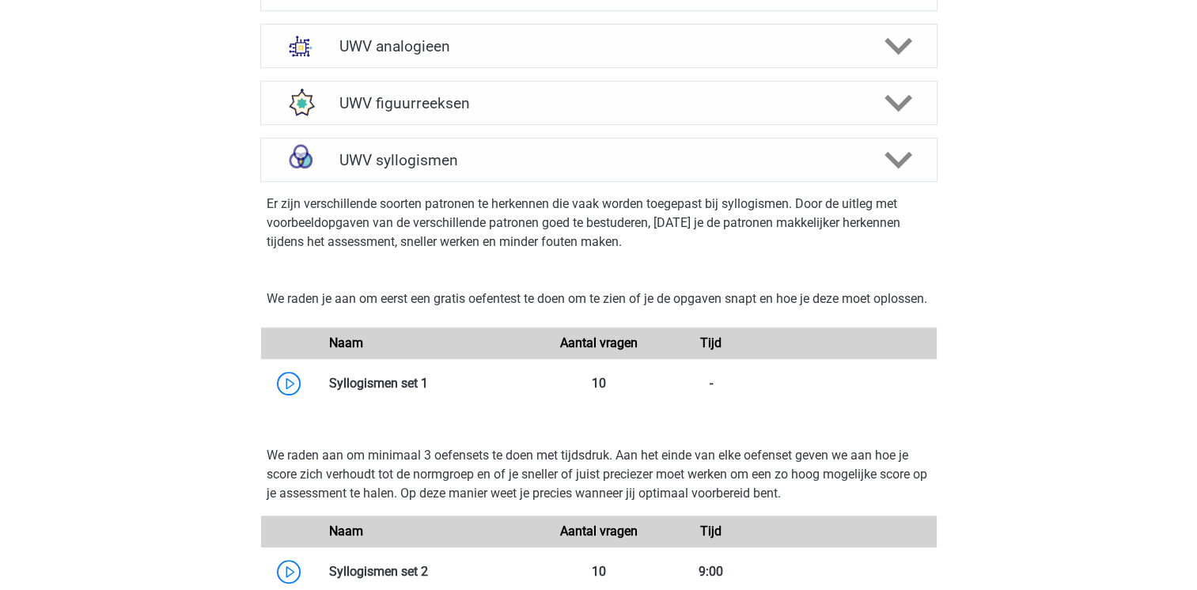
click at [247, 427] on div "UWV syllogismen Er zijn verschillende soorten patronen te herkennen die vaak wo…" at bounding box center [599, 570] width 714 height 864
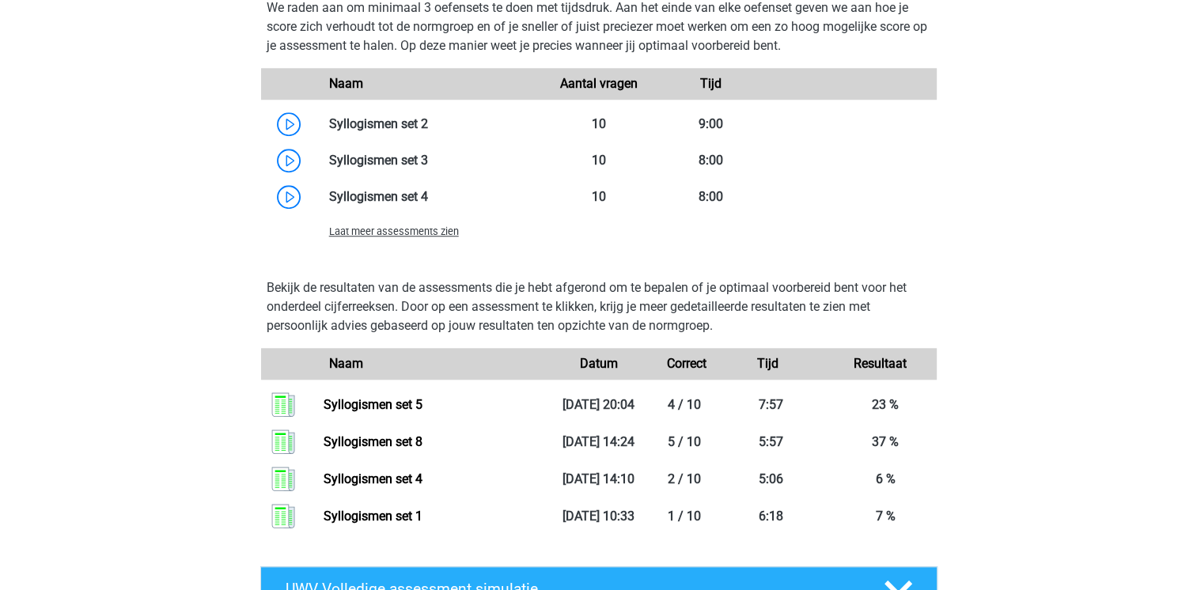
scroll to position [1392, 0]
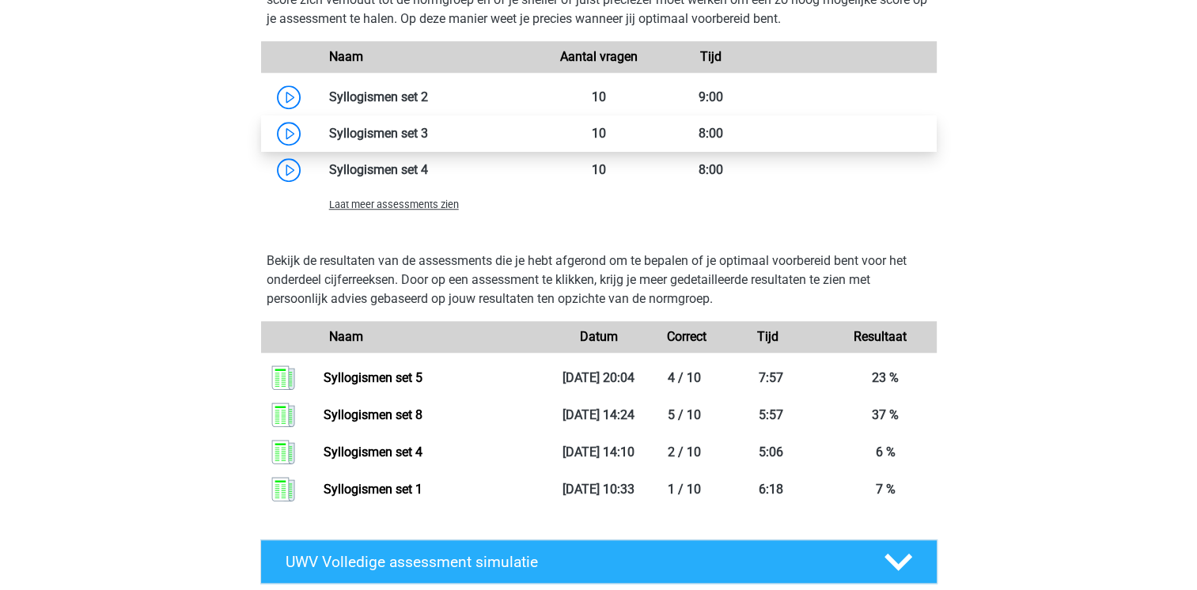
click at [428, 141] on link at bounding box center [428, 133] width 0 height 15
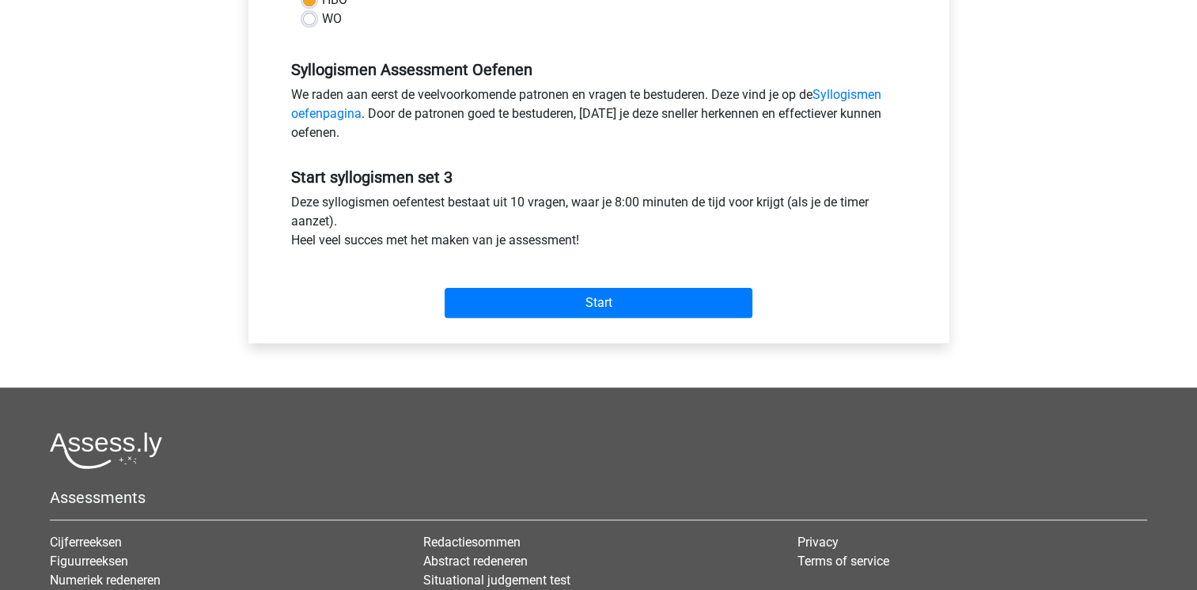
scroll to position [475, 0]
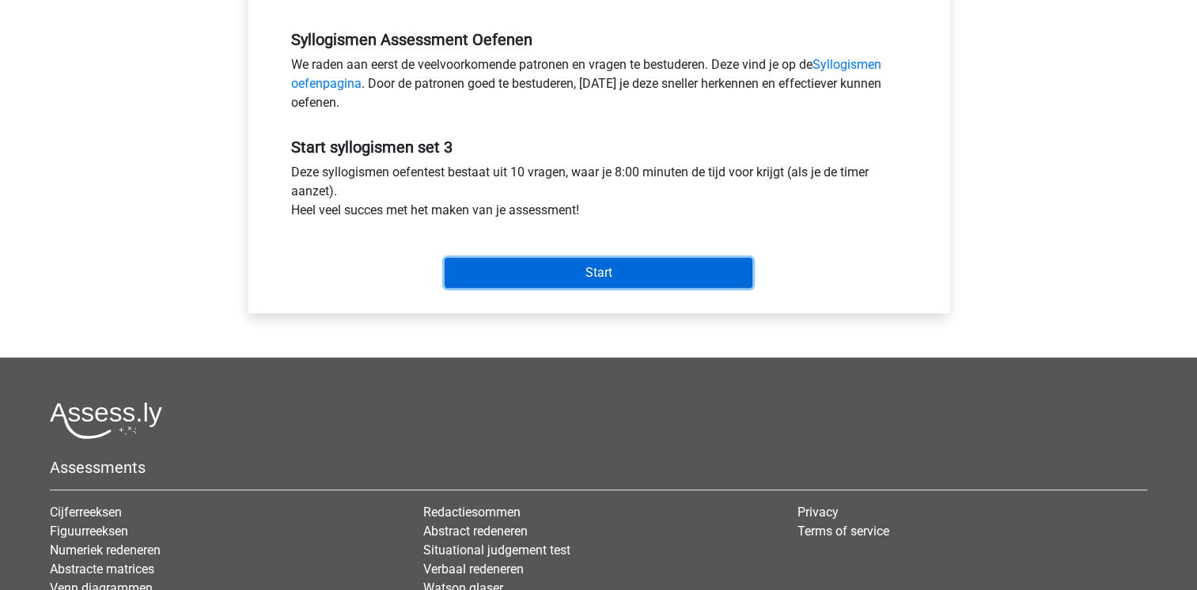
click at [545, 277] on input "Start" at bounding box center [599, 273] width 308 height 30
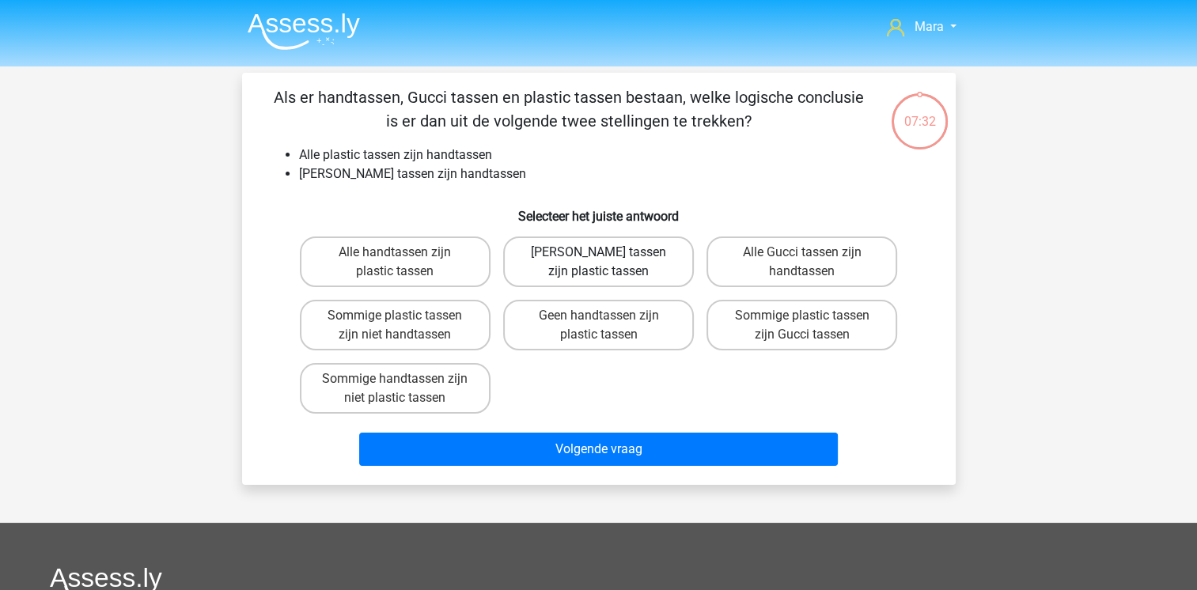
drag, startPoint x: 0, startPoint y: 0, endPoint x: 547, endPoint y: 275, distance: 612.7
click at [547, 275] on label "Geen Gucci tassen zijn plastic tassen" at bounding box center [598, 262] width 191 height 51
click at [598, 263] on input "Geen Gucci tassen zijn plastic tassen" at bounding box center [603, 257] width 10 height 10
radio input "true"
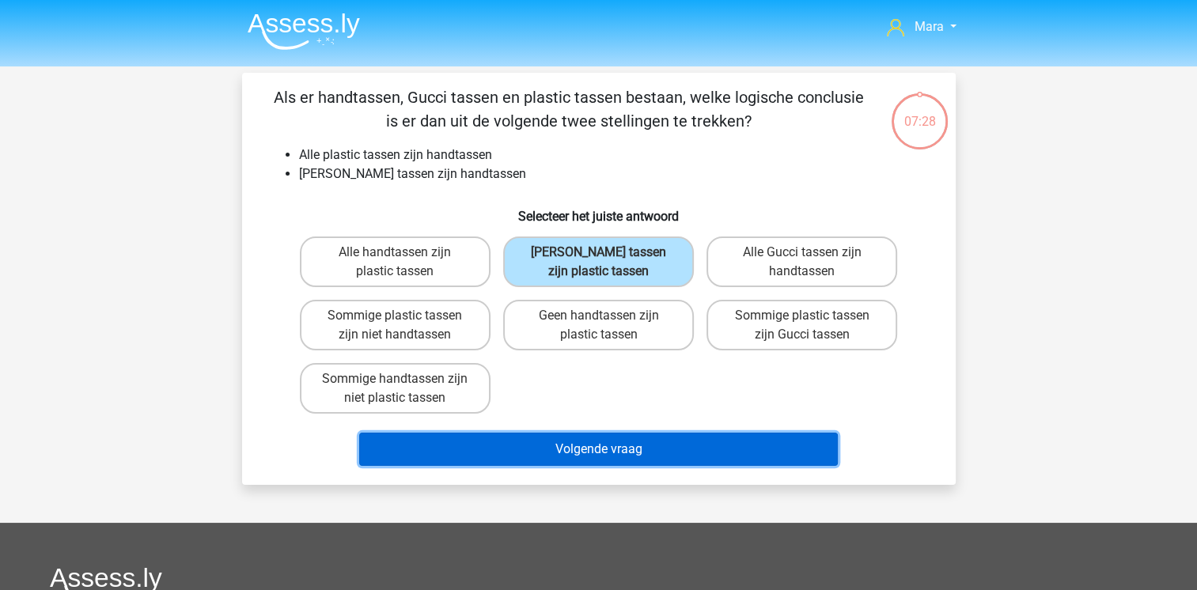
click at [623, 438] on button "Volgende vraag" at bounding box center [598, 449] width 479 height 33
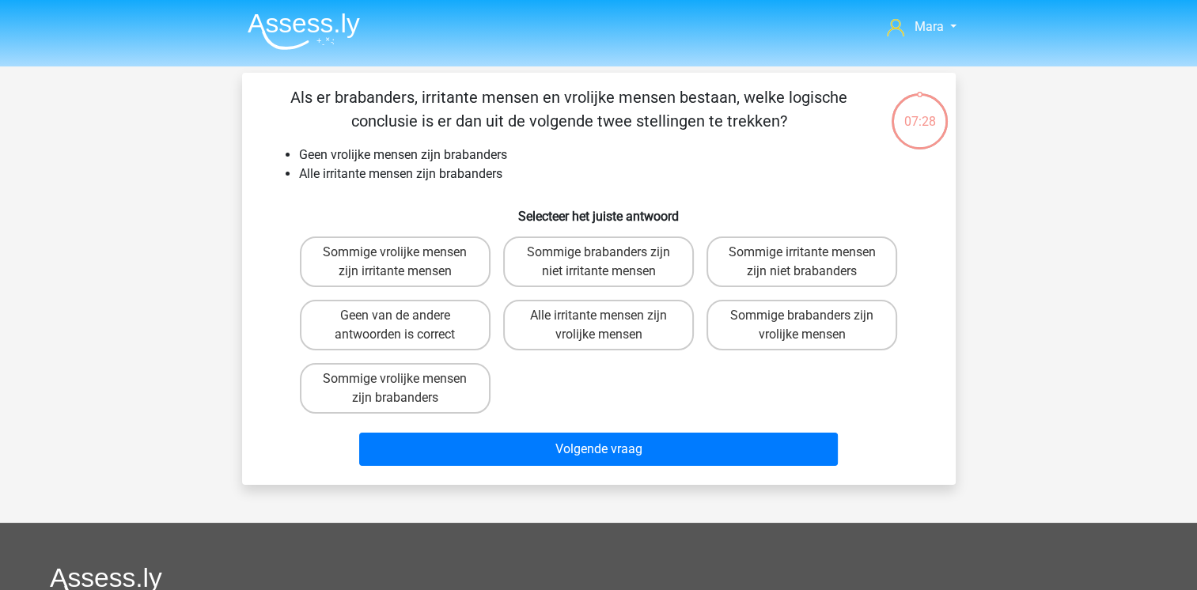
scroll to position [73, 0]
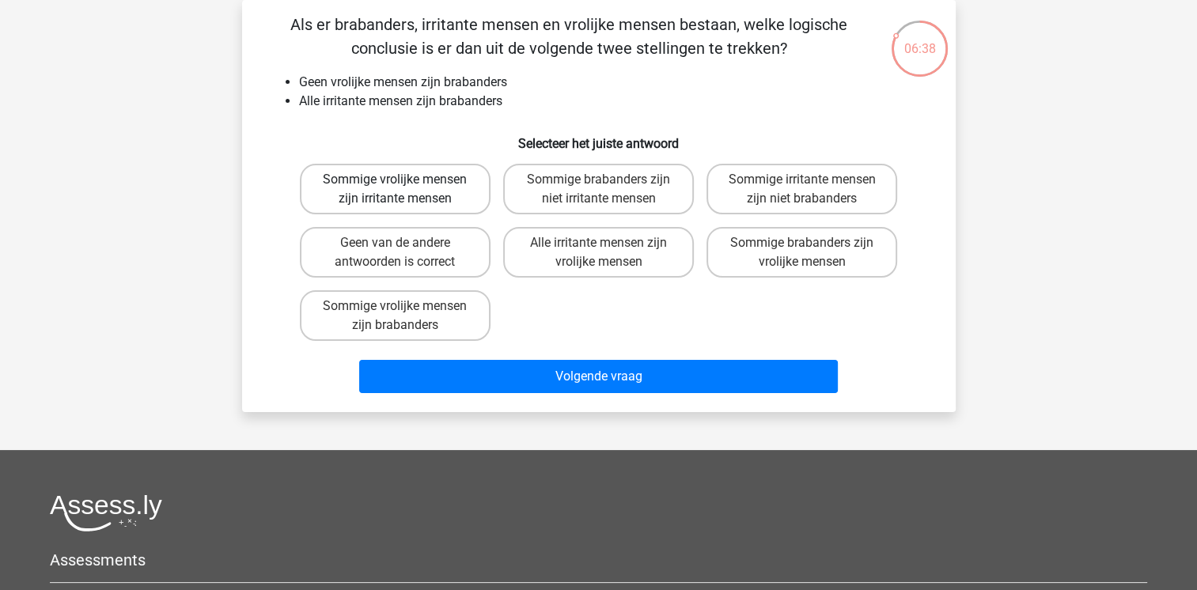
click at [335, 176] on label "Sommige vrolijke mensen zijn irritante mensen" at bounding box center [395, 189] width 191 height 51
click at [395, 180] on input "Sommige vrolijke mensen zijn irritante mensen" at bounding box center [400, 185] width 10 height 10
radio input "true"
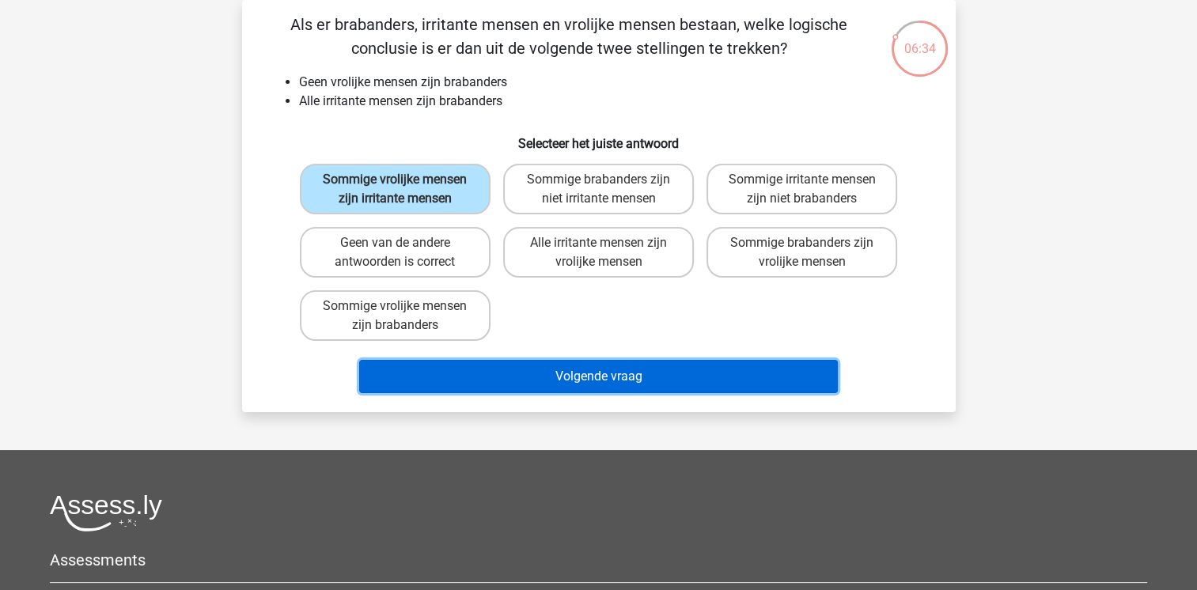
click at [483, 372] on button "Volgende vraag" at bounding box center [598, 376] width 479 height 33
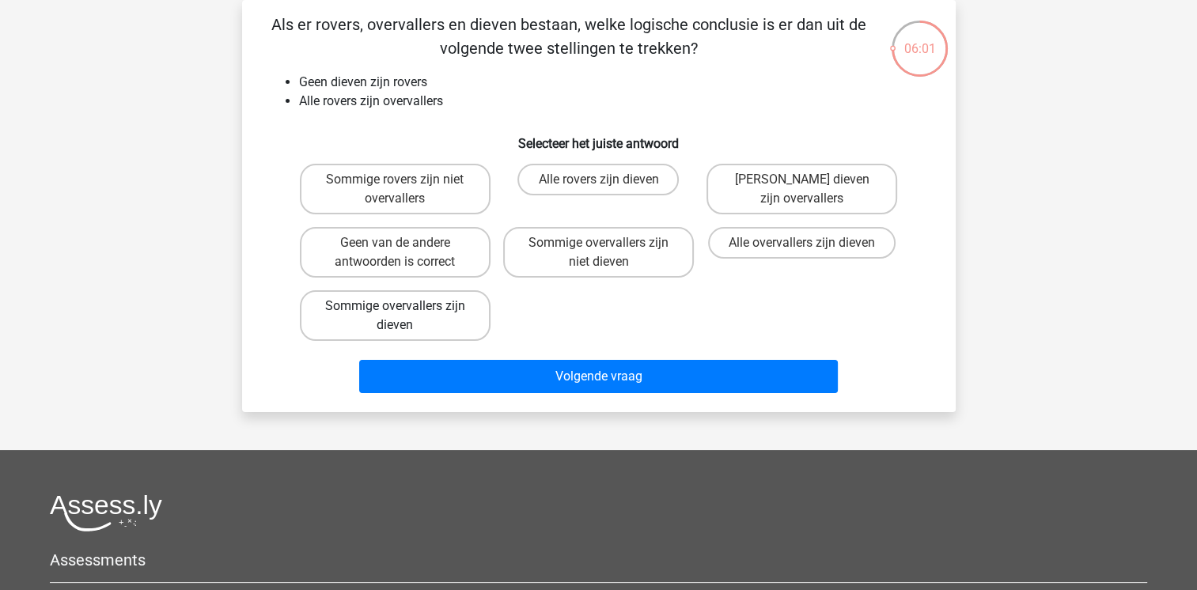
click at [386, 307] on label "Sommige overvallers zijn dieven" at bounding box center [395, 315] width 191 height 51
click at [395, 307] on input "Sommige overvallers zijn dieven" at bounding box center [400, 311] width 10 height 10
radio input "true"
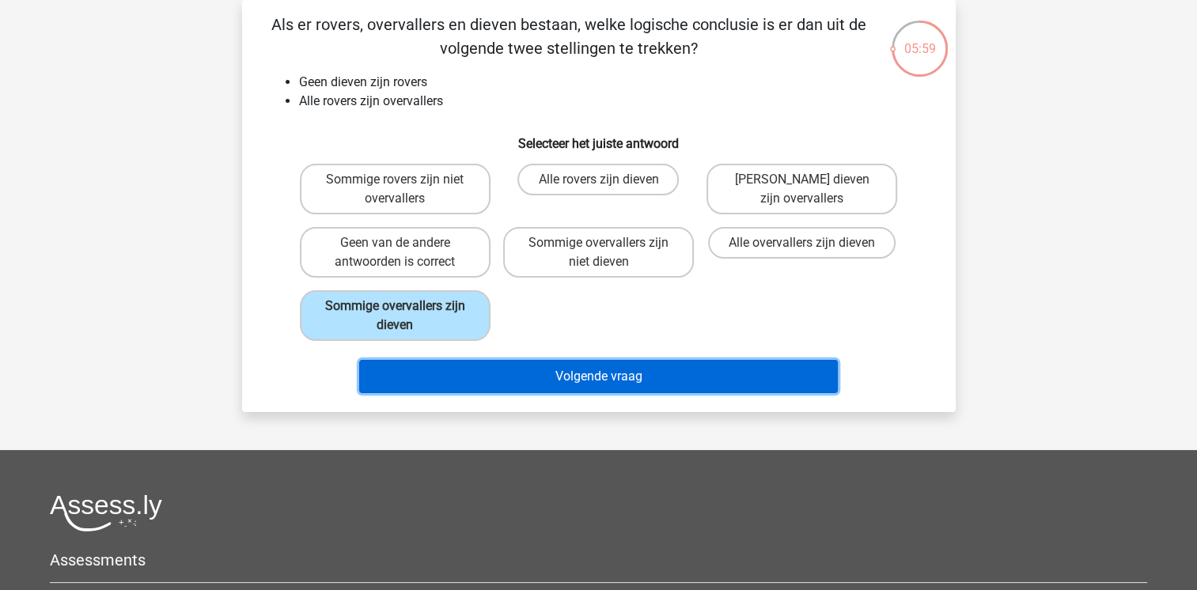
click at [579, 363] on button "Volgende vraag" at bounding box center [598, 376] width 479 height 33
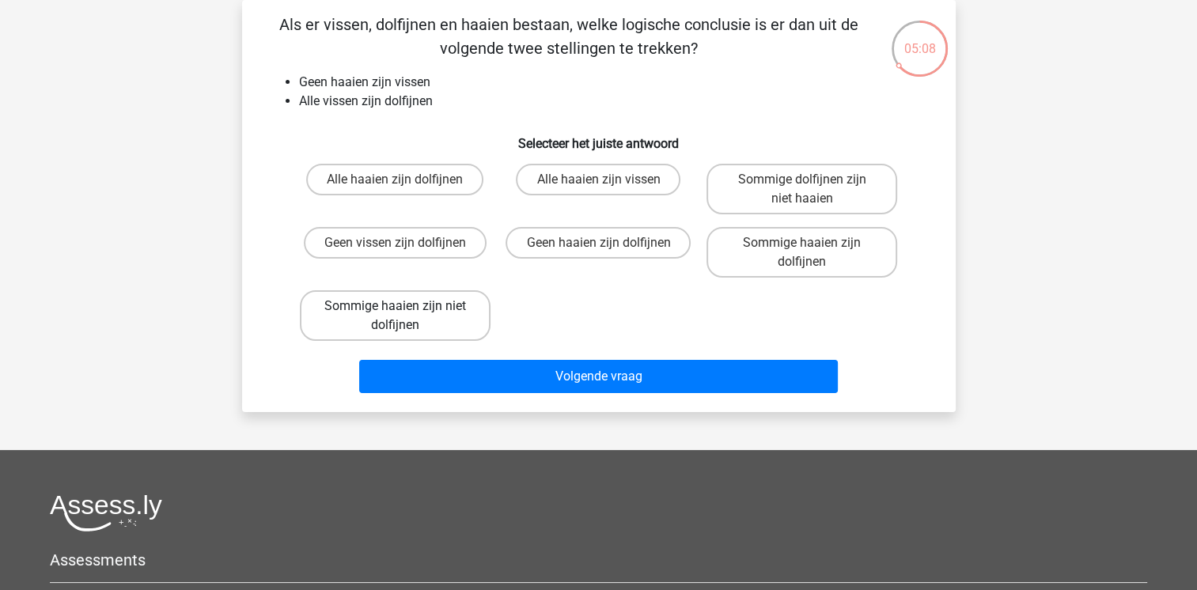
click at [390, 320] on label "Sommige haaien zijn niet dolfijnen" at bounding box center [395, 315] width 191 height 51
click at [395, 316] on input "Sommige haaien zijn niet dolfijnen" at bounding box center [400, 311] width 10 height 10
radio input "true"
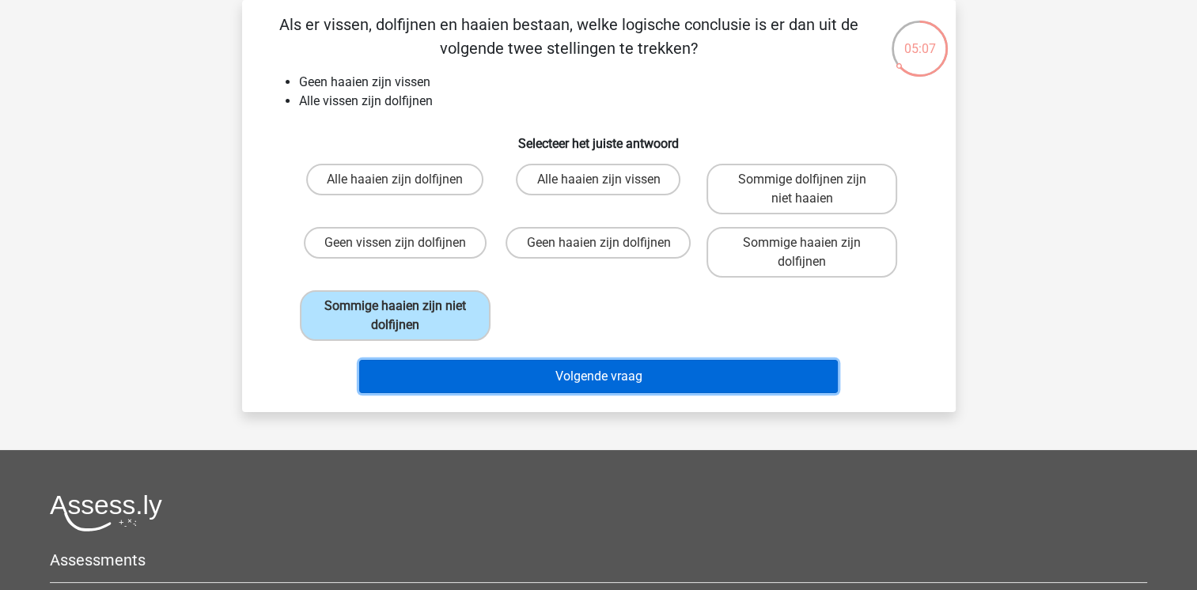
click at [481, 368] on button "Volgende vraag" at bounding box center [598, 376] width 479 height 33
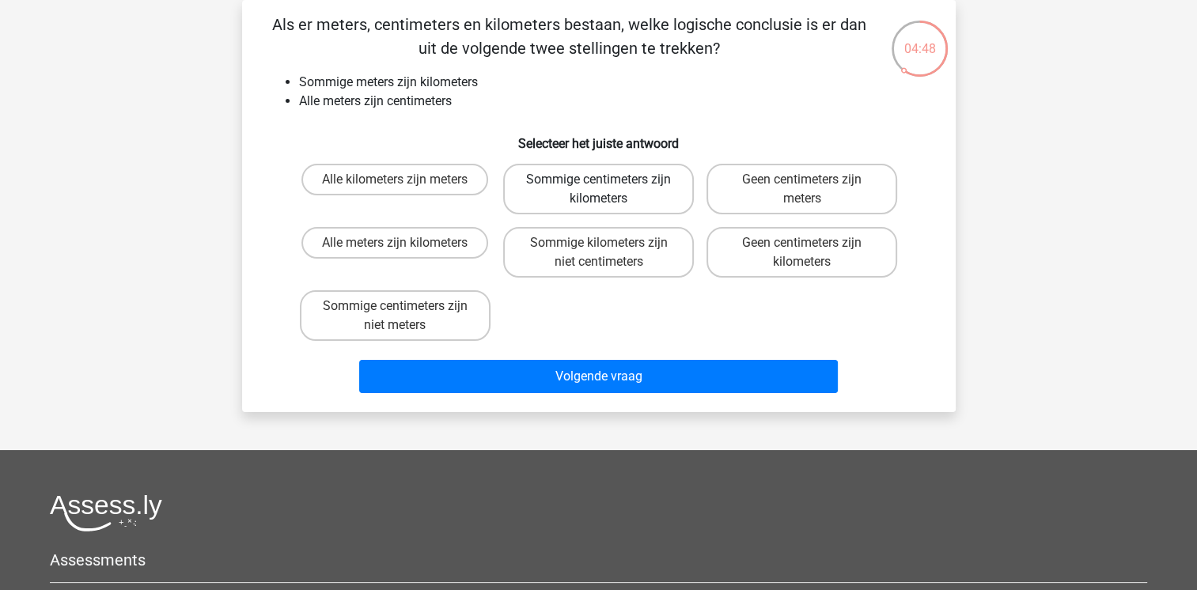
click at [579, 185] on label "Sommige centimeters zijn kilometers" at bounding box center [598, 189] width 191 height 51
click at [598, 185] on input "Sommige centimeters zijn kilometers" at bounding box center [603, 185] width 10 height 10
radio input "true"
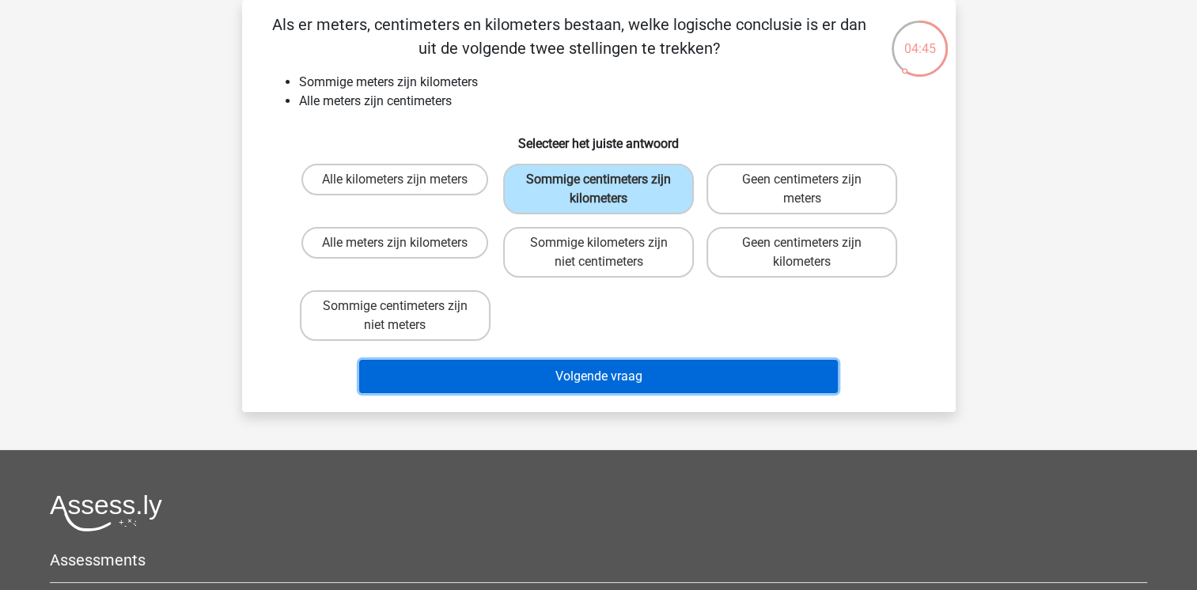
click at [620, 362] on button "Volgende vraag" at bounding box center [598, 376] width 479 height 33
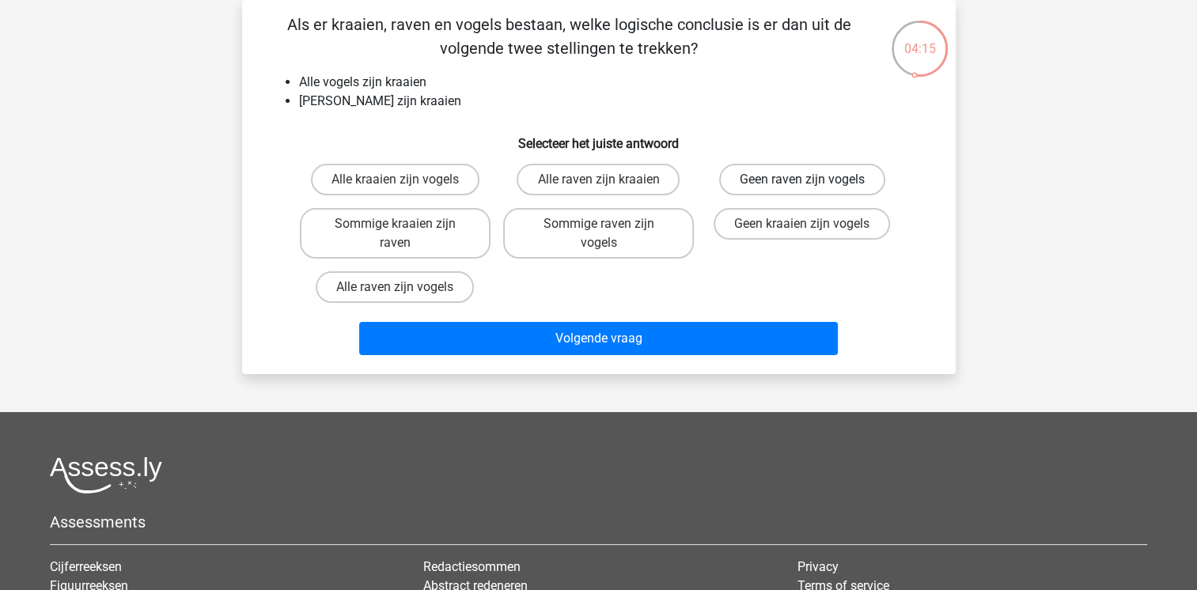
click at [795, 191] on label "Geen raven zijn vogels" at bounding box center [802, 180] width 166 height 32
click at [802, 190] on input "Geen raven zijn vogels" at bounding box center [807, 185] width 10 height 10
radio input "true"
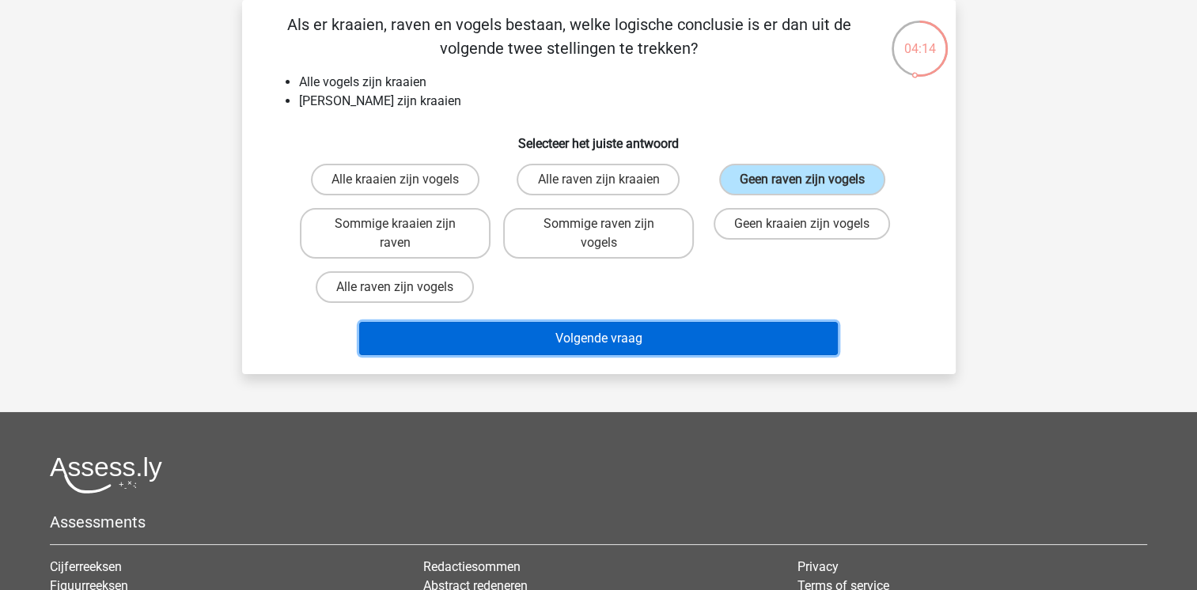
click at [696, 331] on button "Volgende vraag" at bounding box center [598, 338] width 479 height 33
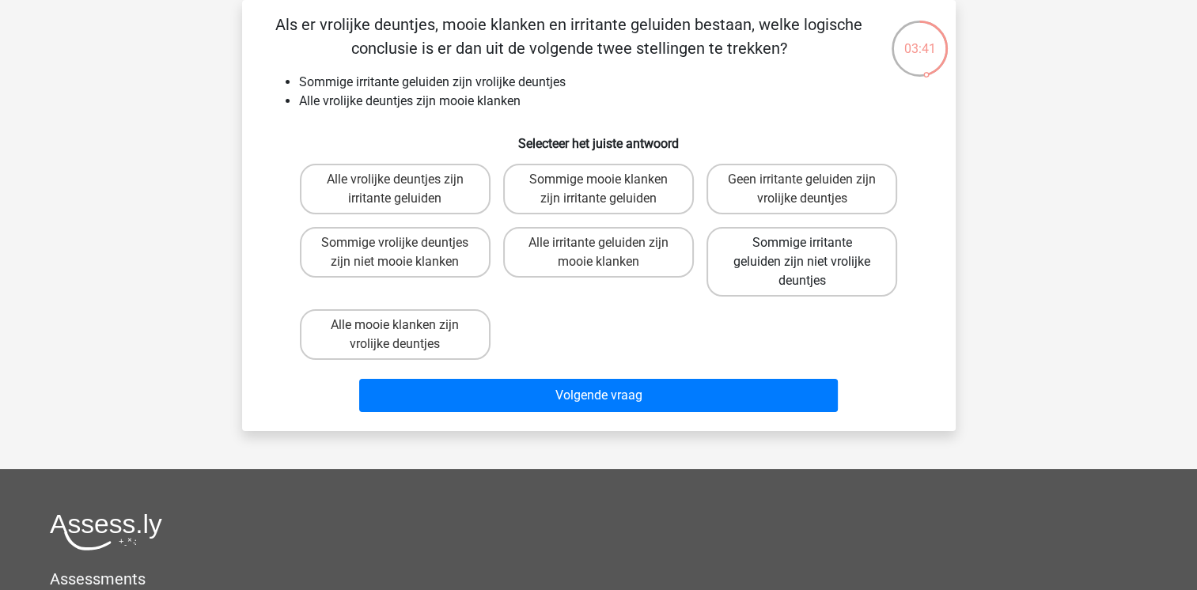
click at [772, 253] on label "Sommige irritante geluiden zijn niet vrolijke deuntjes" at bounding box center [801, 262] width 191 height 70
click at [802, 253] on input "Sommige irritante geluiden zijn niet vrolijke deuntjes" at bounding box center [807, 248] width 10 height 10
radio input "true"
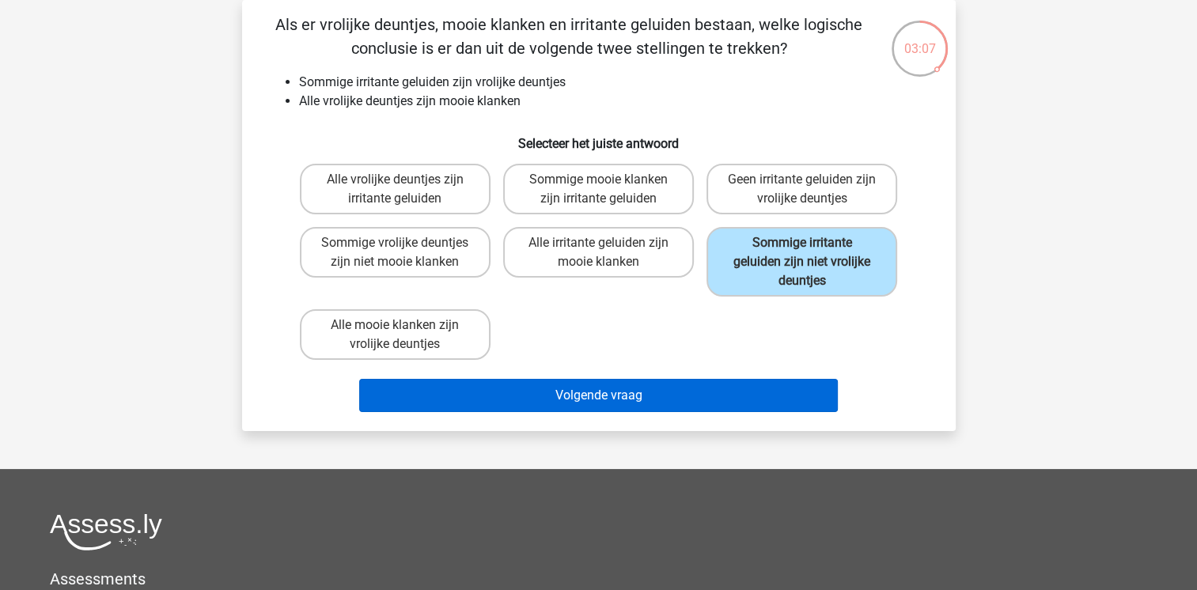
drag, startPoint x: 365, startPoint y: 185, endPoint x: 666, endPoint y: 401, distance: 370.8
click at [666, 401] on div "Als er vrolijke deuntjes, mooie klanken en irritante geluiden bestaan, welke lo…" at bounding box center [598, 216] width 701 height 406
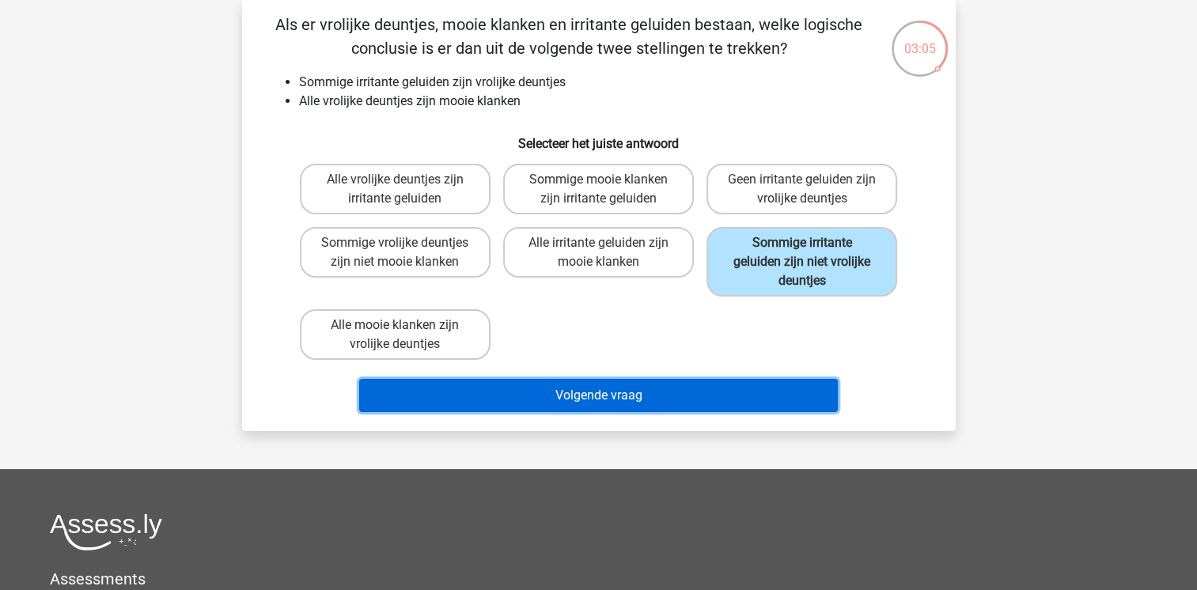
click at [666, 401] on button "Volgende vraag" at bounding box center [598, 395] width 479 height 33
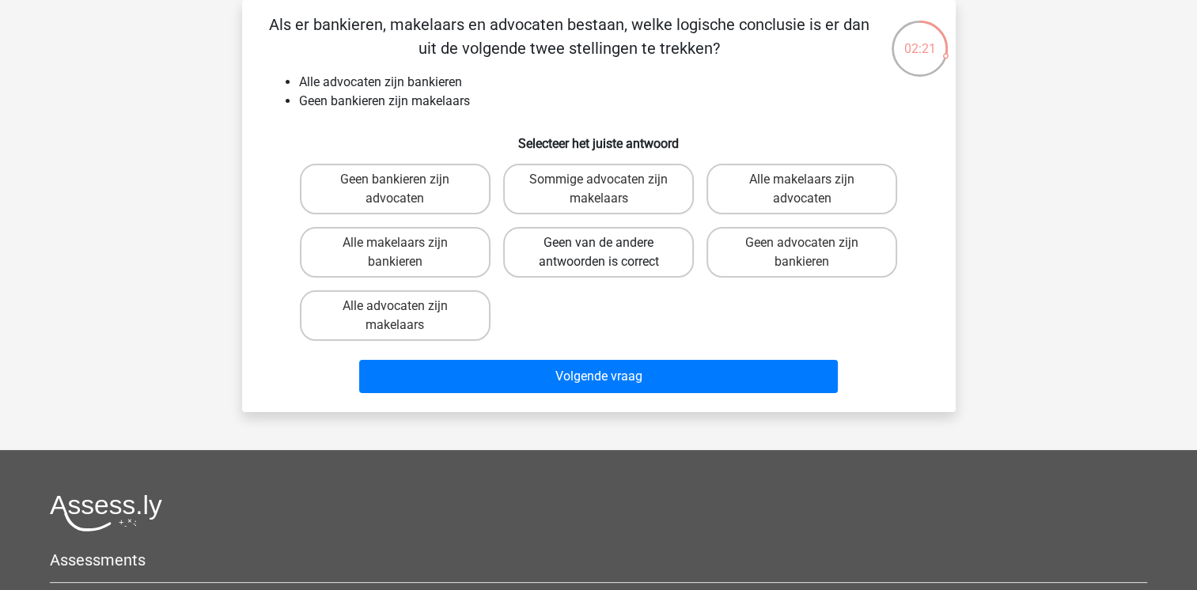
click at [592, 267] on label "Geen van de andere antwoorden is correct" at bounding box center [598, 252] width 191 height 51
click at [598, 253] on input "Geen van de andere antwoorden is correct" at bounding box center [603, 248] width 10 height 10
radio input "true"
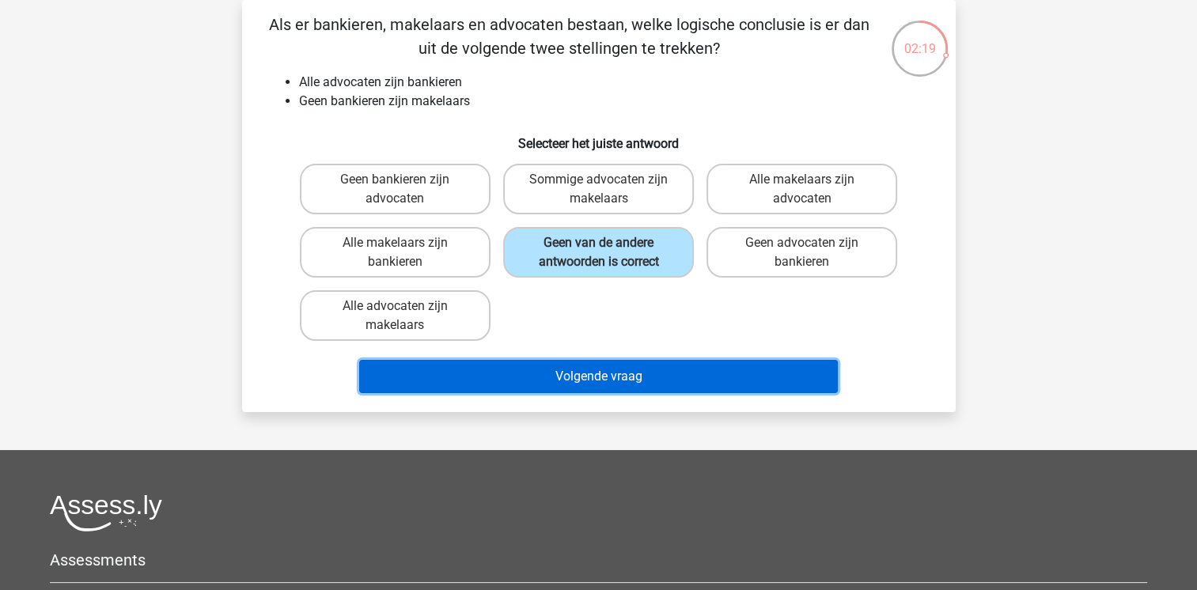
click at [611, 367] on button "Volgende vraag" at bounding box center [598, 376] width 479 height 33
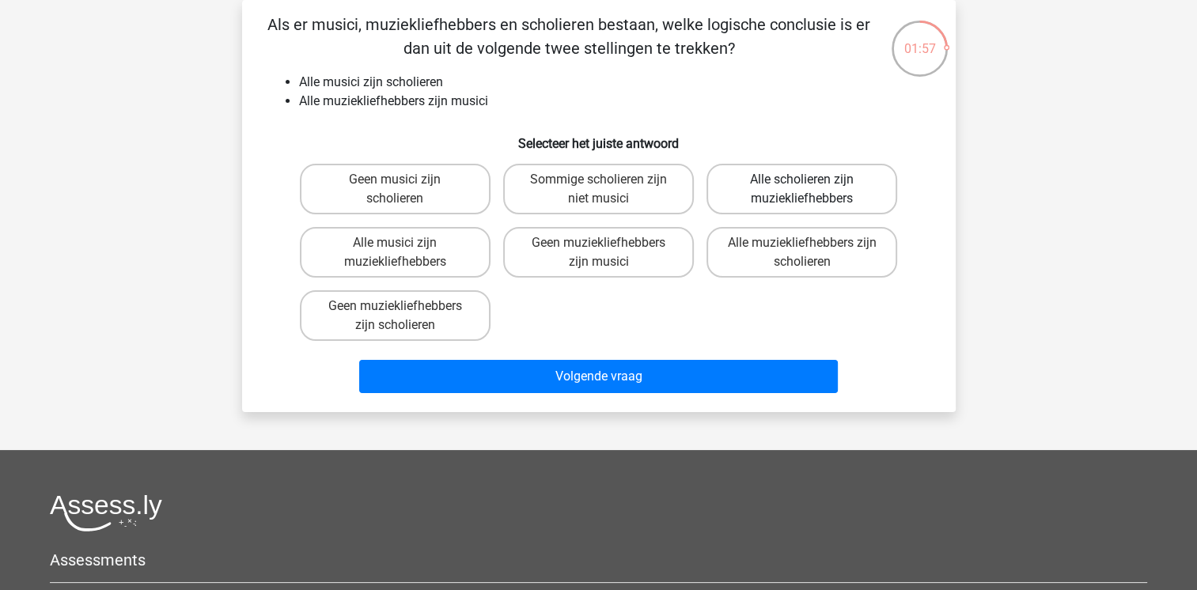
click at [778, 185] on label "Alle scholieren zijn muziekliefhebbers" at bounding box center [801, 189] width 191 height 51
click at [802, 185] on input "Alle scholieren zijn muziekliefhebbers" at bounding box center [807, 185] width 10 height 10
radio input "true"
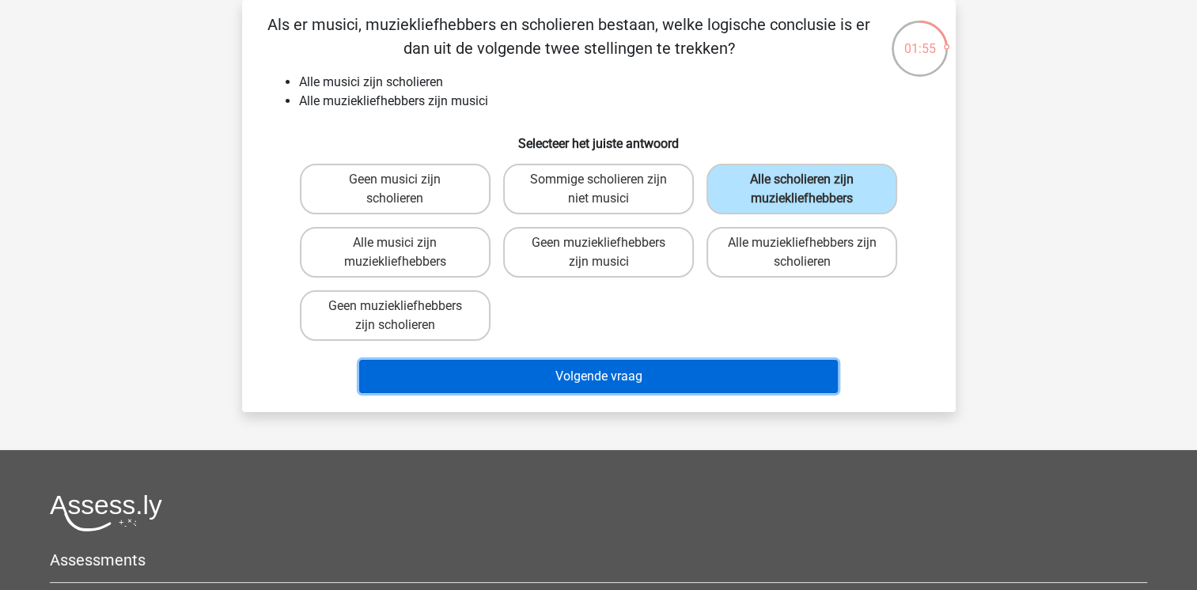
click at [604, 384] on button "Volgende vraag" at bounding box center [598, 376] width 479 height 33
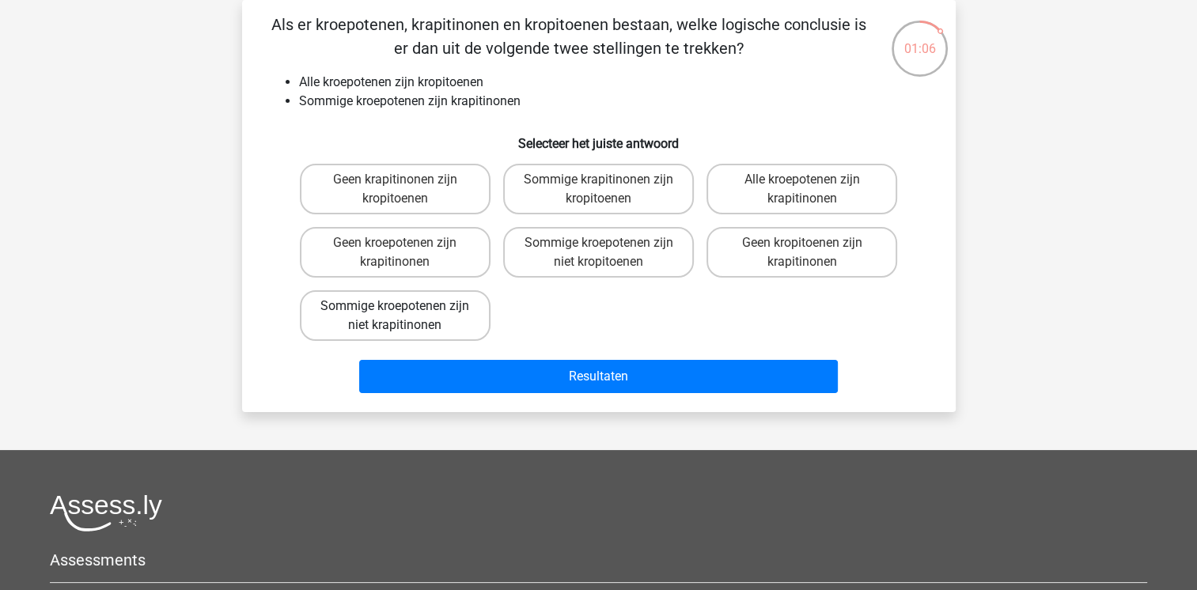
click at [428, 324] on label "Sommige kroepotenen zijn niet krapitinonen" at bounding box center [395, 315] width 191 height 51
click at [405, 316] on input "Sommige kroepotenen zijn niet krapitinonen" at bounding box center [400, 311] width 10 height 10
radio input "true"
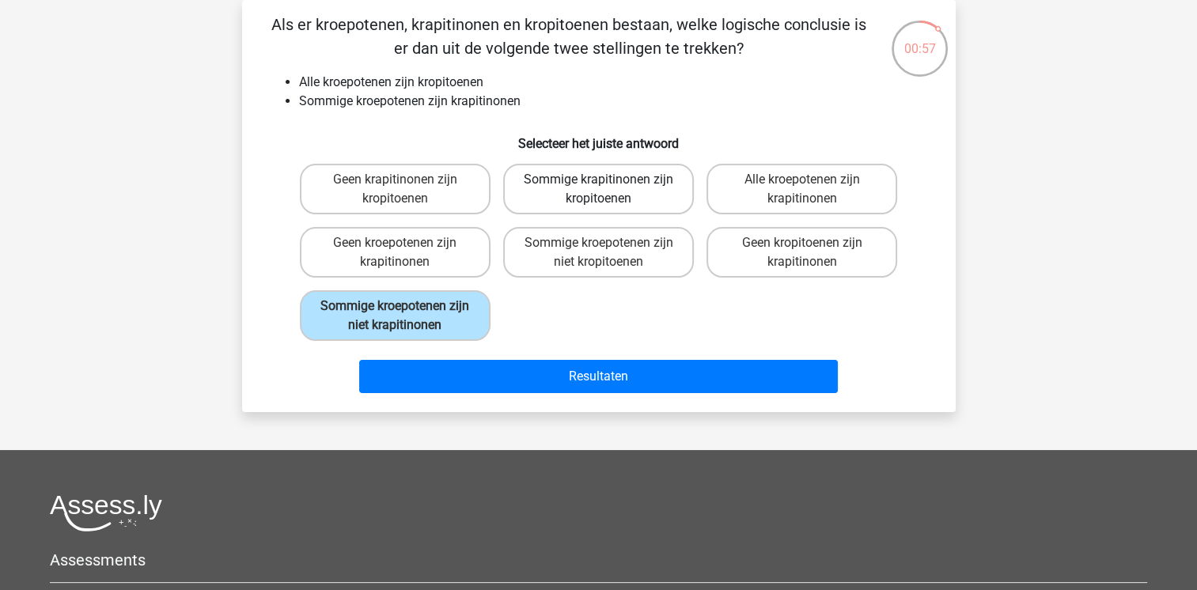
click at [612, 191] on label "Sommige krapitinonen zijn kropitoenen" at bounding box center [598, 189] width 191 height 51
click at [608, 190] on input "Sommige krapitinonen zijn kropitoenen" at bounding box center [603, 185] width 10 height 10
radio input "true"
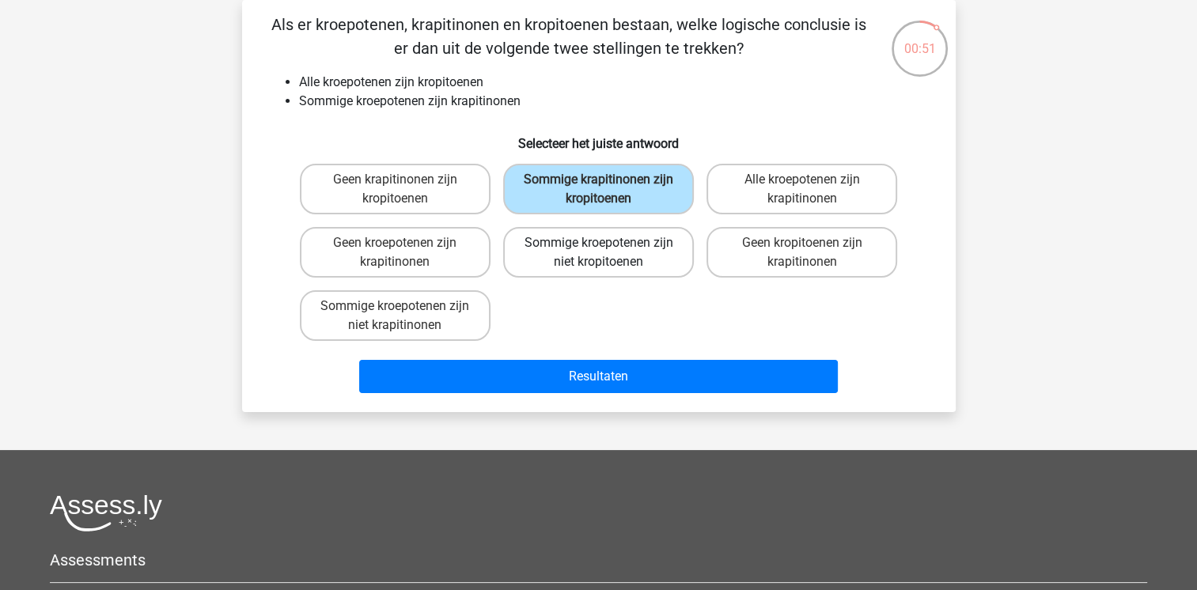
click at [589, 259] on label "Sommige kroepotenen zijn niet kropitoenen" at bounding box center [598, 252] width 191 height 51
click at [598, 253] on input "Sommige kroepotenen zijn niet kropitoenen" at bounding box center [603, 248] width 10 height 10
radio input "true"
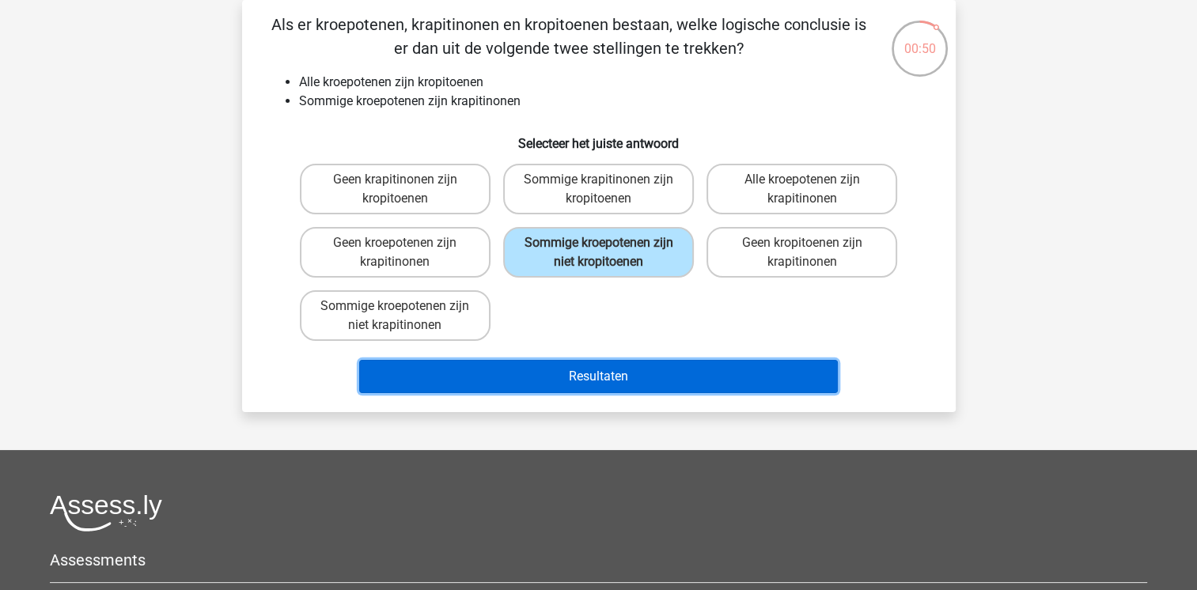
click at [582, 385] on button "Resultaten" at bounding box center [598, 376] width 479 height 33
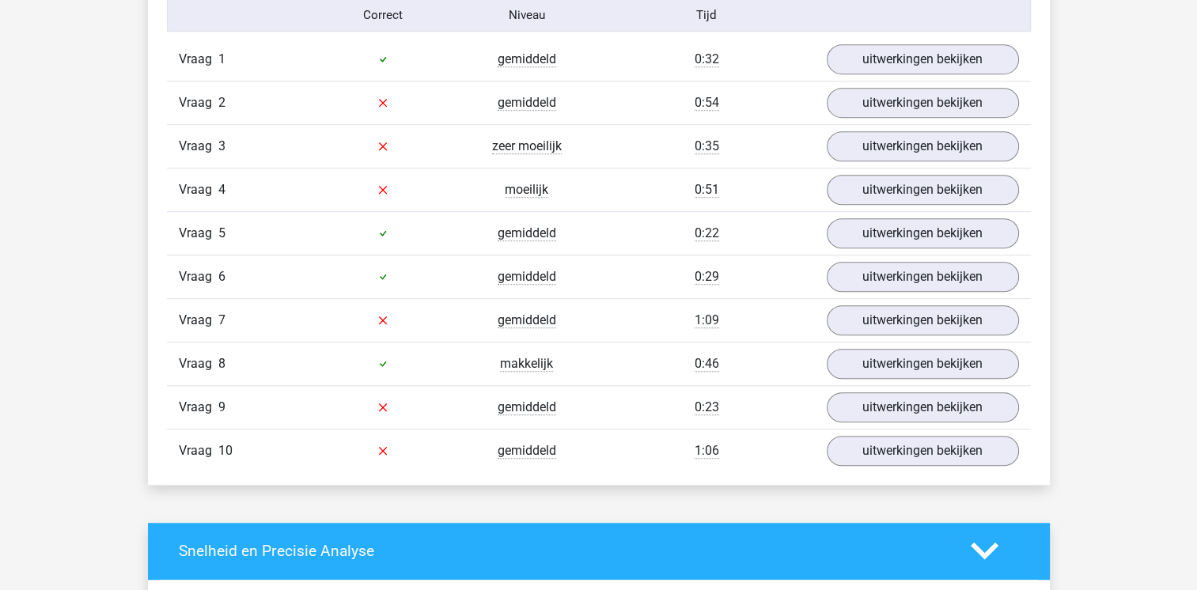
scroll to position [981, 0]
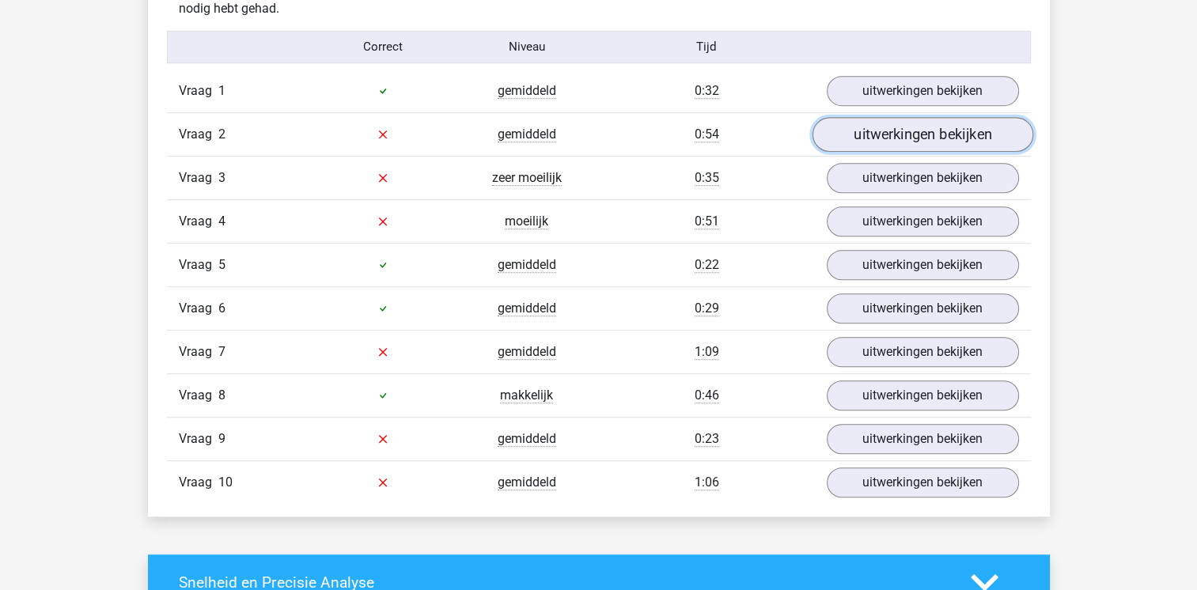
click at [908, 143] on link "uitwerkingen bekijken" at bounding box center [922, 134] width 221 height 35
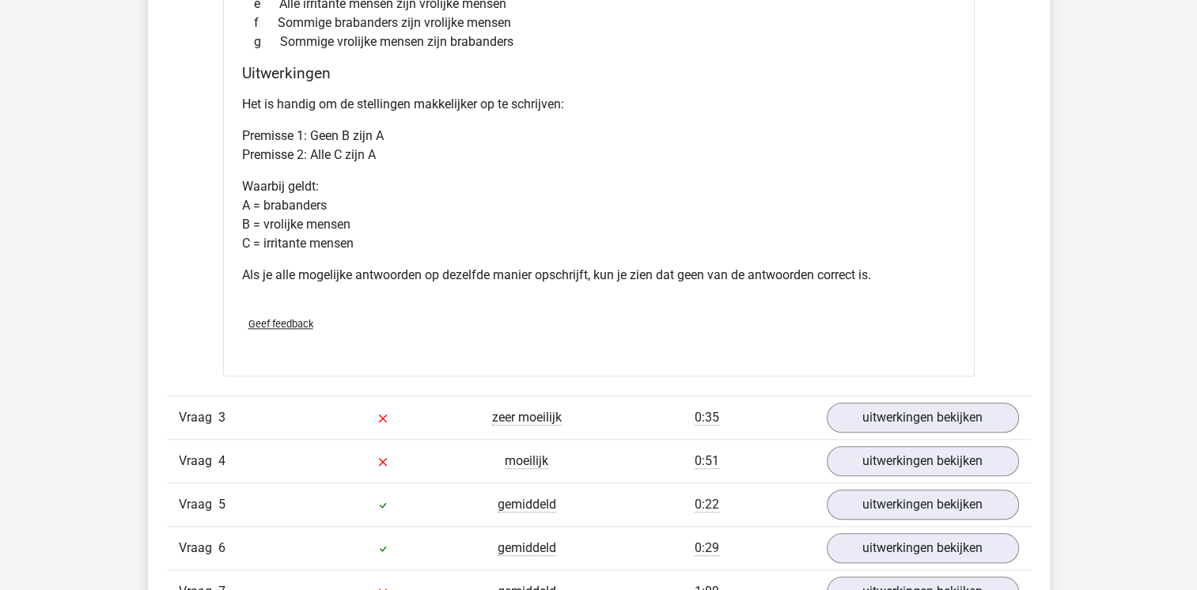
scroll to position [1519, 0]
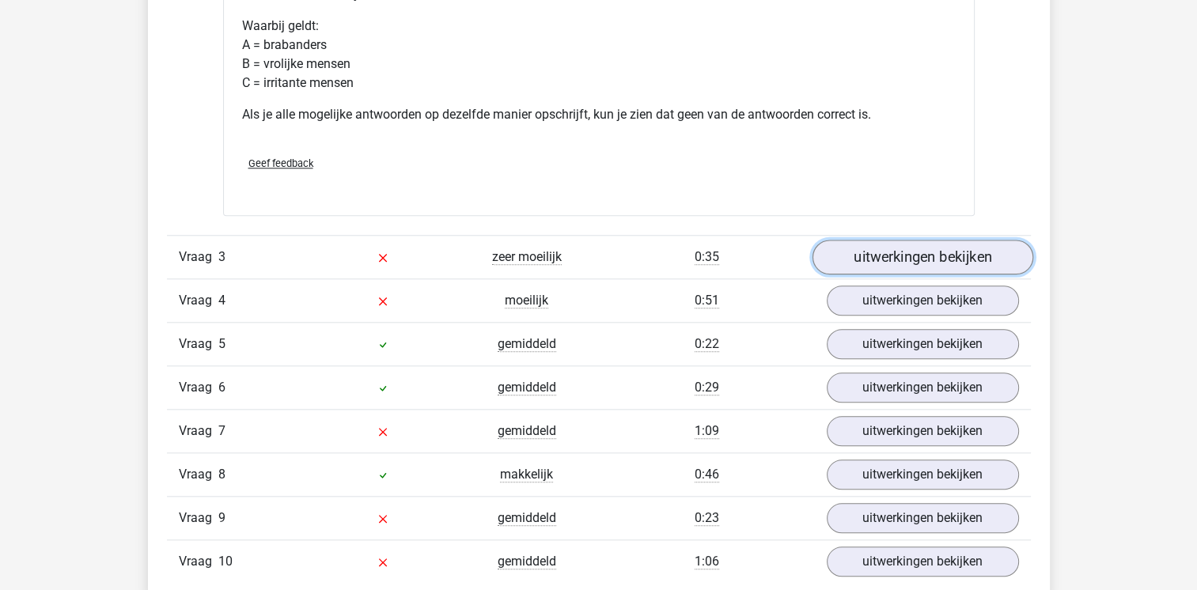
click at [954, 259] on link "uitwerkingen bekijken" at bounding box center [922, 257] width 221 height 35
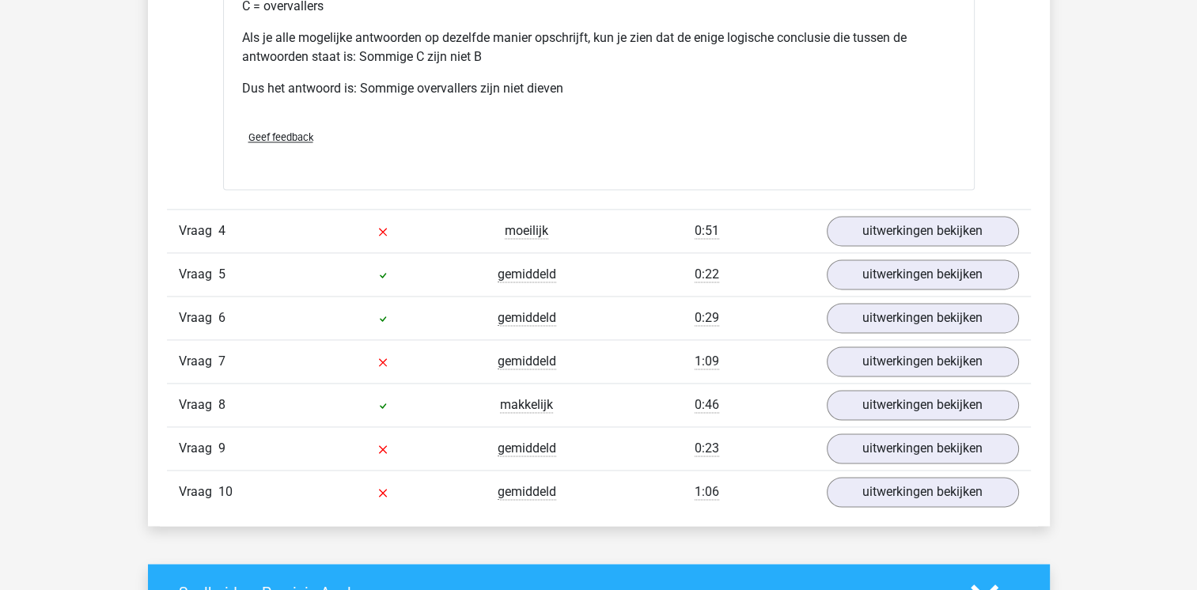
scroll to position [2247, 0]
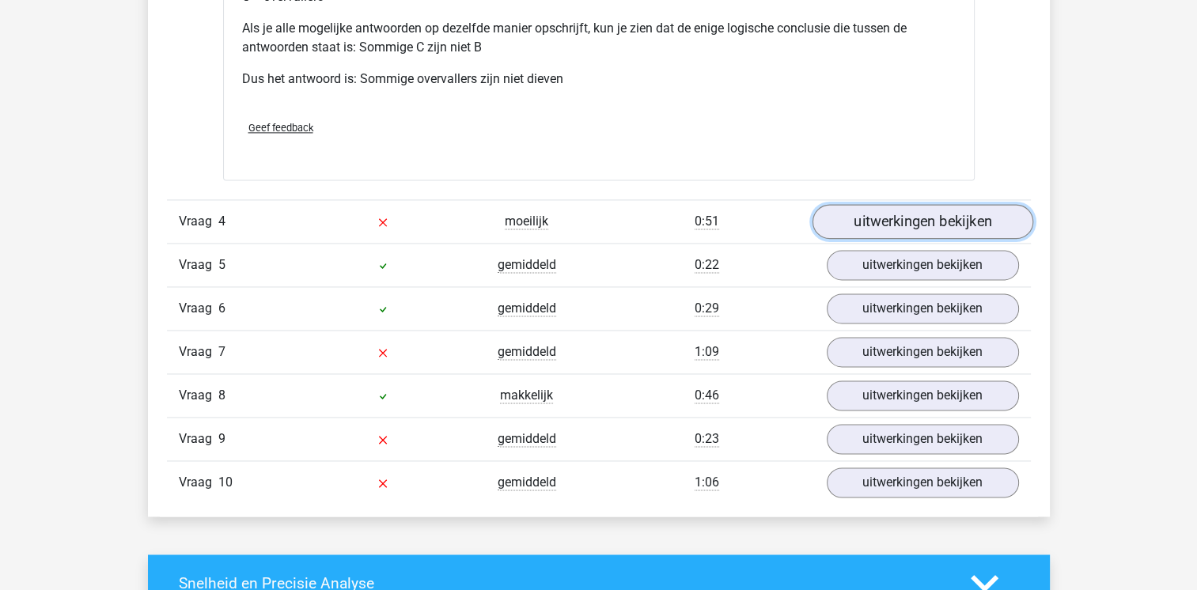
click at [948, 226] on link "uitwerkingen bekijken" at bounding box center [922, 221] width 221 height 35
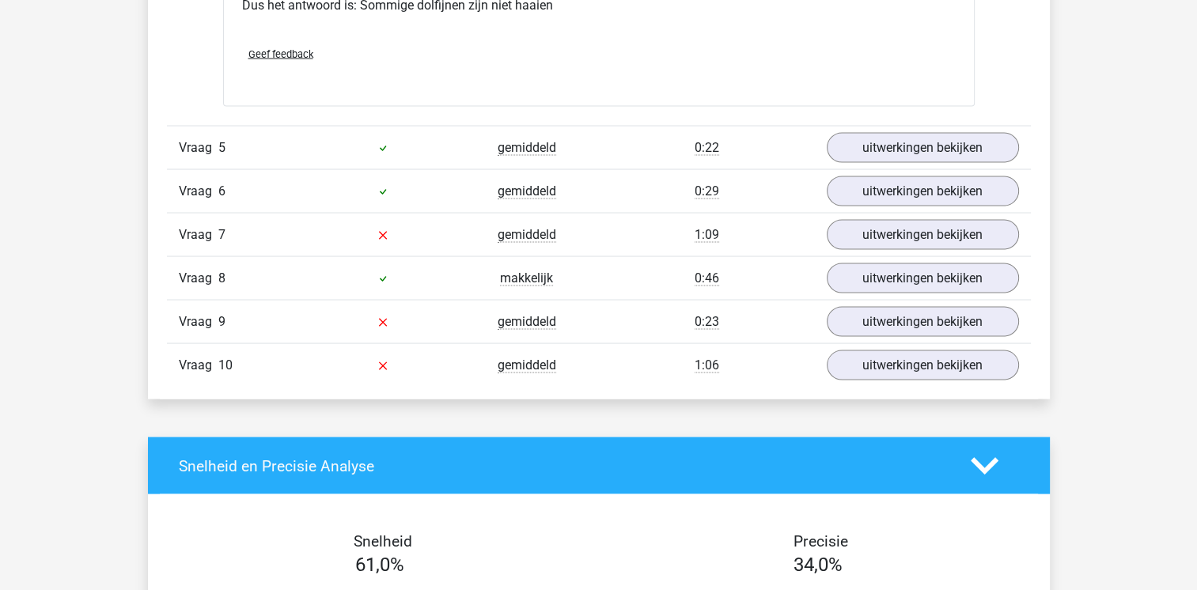
scroll to position [3069, 0]
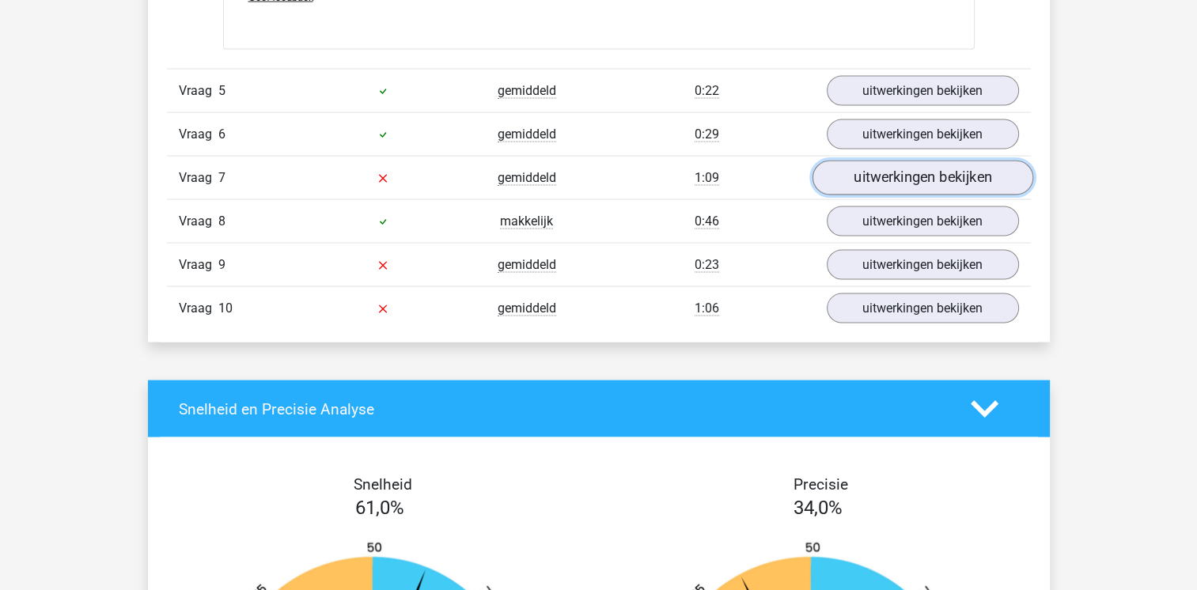
click at [913, 161] on link "uitwerkingen bekijken" at bounding box center [922, 178] width 221 height 35
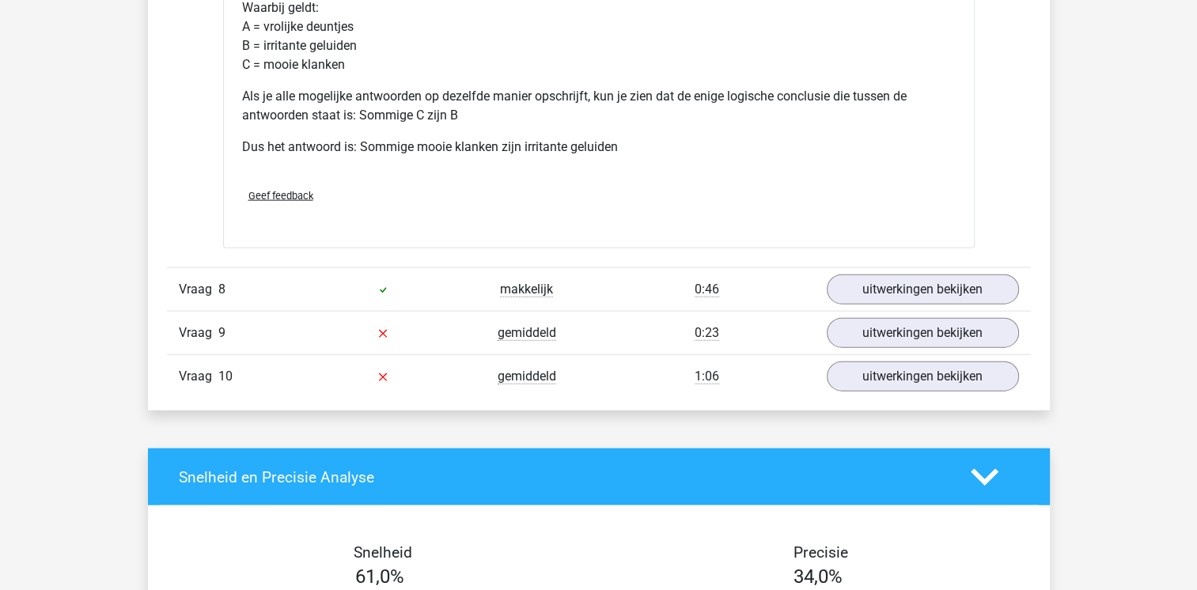
scroll to position [3670, 0]
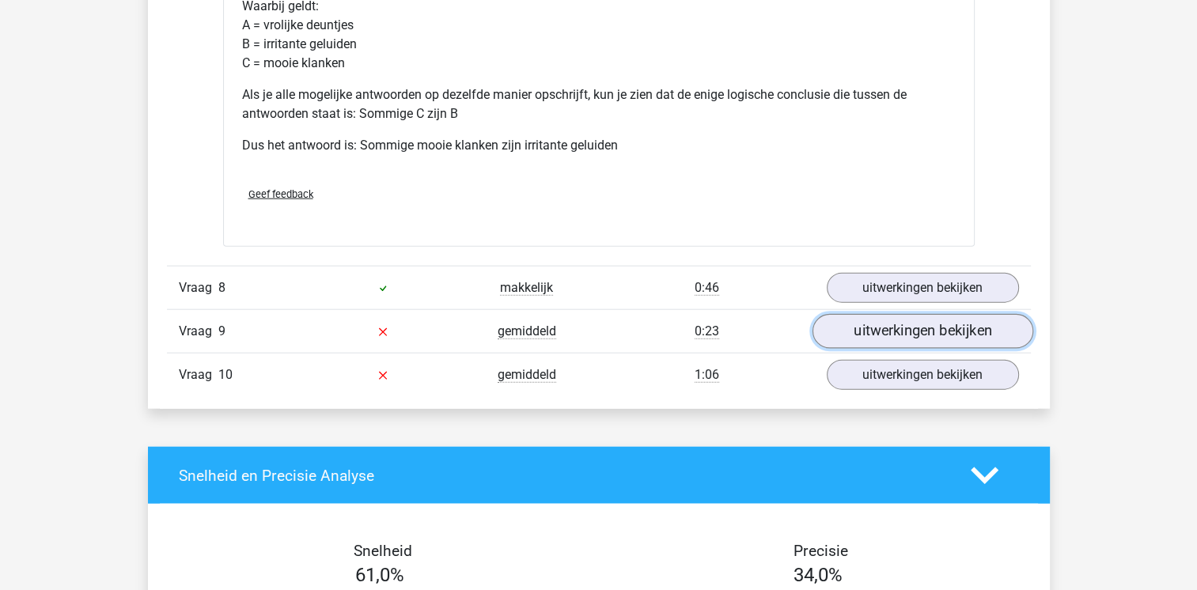
click at [884, 339] on link "uitwerkingen bekijken" at bounding box center [922, 332] width 221 height 35
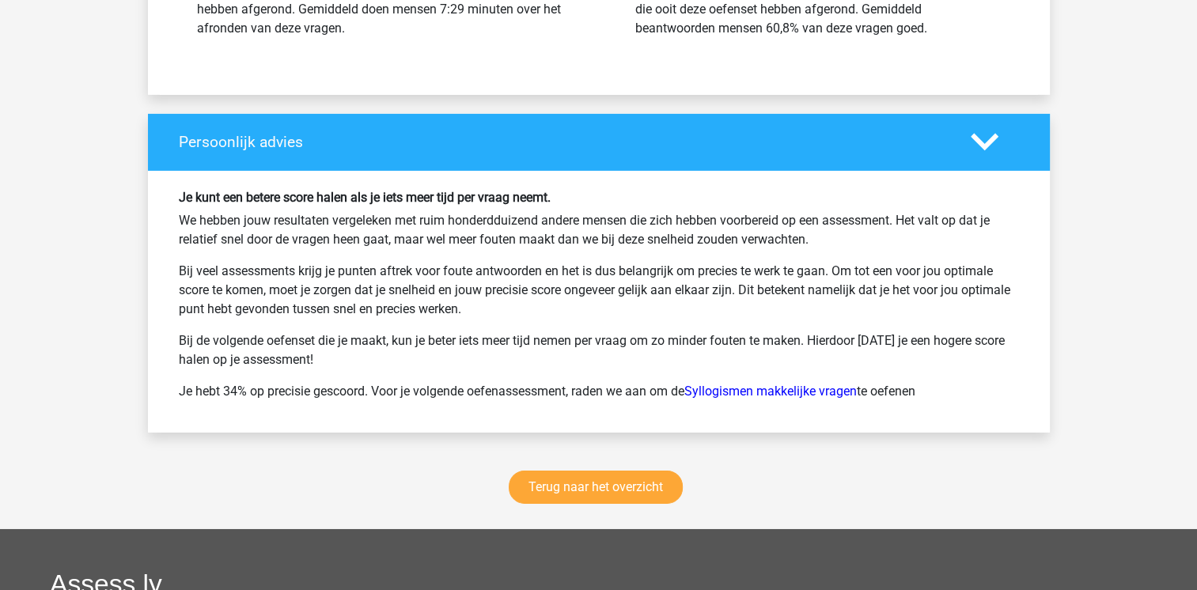
scroll to position [5221, 0]
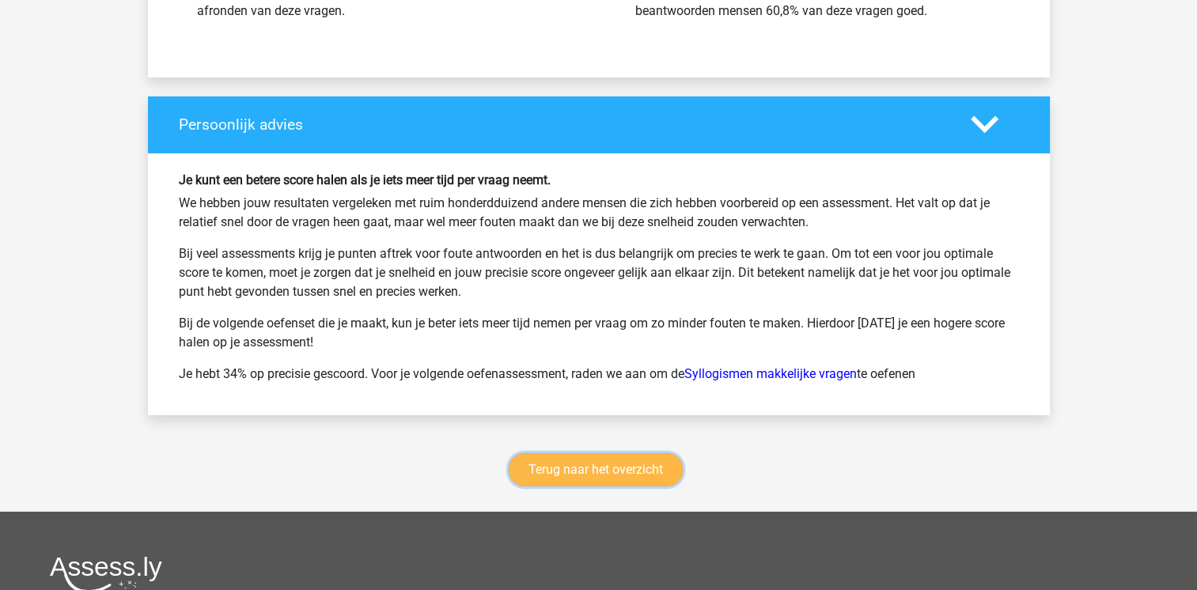
click at [566, 467] on link "Terug naar het overzicht" at bounding box center [596, 469] width 174 height 33
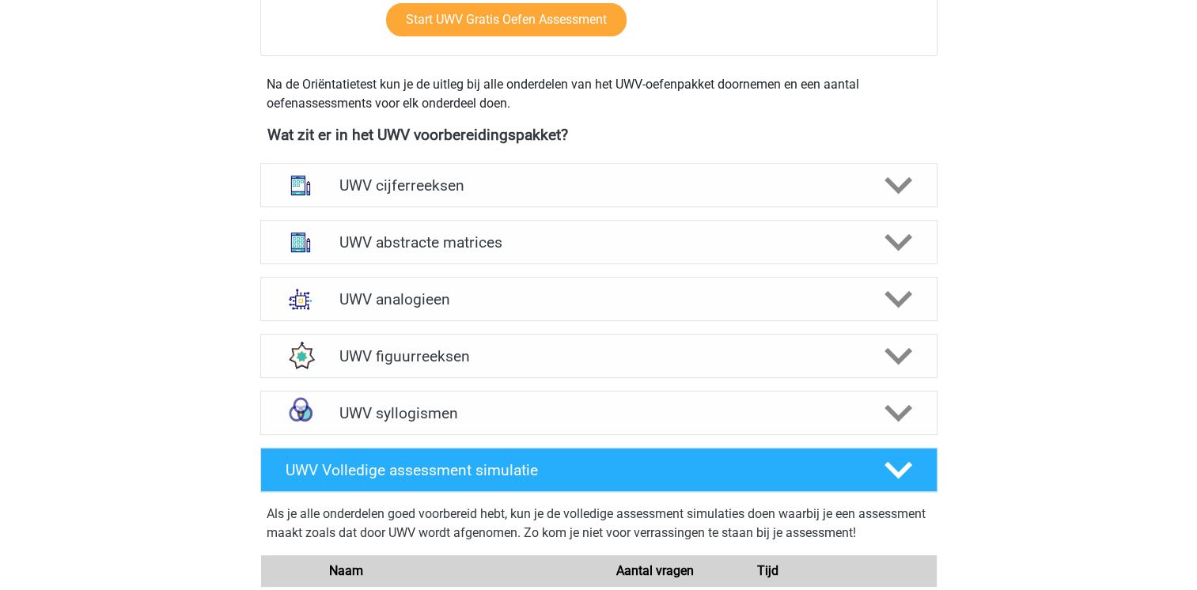
scroll to position [696, 0]
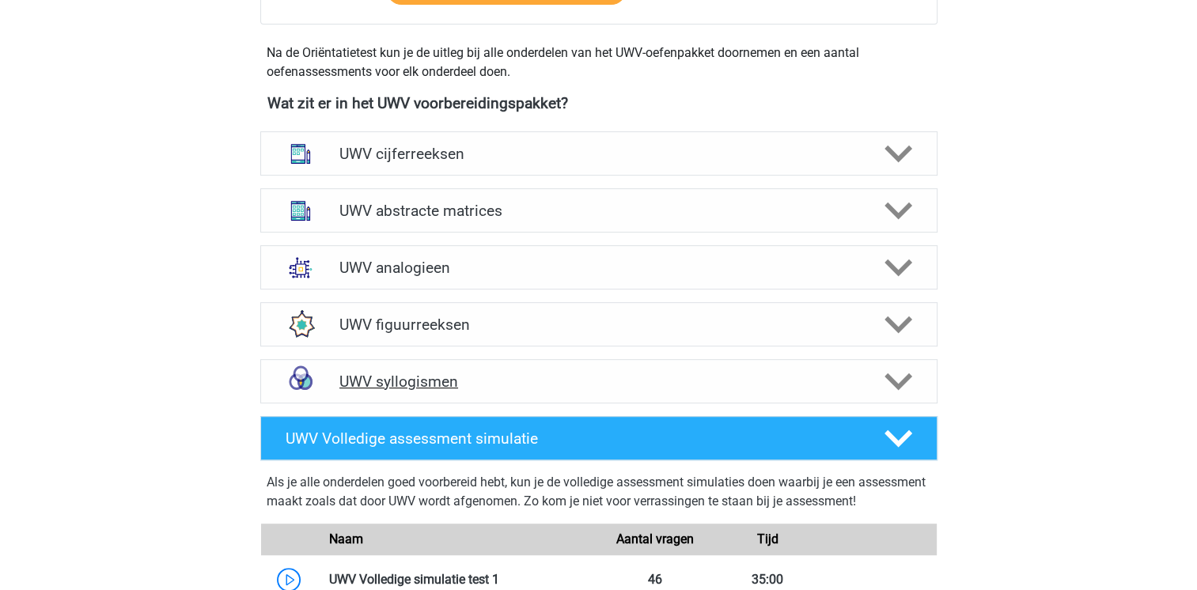
click at [657, 388] on div "UWV syllogismen" at bounding box center [598, 381] width 677 height 44
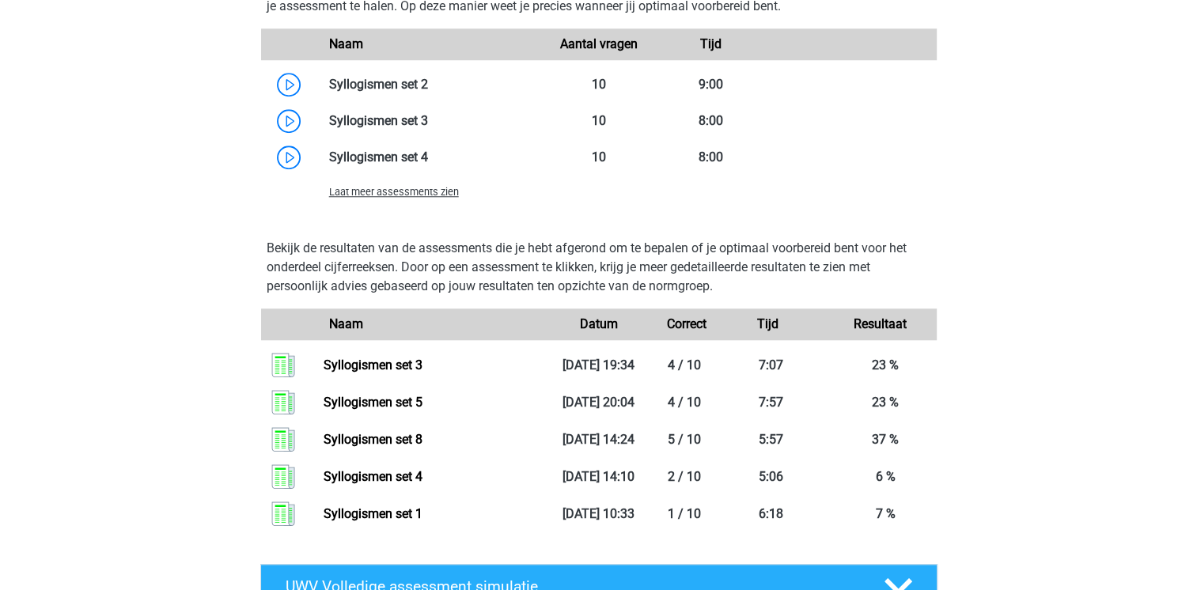
scroll to position [1392, 0]
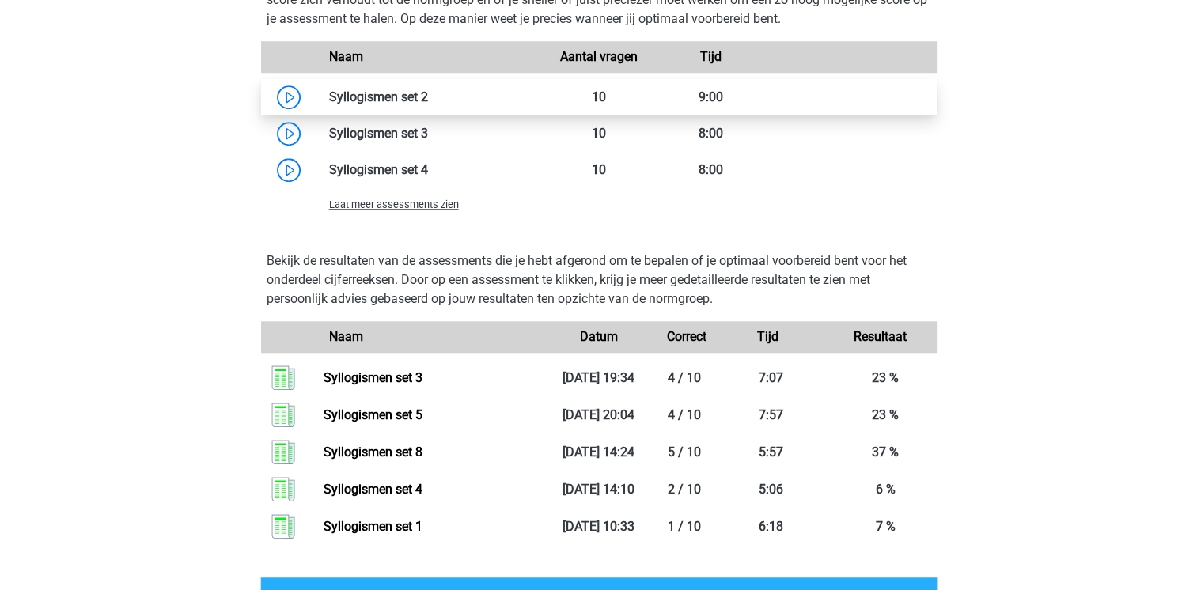
click at [428, 104] on link at bounding box center [428, 96] width 0 height 15
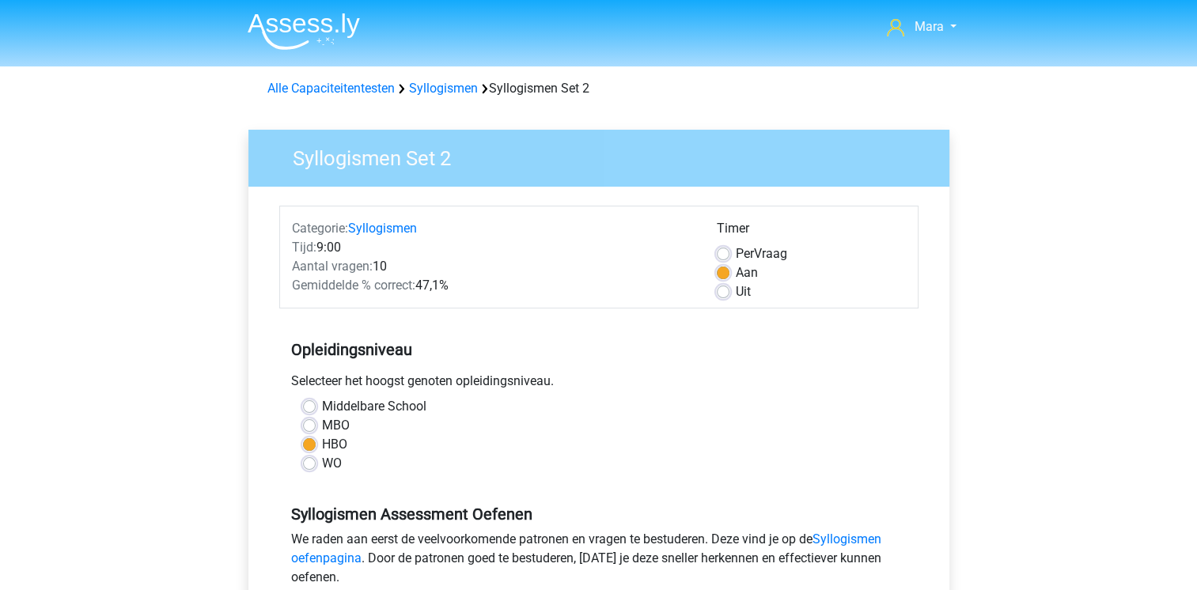
click at [680, 492] on div "Syllogismen Assessment Oefenen We raden aan eerst de veelvoorkomende patronen e…" at bounding box center [598, 540] width 639 height 108
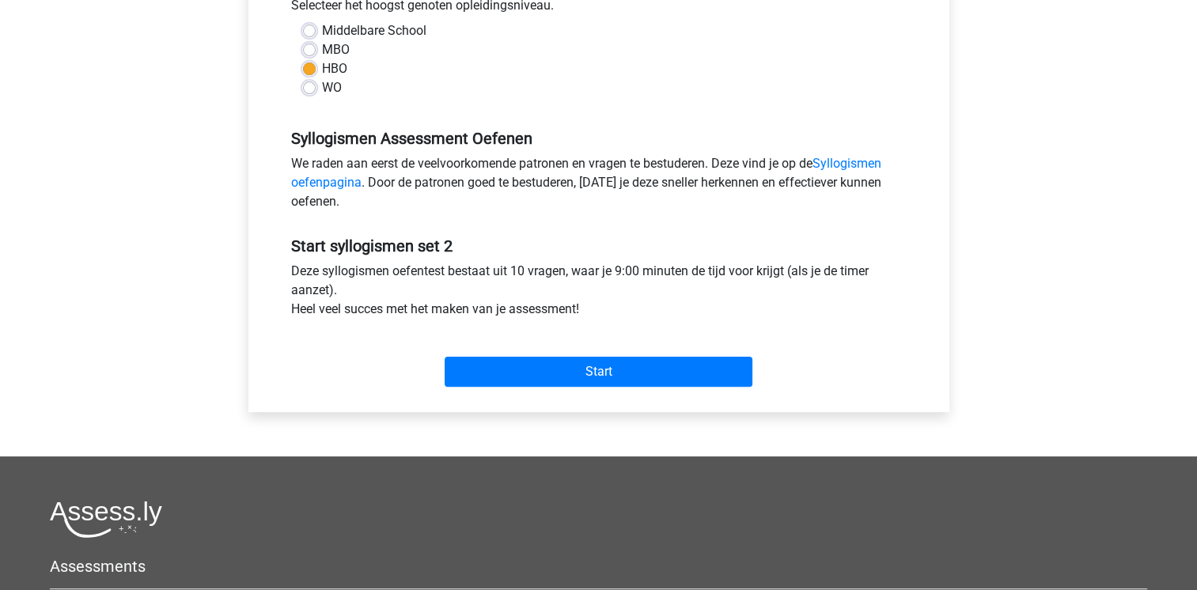
scroll to position [380, 0]
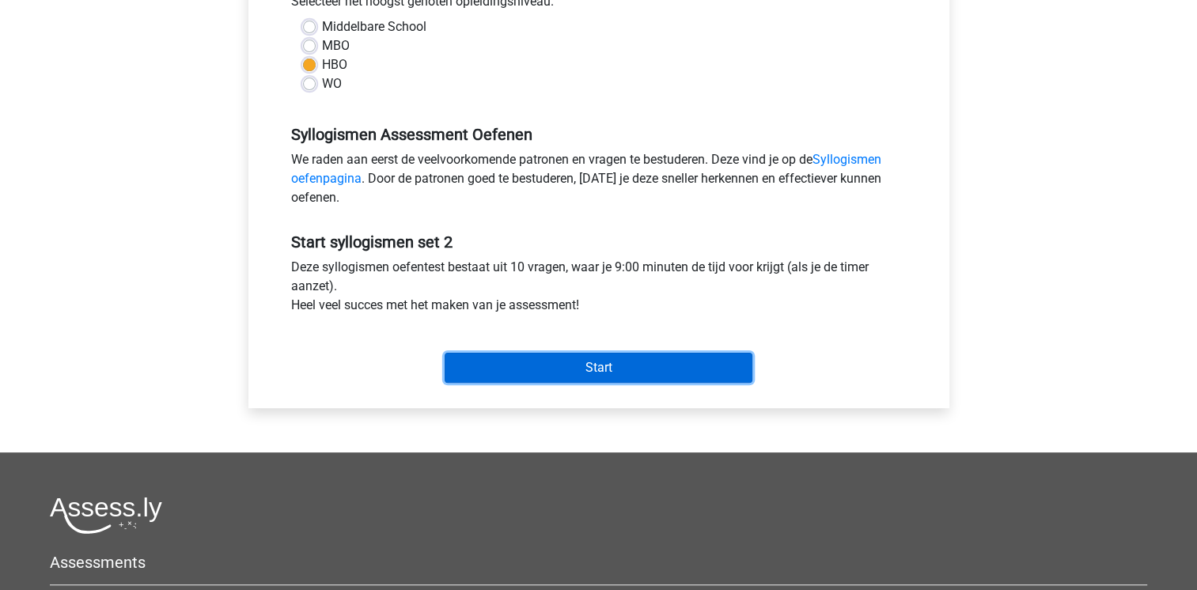
click at [615, 368] on input "Start" at bounding box center [599, 368] width 308 height 30
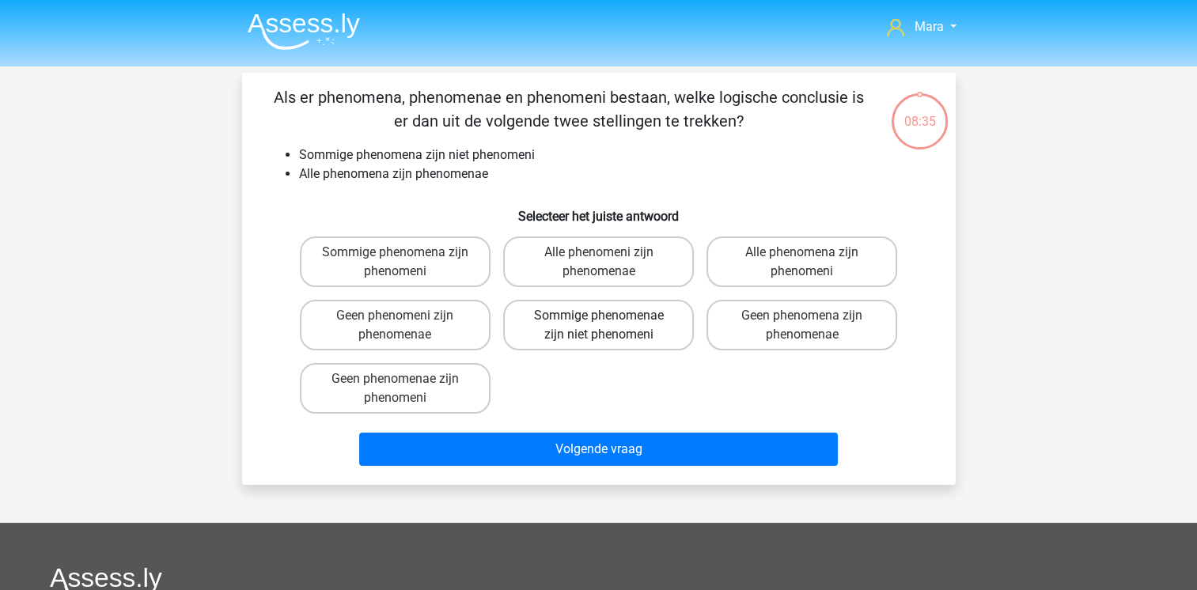
click at [627, 343] on label "Sommige phenomenae zijn niet phenomeni" at bounding box center [598, 325] width 191 height 51
click at [608, 326] on input "Sommige phenomenae zijn niet phenomeni" at bounding box center [603, 321] width 10 height 10
radio input "true"
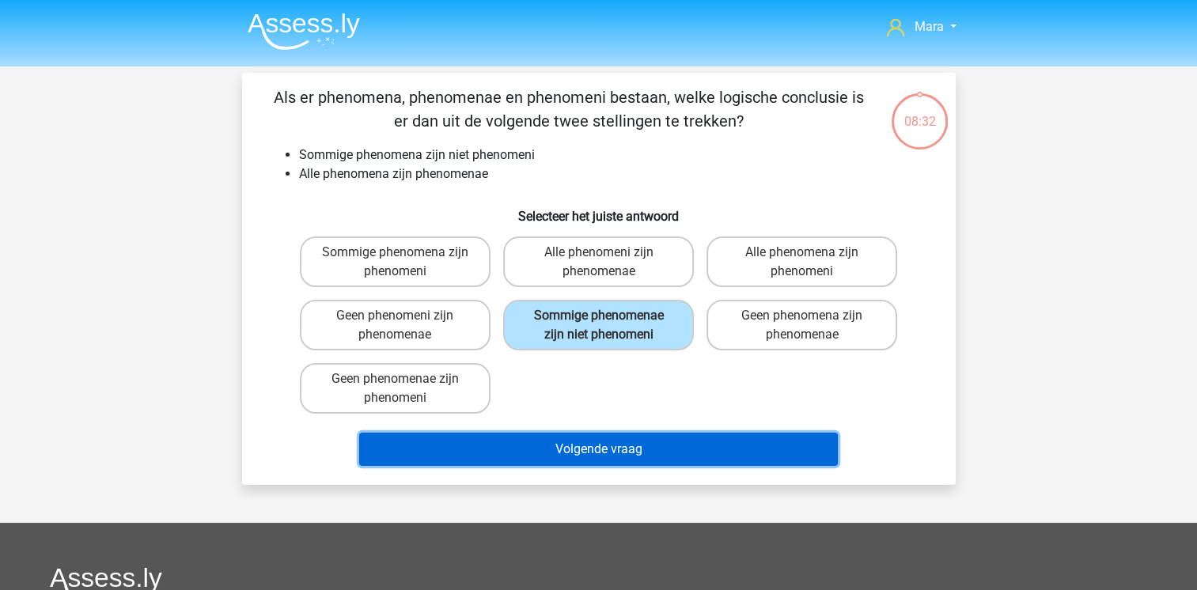
click at [568, 438] on button "Volgende vraag" at bounding box center [598, 449] width 479 height 33
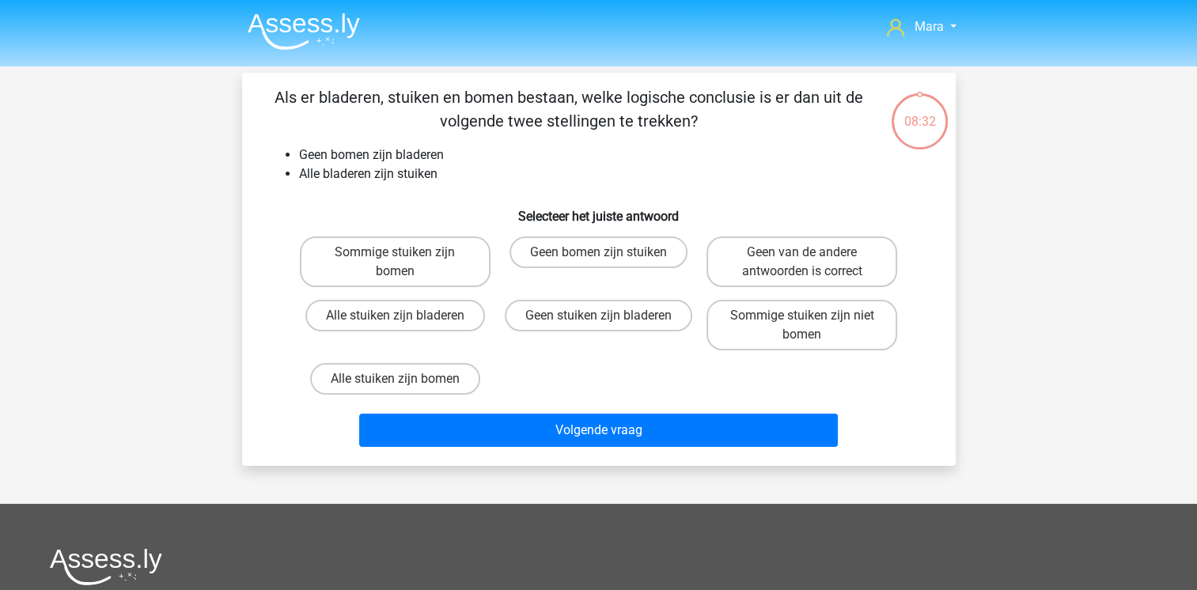
scroll to position [73, 0]
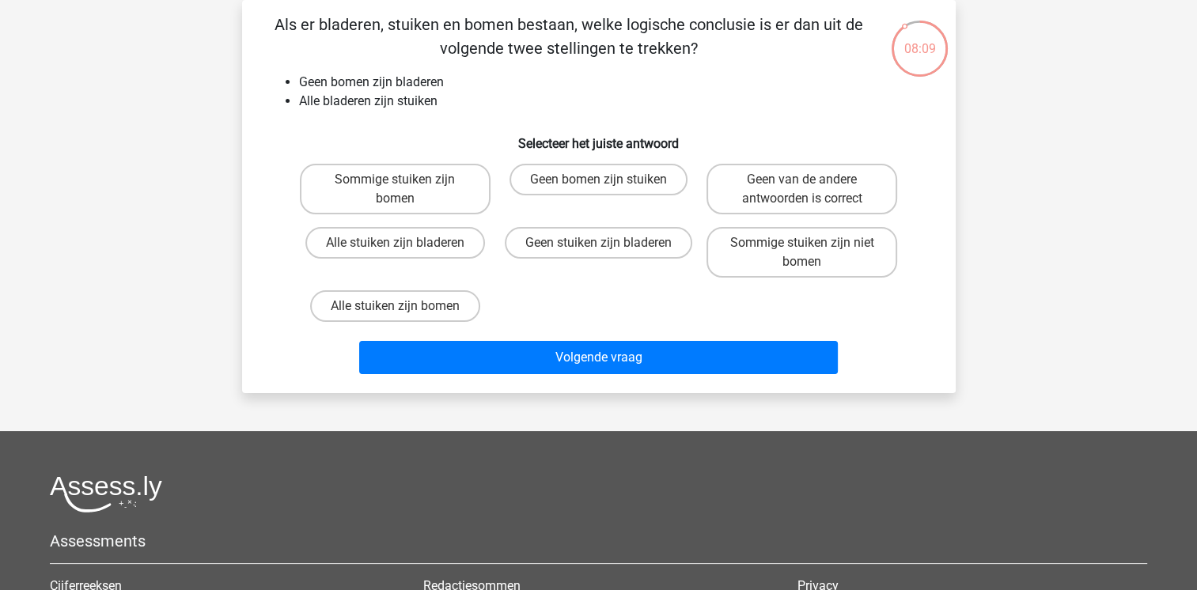
click at [807, 250] on input "Sommige stuiken zijn niet bomen" at bounding box center [807, 248] width 10 height 10
radio input "true"
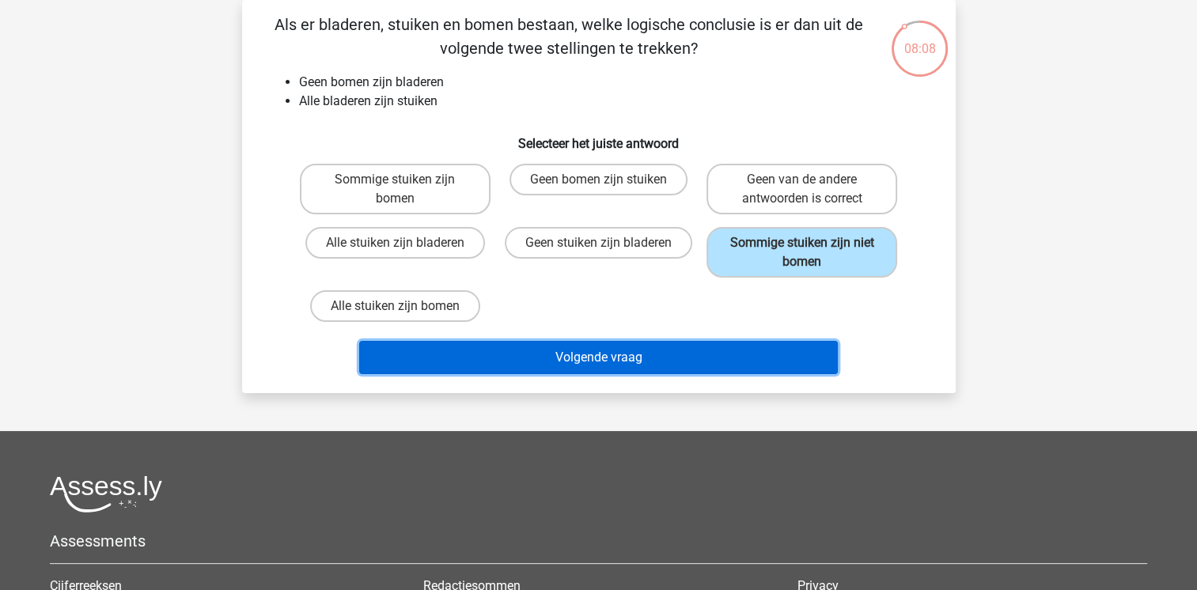
click at [657, 362] on button "Volgende vraag" at bounding box center [598, 357] width 479 height 33
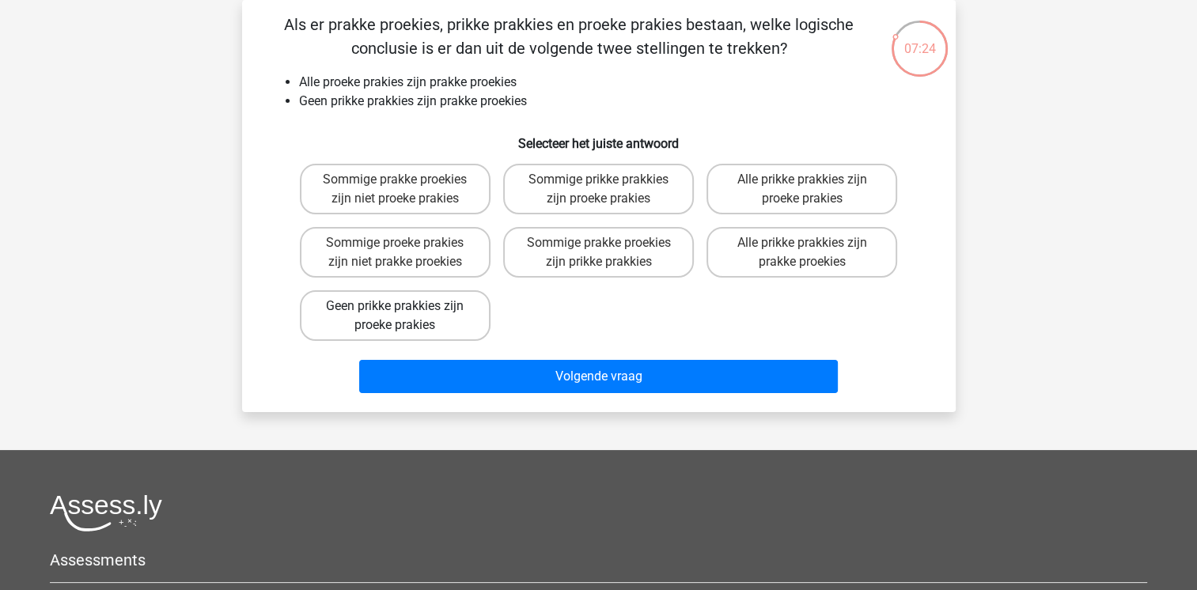
click at [374, 302] on label "Geen prikke prakkies zijn proeke prakies" at bounding box center [395, 315] width 191 height 51
click at [395, 306] on input "Geen prikke prakkies zijn proeke prakies" at bounding box center [400, 311] width 10 height 10
radio input "true"
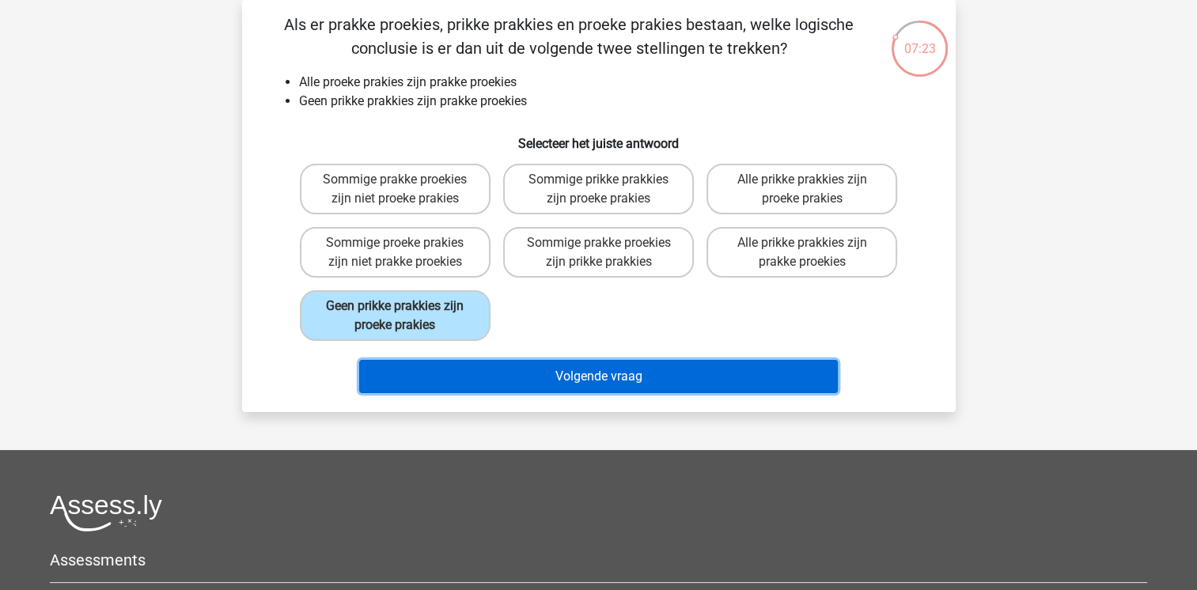
click at [449, 374] on button "Volgende vraag" at bounding box center [598, 376] width 479 height 33
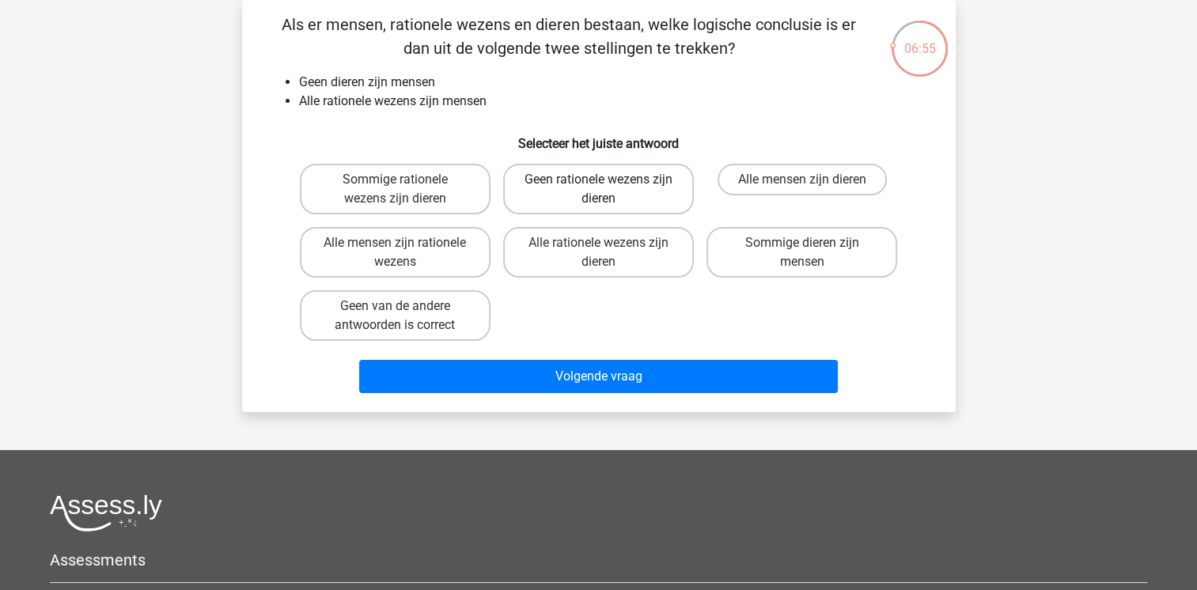
click at [575, 179] on label "Geen rationele wezens zijn dieren" at bounding box center [598, 189] width 191 height 51
click at [598, 180] on input "Geen rationele wezens zijn dieren" at bounding box center [603, 185] width 10 height 10
radio input "true"
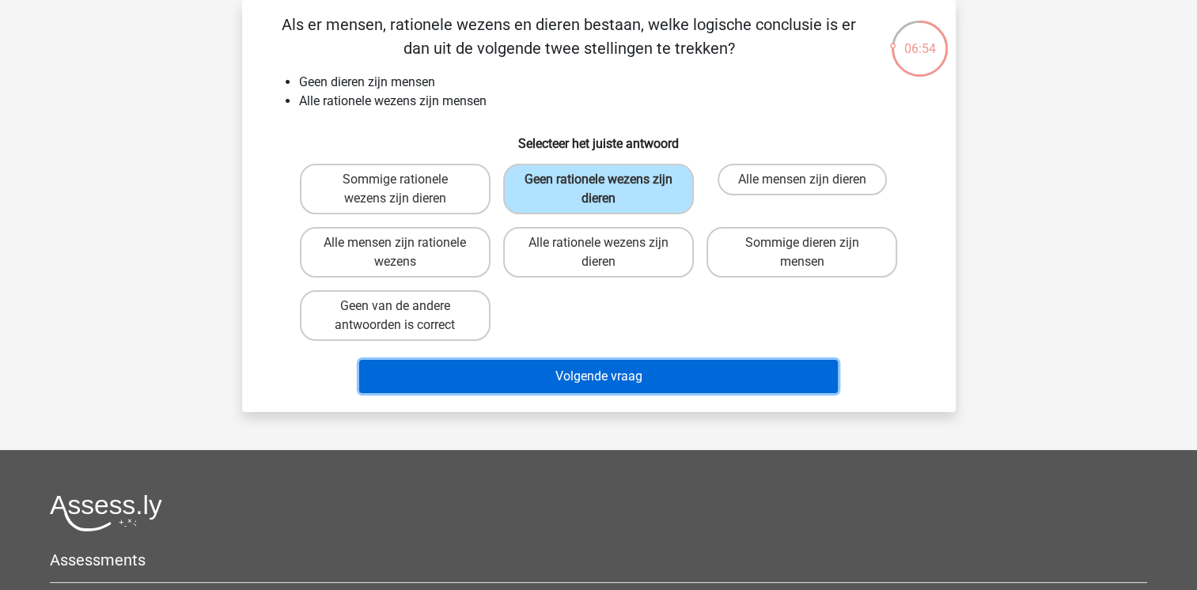
click at [586, 372] on button "Volgende vraag" at bounding box center [598, 376] width 479 height 33
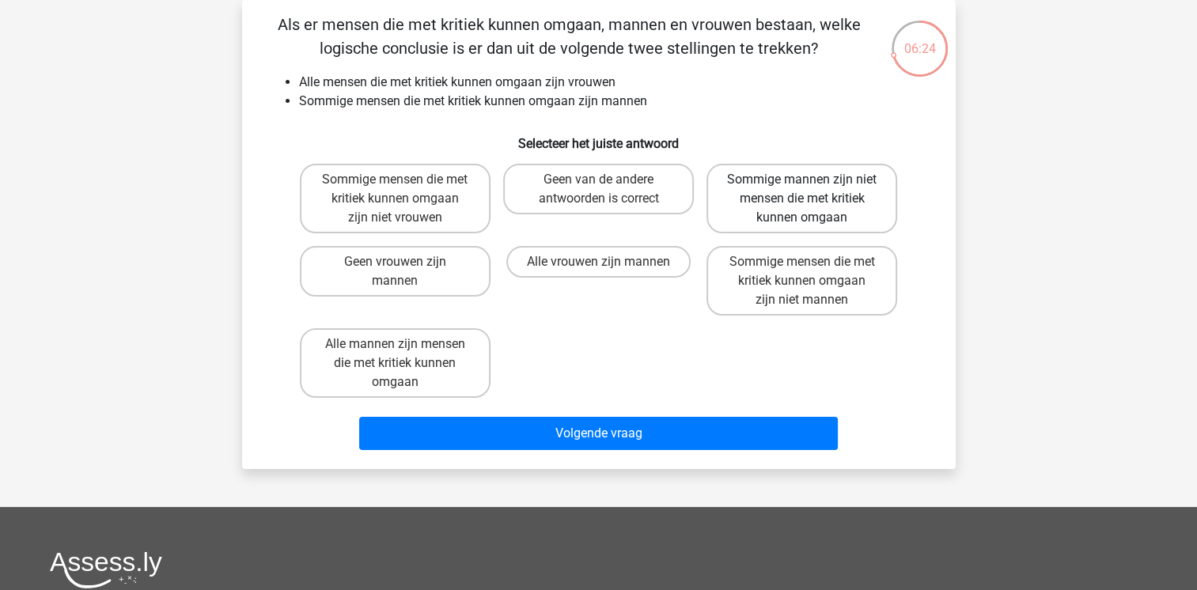
click at [786, 185] on label "Sommige mannen zijn niet mensen die met kritiek kunnen omgaan" at bounding box center [801, 199] width 191 height 70
click at [802, 185] on input "Sommige mannen zijn niet mensen die met kritiek kunnen omgaan" at bounding box center [807, 185] width 10 height 10
radio input "true"
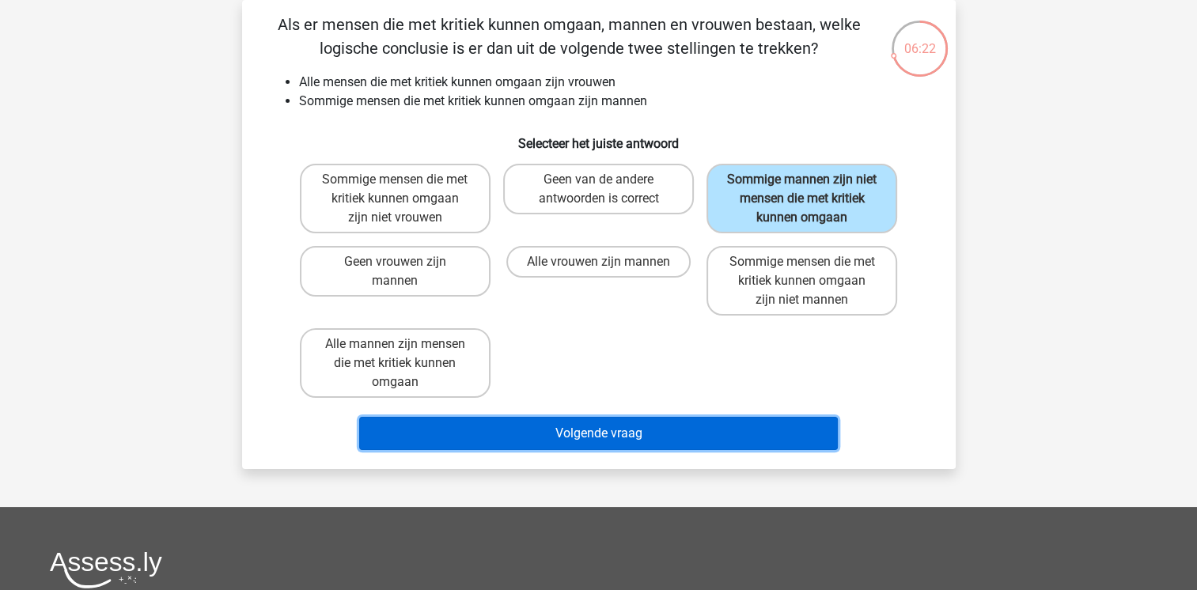
click at [693, 436] on button "Volgende vraag" at bounding box center [598, 433] width 479 height 33
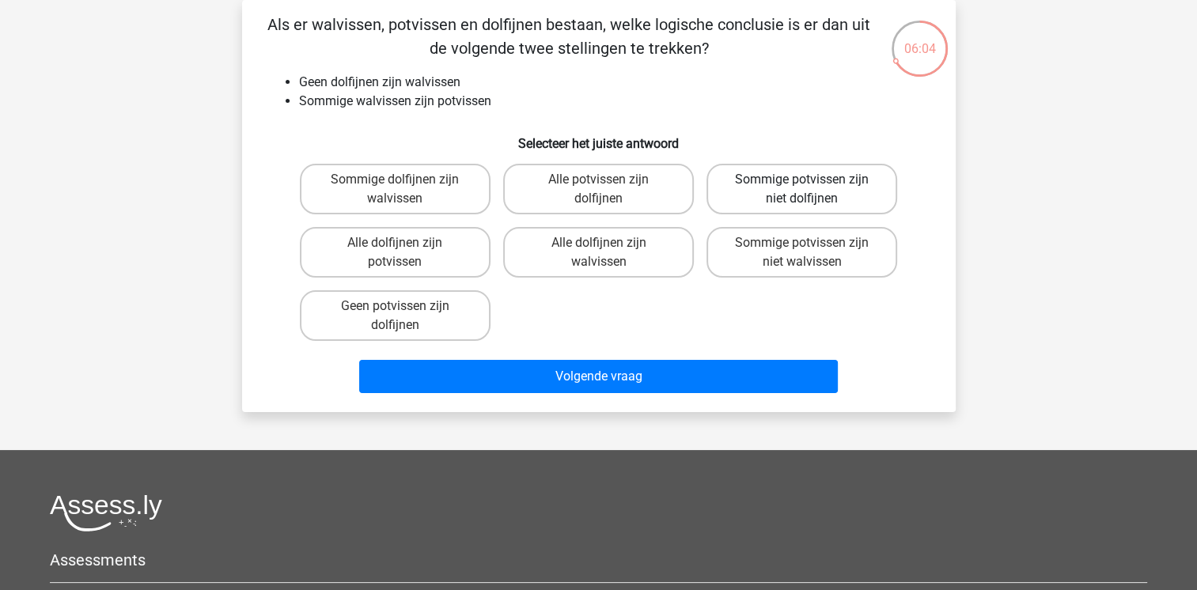
click at [844, 176] on label "Sommige potvissen zijn niet dolfijnen" at bounding box center [801, 189] width 191 height 51
click at [812, 180] on input "Sommige potvissen zijn niet dolfijnen" at bounding box center [807, 185] width 10 height 10
radio input "true"
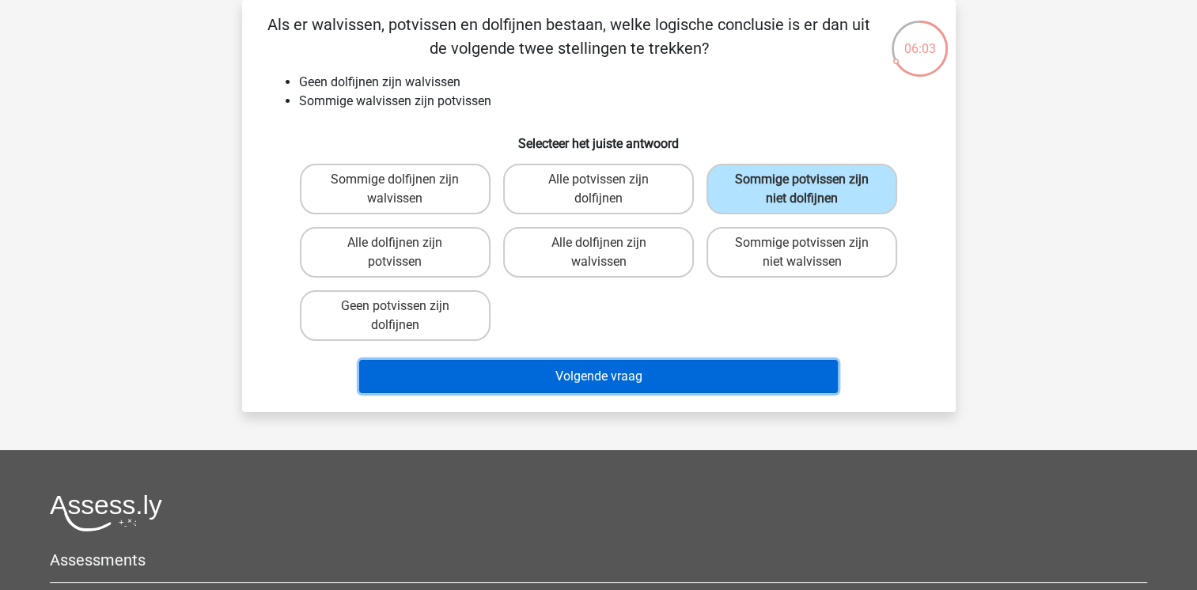
click at [706, 369] on button "Volgende vraag" at bounding box center [598, 376] width 479 height 33
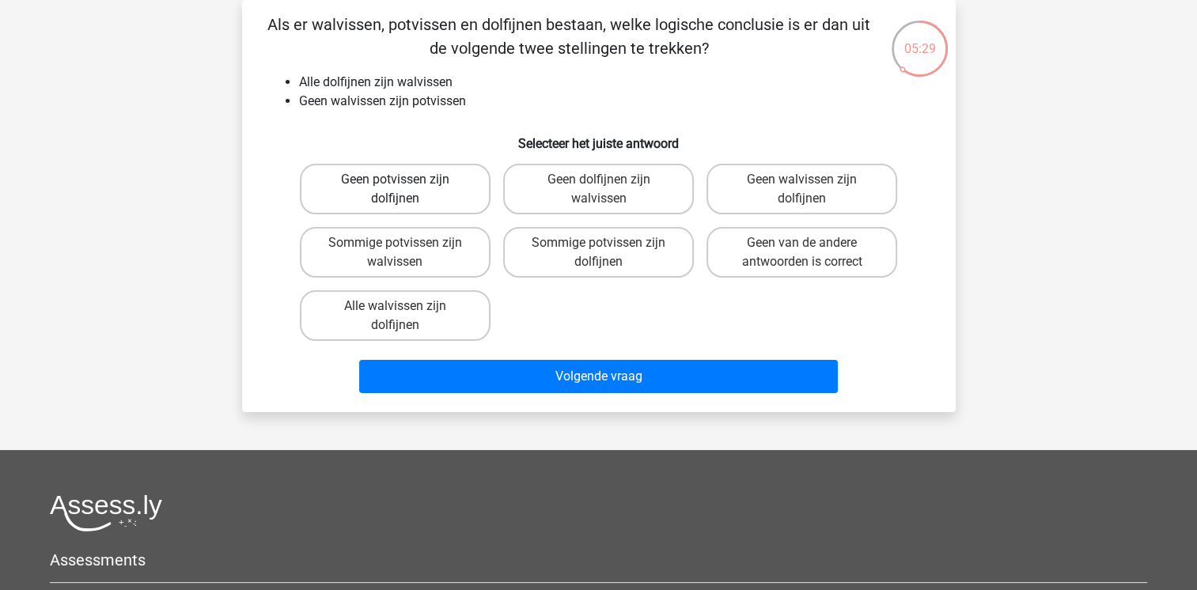
click at [349, 191] on label "Geen potvissen zijn dolfijnen" at bounding box center [395, 189] width 191 height 51
click at [395, 190] on input "Geen potvissen zijn dolfijnen" at bounding box center [400, 185] width 10 height 10
radio input "true"
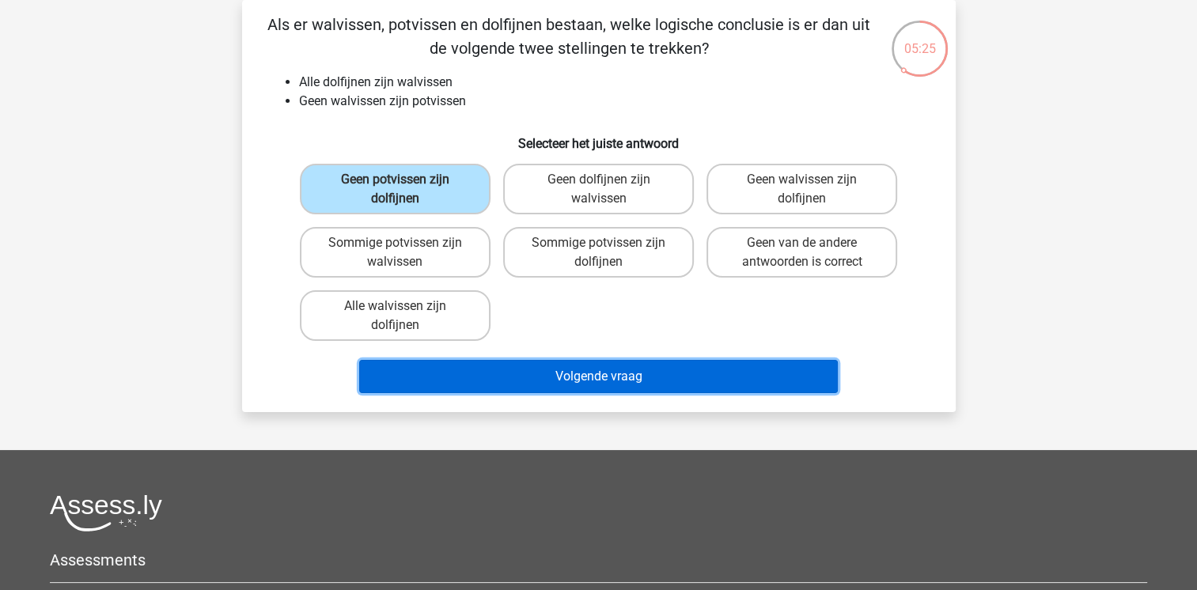
click at [481, 362] on button "Volgende vraag" at bounding box center [598, 376] width 479 height 33
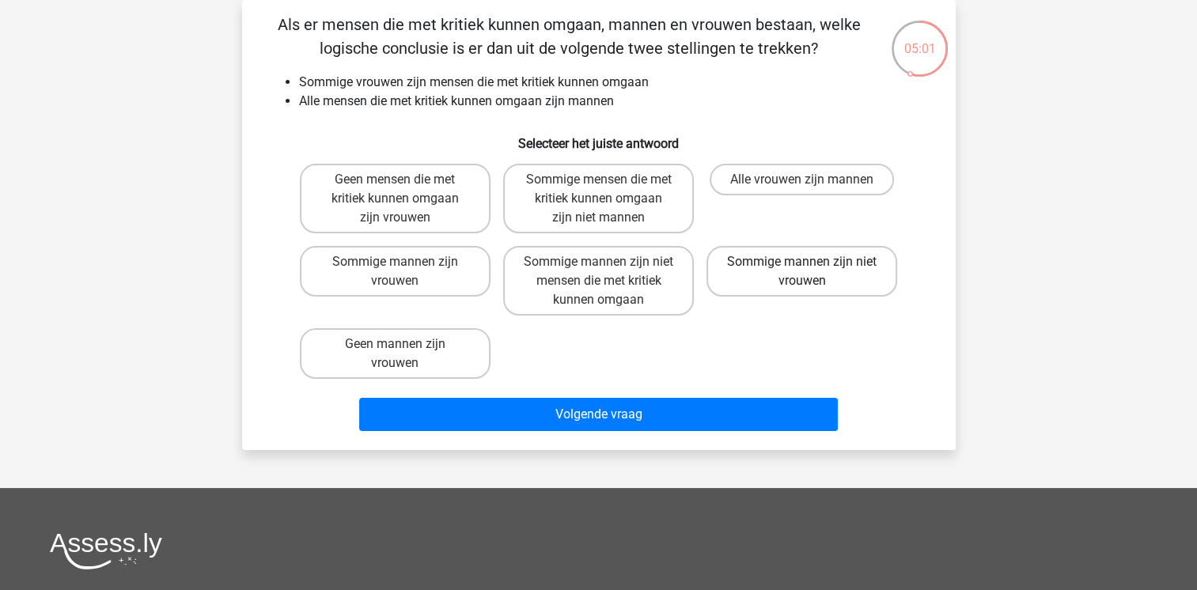
click at [789, 277] on label "Sommige mannen zijn niet vrouwen" at bounding box center [801, 271] width 191 height 51
click at [802, 272] on input "Sommige mannen zijn niet vrouwen" at bounding box center [807, 267] width 10 height 10
radio input "true"
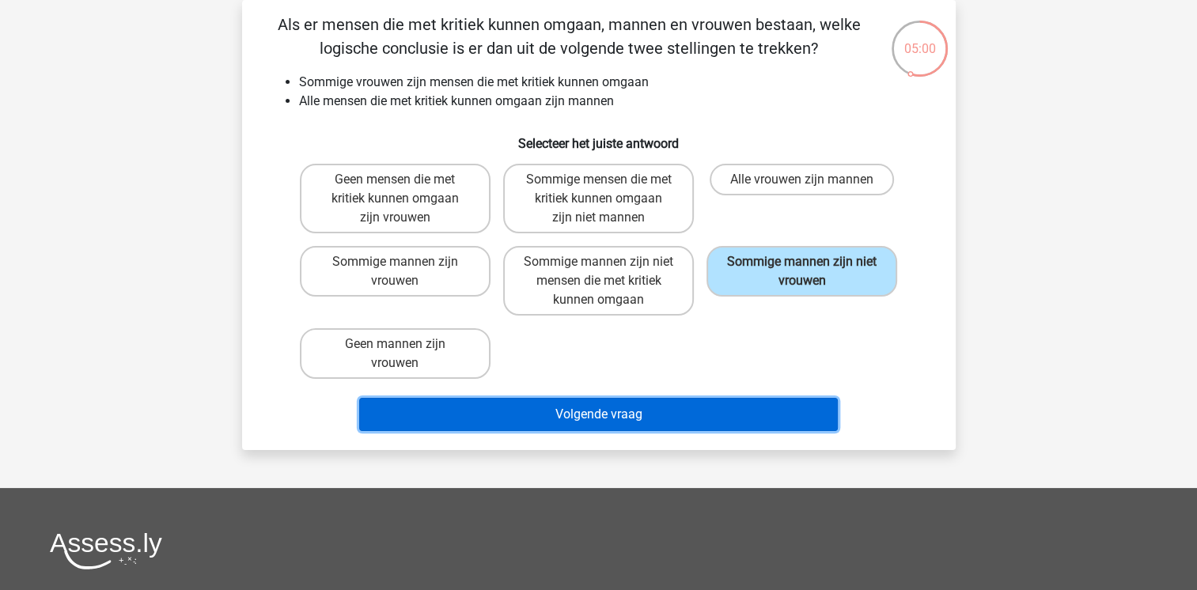
click at [700, 407] on button "Volgende vraag" at bounding box center [598, 414] width 479 height 33
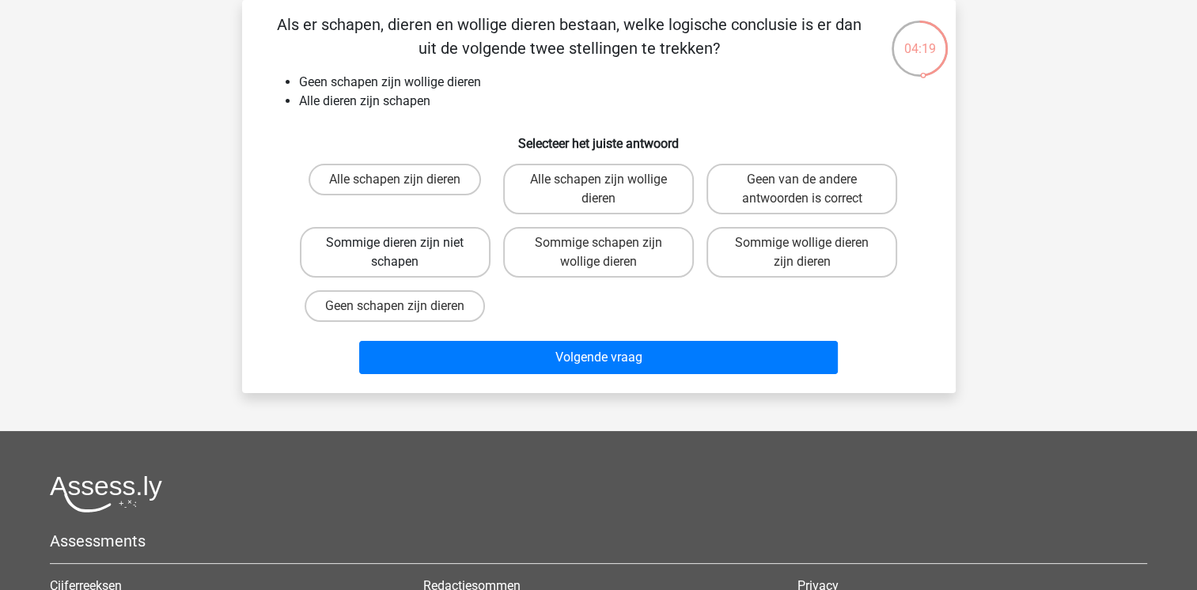
click at [385, 252] on label "Sommige dieren zijn niet schapen" at bounding box center [395, 252] width 191 height 51
click at [395, 252] on input "Sommige dieren zijn niet schapen" at bounding box center [400, 248] width 10 height 10
radio input "true"
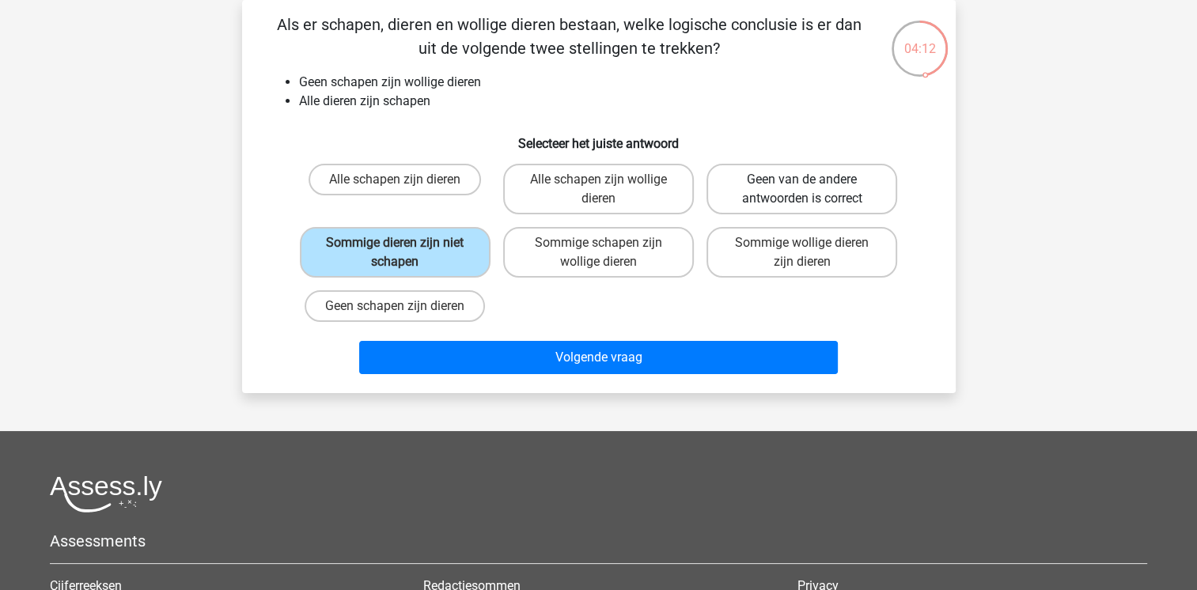
click at [758, 191] on label "Geen van de andere antwoorden is correct" at bounding box center [801, 189] width 191 height 51
click at [802, 190] on input "Geen van de andere antwoorden is correct" at bounding box center [807, 185] width 10 height 10
radio input "true"
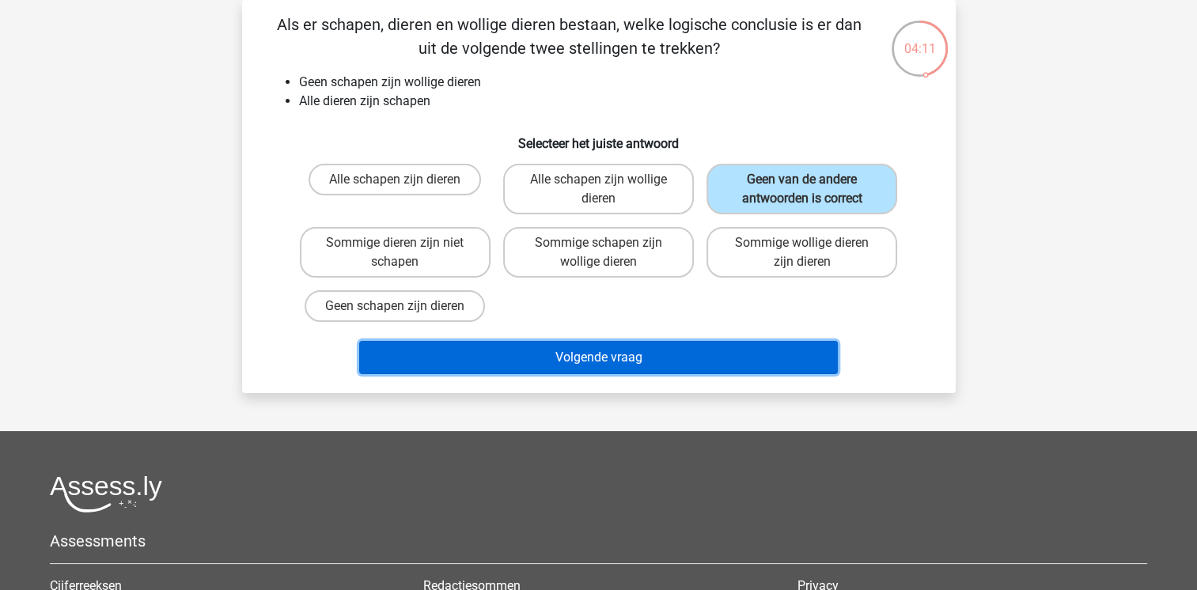
click at [649, 359] on button "Volgende vraag" at bounding box center [598, 357] width 479 height 33
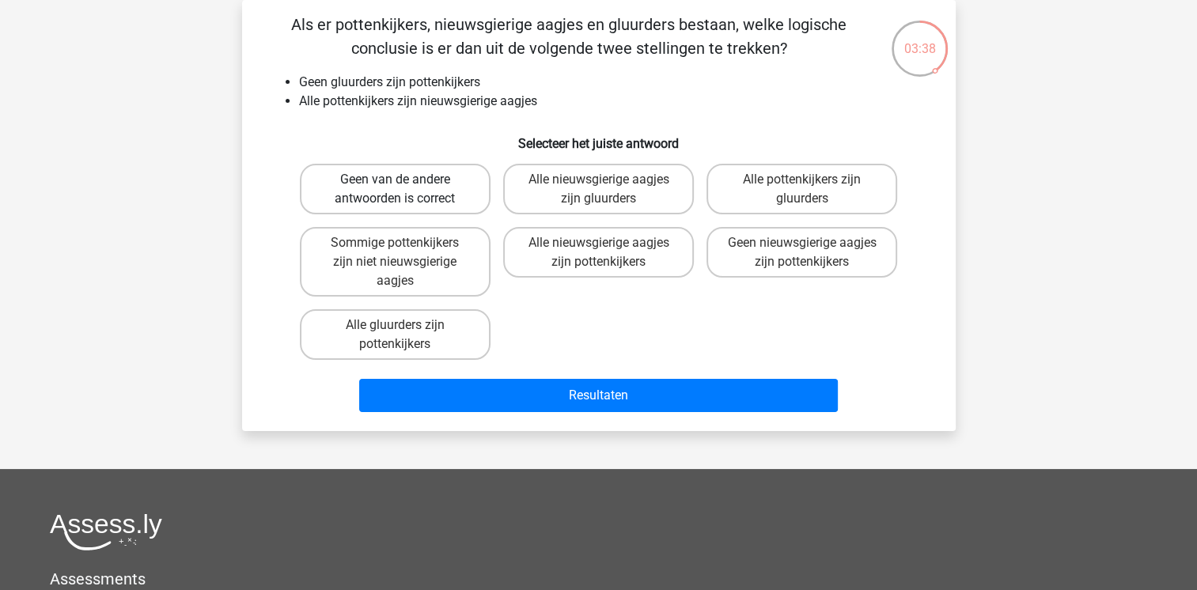
click at [417, 191] on label "Geen van de andere antwoorden is correct" at bounding box center [395, 189] width 191 height 51
click at [405, 190] on input "Geen van de andere antwoorden is correct" at bounding box center [400, 185] width 10 height 10
radio input "true"
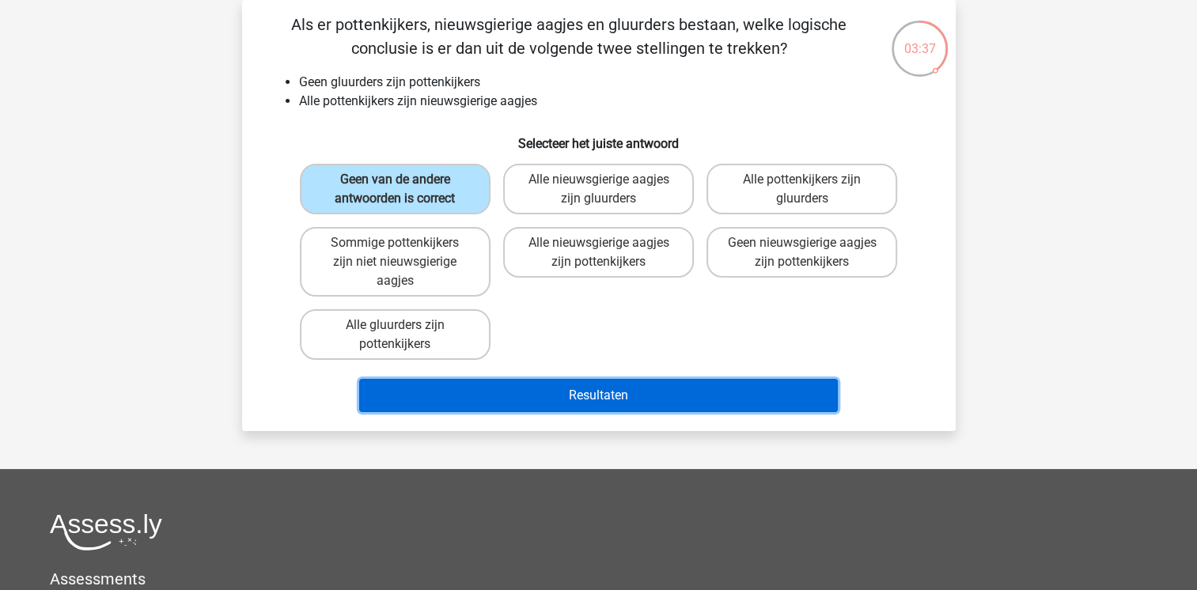
click at [528, 399] on button "Resultaten" at bounding box center [598, 395] width 479 height 33
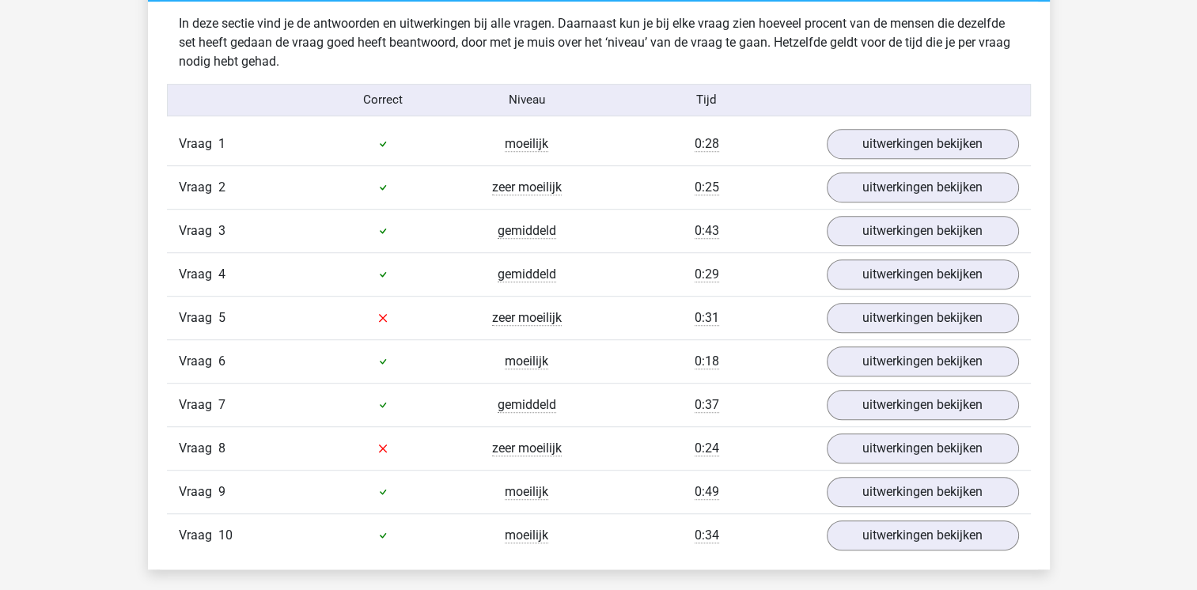
scroll to position [949, 0]
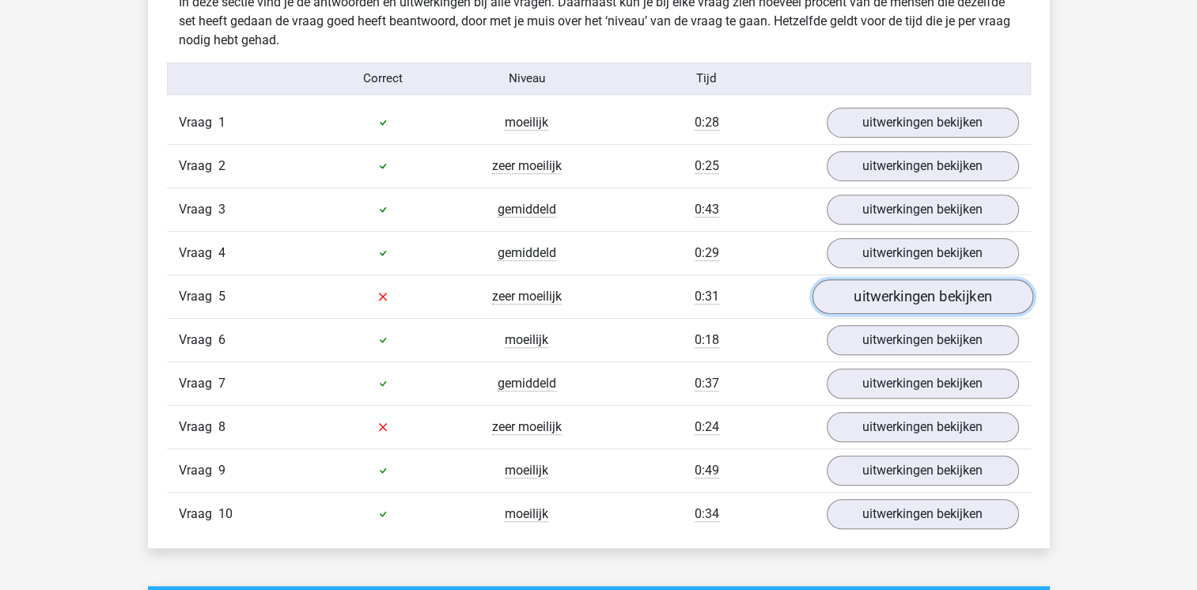
click at [849, 285] on link "uitwerkingen bekijken" at bounding box center [922, 296] width 221 height 35
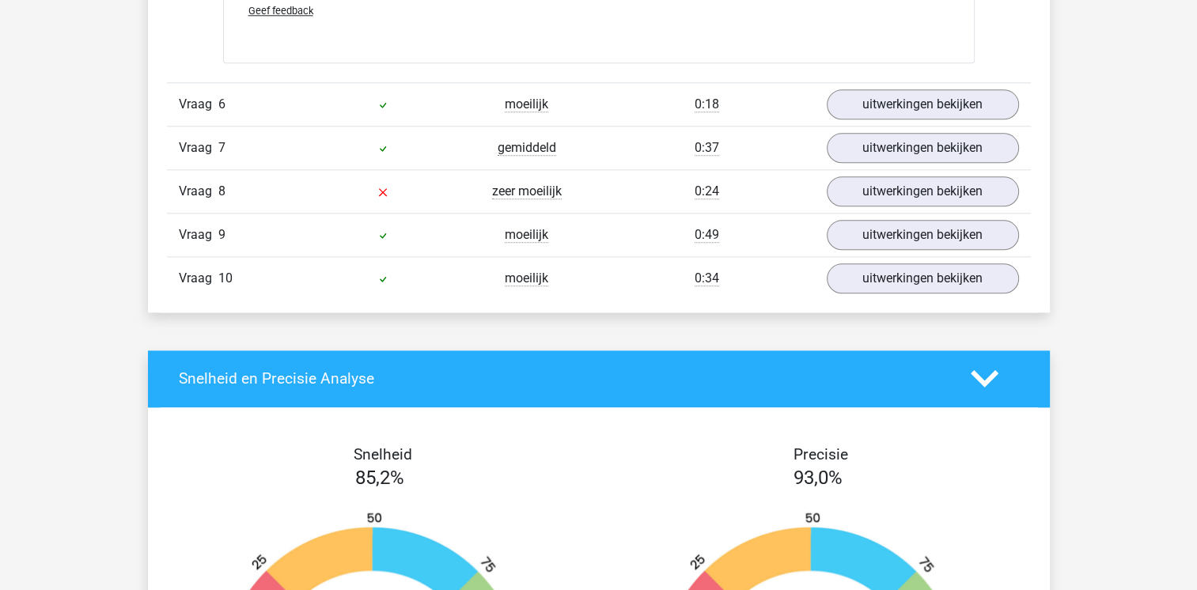
scroll to position [1804, 0]
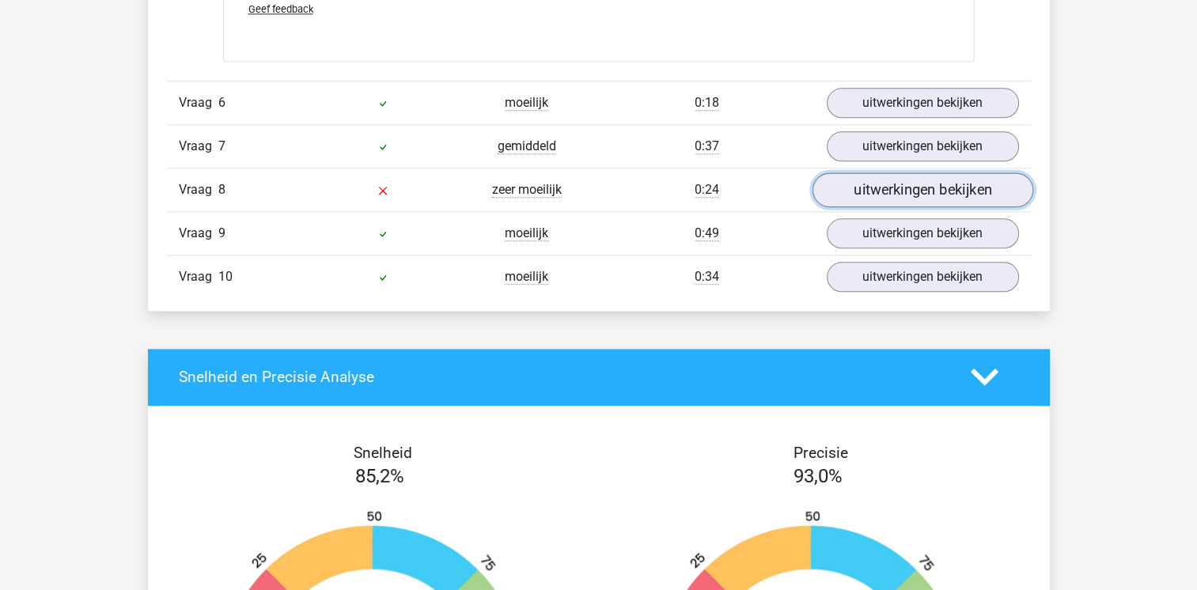
click at [911, 195] on link "uitwerkingen bekijken" at bounding box center [922, 189] width 221 height 35
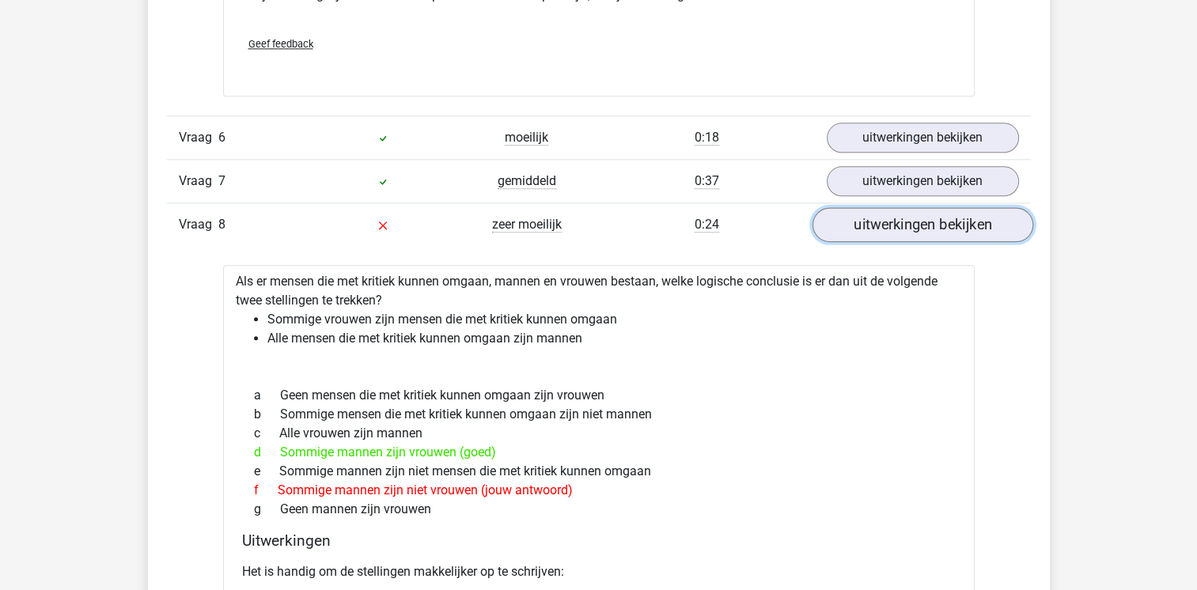
scroll to position [1772, 0]
